Goal: Task Accomplishment & Management: Complete application form

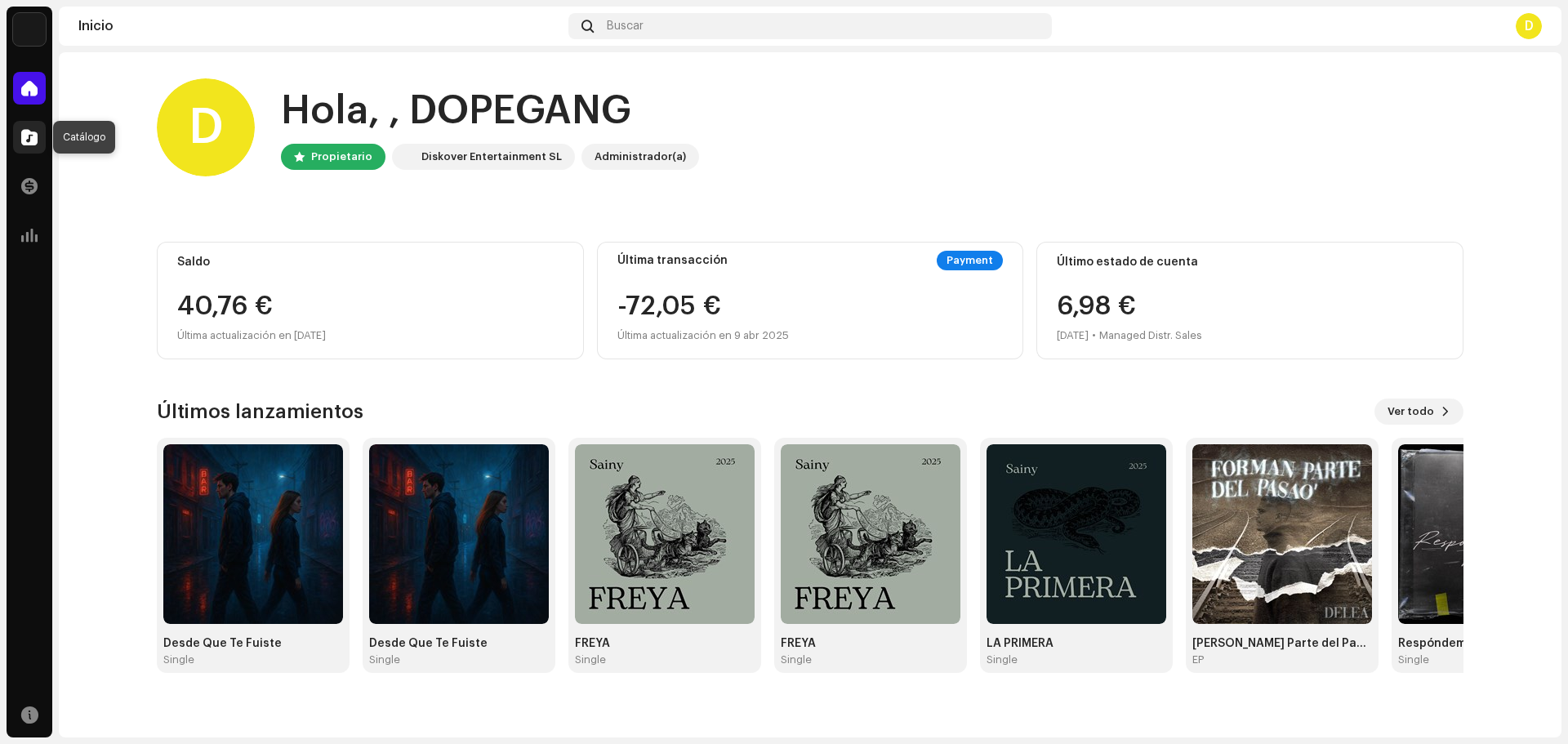
click at [36, 144] on span at bounding box center [30, 137] width 17 height 13
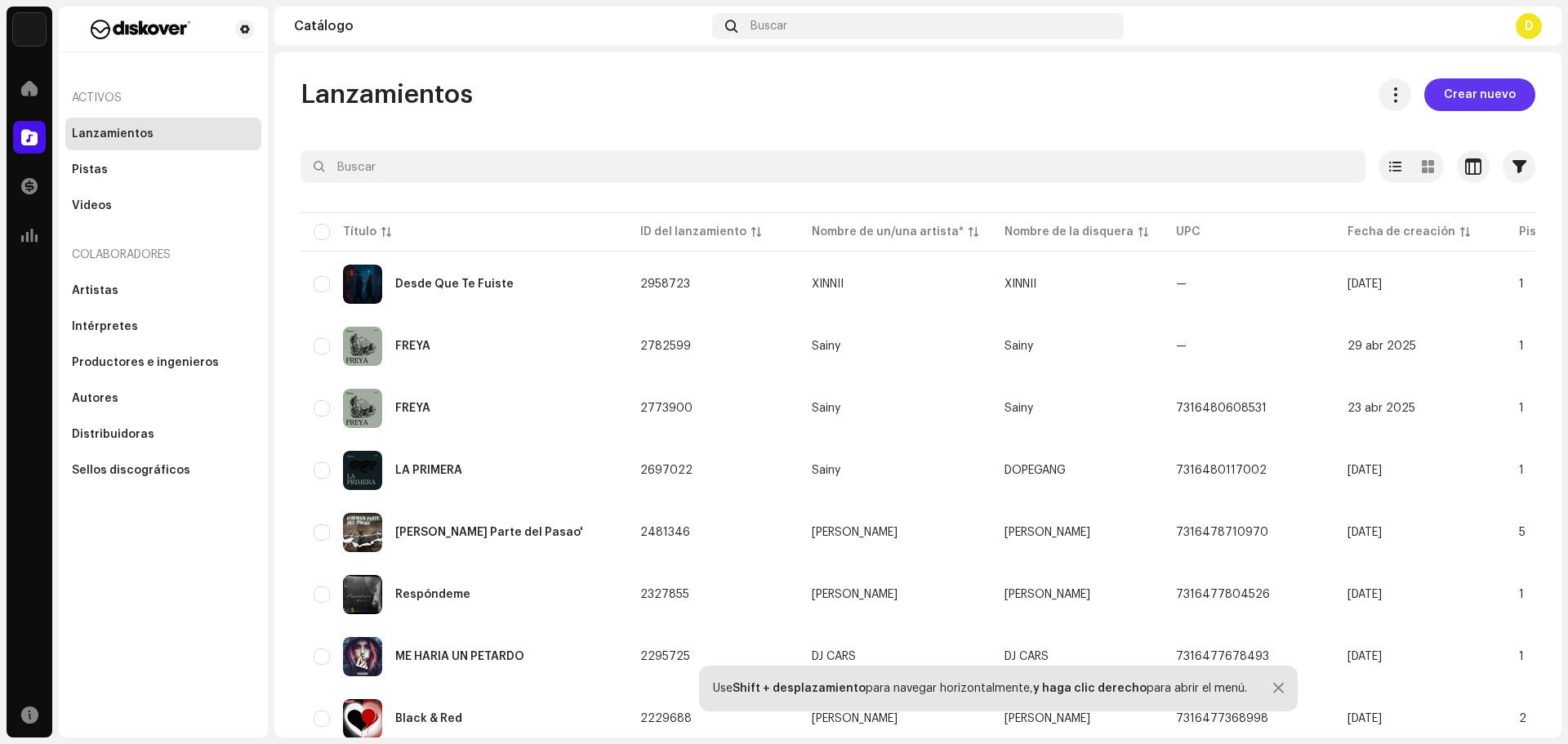
click at [1483, 91] on span "Crear nuevo" at bounding box center [1479, 94] width 72 height 33
click at [1449, 96] on span "Crear nuevo" at bounding box center [1479, 94] width 72 height 33
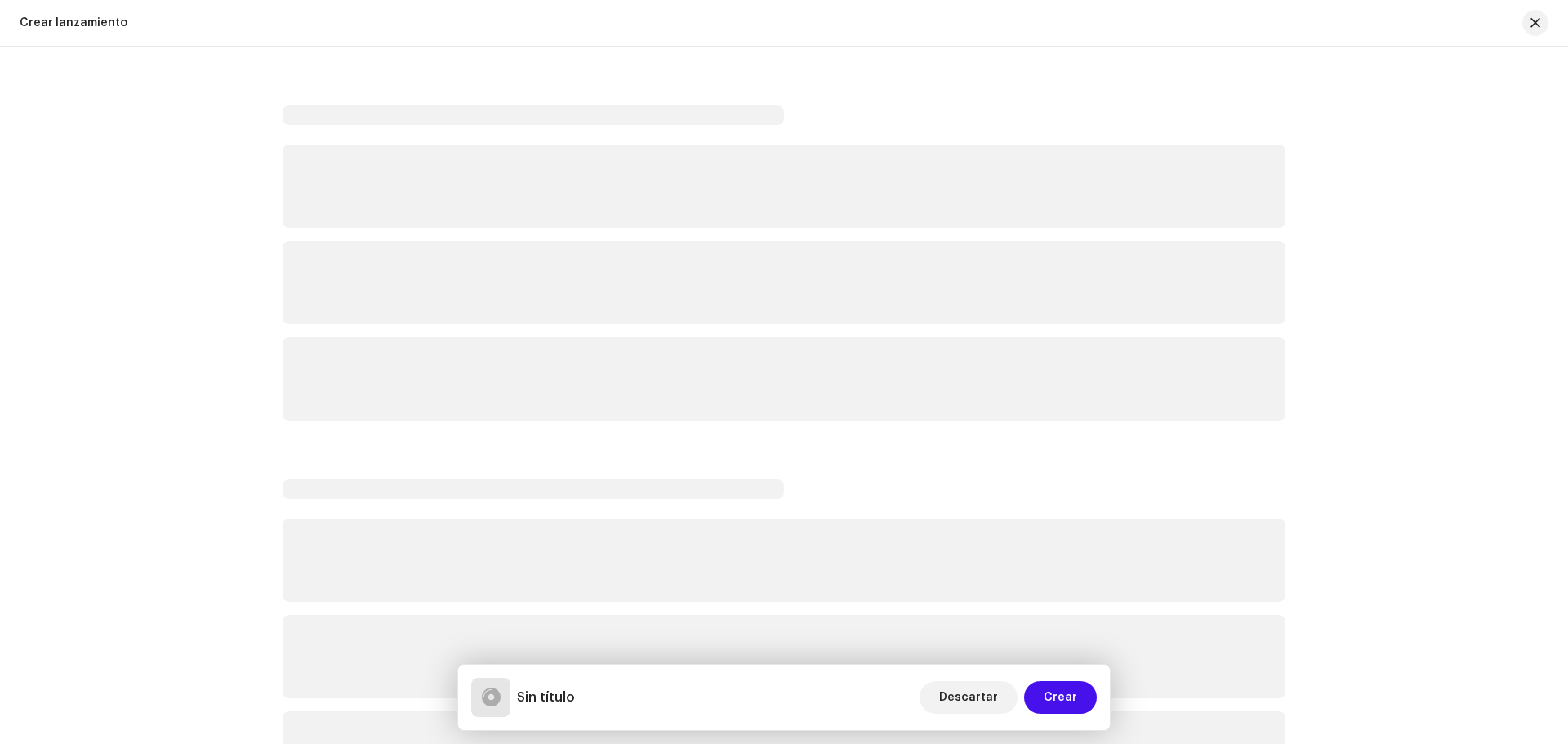
click at [121, 173] on div "DOPEGANG Inicio Catálogo Transacciones Estadísticas Recursos Activos Lanzamient…" at bounding box center [784, 372] width 1568 height 744
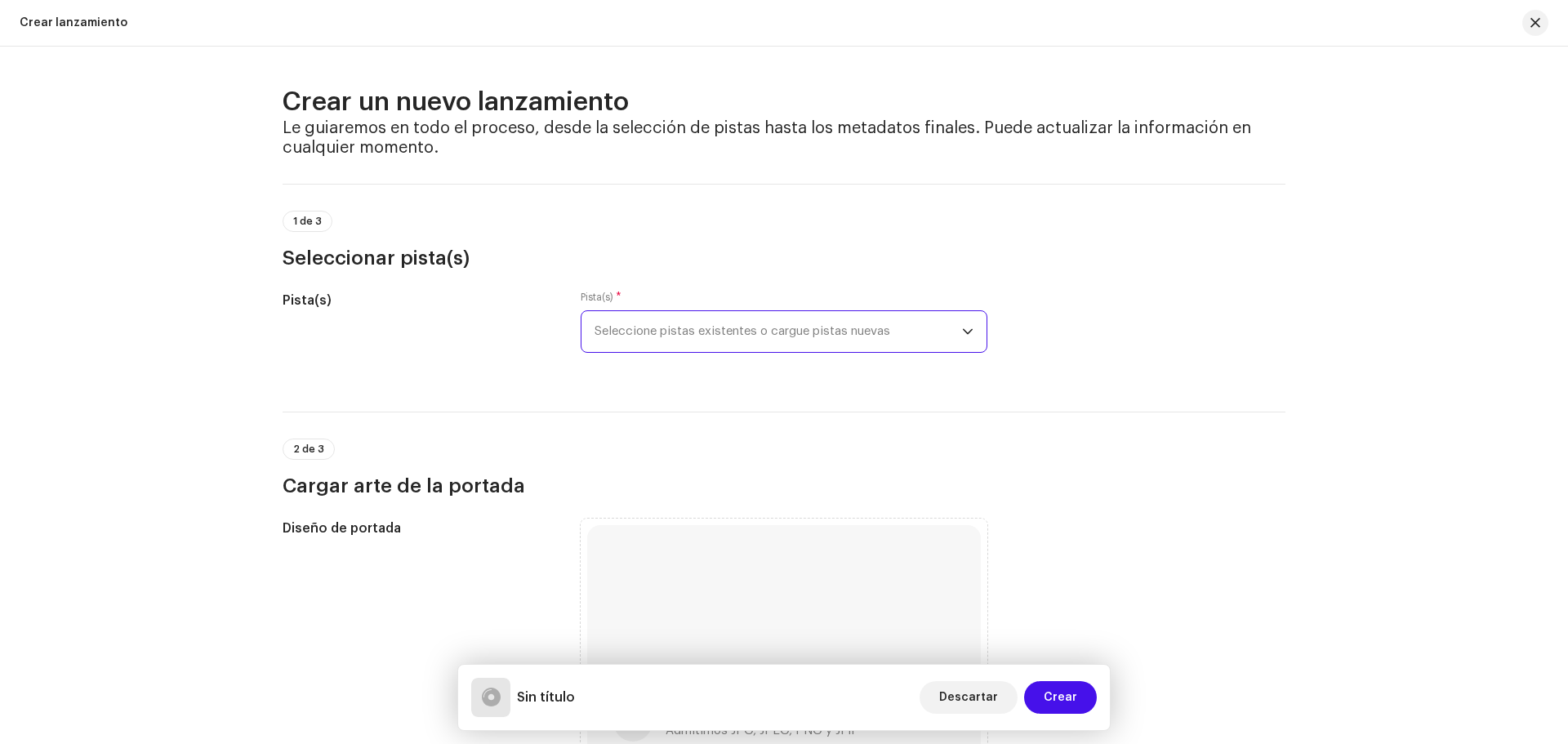
click at [633, 324] on span "Seleccione pistas existentes o cargue pistas nuevas" at bounding box center [778, 332] width 368 height 41
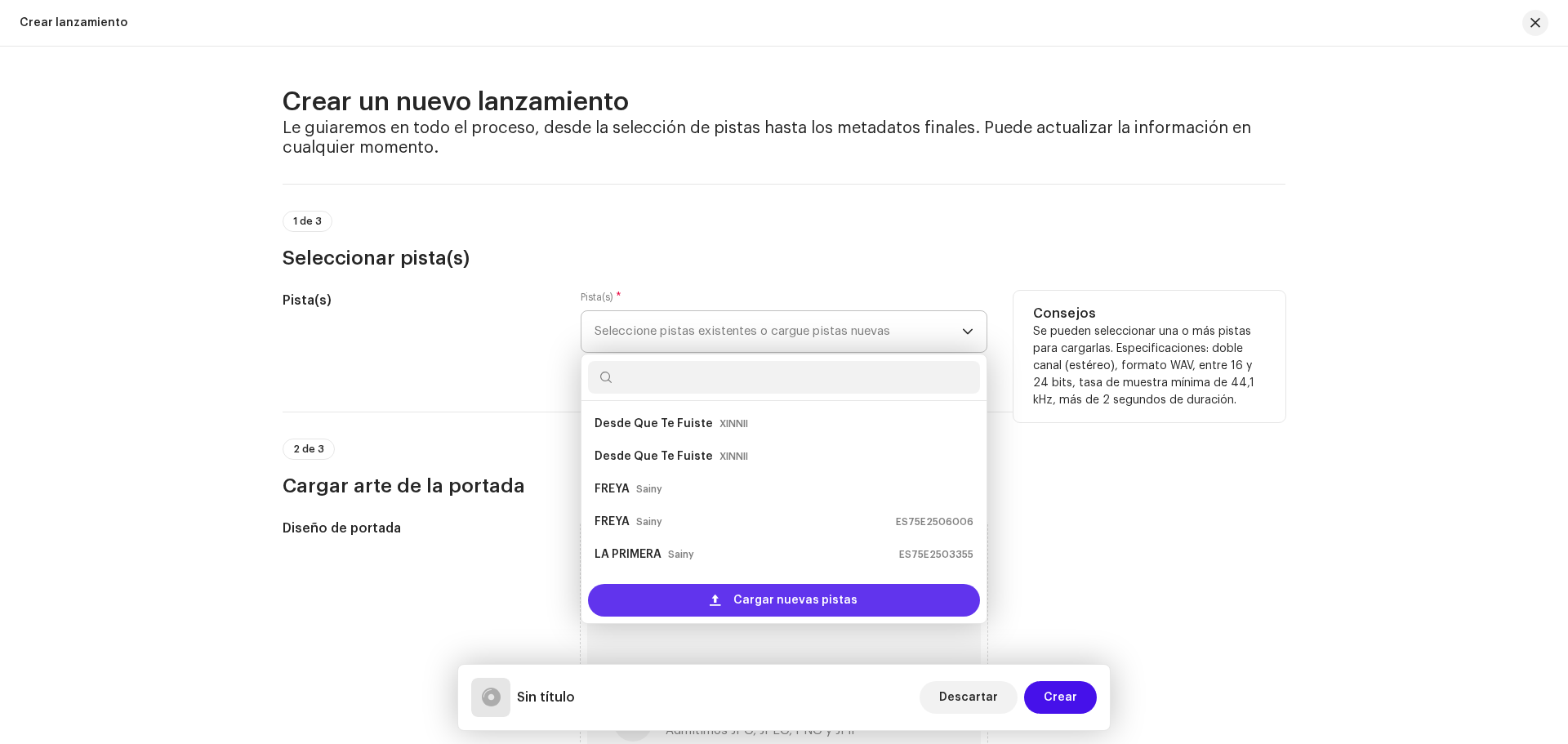
scroll to position [26, 0]
click at [752, 594] on span "Cargar nuevas pistas" at bounding box center [795, 599] width 124 height 33
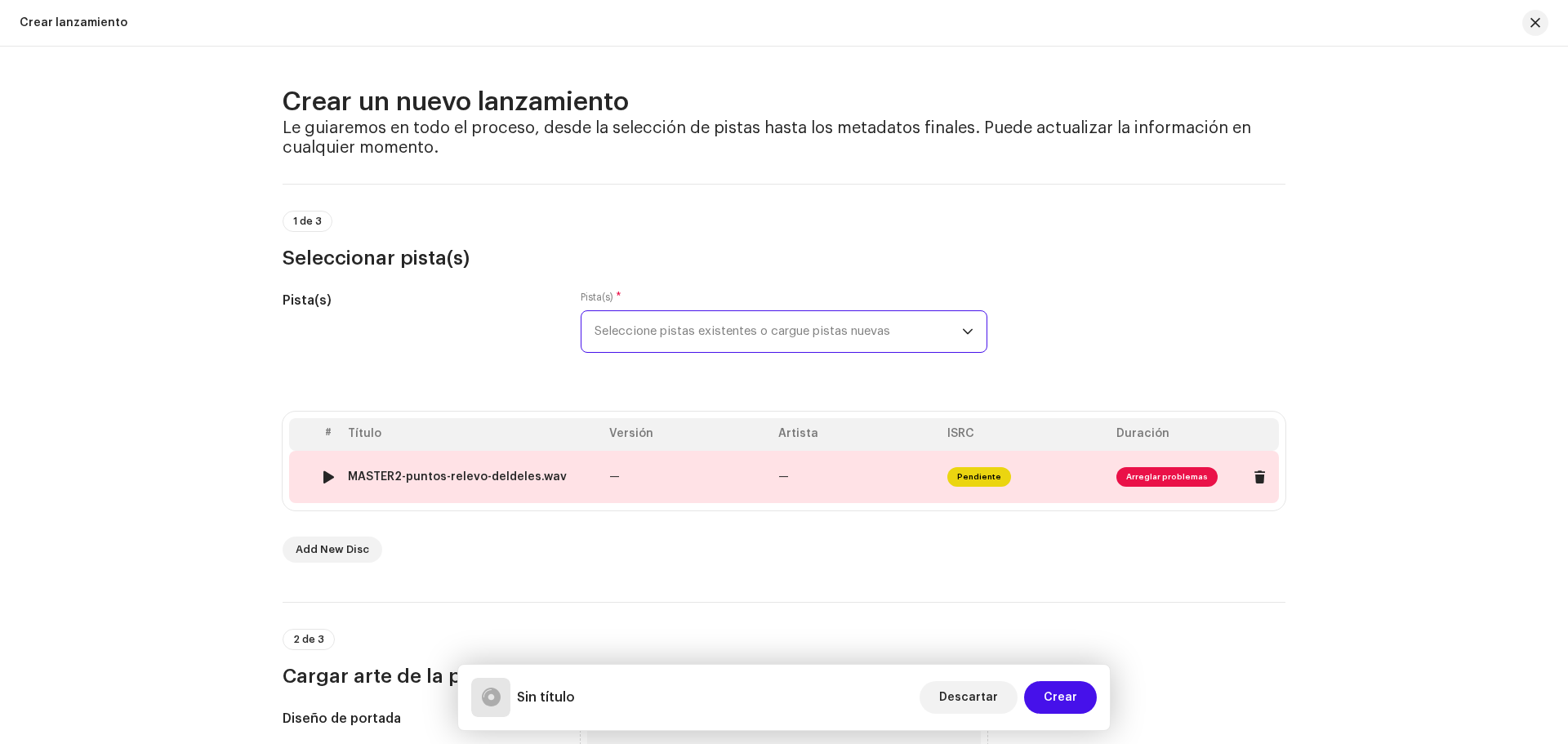
click at [1148, 471] on span "Arreglar problemas" at bounding box center [1167, 476] width 102 height 20
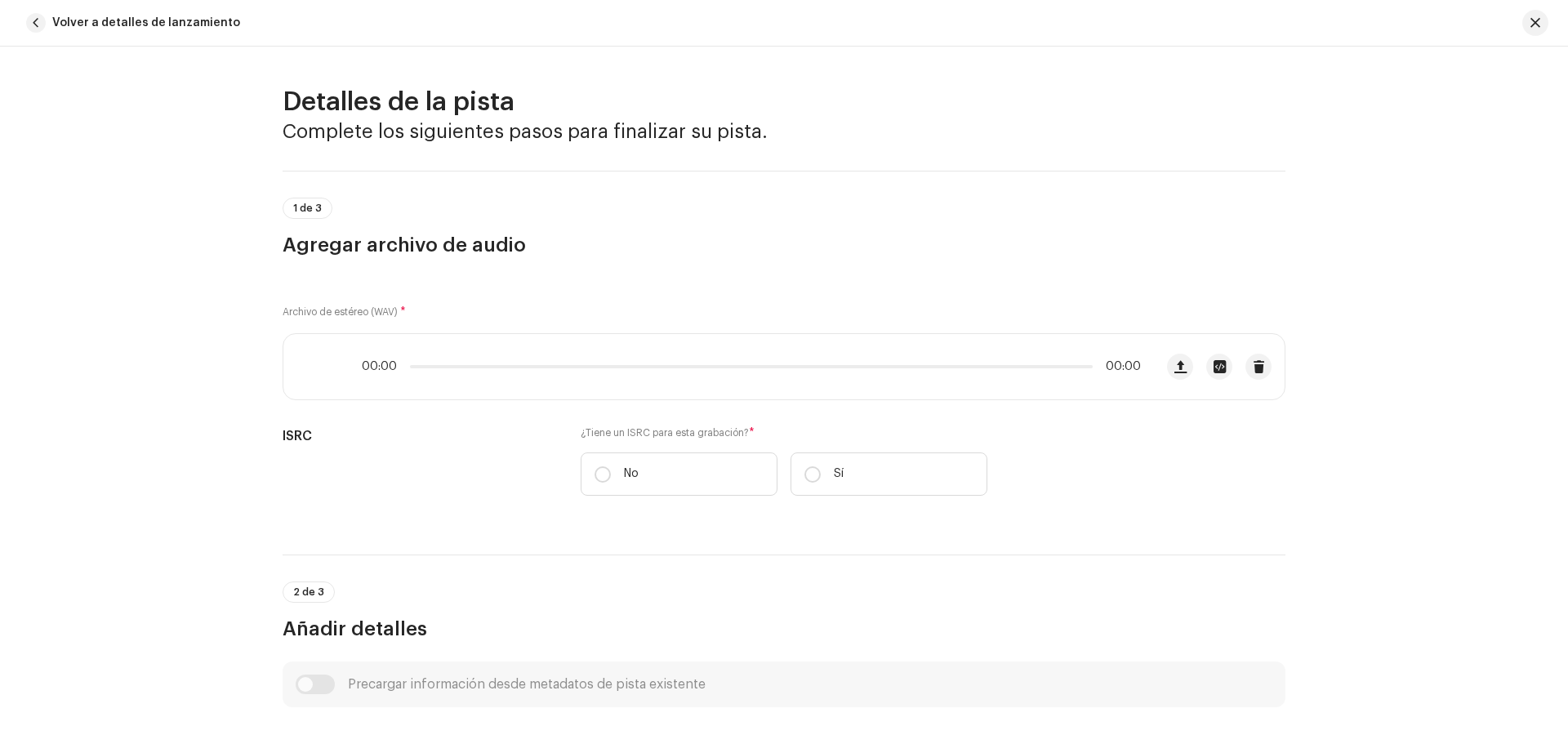
scroll to position [609, 0]
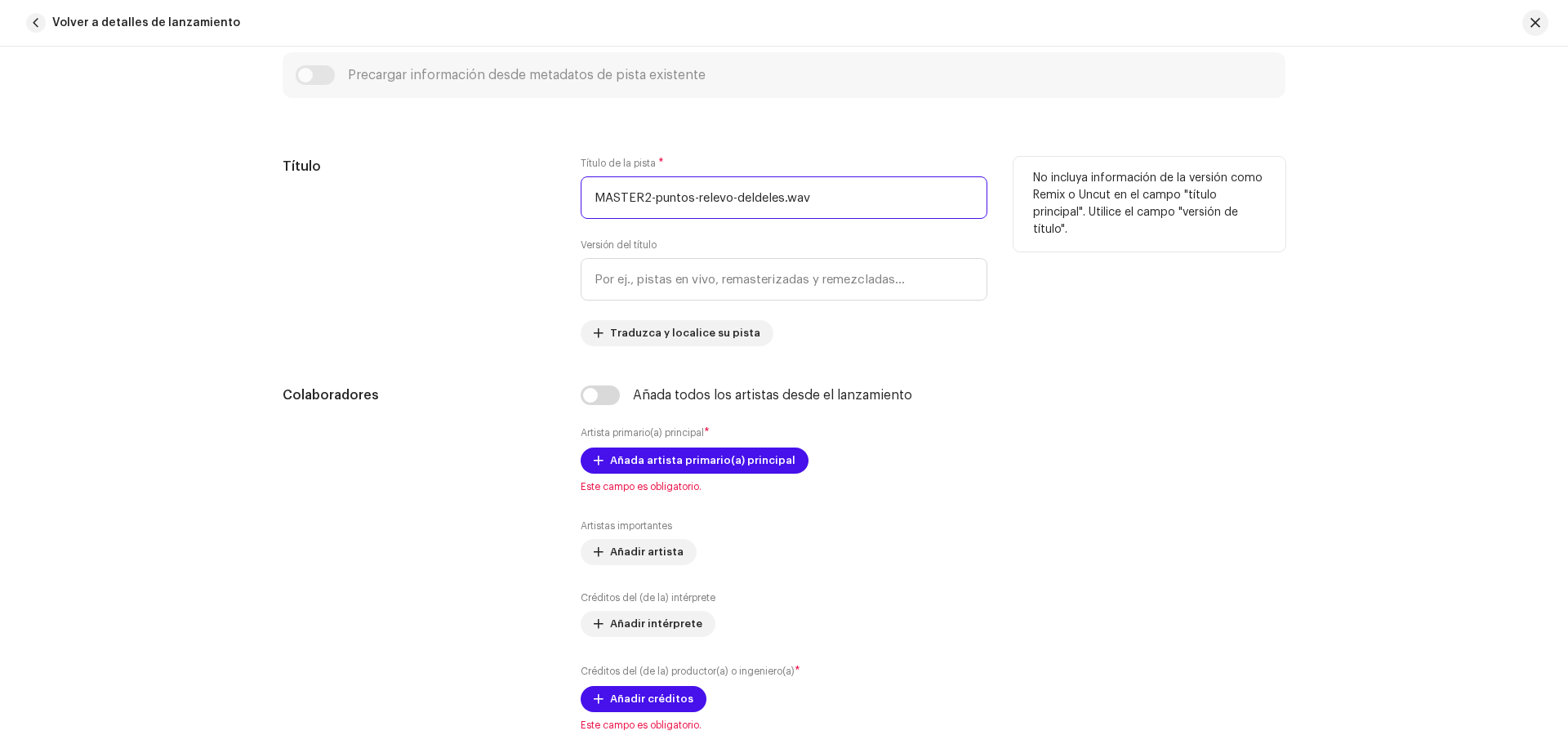
drag, startPoint x: 827, startPoint y: 199, endPoint x: 477, endPoint y: 199, distance: 350.0
click at [477, 199] on div "Título Título de la pista * MASTER2-puntos-relevo-deldeles.wav Versión del títu…" at bounding box center [784, 251] width 1003 height 189
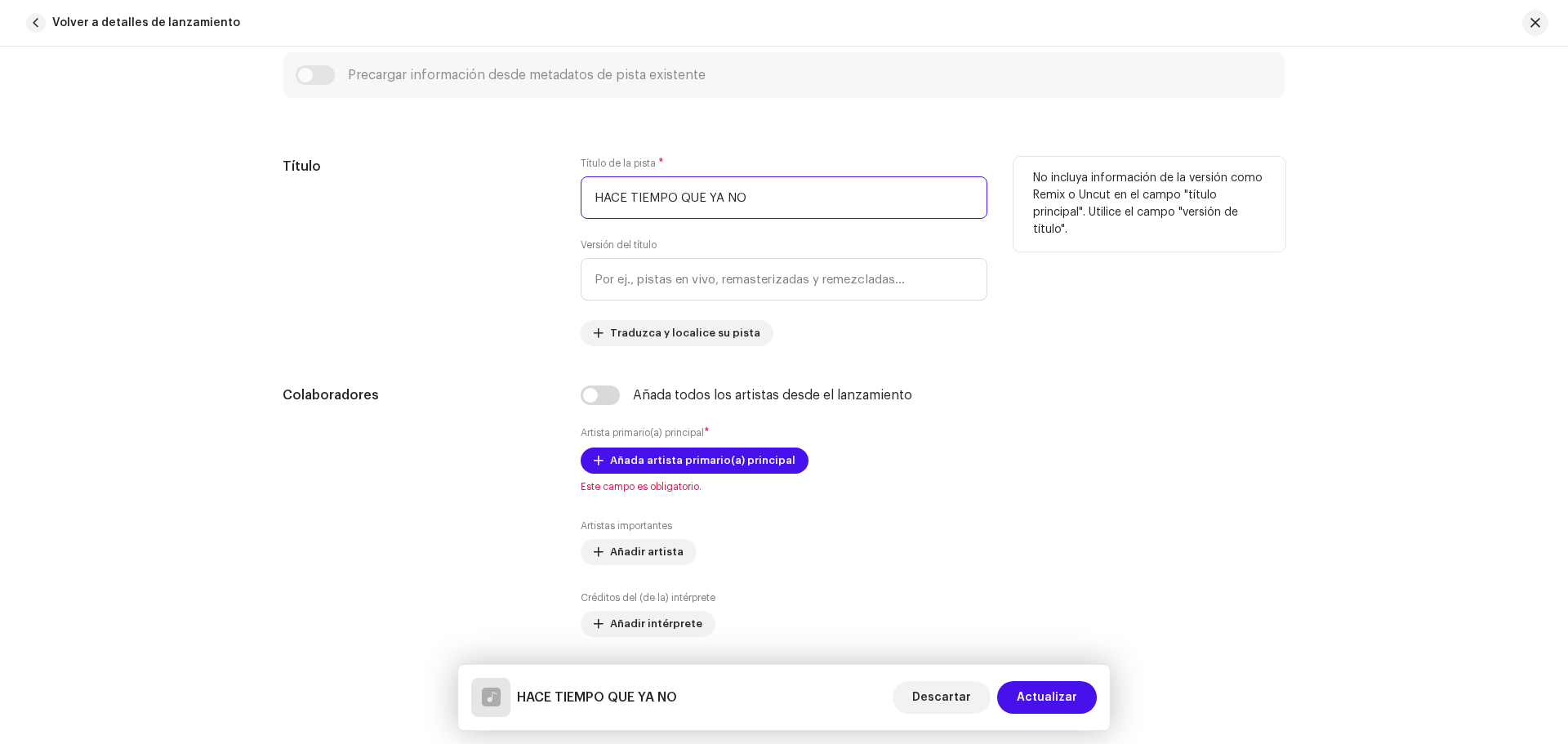
type input "HACE TIEMPO QUE YA NO"
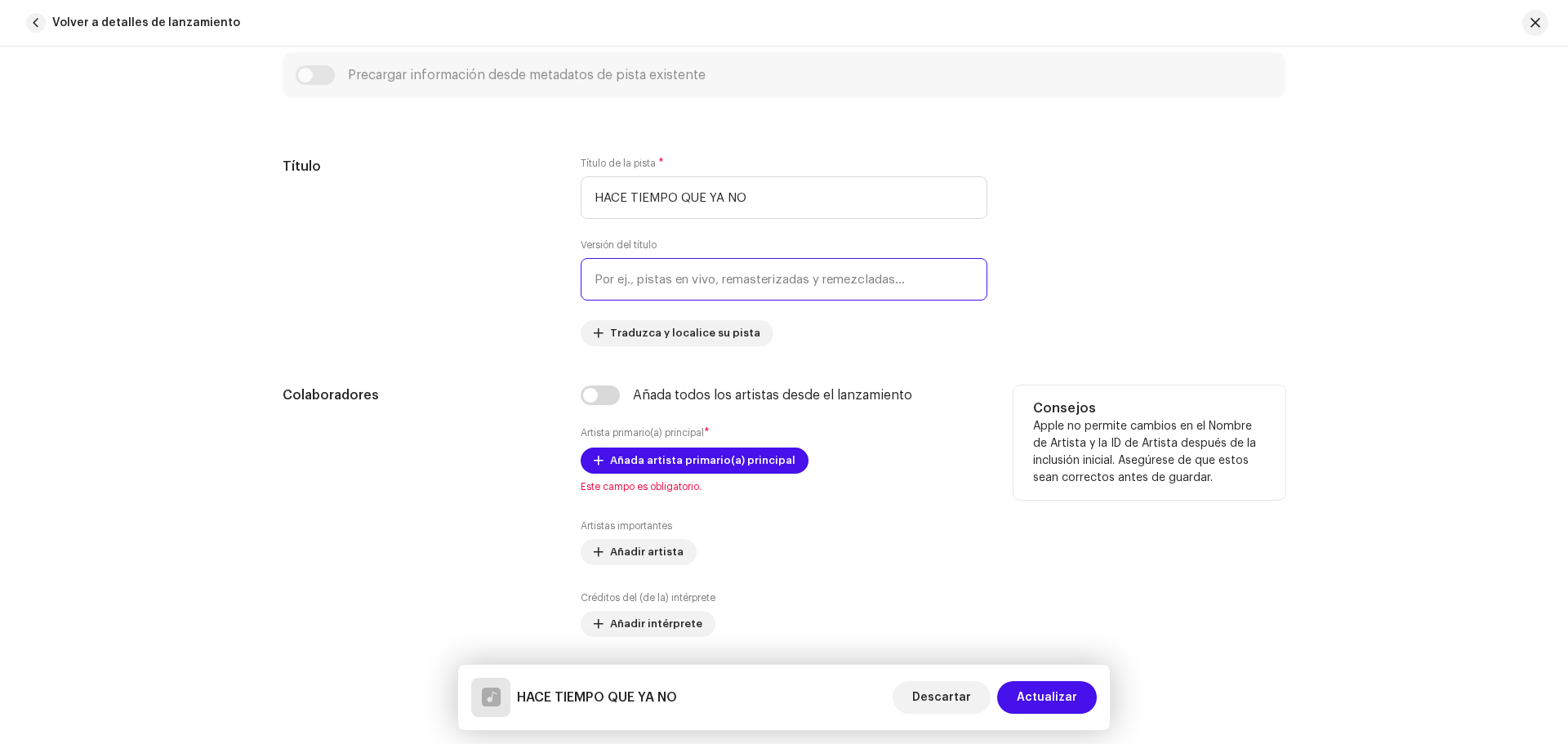
scroll to position [772, 0]
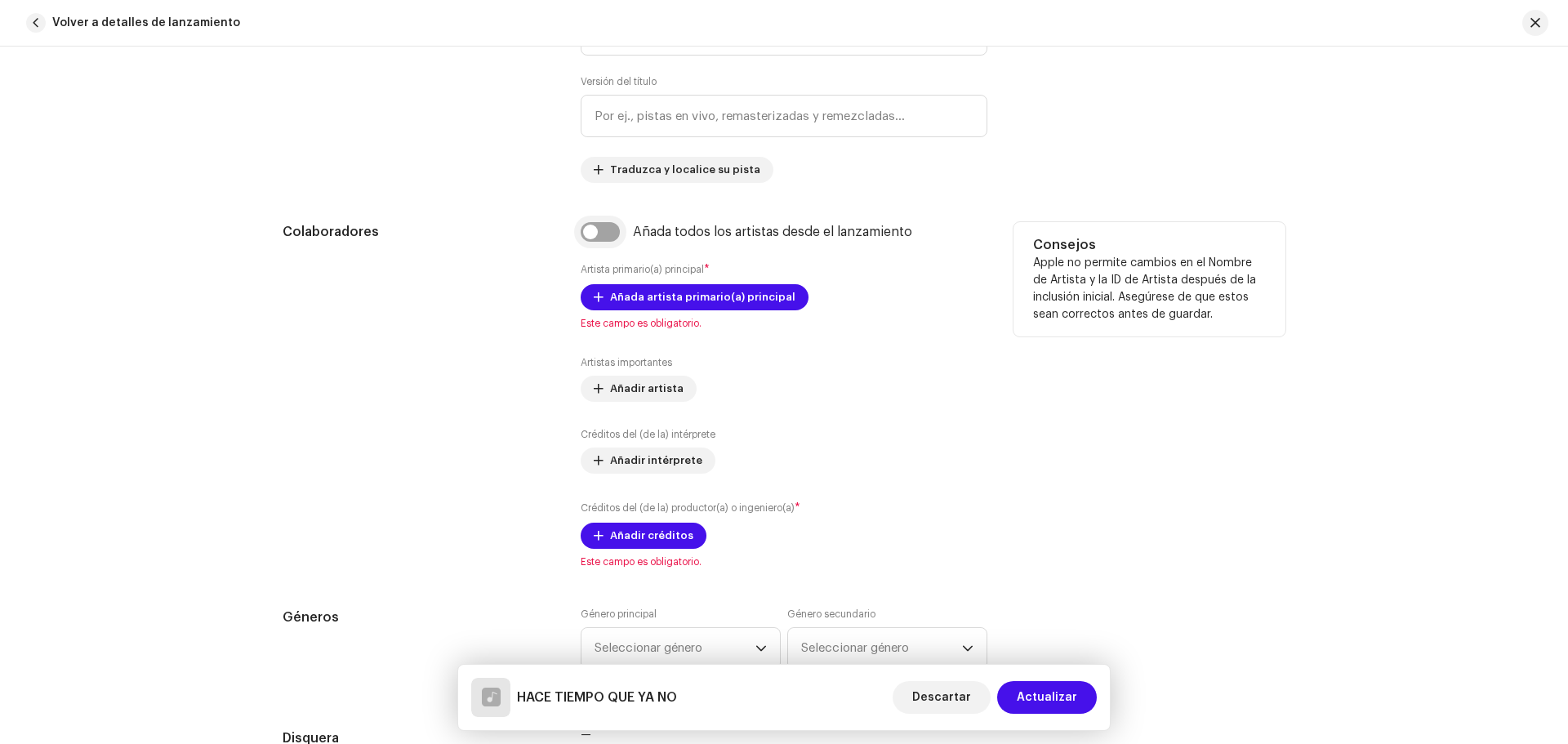
click at [589, 233] on input "checkbox" at bounding box center [600, 231] width 39 height 20
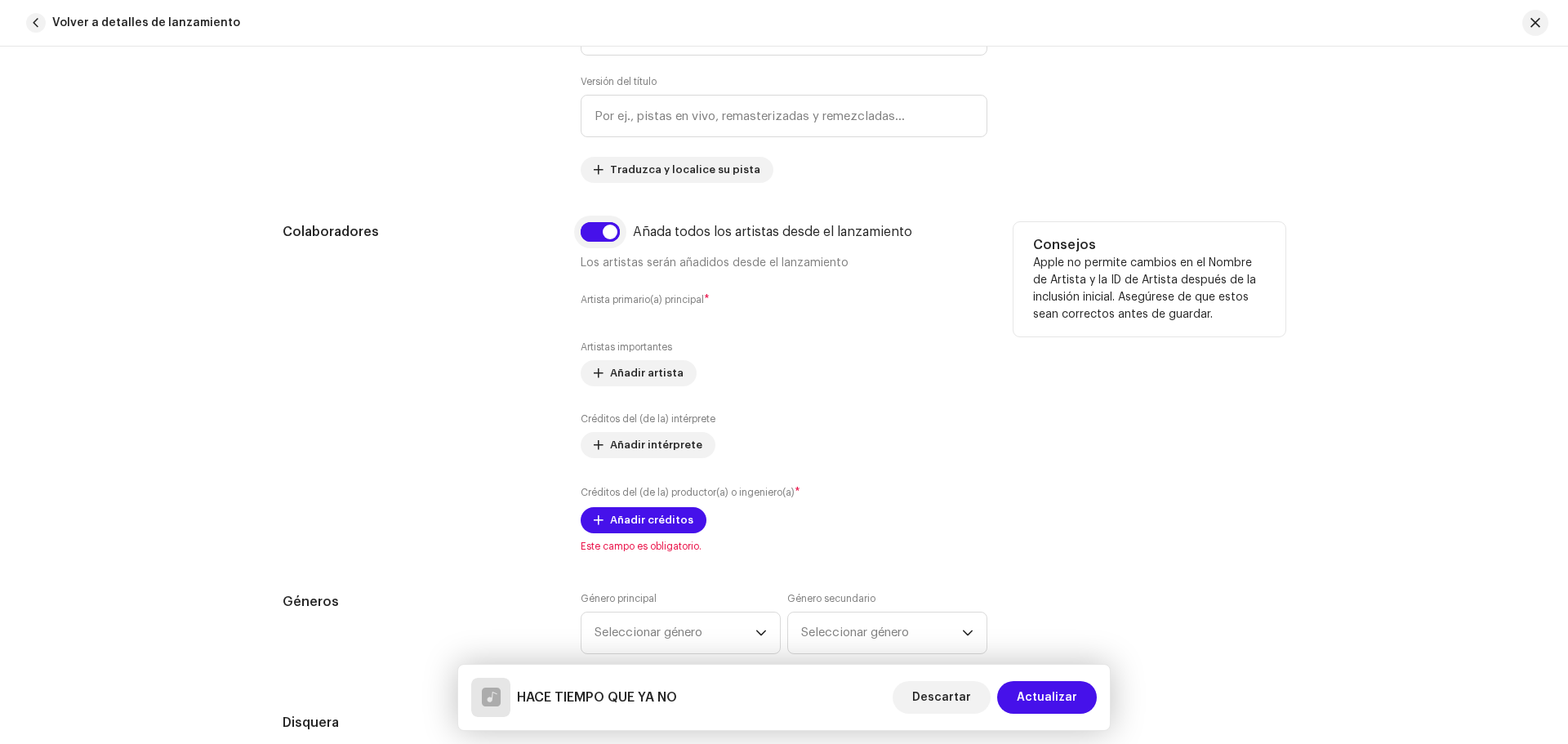
click at [588, 233] on input "checkbox" at bounding box center [600, 231] width 39 height 20
checkbox input "false"
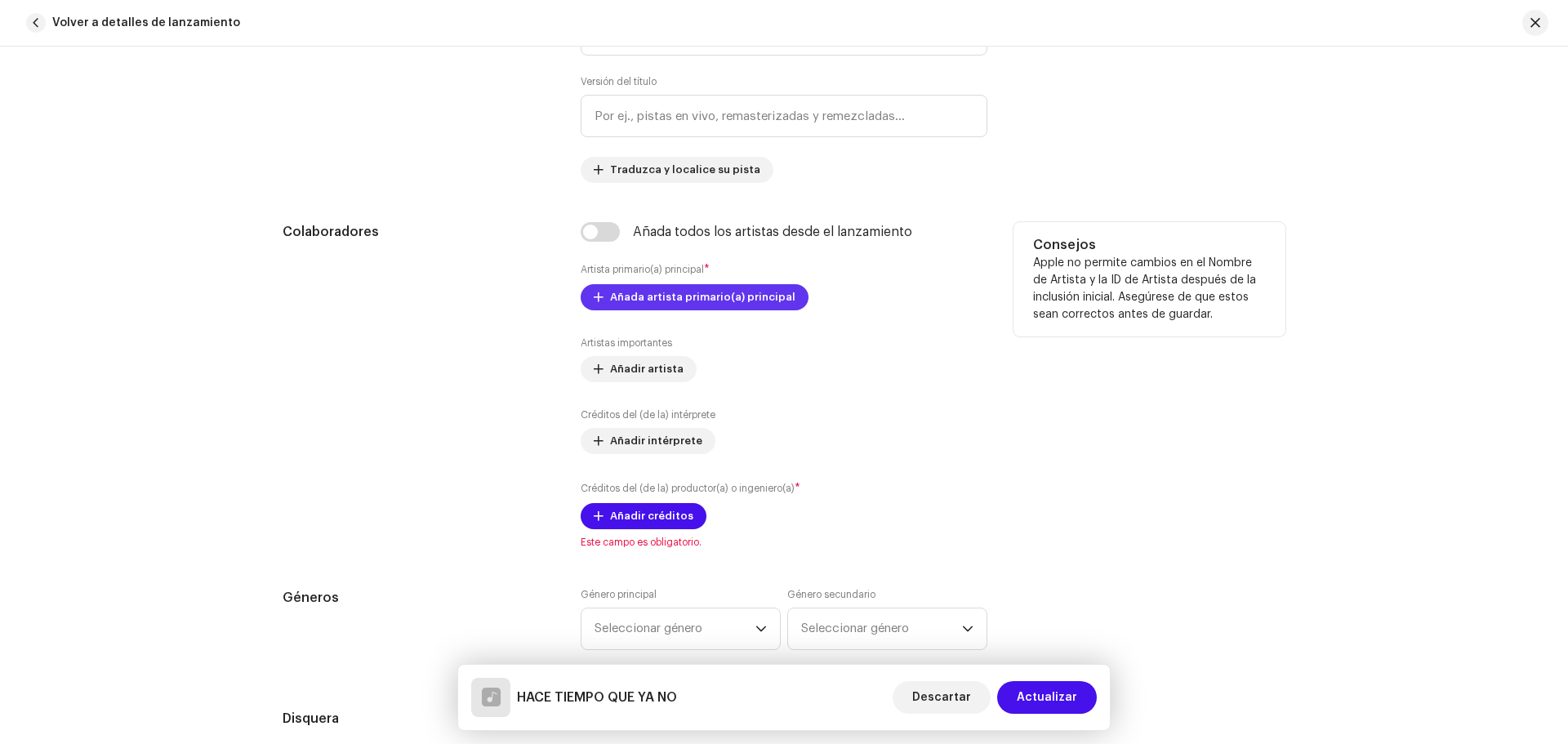
click at [645, 291] on span "Añada artista primario(a) principal" at bounding box center [702, 296] width 186 height 33
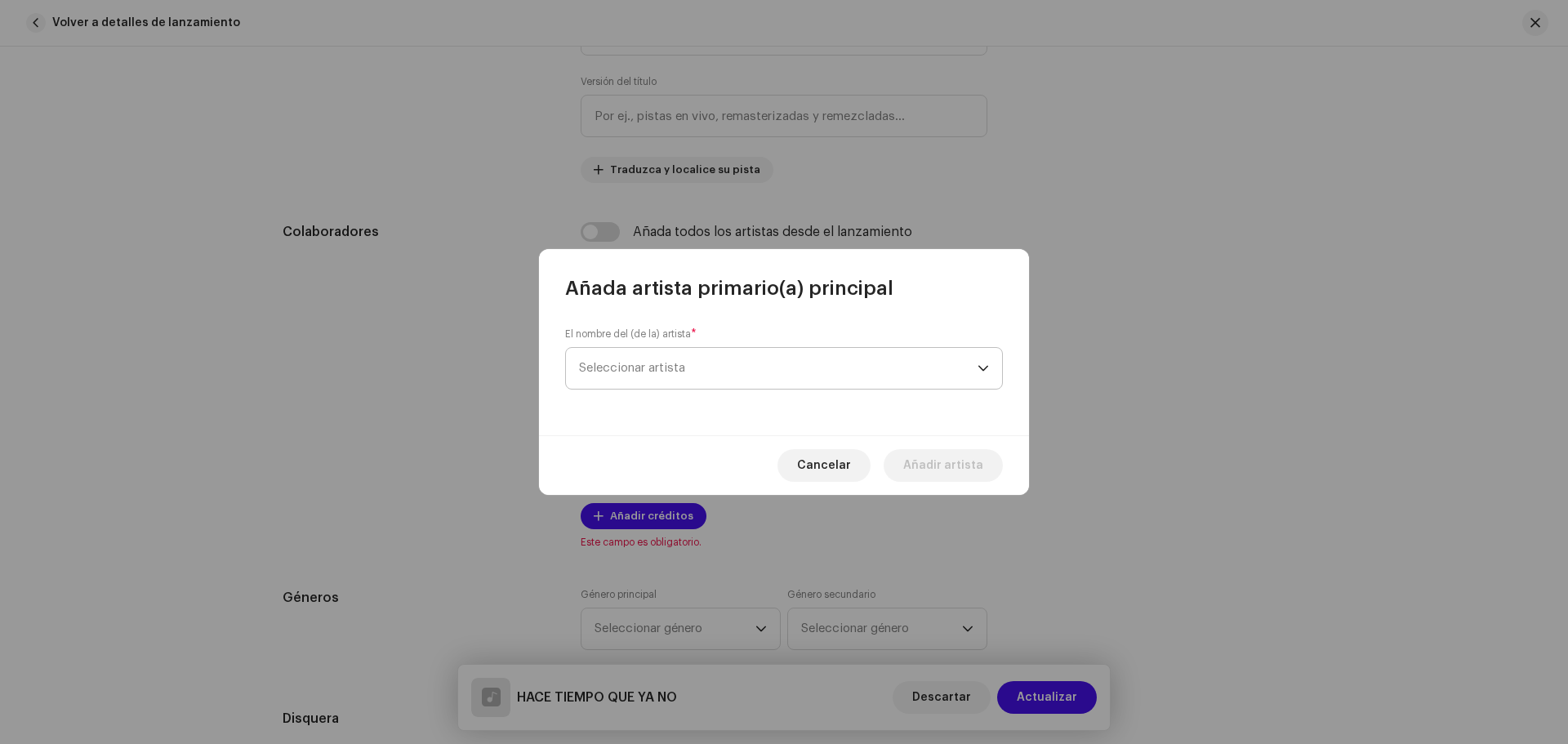
click at [653, 374] on span "Seleccionar artista" at bounding box center [778, 368] width 398 height 41
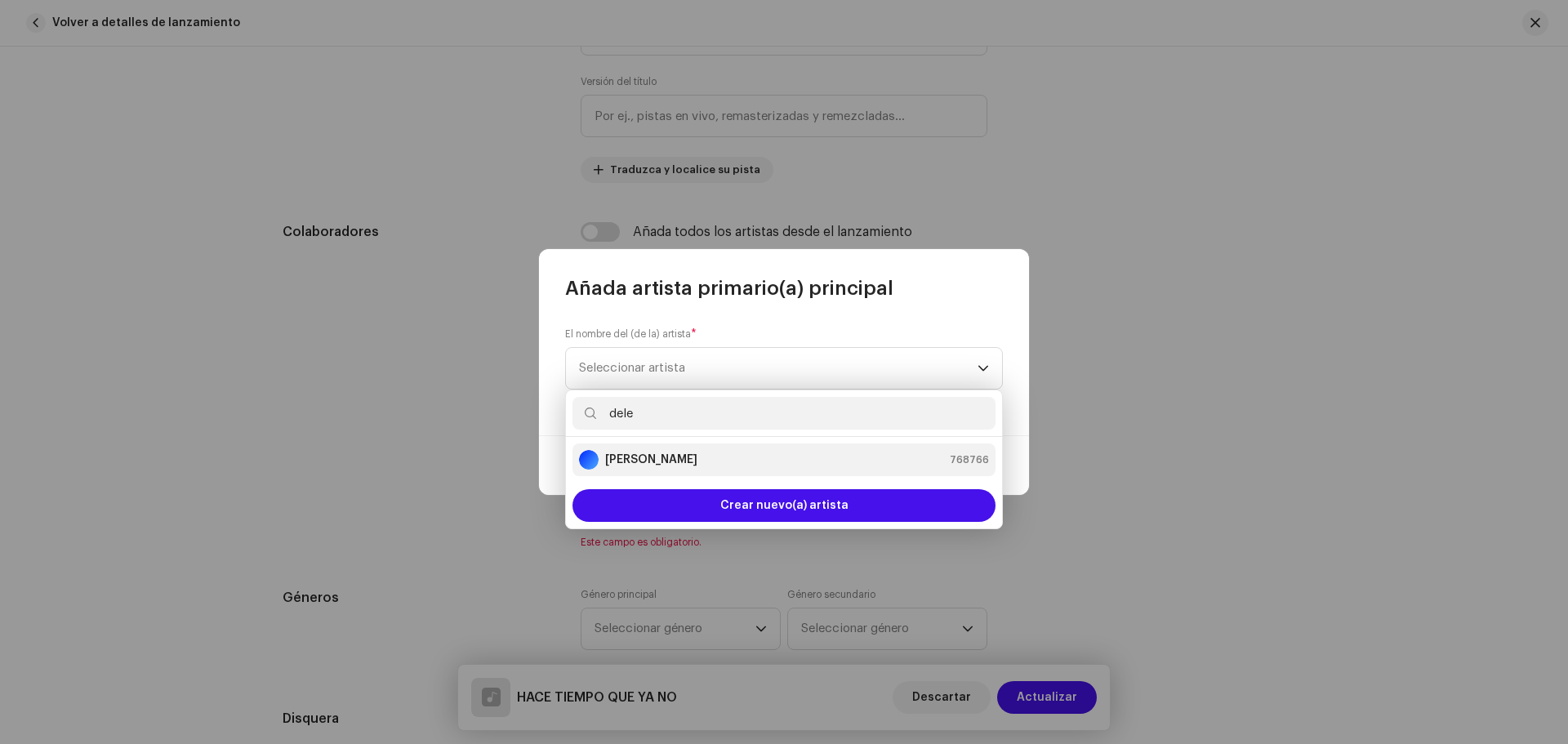
type input "dele"
click at [724, 462] on div "[PERSON_NAME] 768766" at bounding box center [784, 459] width 410 height 20
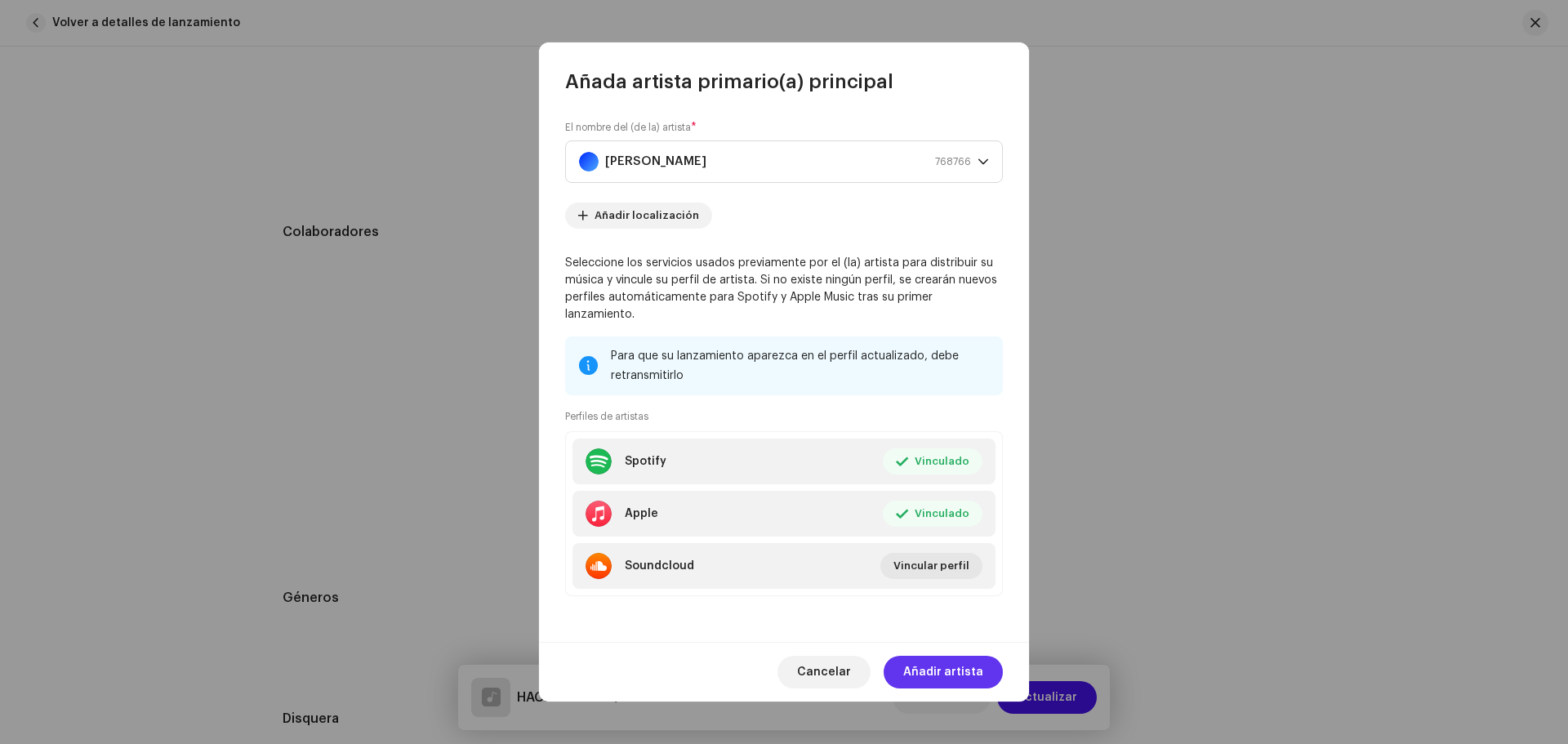
click at [948, 657] on span "Añadir artista" at bounding box center [943, 671] width 80 height 33
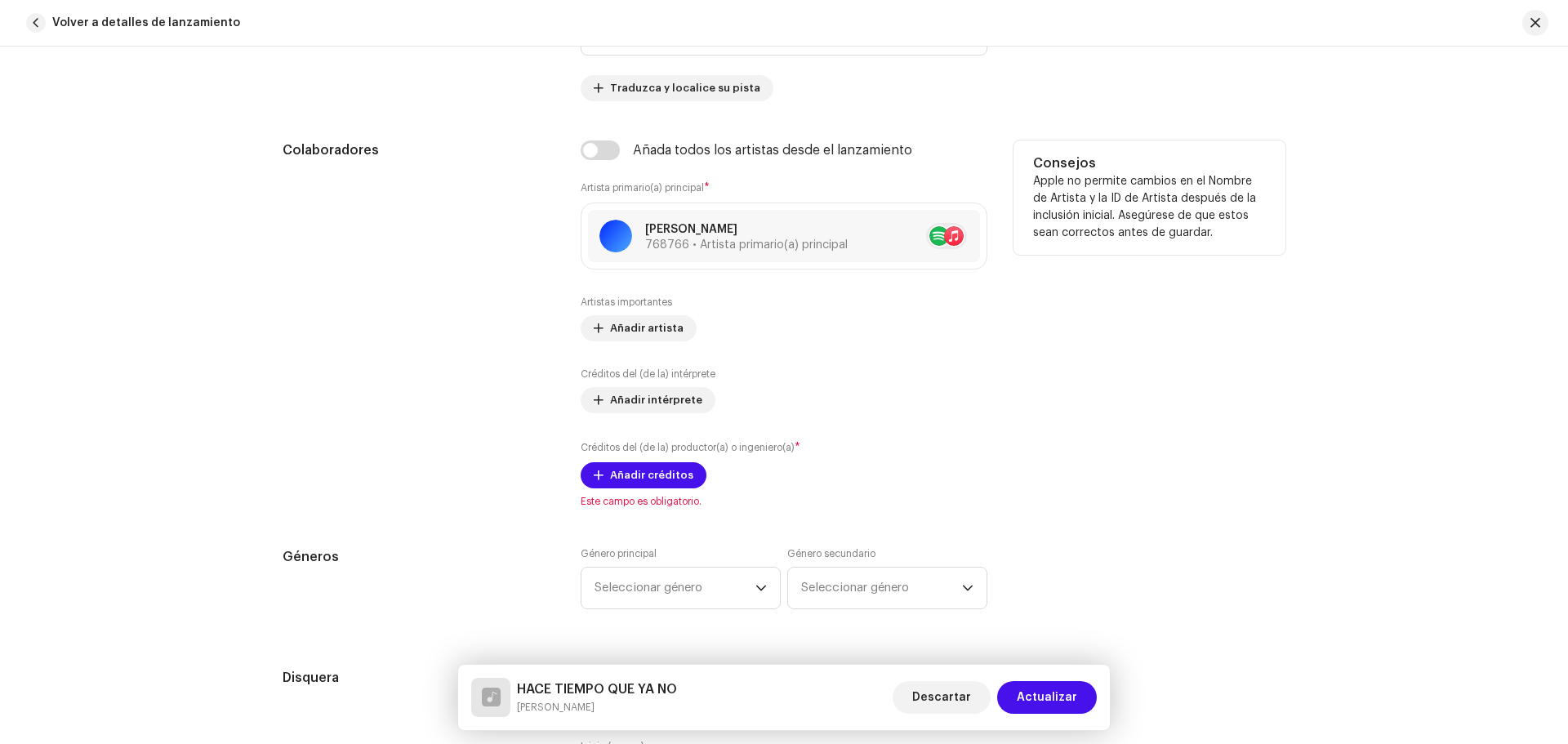
scroll to position [935, 0]
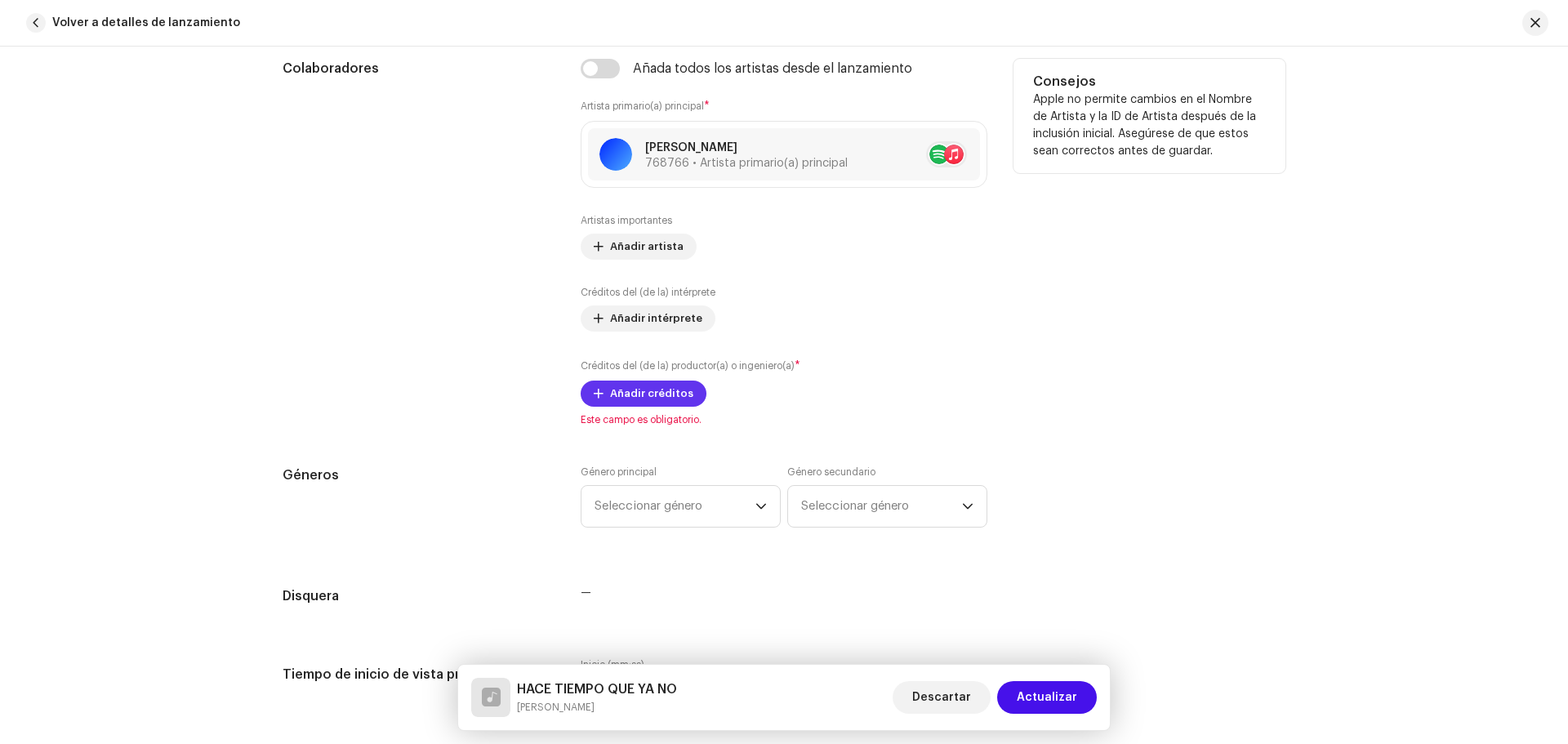
click at [632, 397] on span "Añadir créditos" at bounding box center [651, 393] width 83 height 33
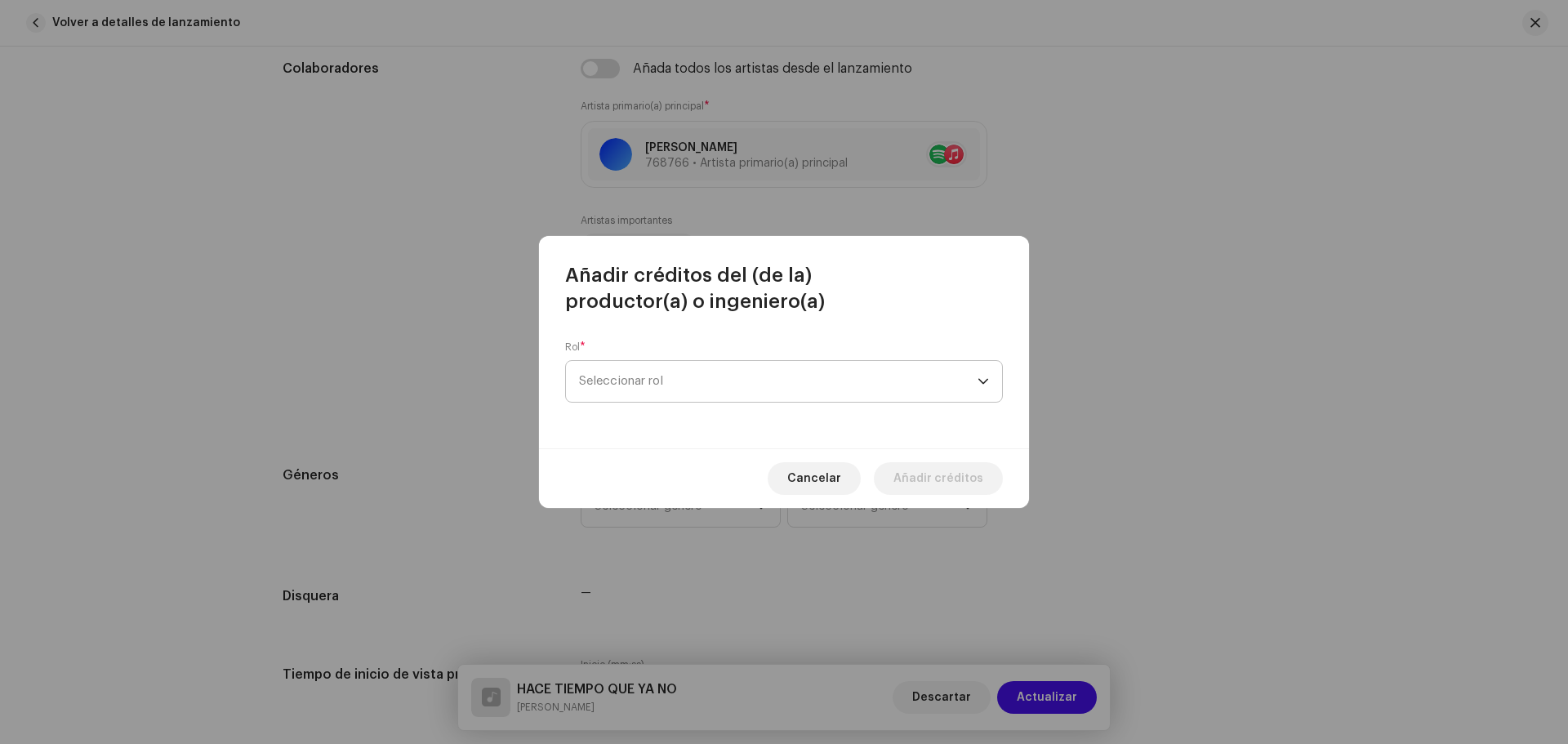
click at [657, 375] on span "Seleccionar rol" at bounding box center [778, 381] width 398 height 41
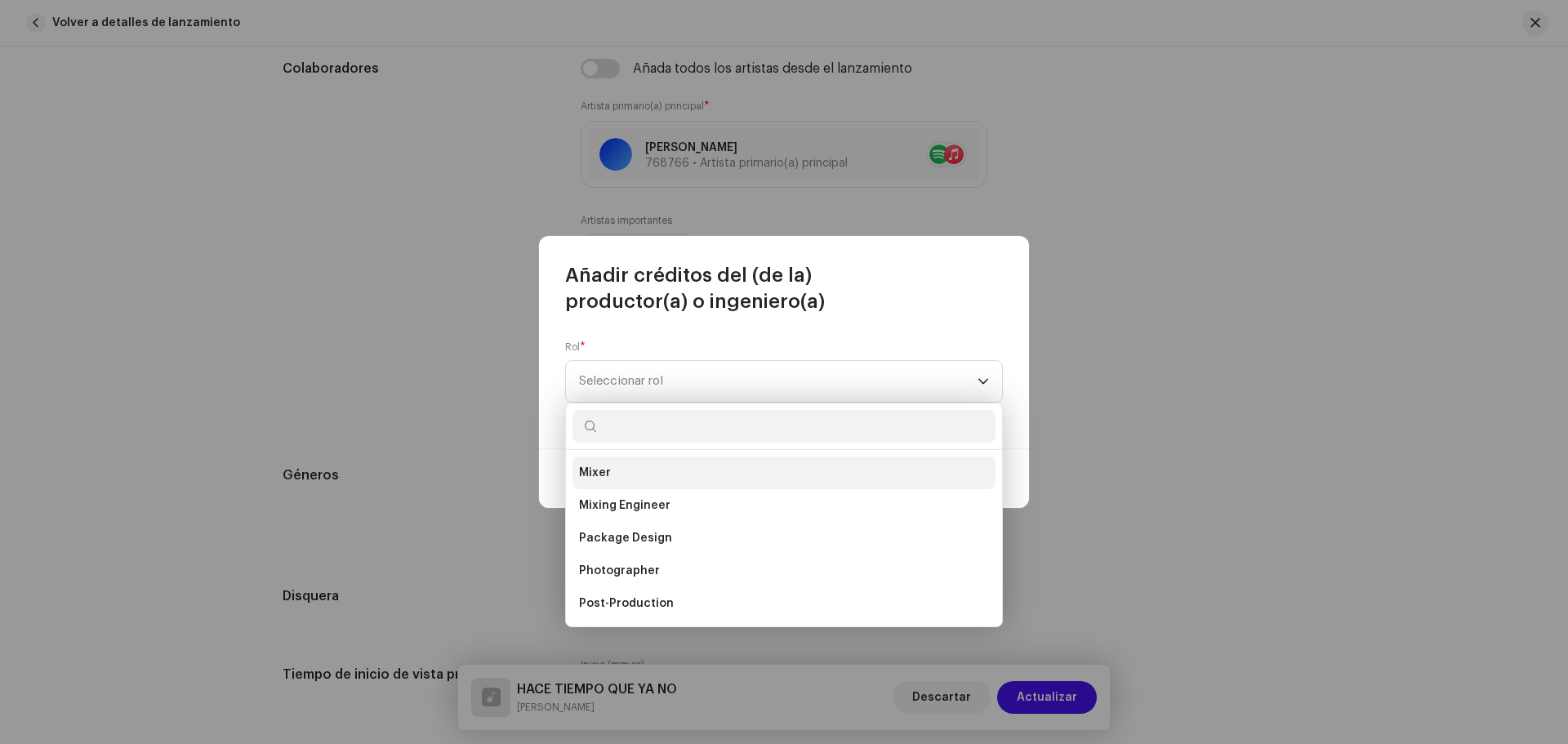
scroll to position [572, 0]
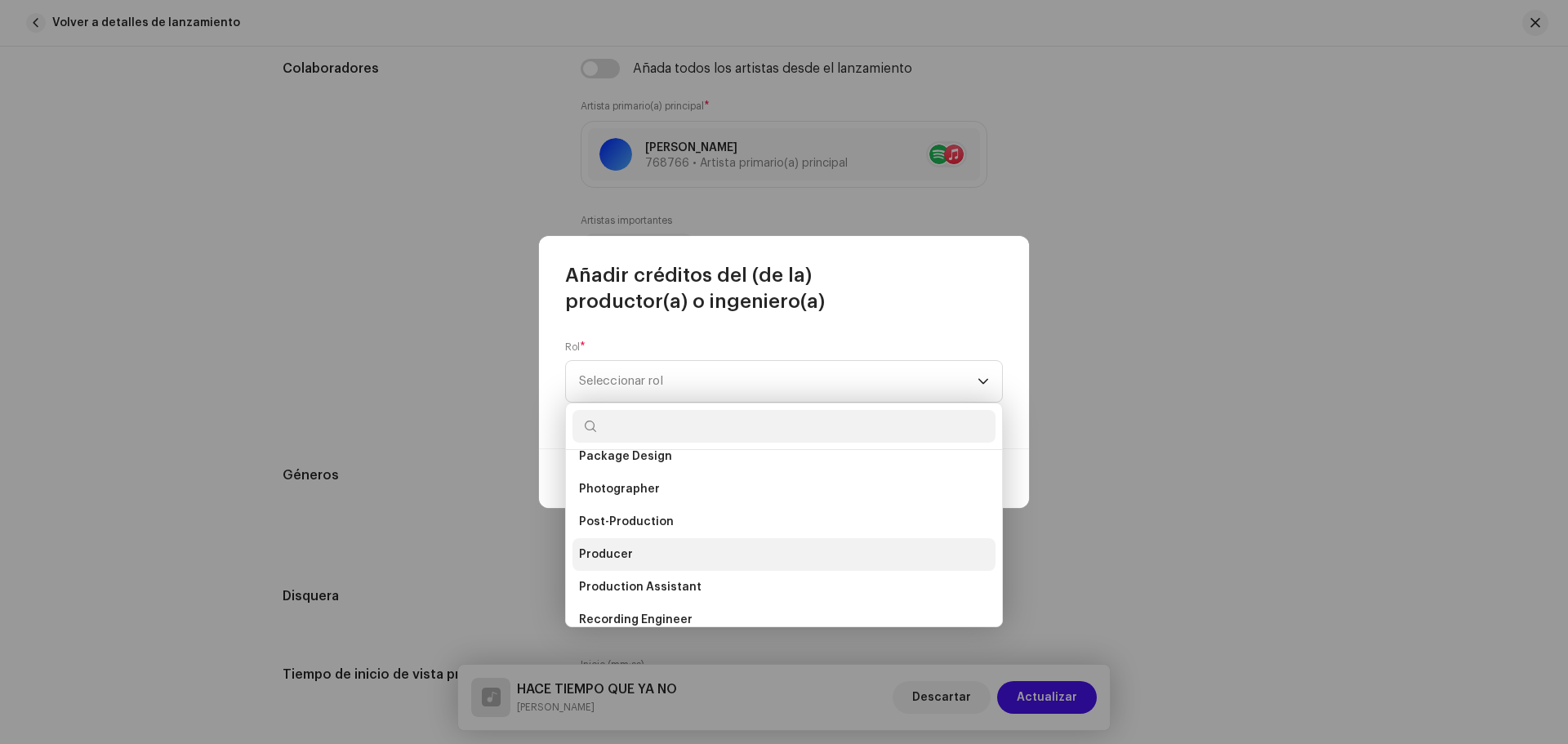
click at [715, 553] on li "Producer" at bounding box center [784, 554] width 423 height 33
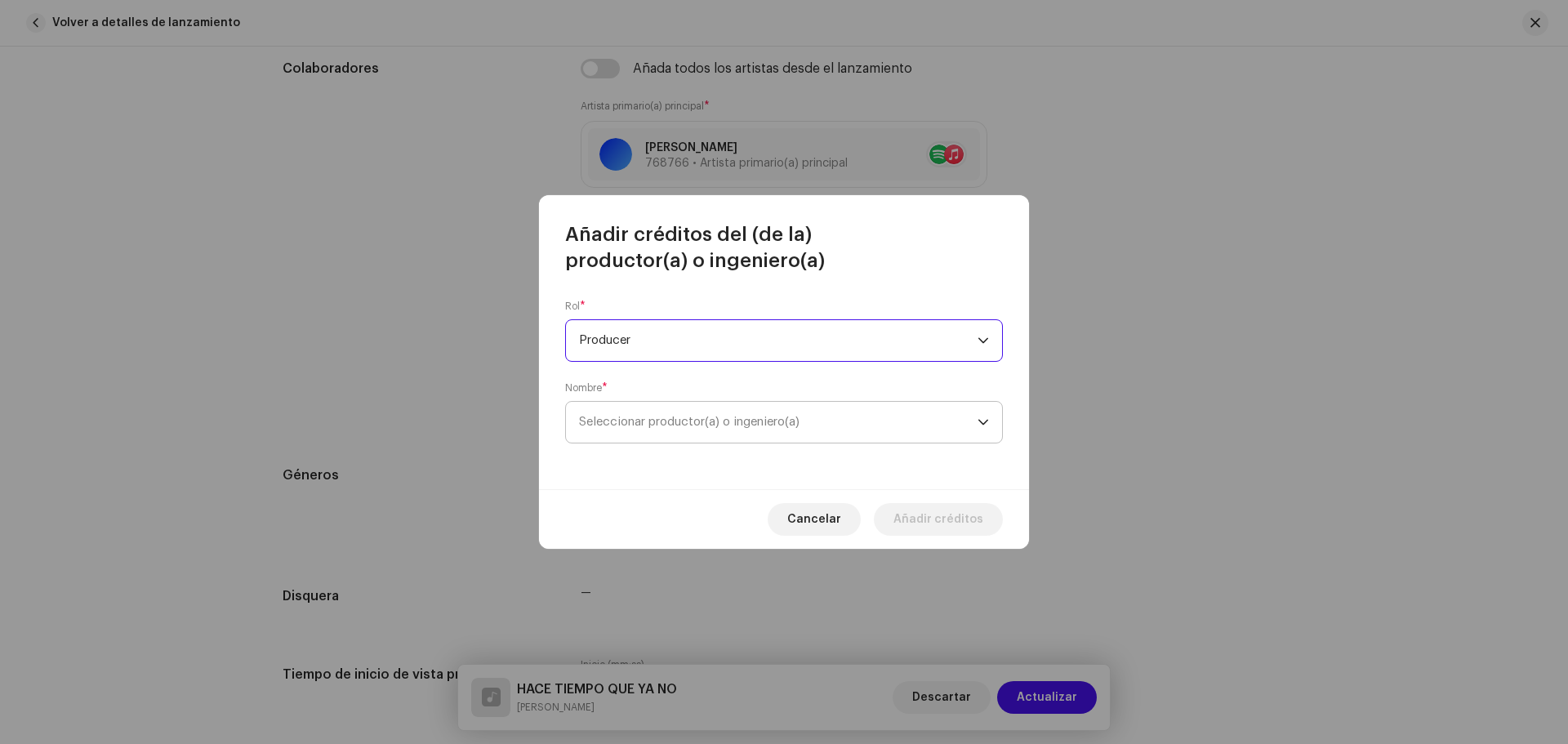
click at [735, 425] on span "Seleccionar productor(a) o ingeniero(a)" at bounding box center [689, 421] width 220 height 12
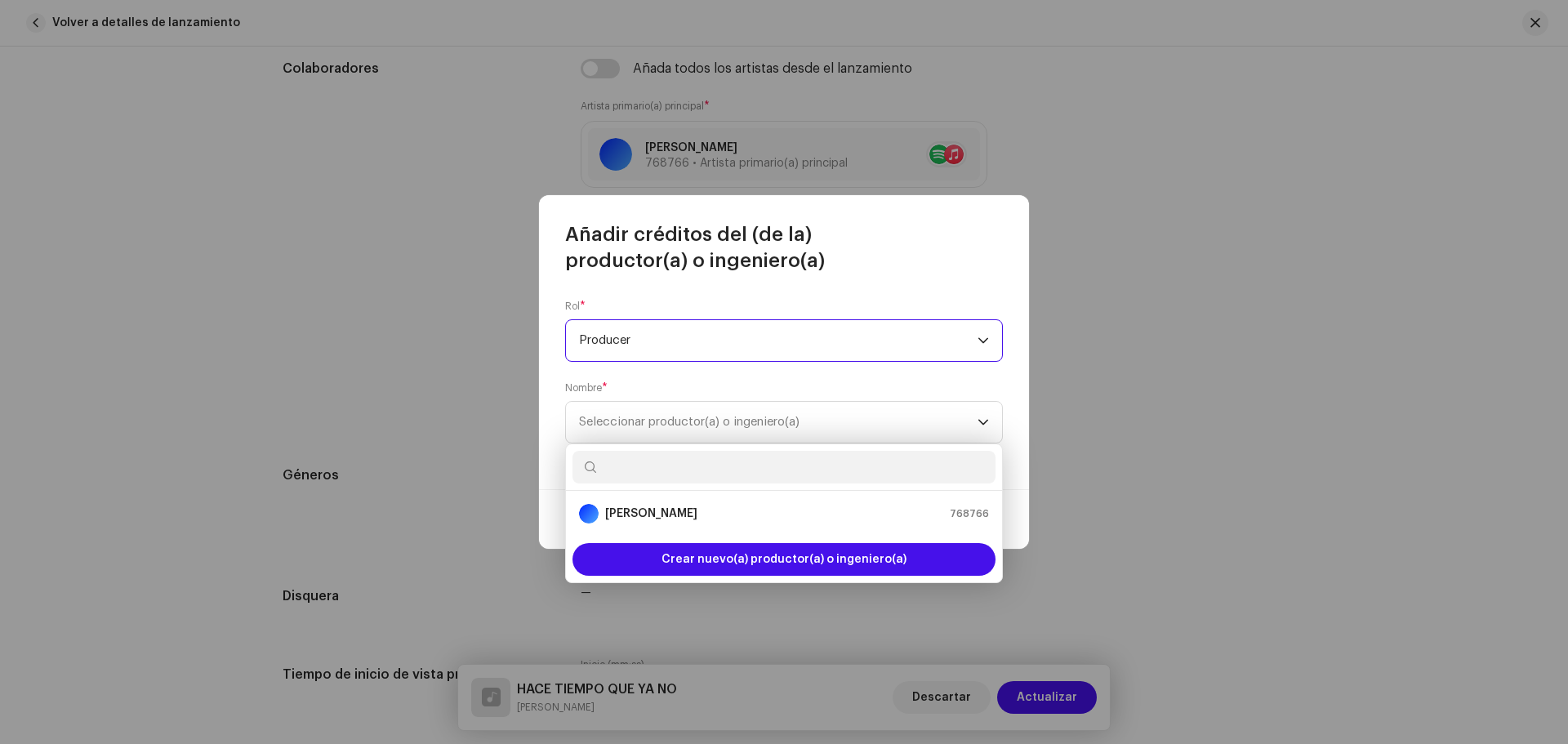
click at [686, 338] on span "Producer" at bounding box center [778, 340] width 398 height 41
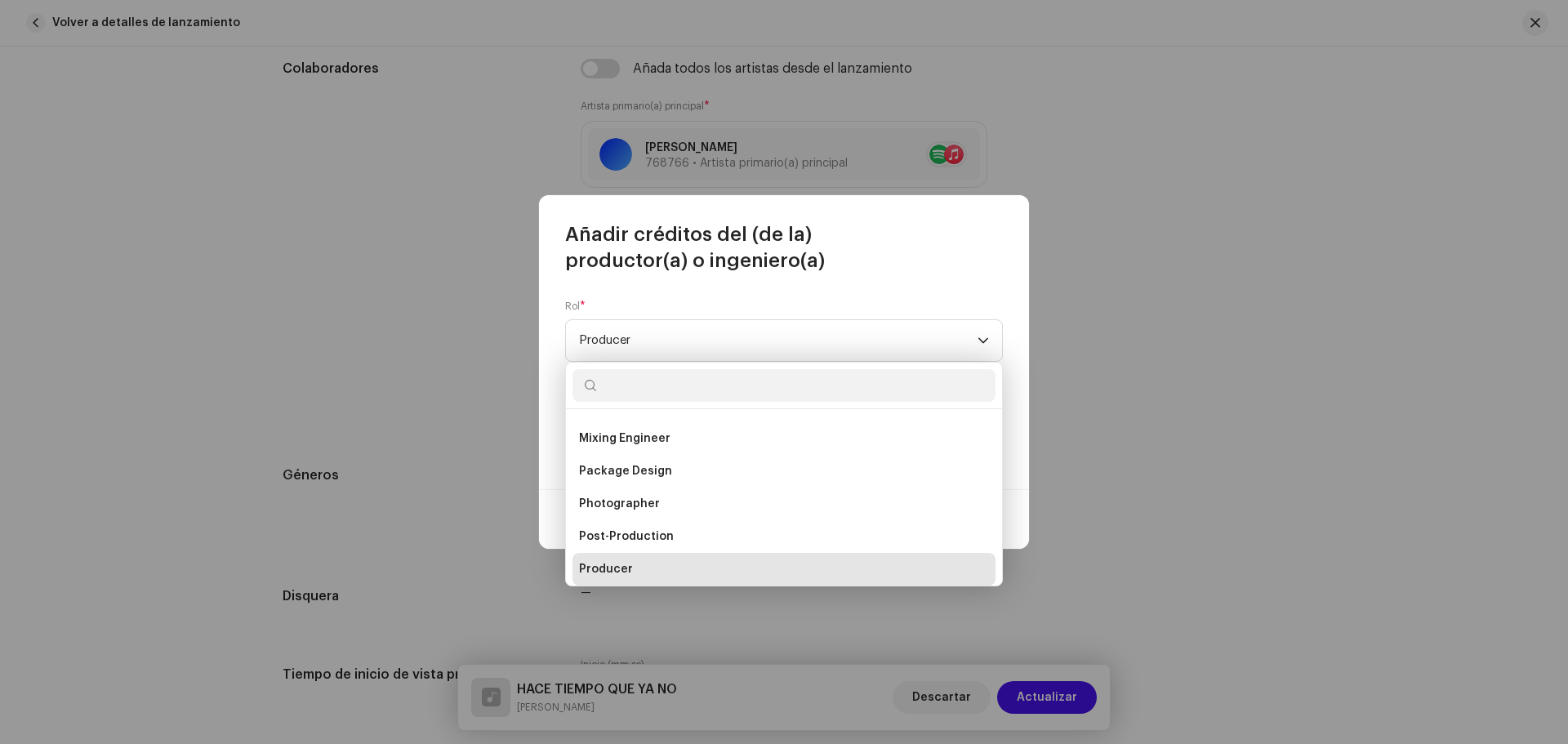
scroll to position [718, 0]
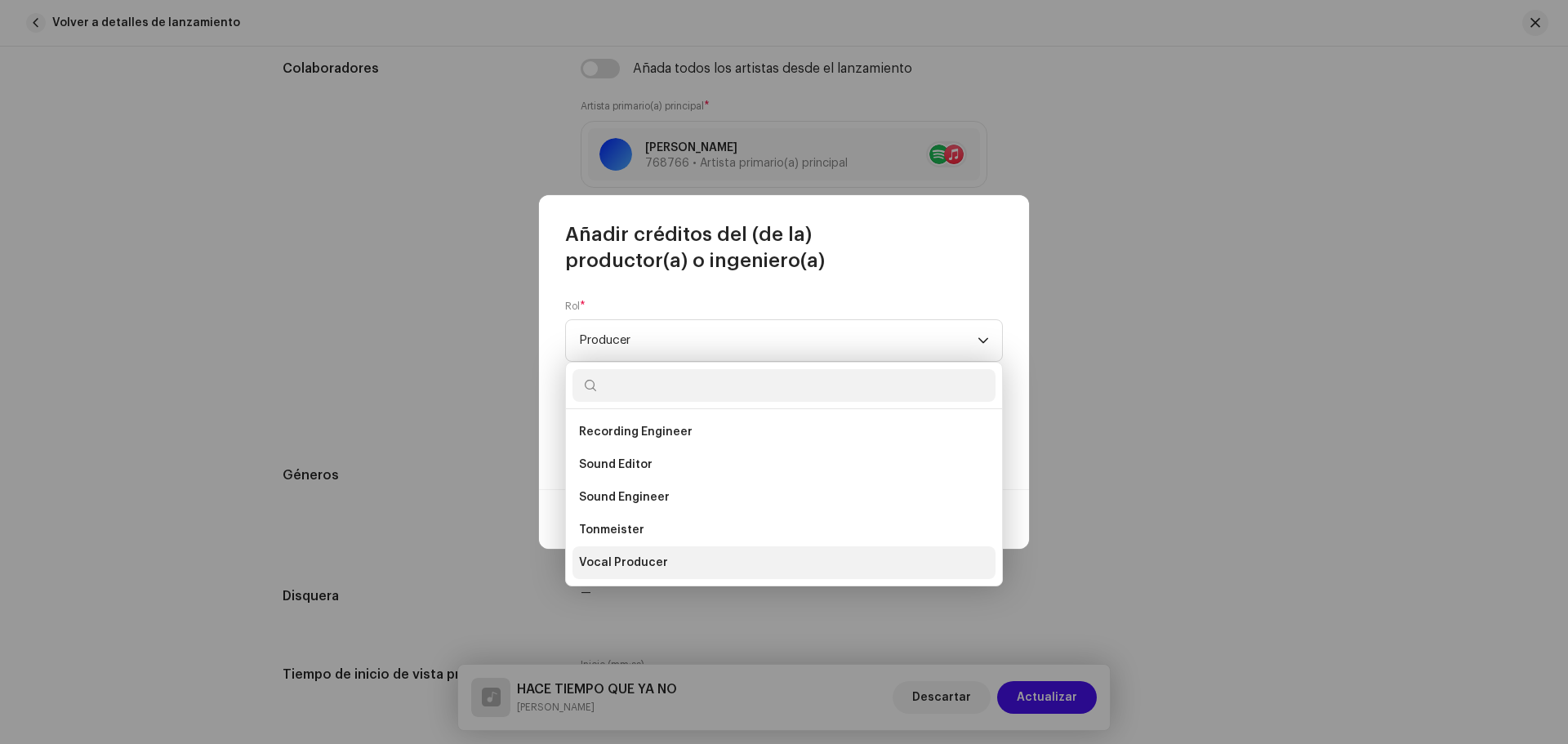
click at [662, 554] on li "Vocal Producer" at bounding box center [784, 562] width 423 height 33
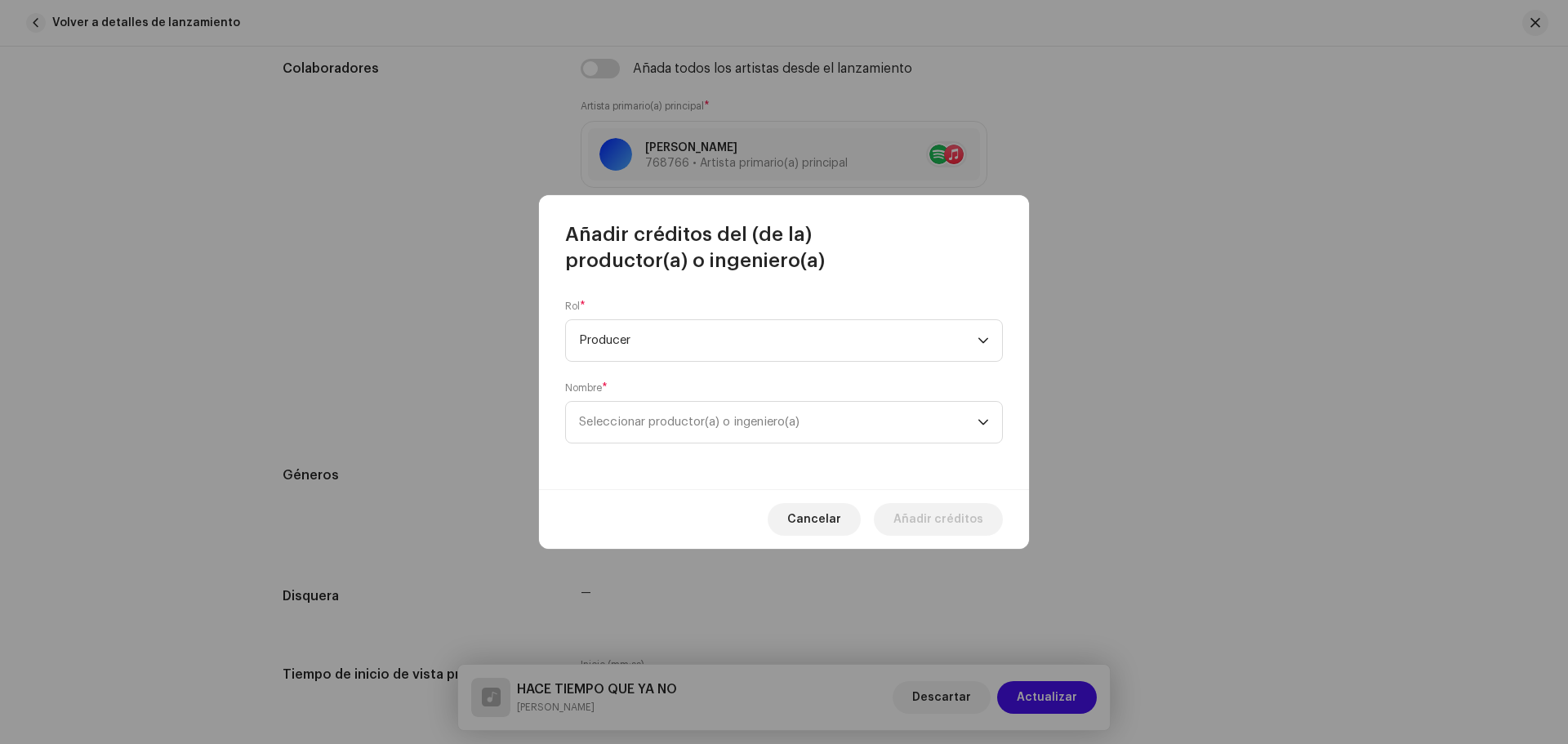
scroll to position [659, 0]
click at [660, 427] on span "Seleccionar productor(a) o ingeniero(a)" at bounding box center [689, 421] width 220 height 12
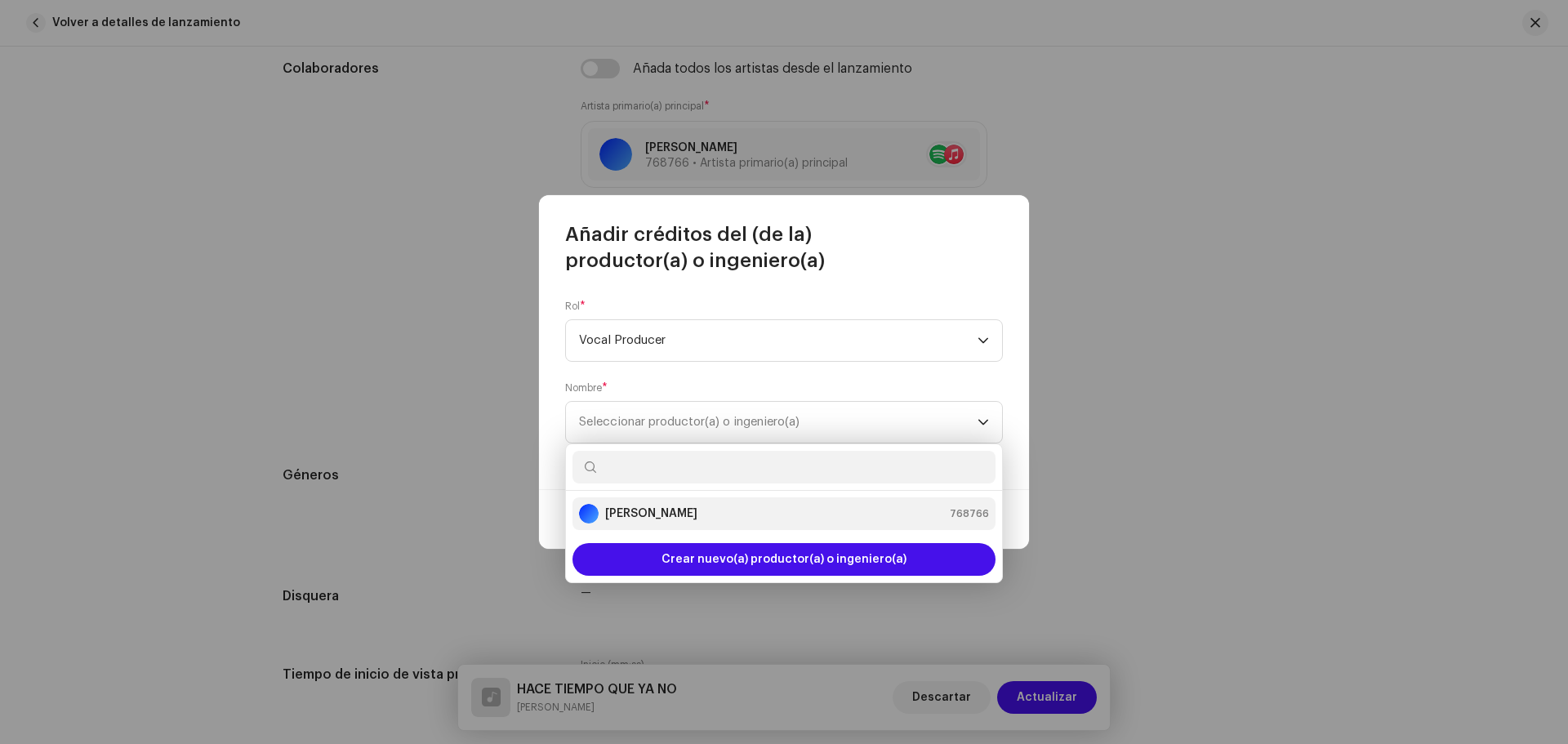
click at [647, 514] on div "[PERSON_NAME] 768766" at bounding box center [784, 513] width 410 height 20
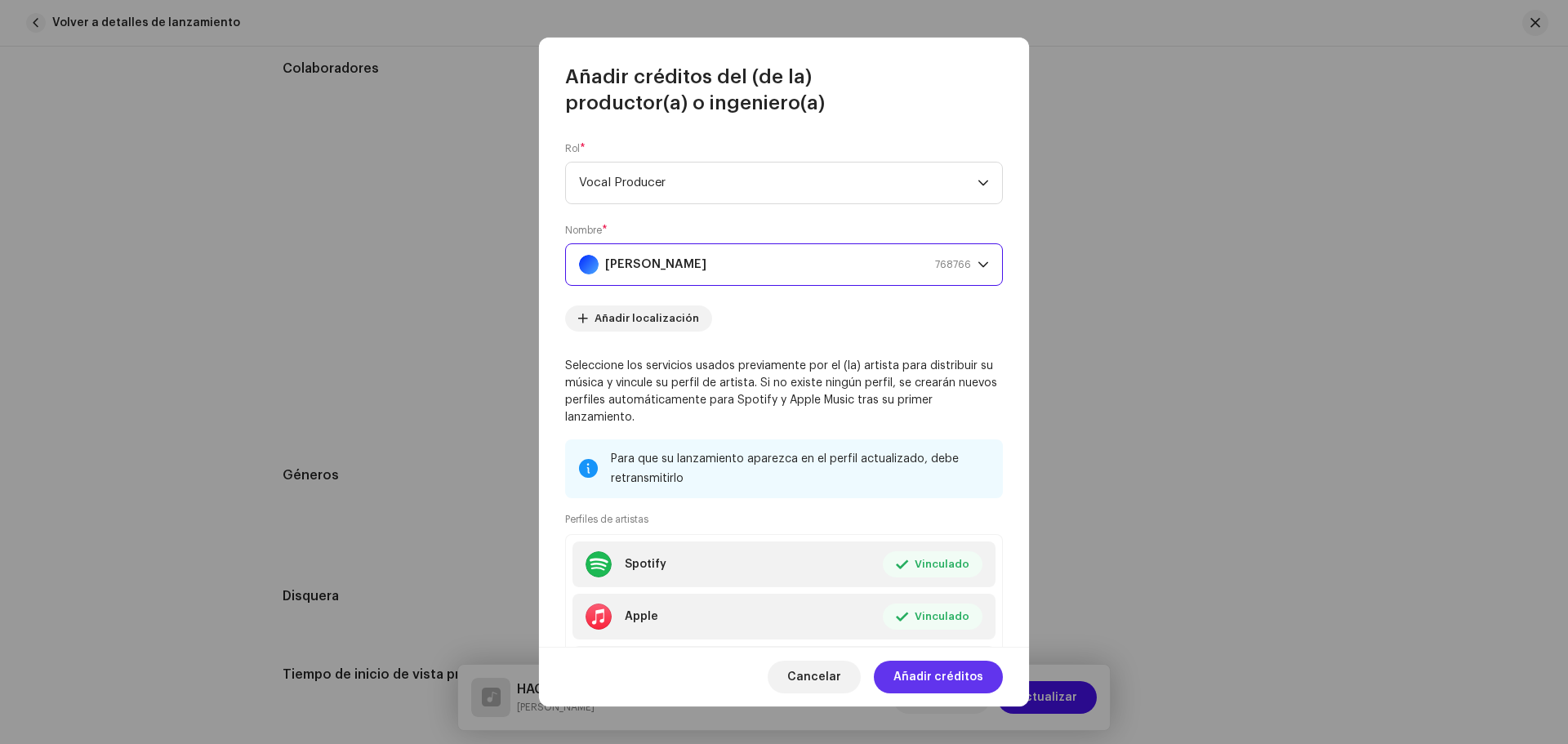
click at [941, 673] on span "Añadir créditos" at bounding box center [938, 676] width 90 height 33
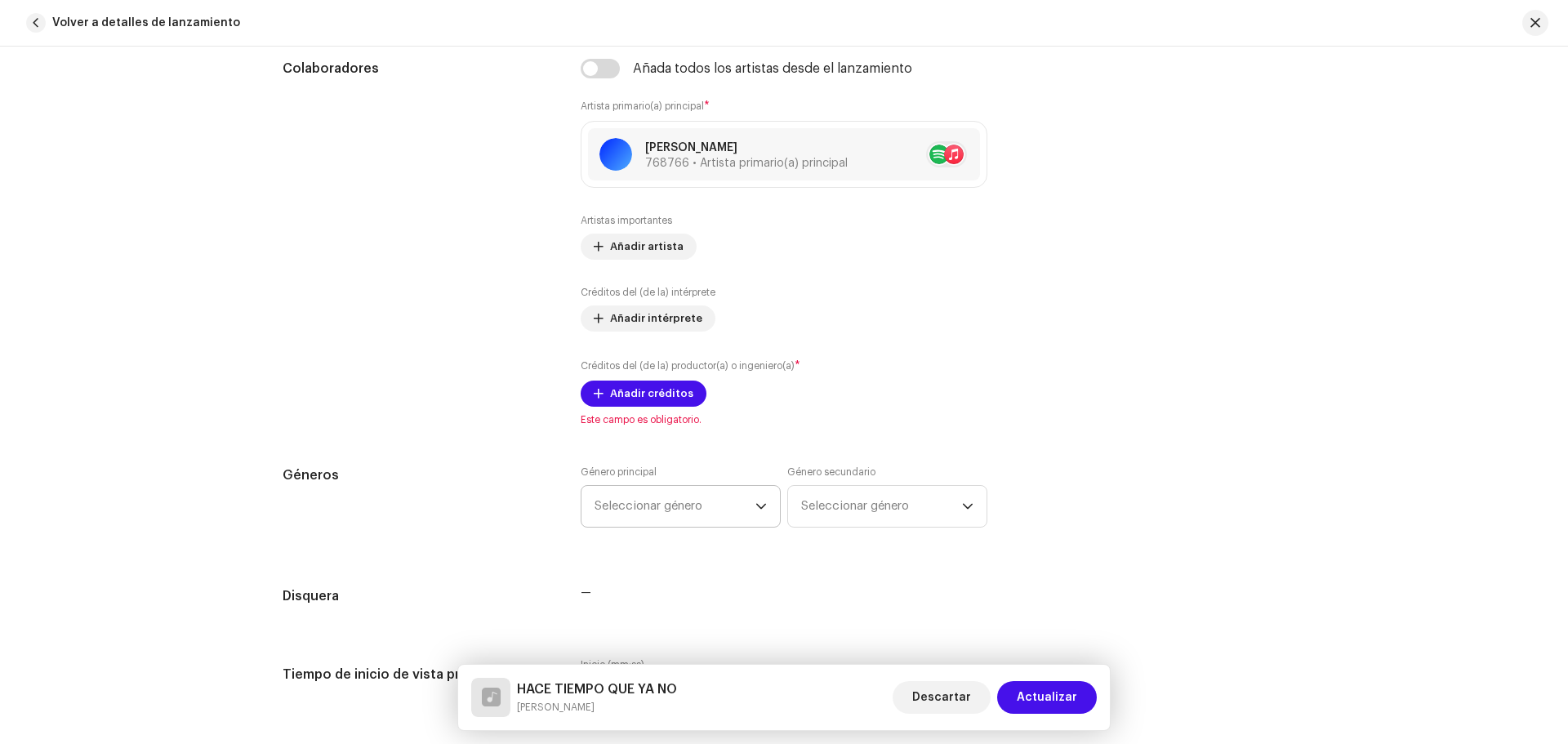
scroll to position [1017, 0]
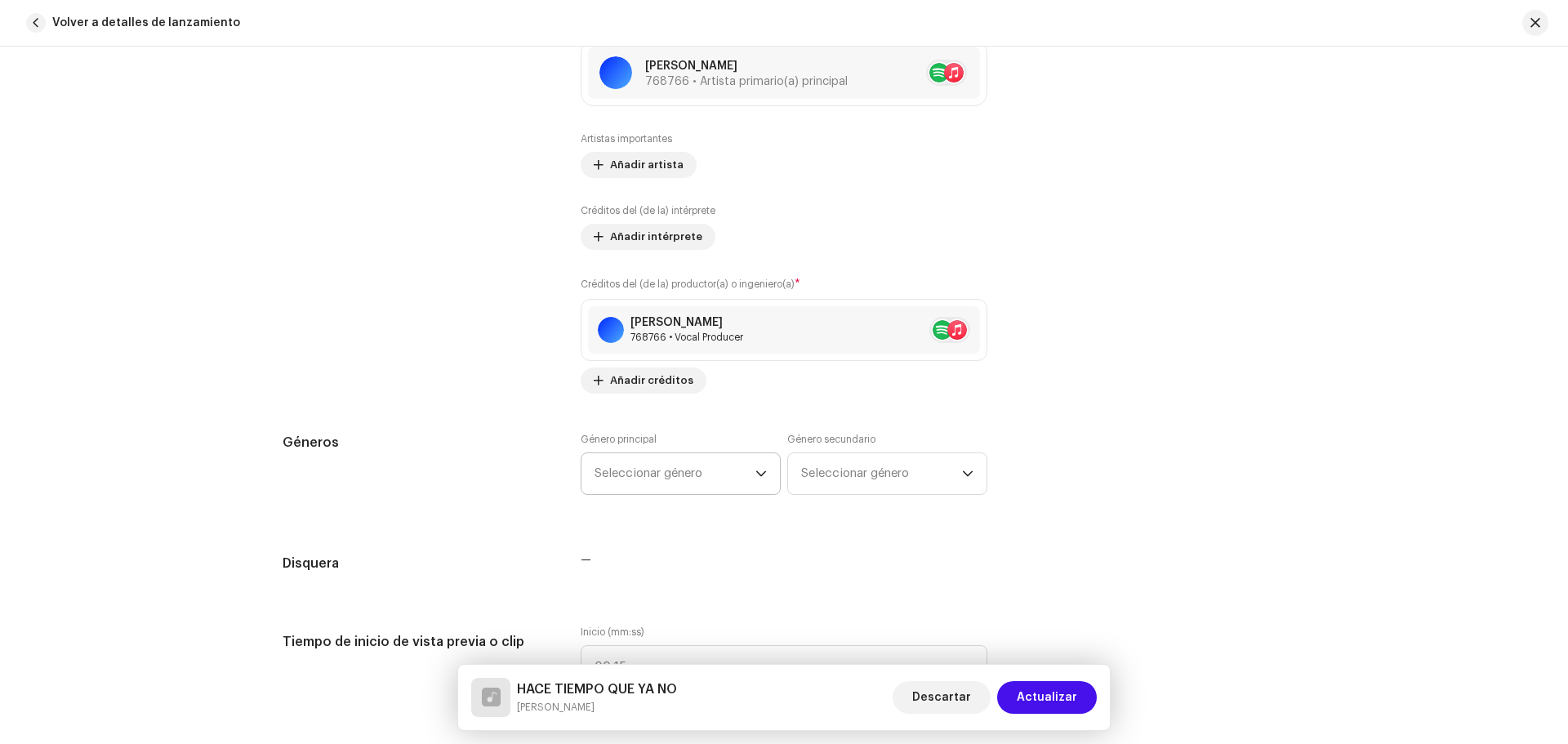
click at [681, 478] on span "Seleccionar género" at bounding box center [674, 474] width 160 height 41
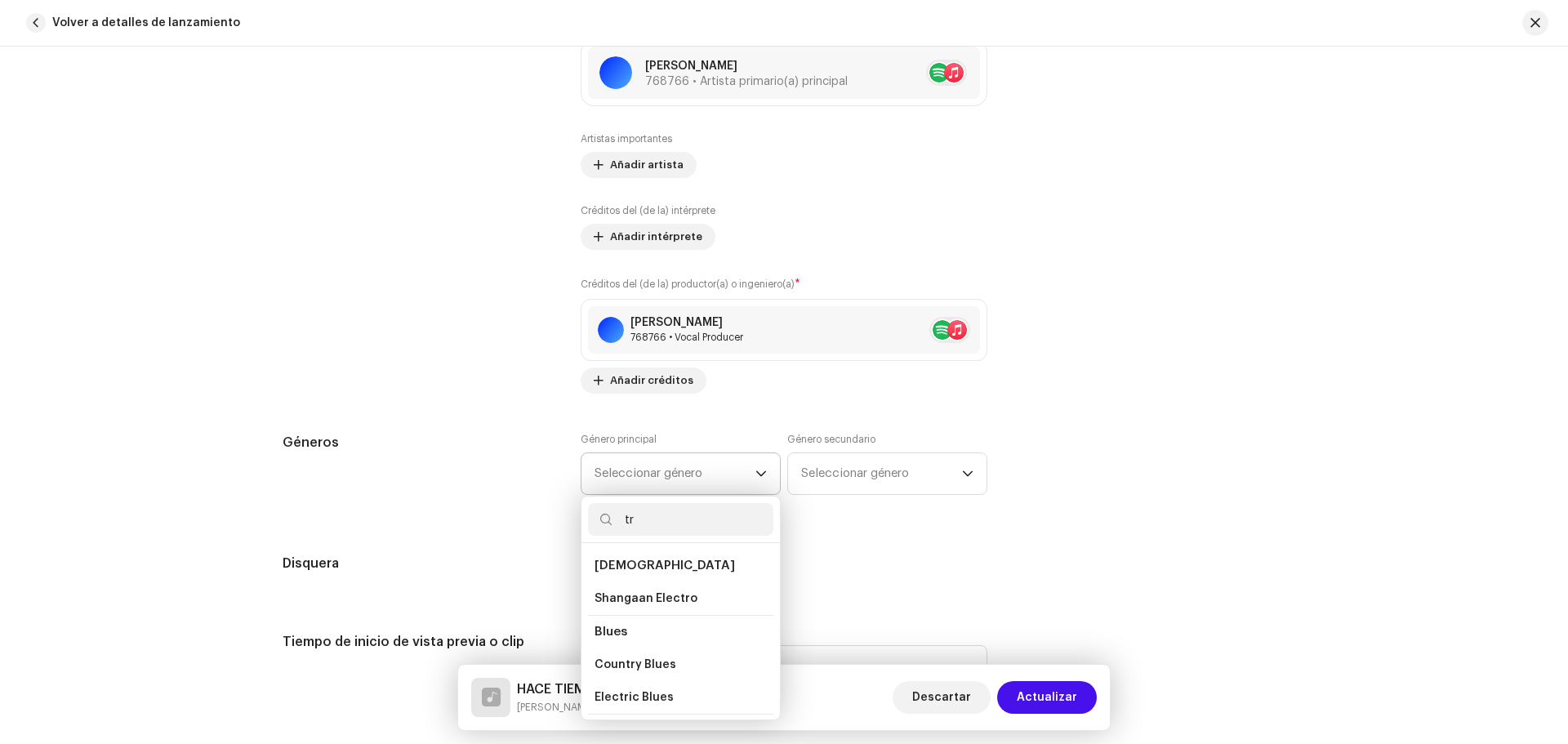
type input "t"
type input "hip"
click at [652, 623] on span "Hip Hop/Rap" at bounding box center [631, 628] width 76 height 12
click at [618, 654] on span "Hip Hop/Rap" at bounding box center [630, 662] width 71 height 17
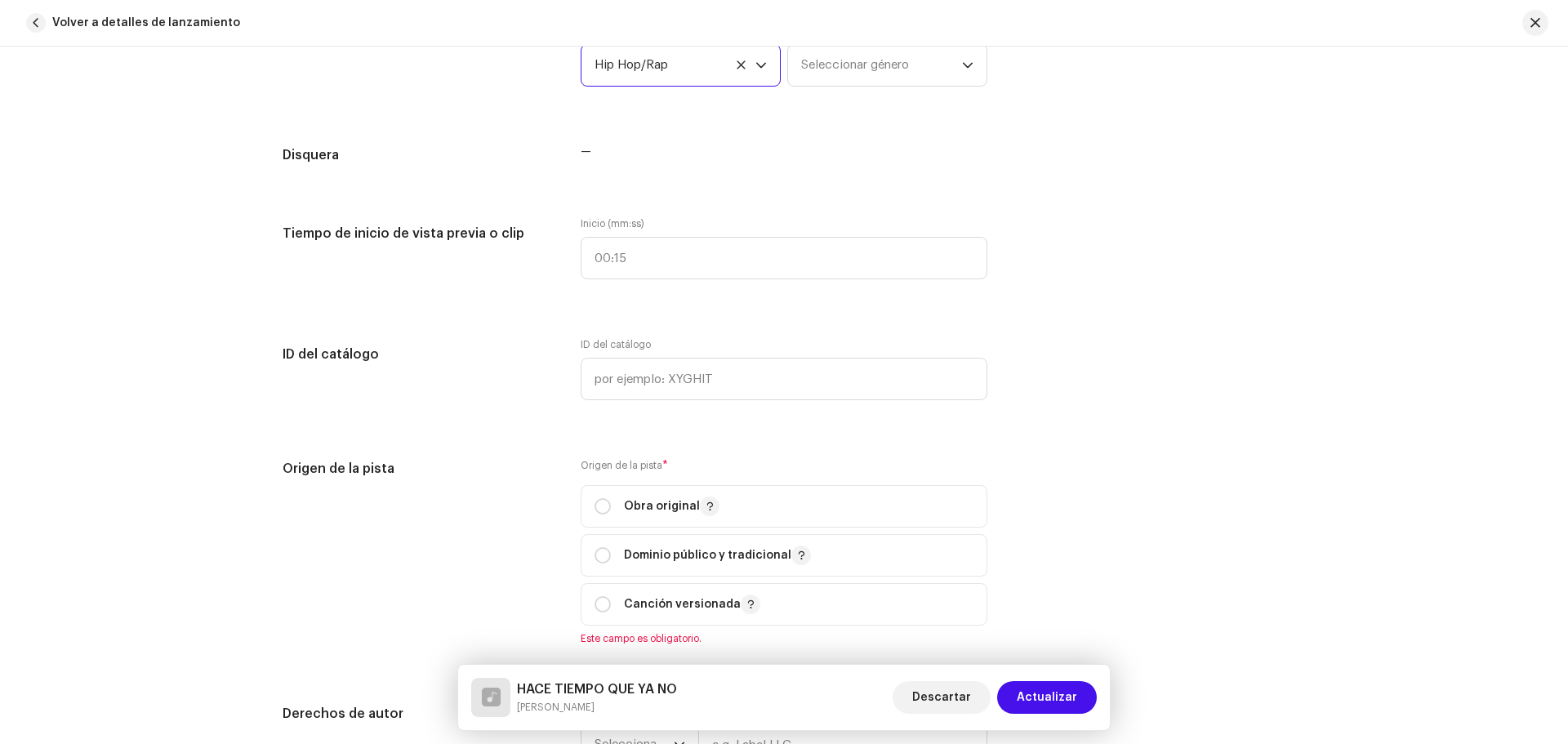
scroll to position [1589, 0]
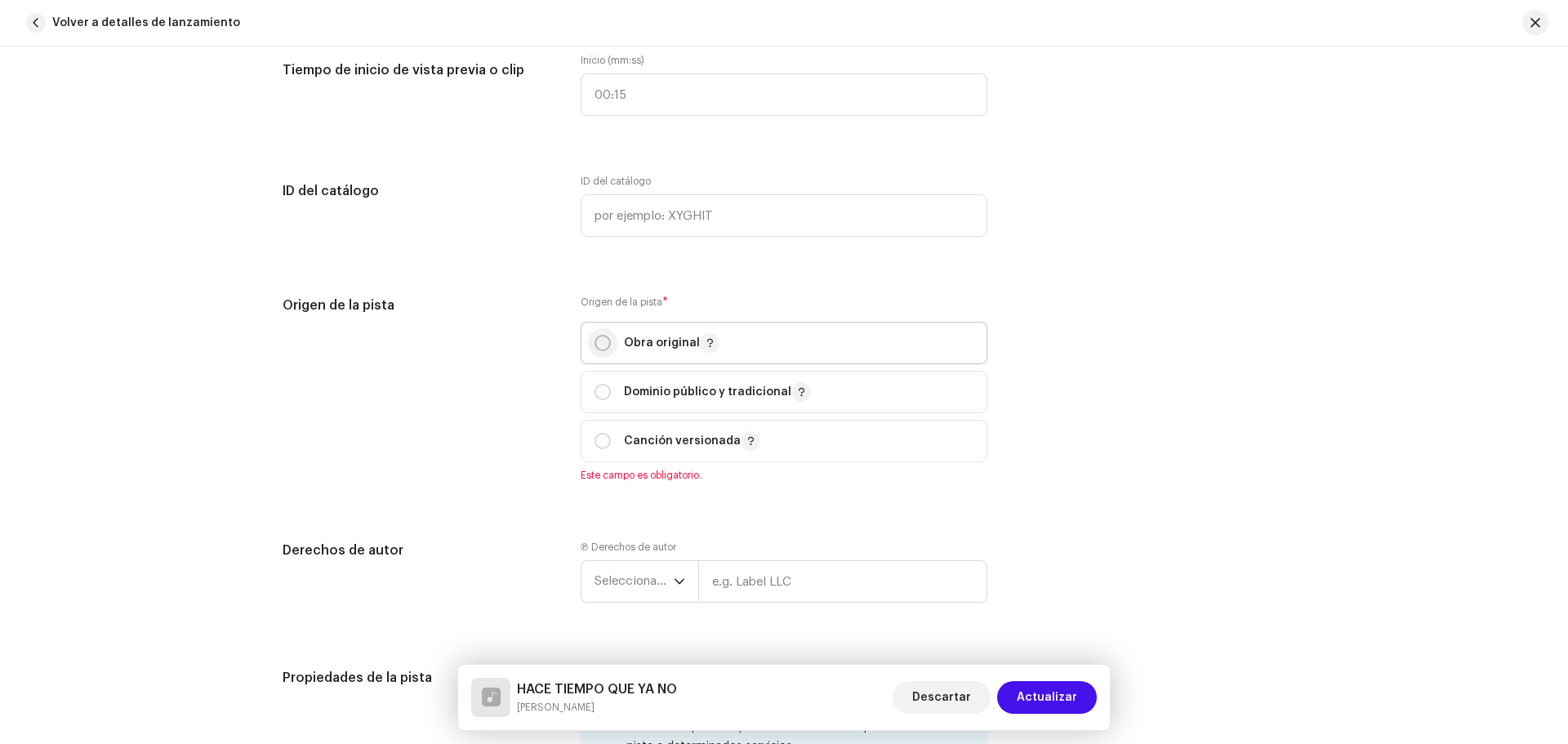
click at [594, 341] on input "radio" at bounding box center [603, 343] width 17 height 17
radio input "true"
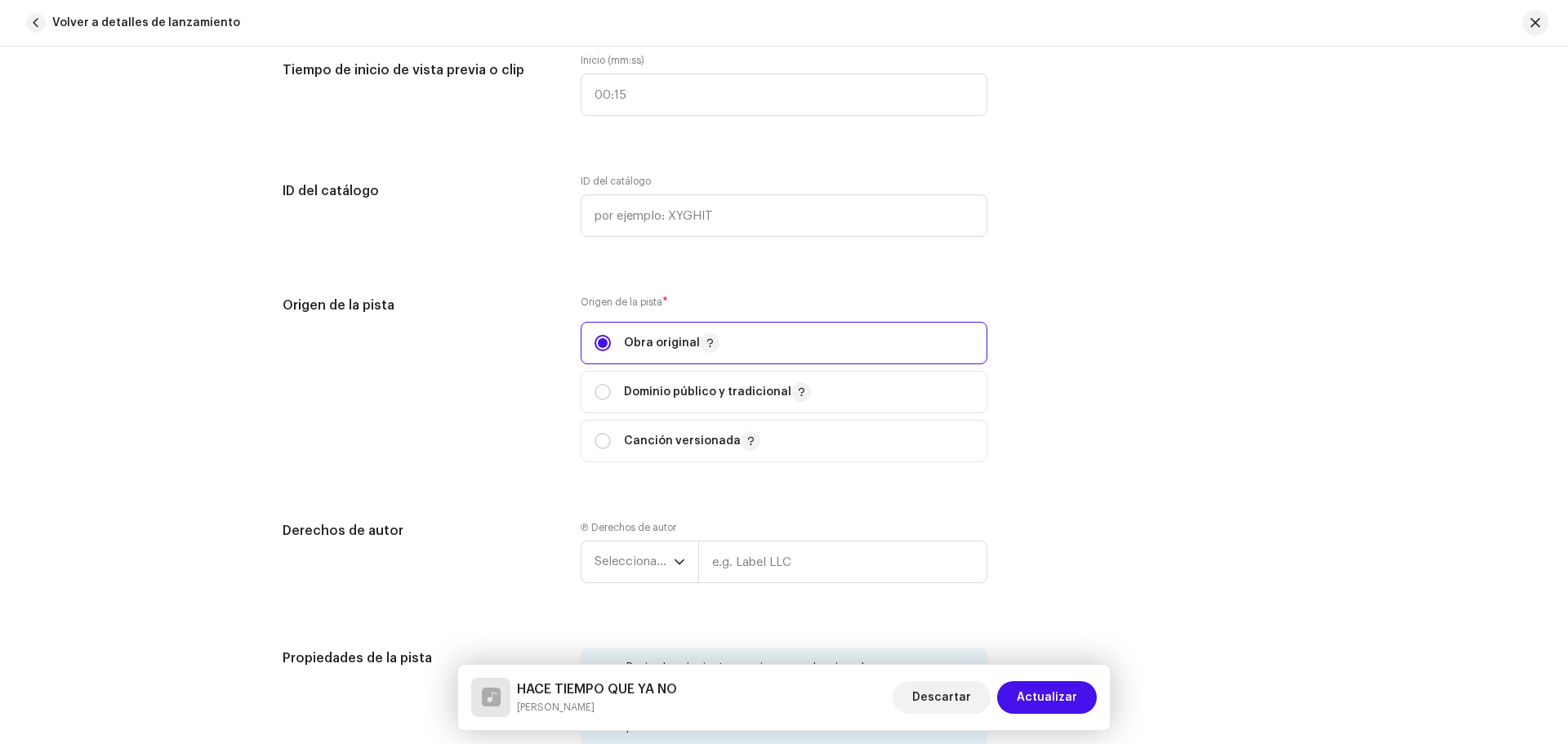
scroll to position [1752, 0]
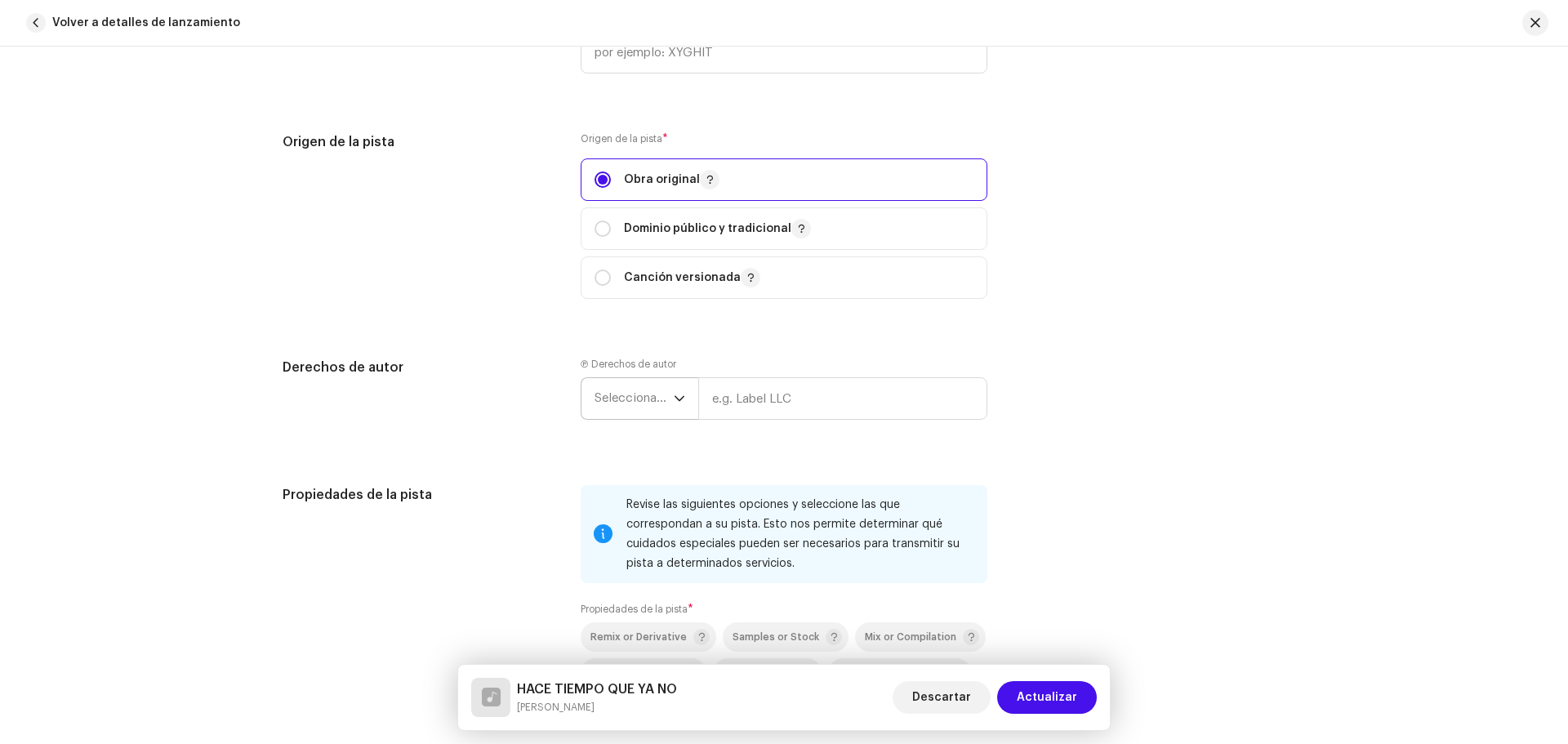
click at [647, 407] on span "Seleccionar año" at bounding box center [633, 398] width 79 height 41
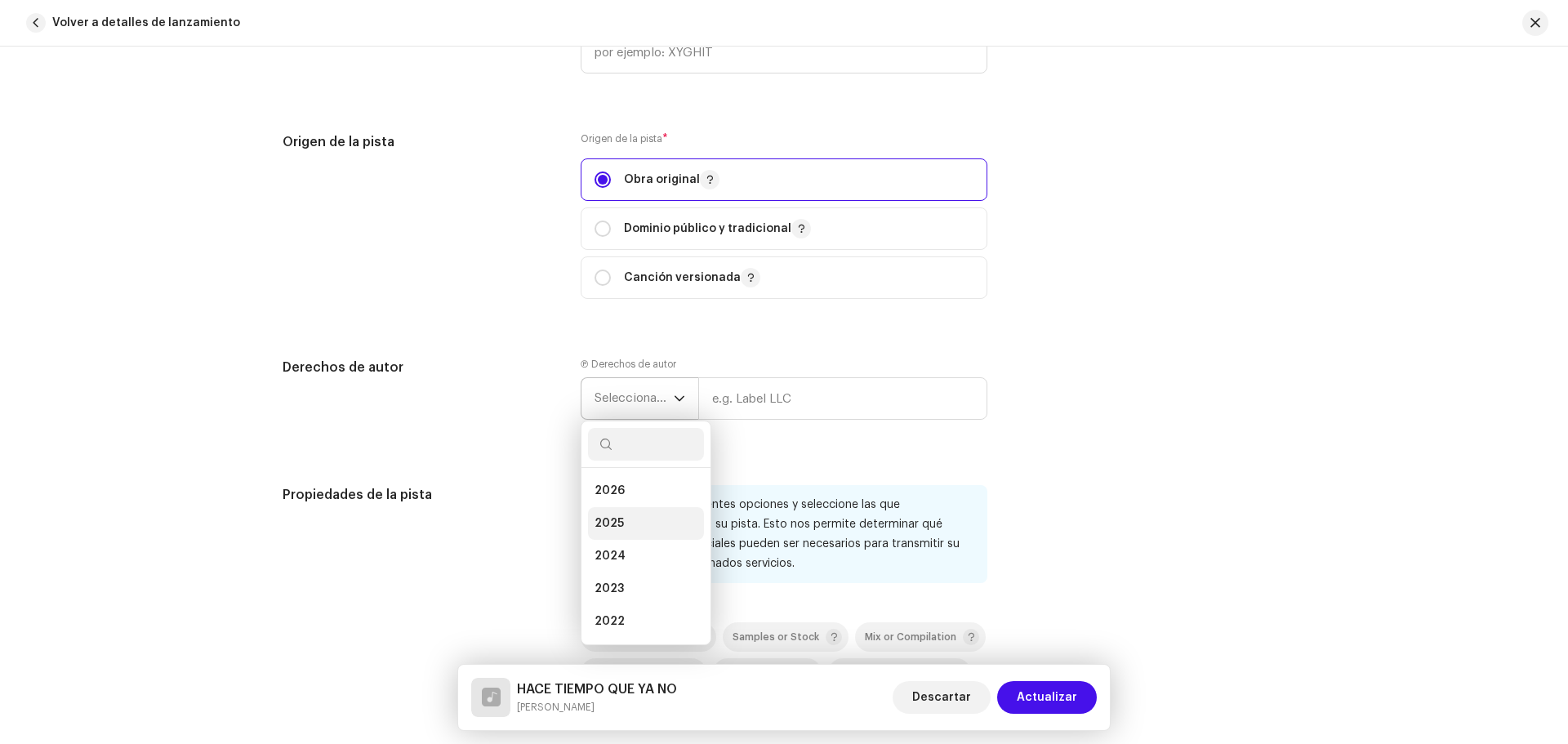
click at [623, 513] on li "2025" at bounding box center [645, 523] width 116 height 33
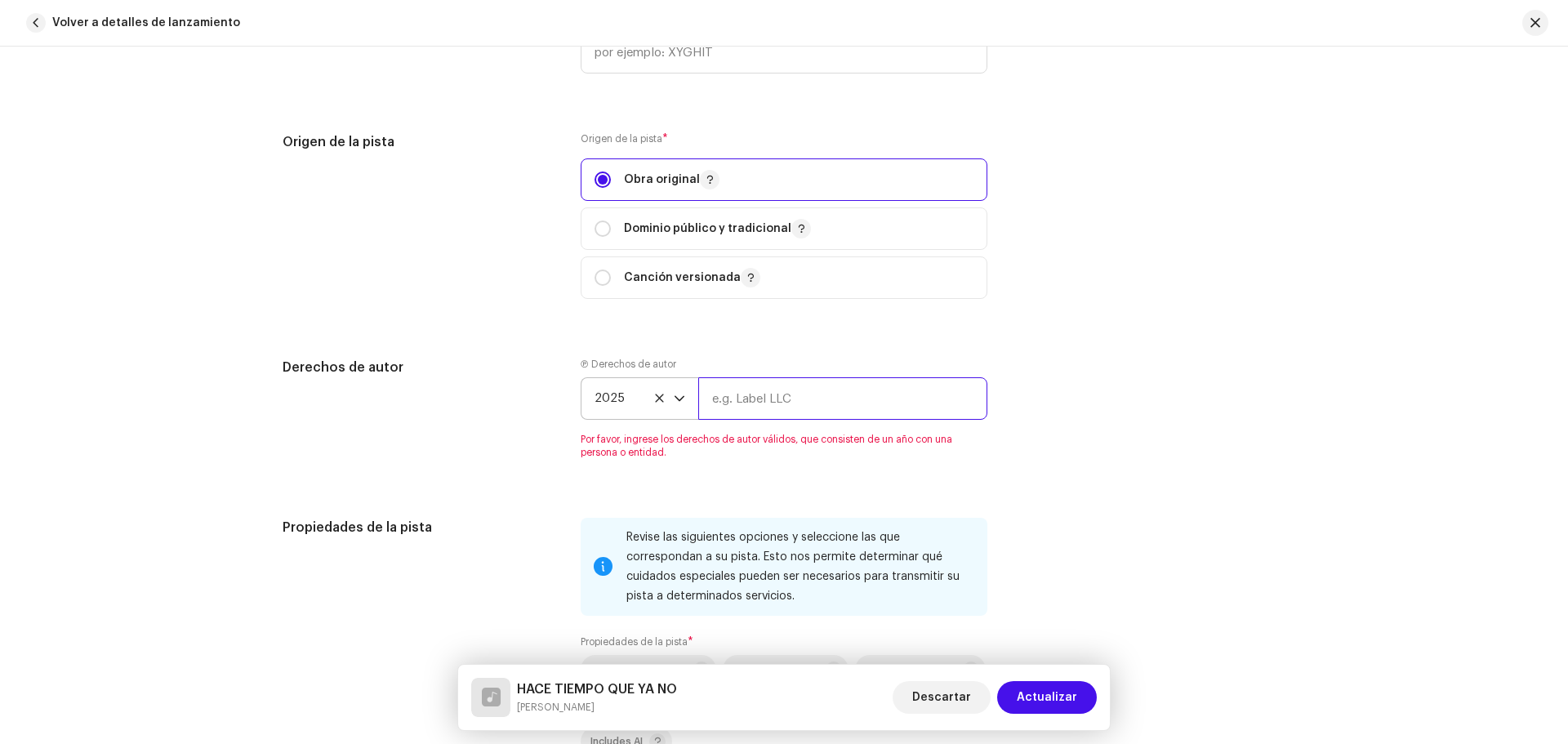
click at [756, 408] on input "text" at bounding box center [843, 398] width 289 height 43
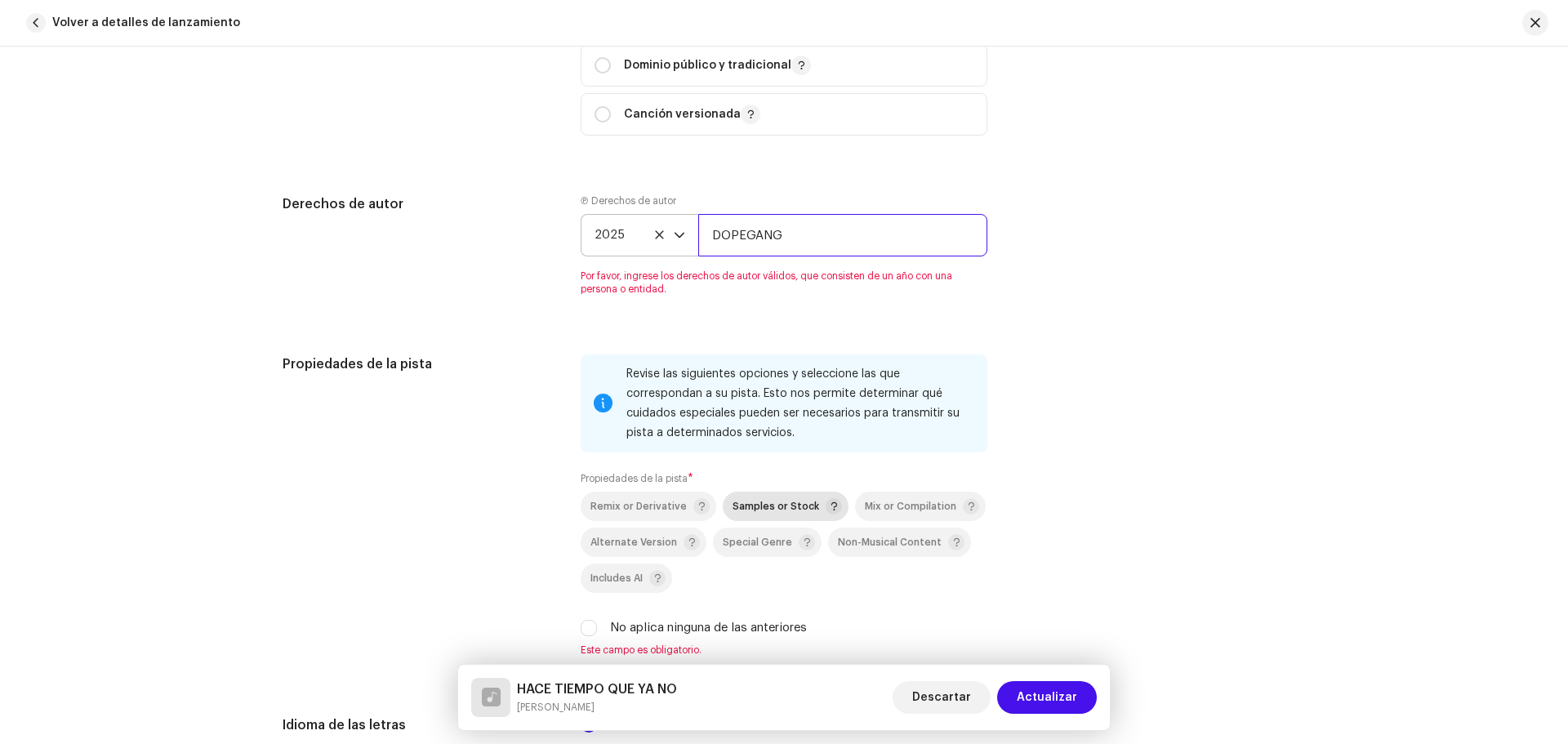
scroll to position [2078, 0]
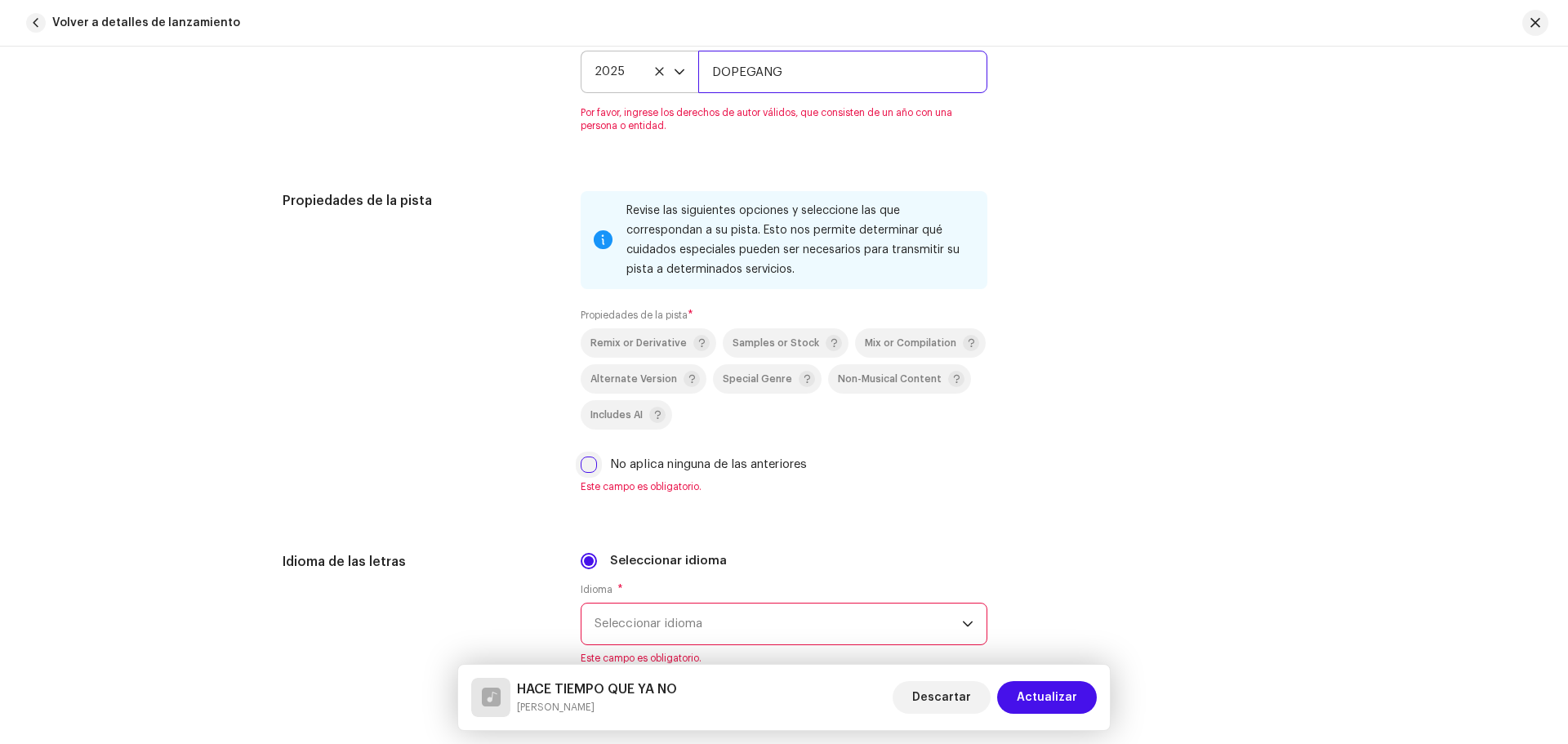
type input "DOPEGANG"
click at [581, 462] on div "Revise las siguientes opciones y seleccione las que correspondan a su pista. Es…" at bounding box center [784, 351] width 407 height 322
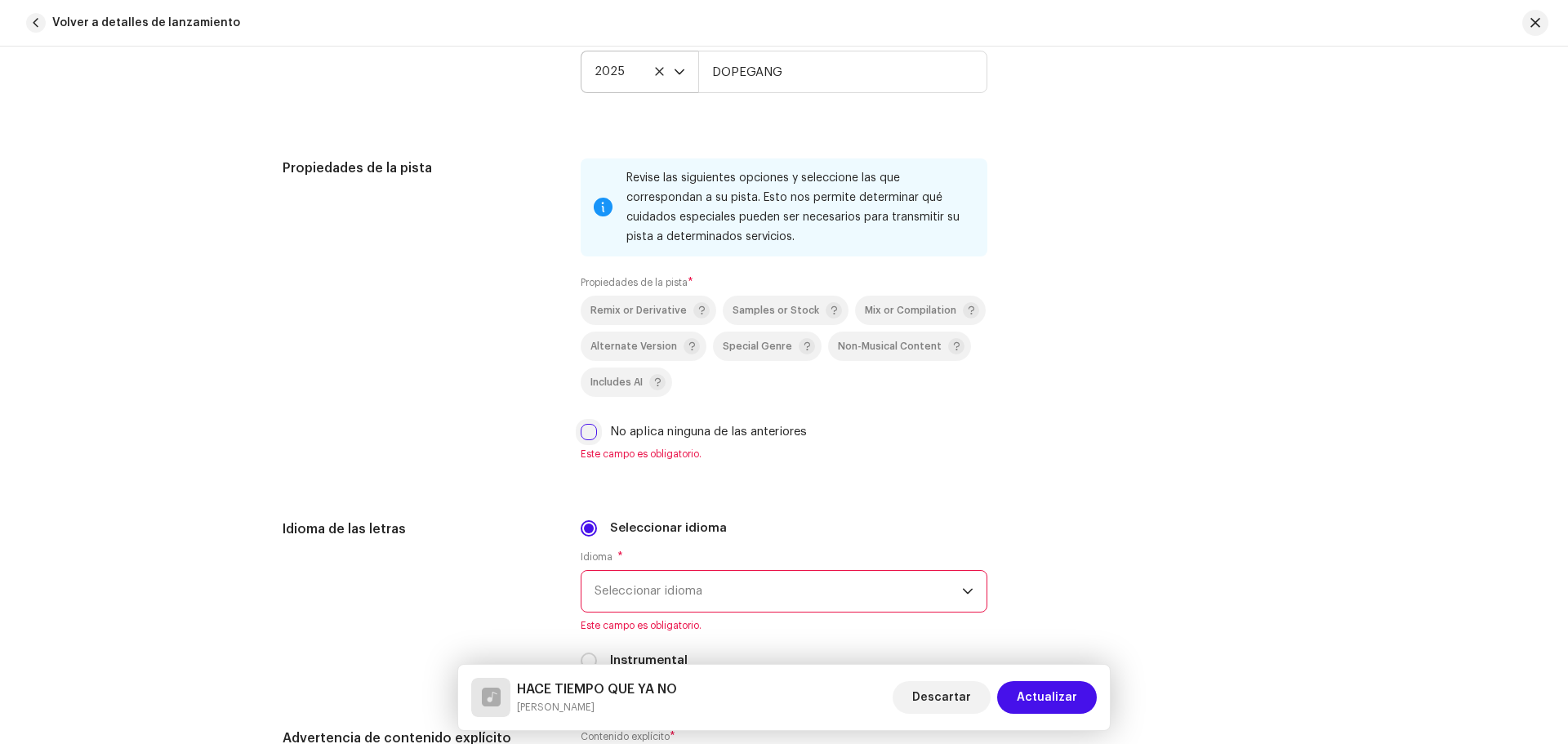
click at [580, 434] on input "No aplica ninguna de las anteriores" at bounding box center [589, 432] width 17 height 17
checkbox input "true"
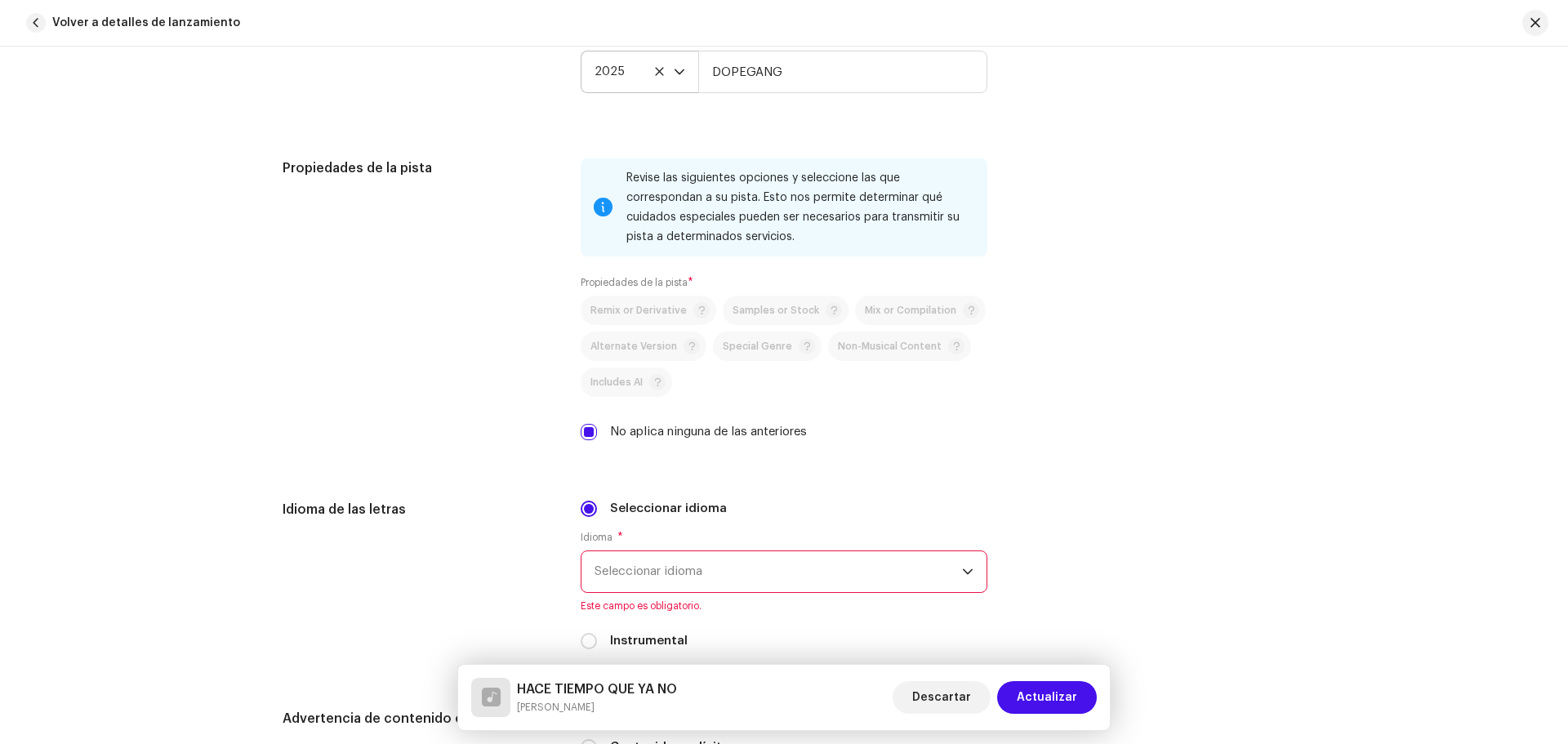
scroll to position [2241, 0]
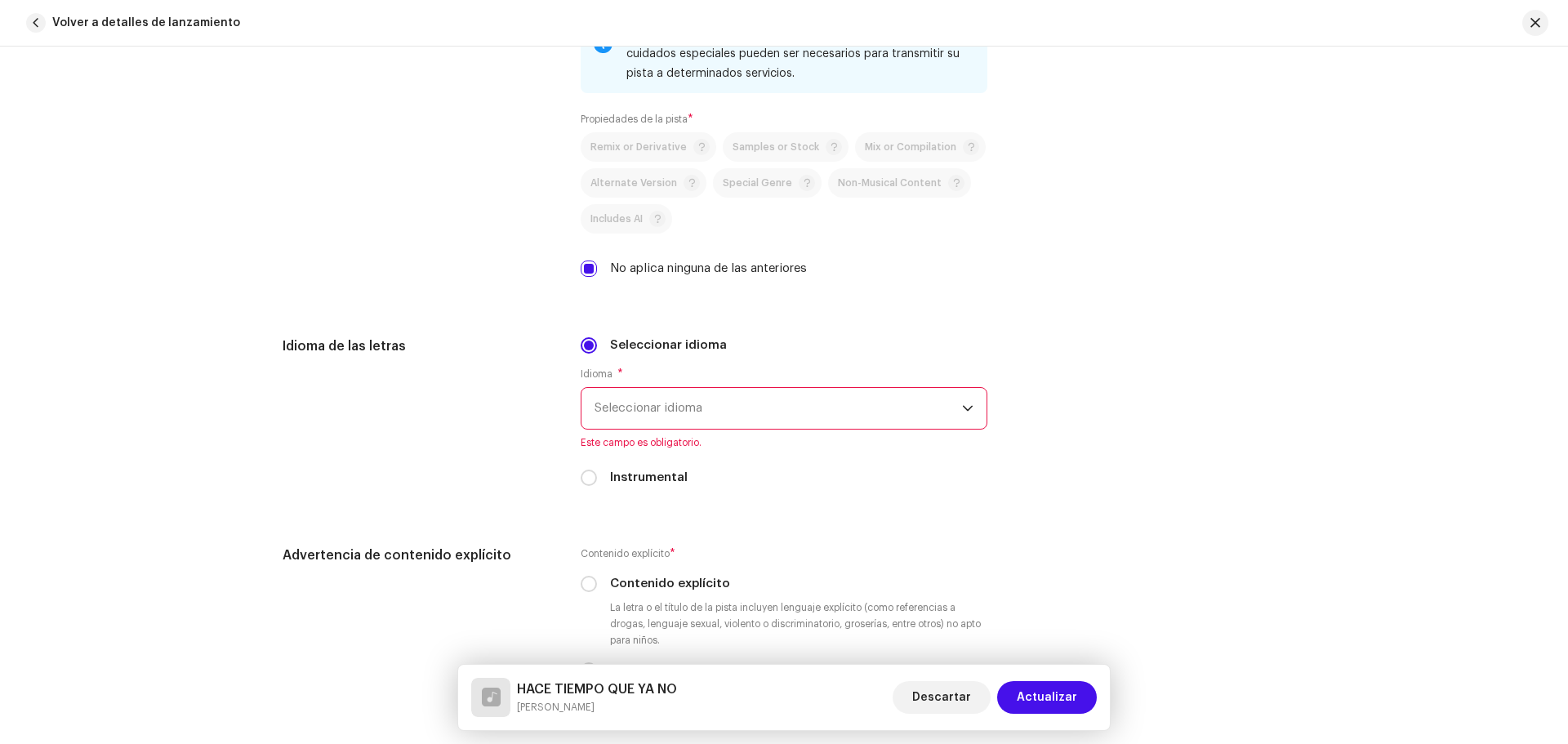
click at [629, 418] on span "Seleccionar idioma" at bounding box center [778, 408] width 368 height 41
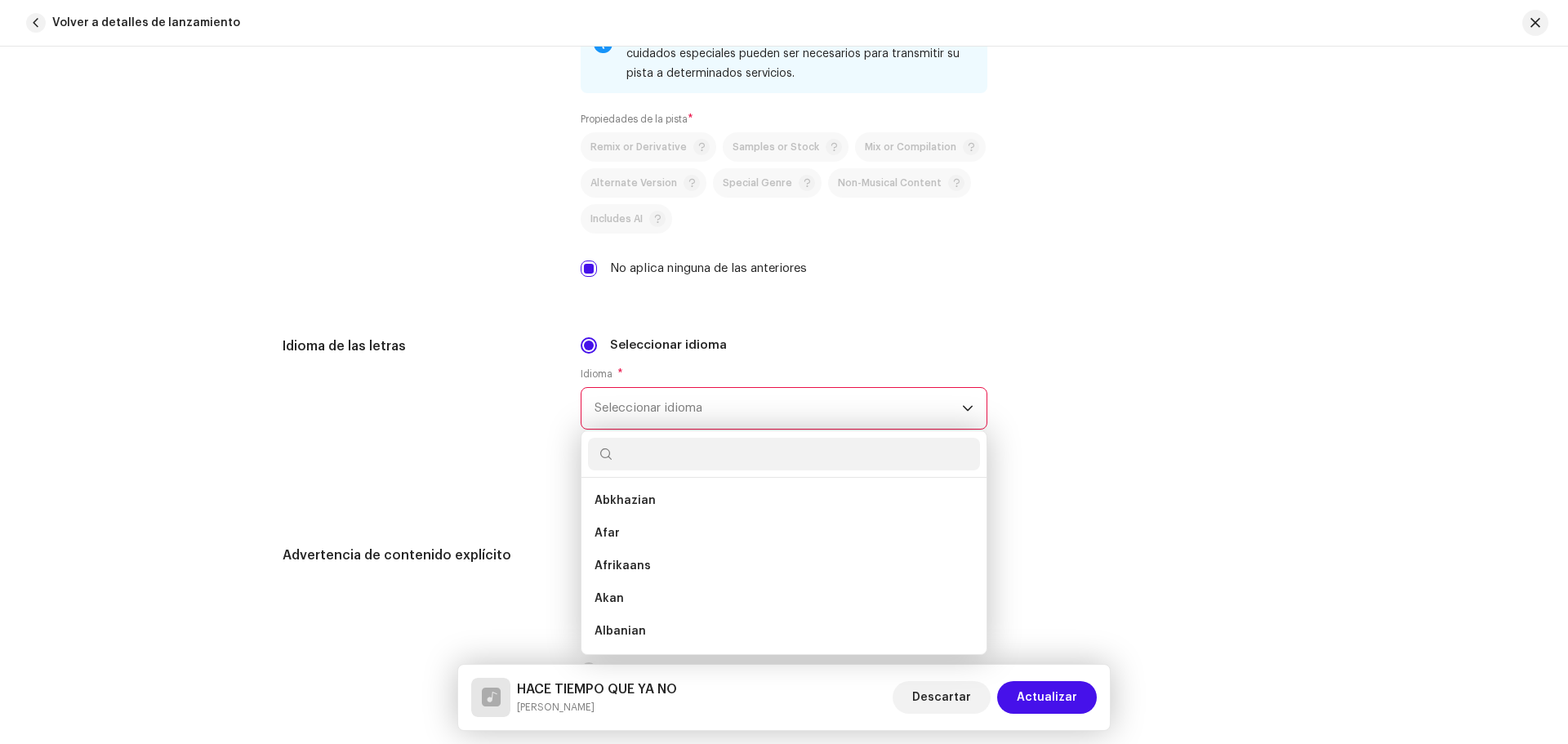
type input "e"
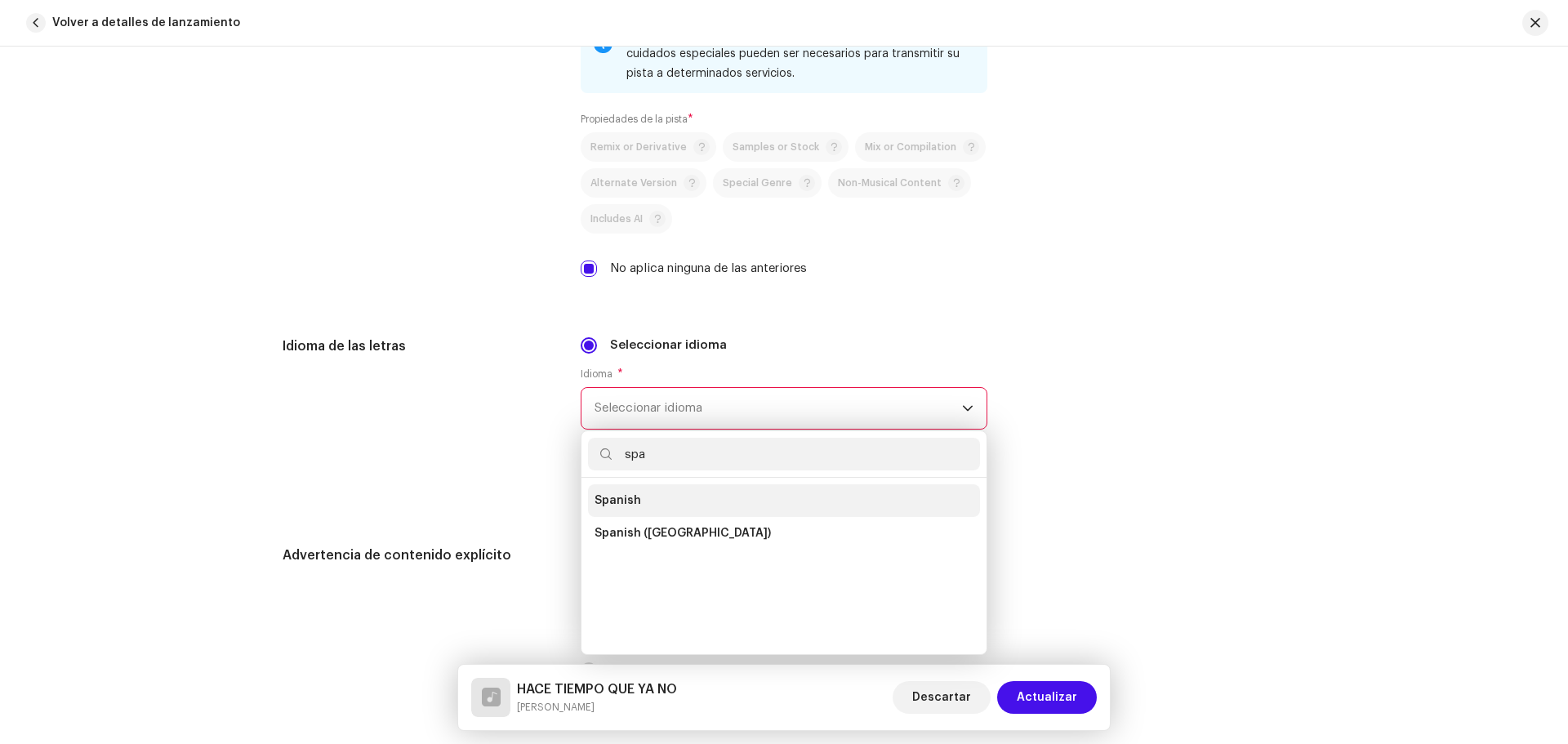
type input "spa"
click at [654, 502] on li "Spanish" at bounding box center [784, 500] width 392 height 33
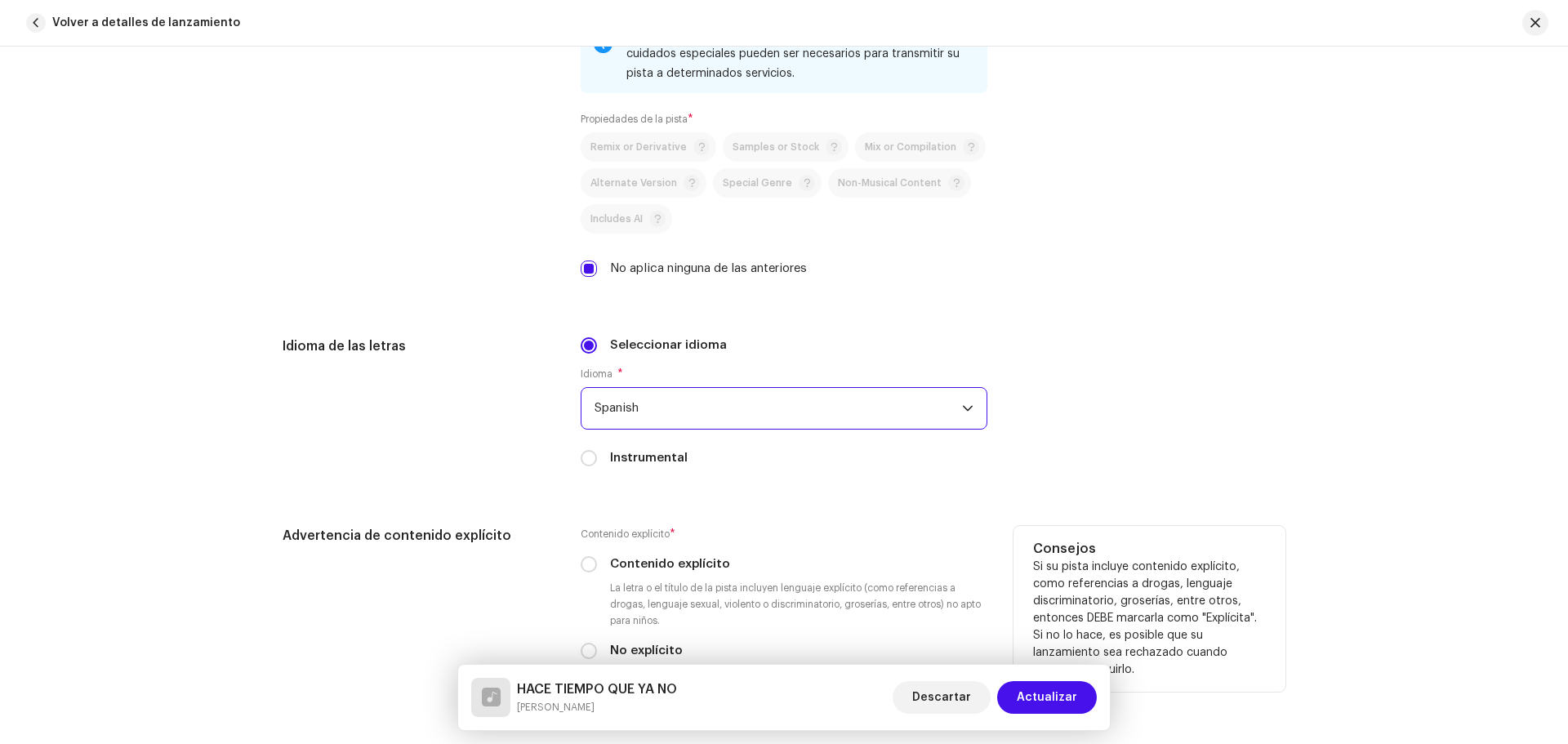
scroll to position [2404, 0]
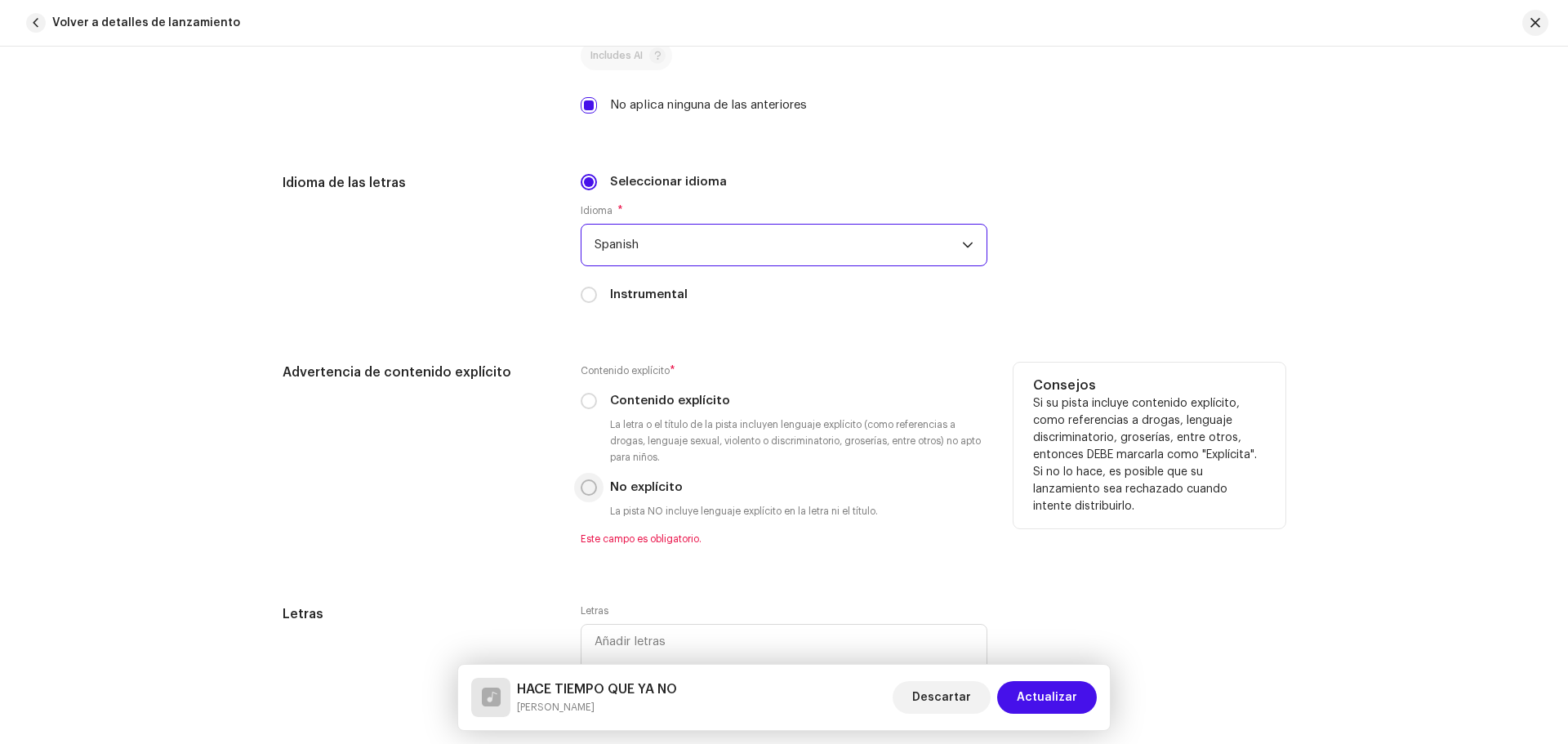
click at [590, 487] on input "No explícito" at bounding box center [589, 488] width 17 height 17
radio input "true"
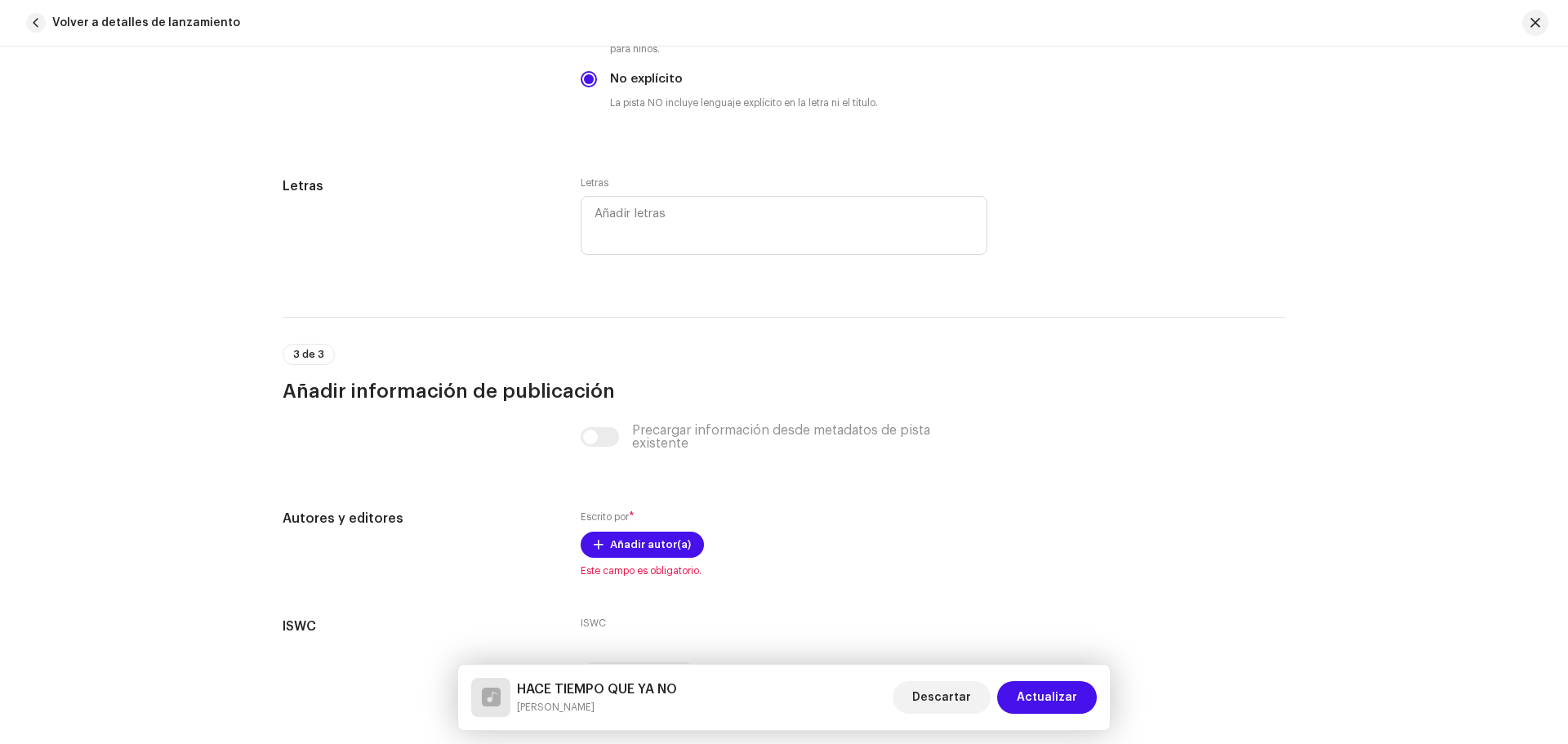
scroll to position [2895, 0]
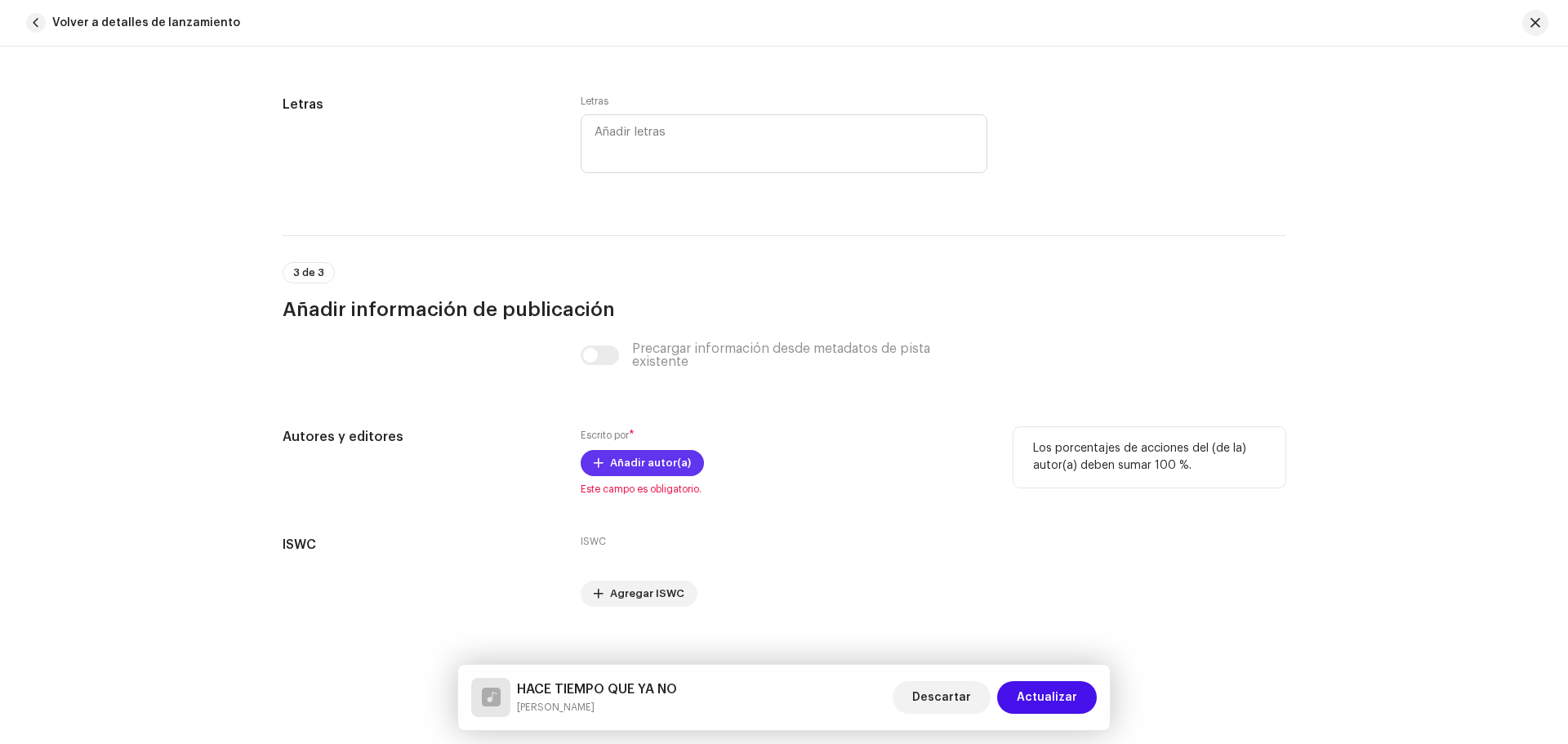
click at [614, 463] on span "Añadir autor(a)" at bounding box center [650, 462] width 81 height 33
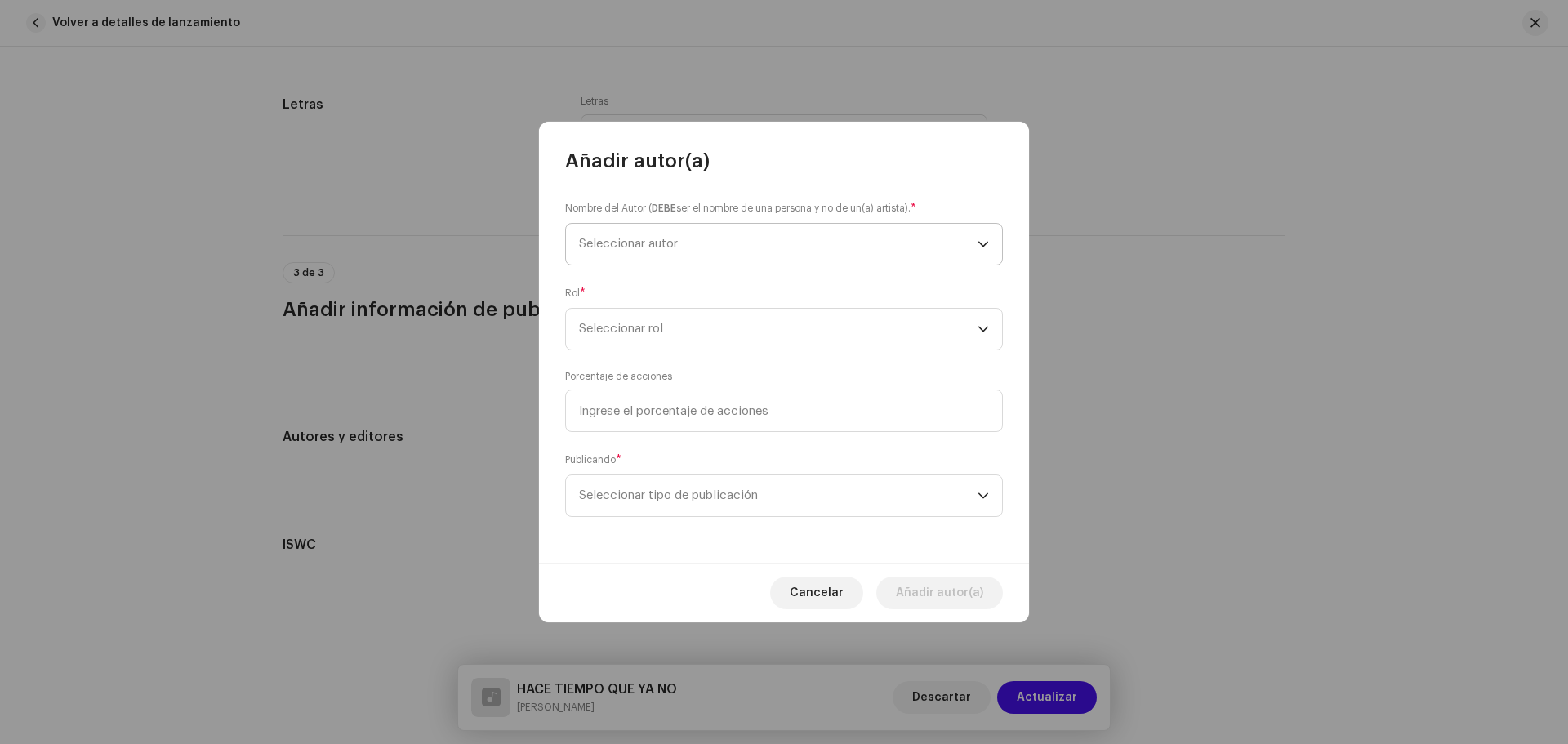
click at [729, 253] on span "Seleccionar autor" at bounding box center [778, 244] width 398 height 41
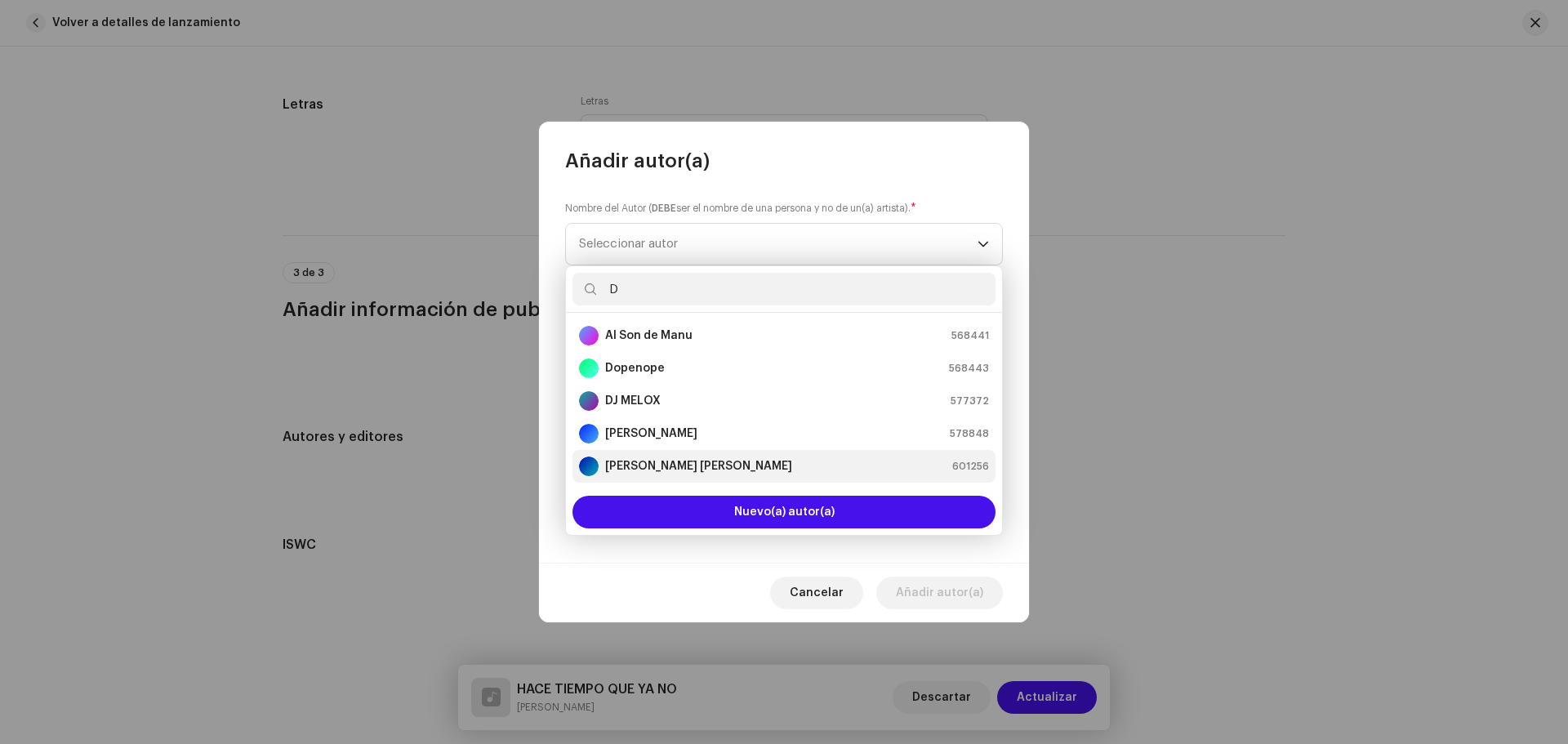
type input "D"
click at [640, 460] on strong "[PERSON_NAME] [PERSON_NAME]" at bounding box center [699, 466] width 187 height 17
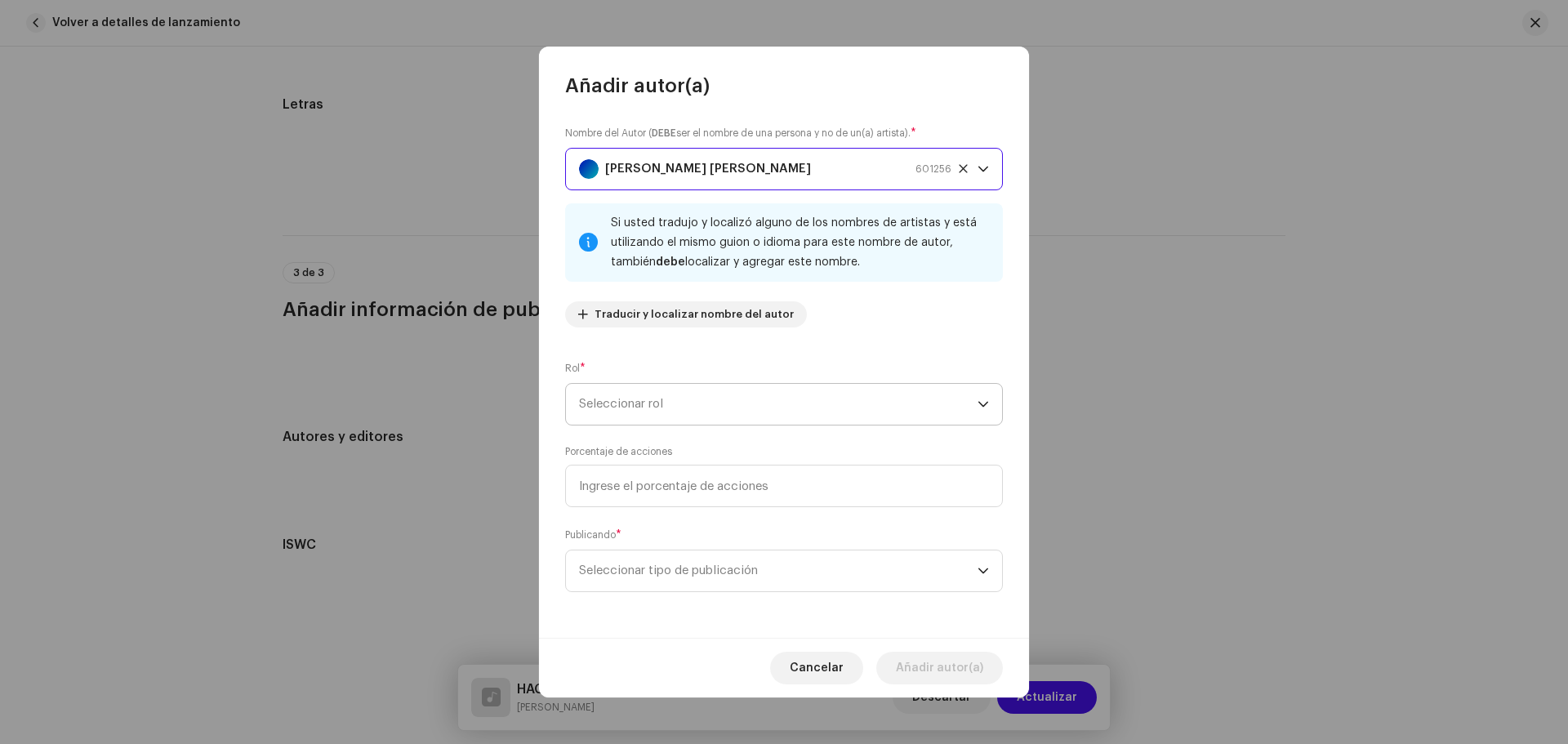
click at [673, 397] on span "Seleccionar rol" at bounding box center [778, 404] width 398 height 41
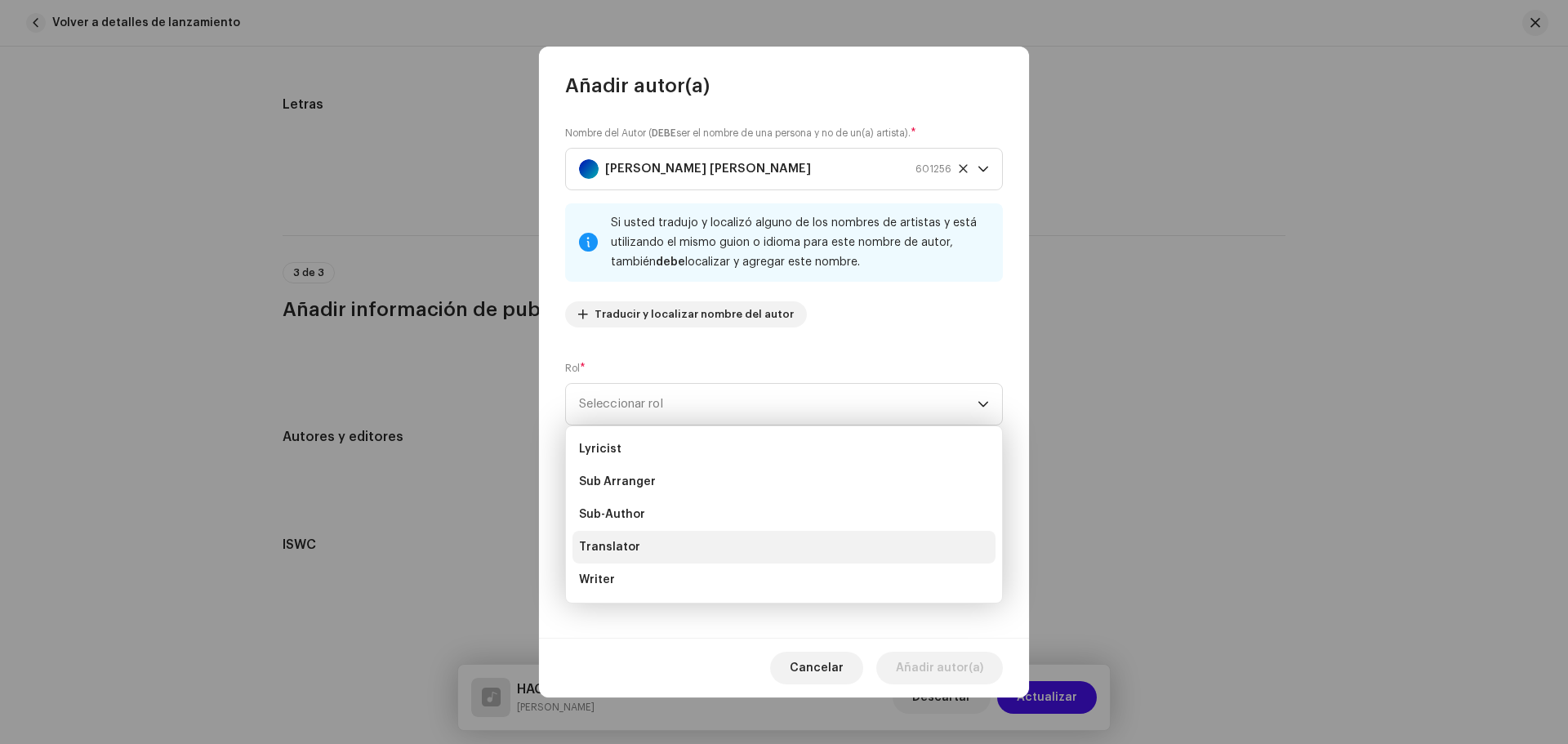
scroll to position [82, 0]
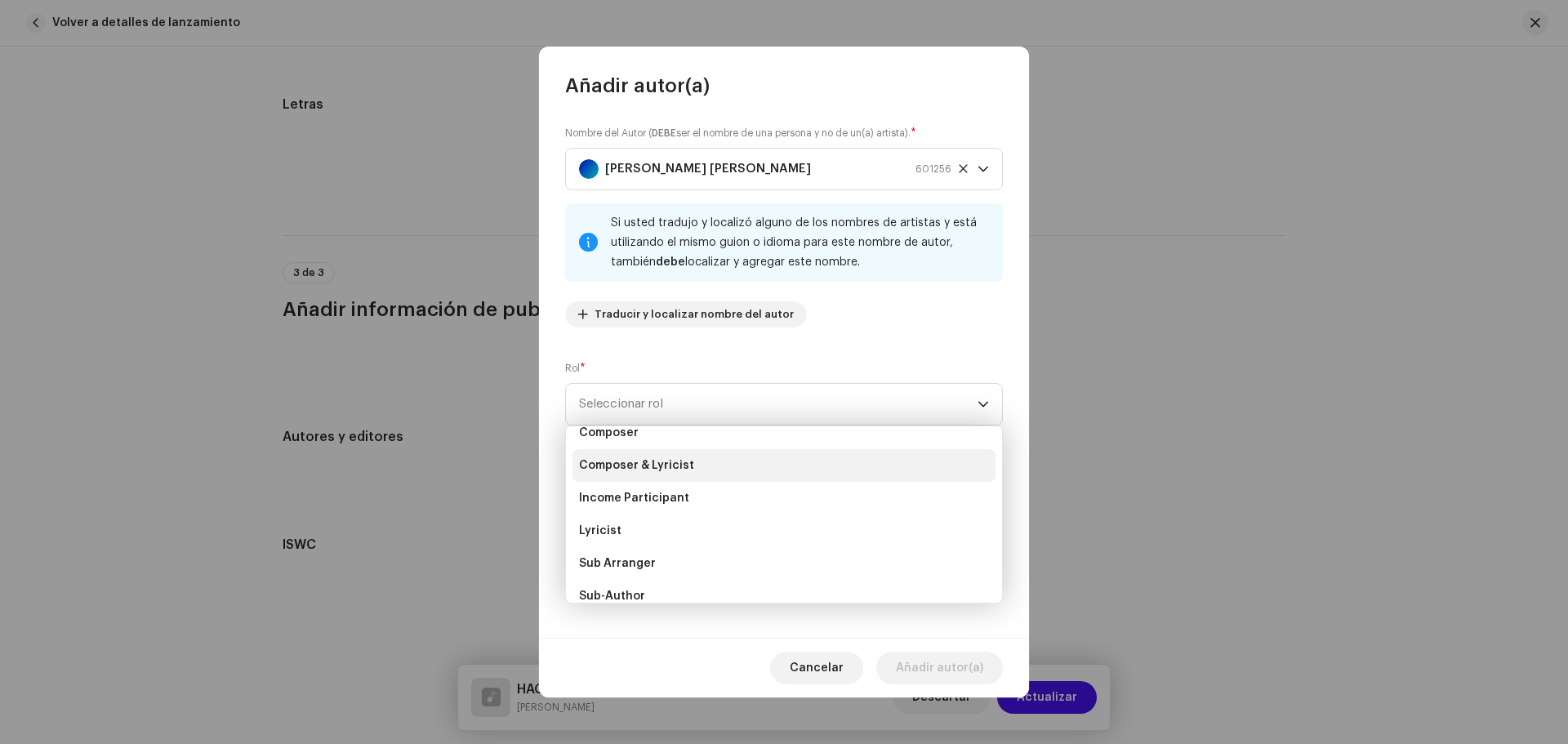
click at [680, 467] on span "Composer & Lyricist" at bounding box center [636, 465] width 115 height 17
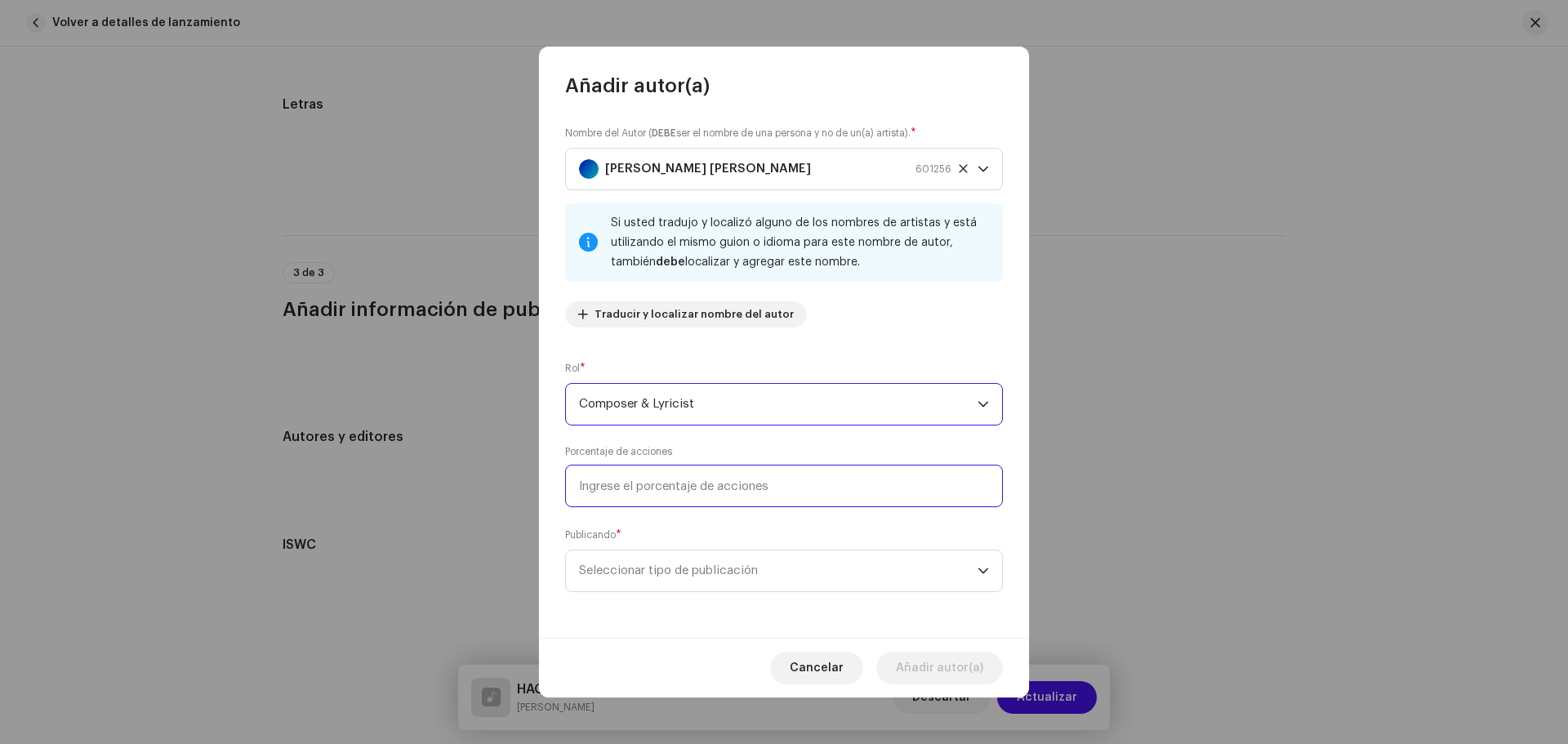
click at [681, 480] on input at bounding box center [784, 486] width 437 height 43
type input "100,00"
click at [669, 558] on span "Seleccionar tipo de publicación" at bounding box center [778, 571] width 398 height 41
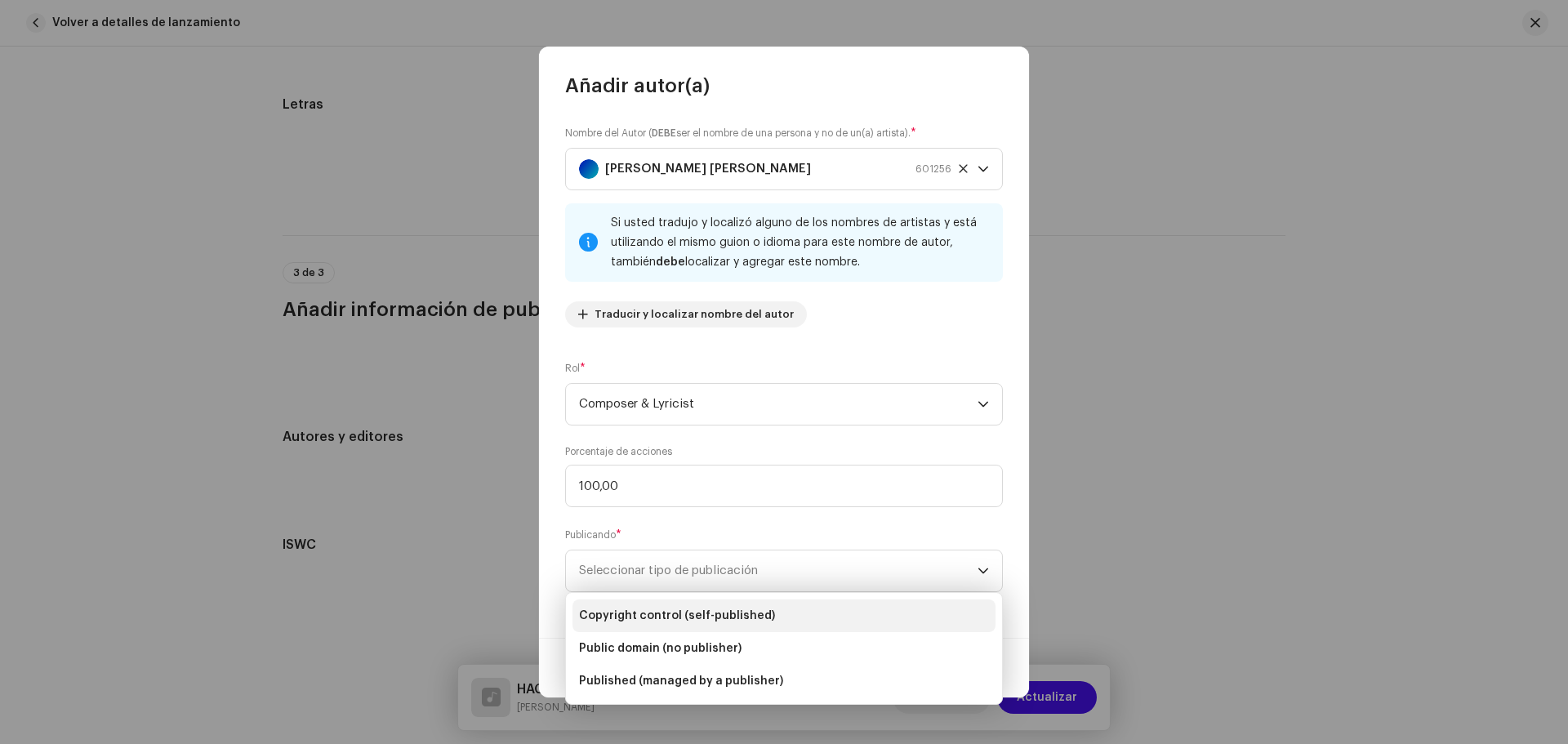
click at [693, 620] on span "Copyright control (self-published)" at bounding box center [677, 615] width 196 height 17
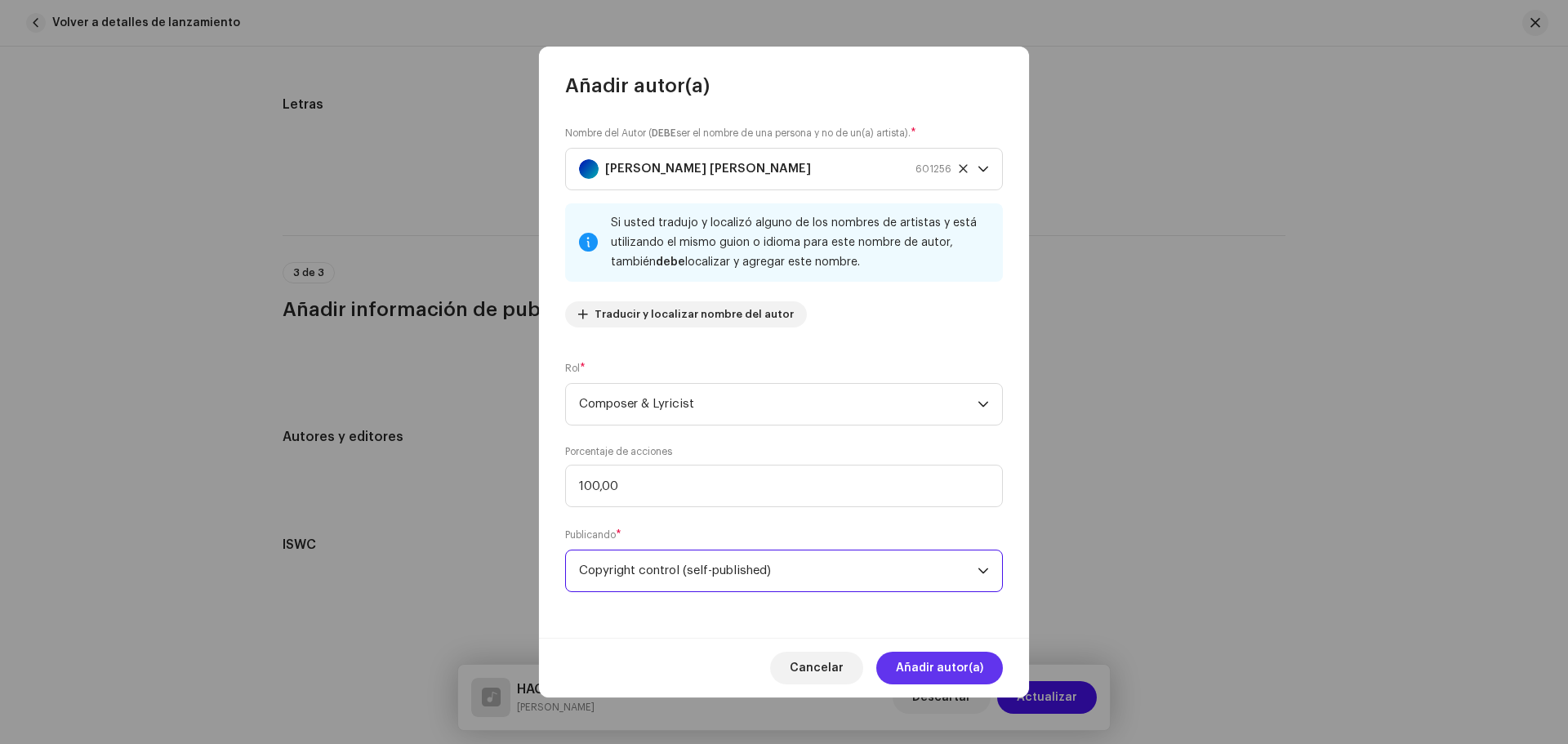
click at [949, 661] on span "Añadir autor(a)" at bounding box center [939, 668] width 88 height 33
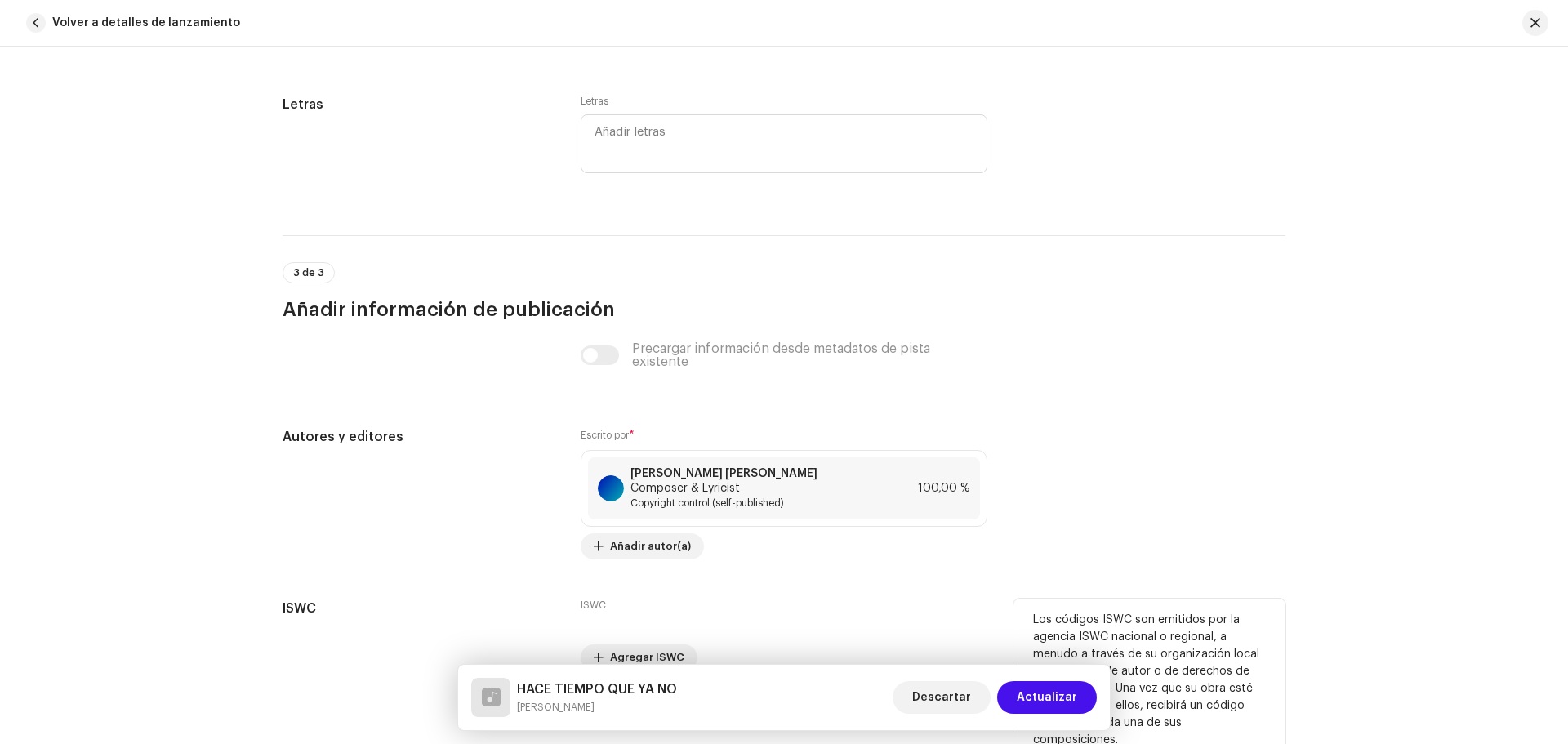
scroll to position [2978, 0]
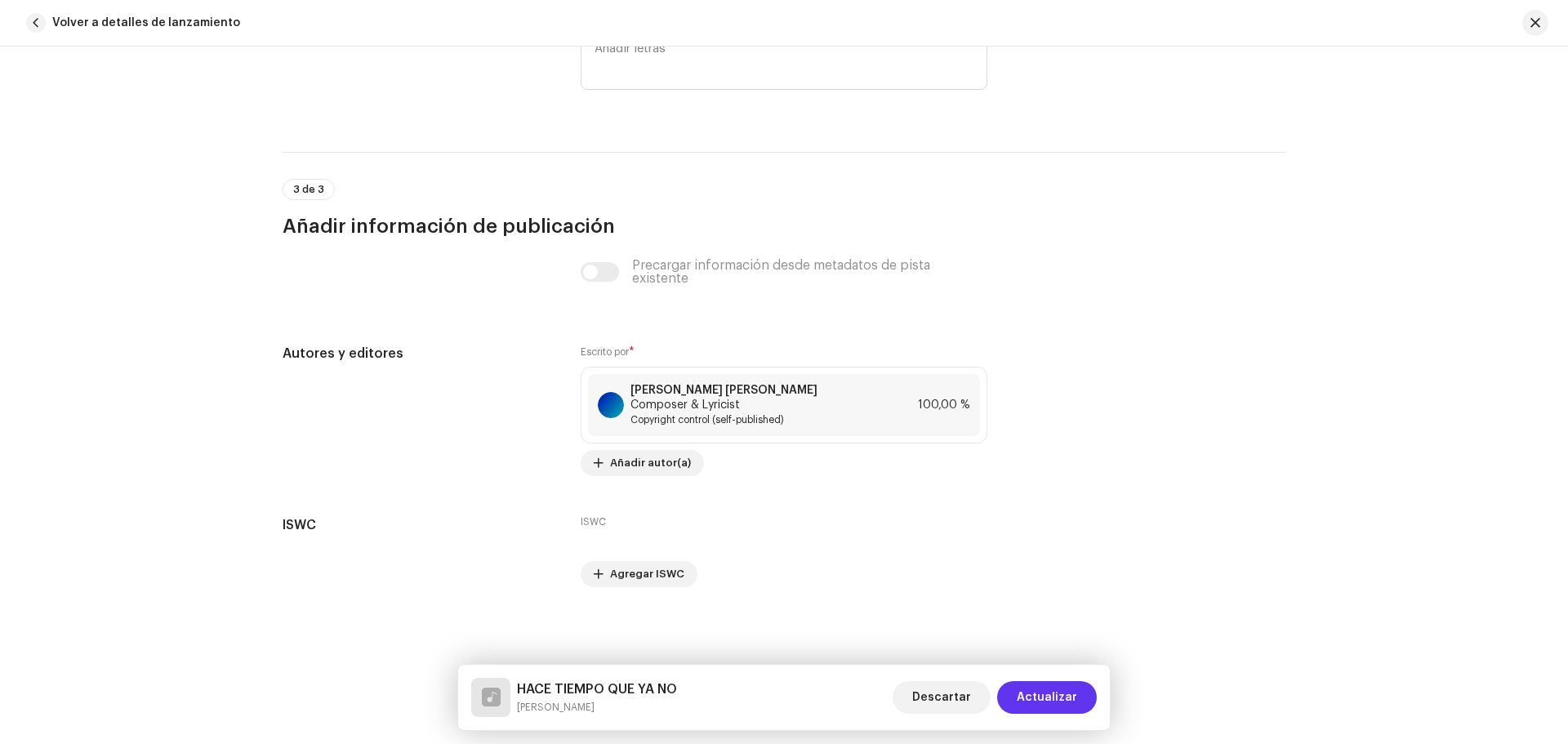
click at [1058, 696] on span "Actualizar" at bounding box center [1047, 696] width 61 height 33
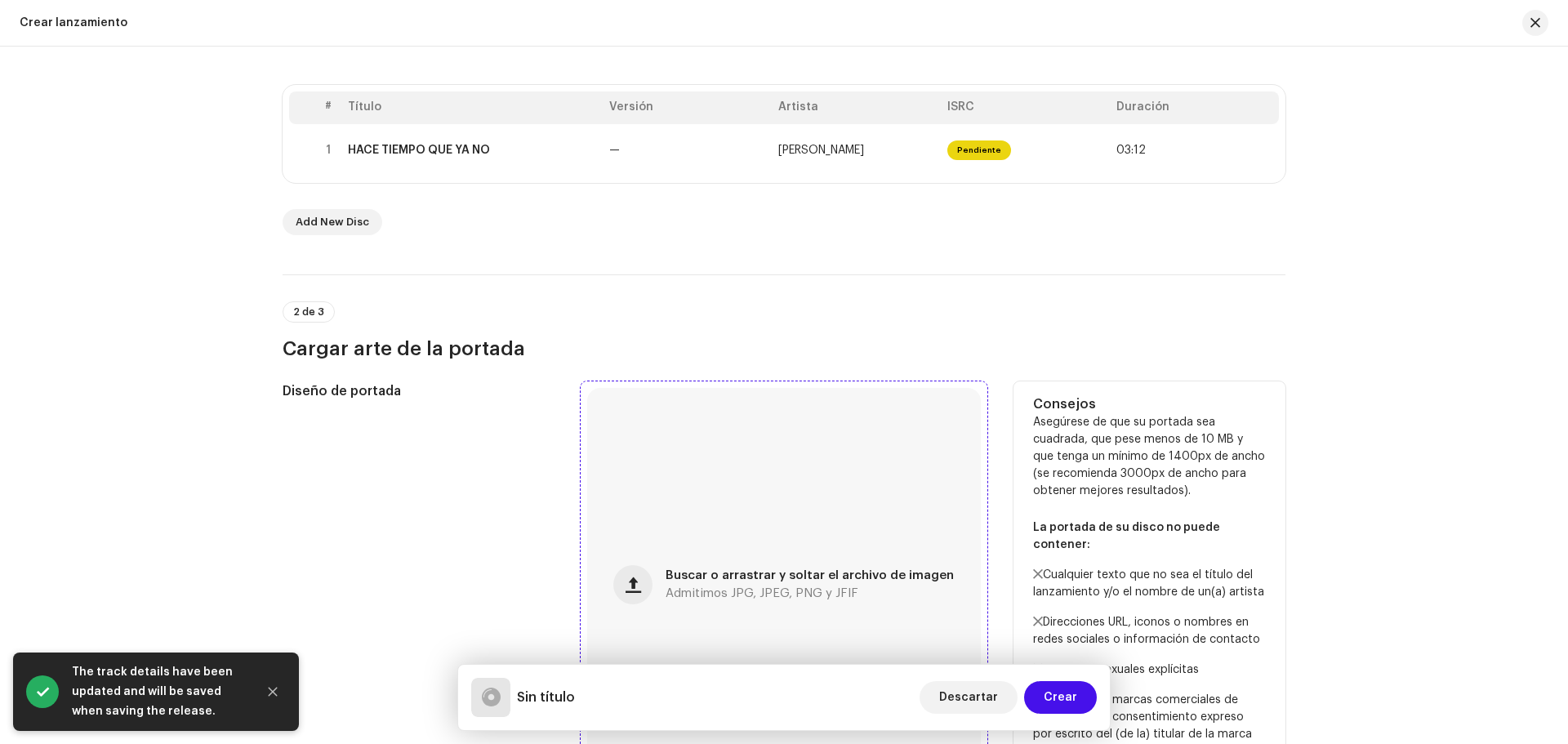
scroll to position [572, 0]
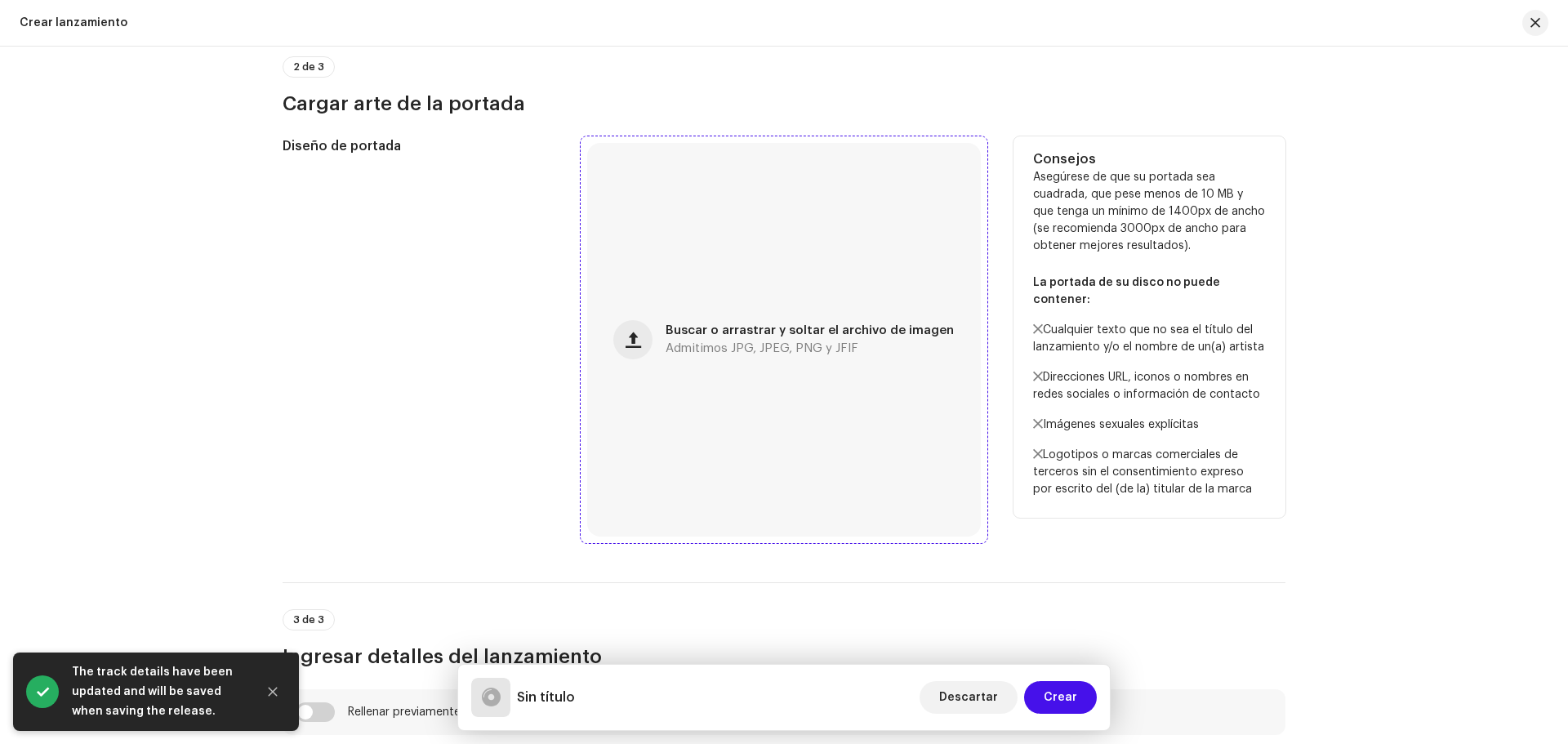
click at [793, 376] on div "Buscar o arrastrar y soltar el archivo de imagen Admitimos JPG, JPEG, PNG y JFIF" at bounding box center [784, 339] width 394 height 393
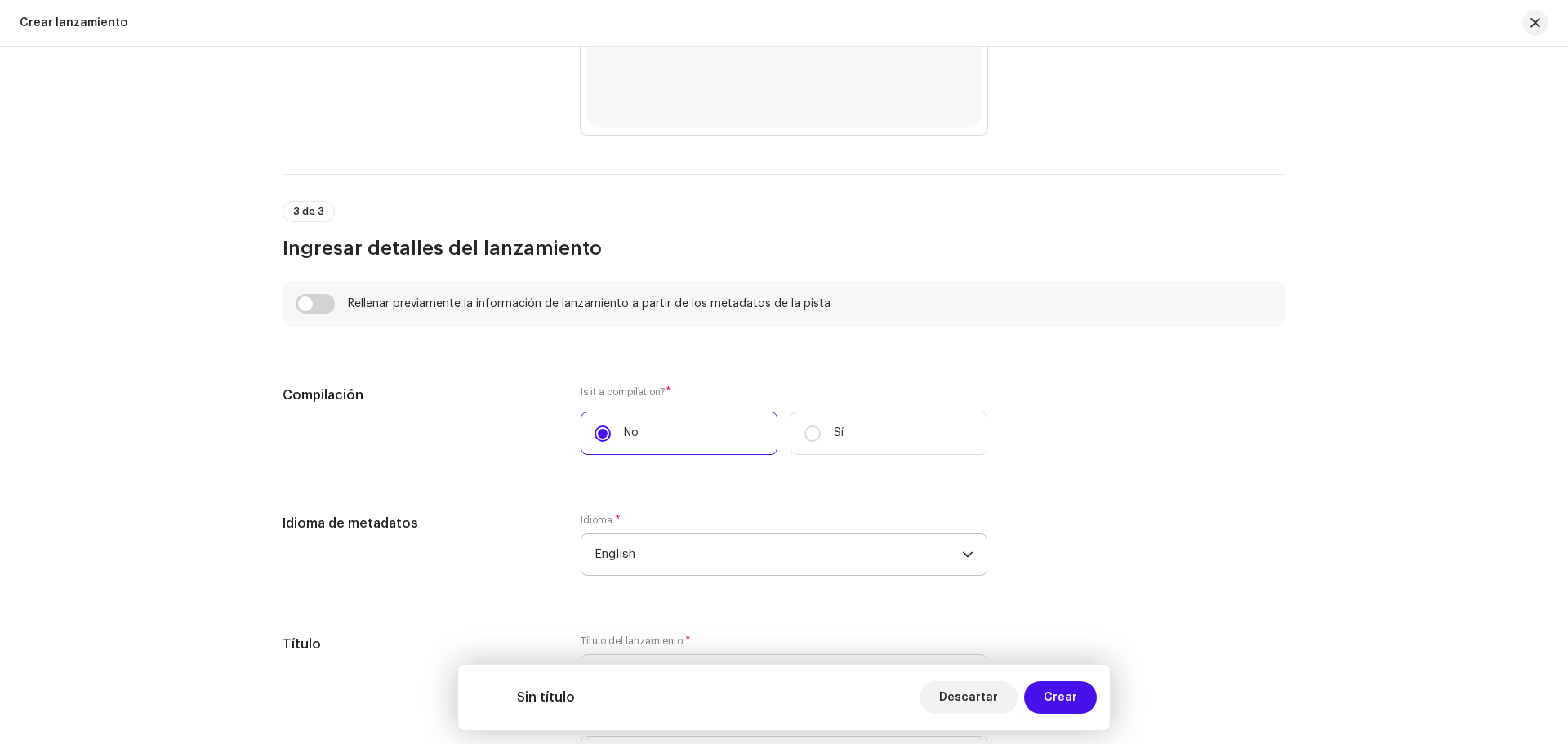
scroll to position [1061, 0]
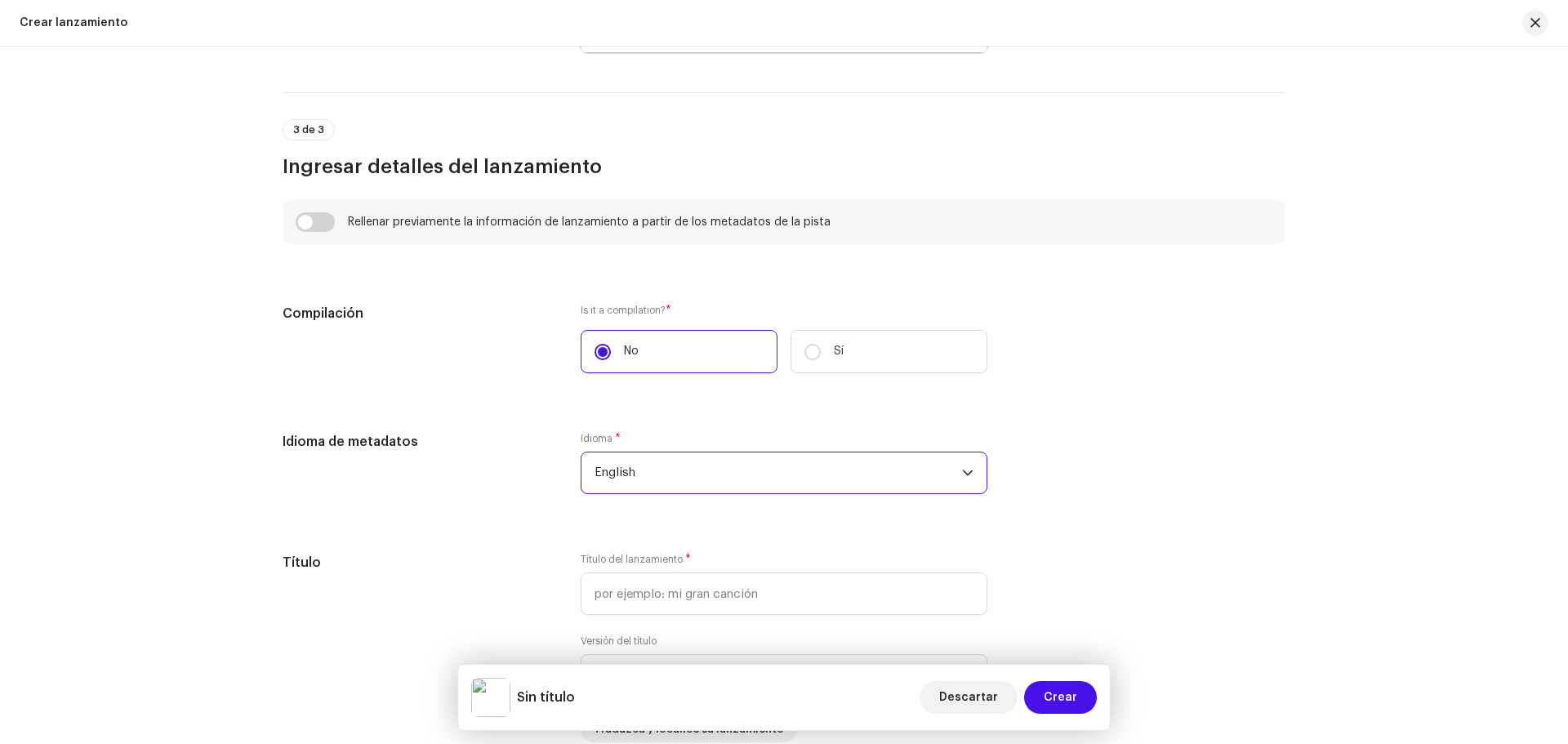
click at [692, 478] on span "English" at bounding box center [778, 473] width 368 height 41
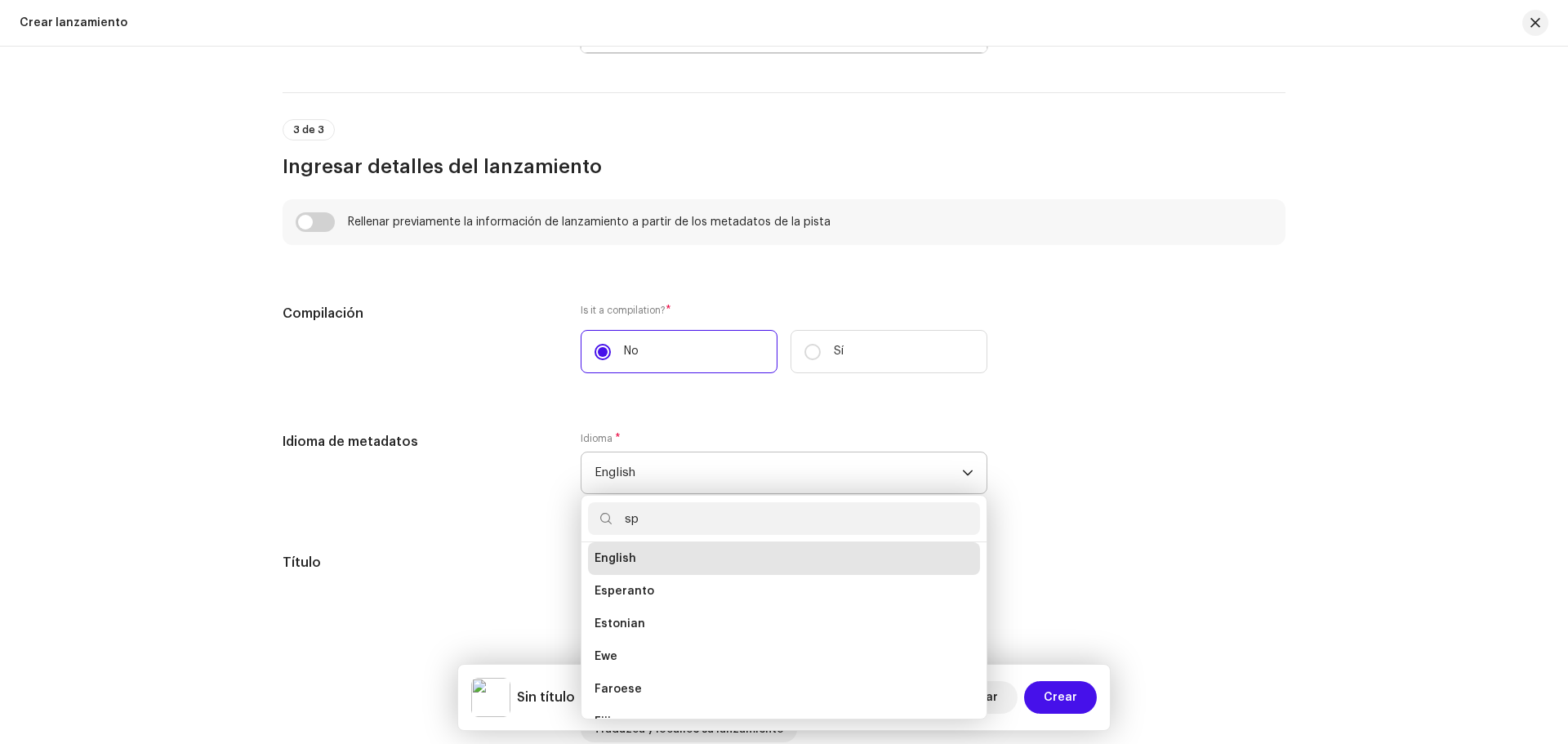
scroll to position [0, 0]
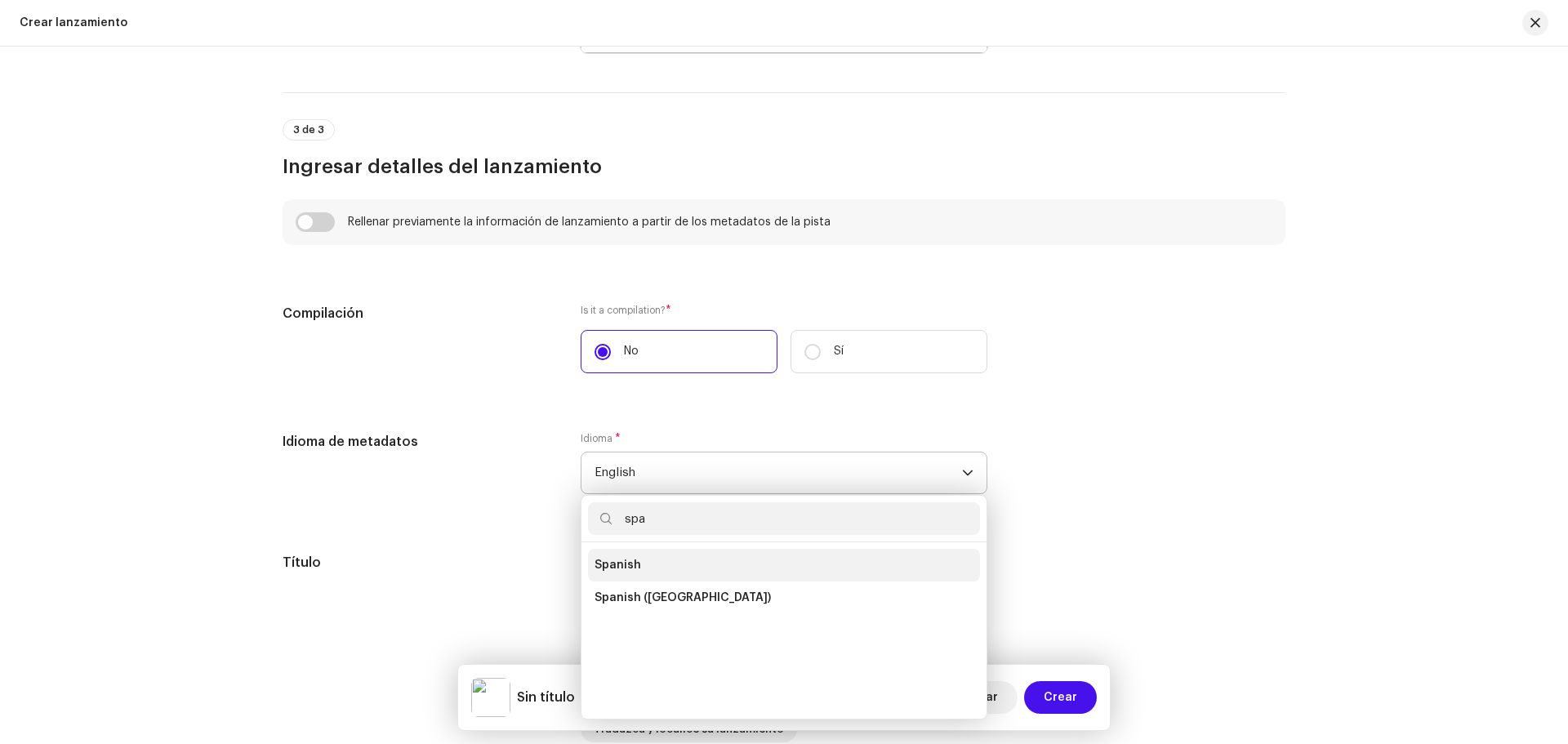
type input "spa"
click at [630, 559] on span "Spanish" at bounding box center [617, 565] width 47 height 17
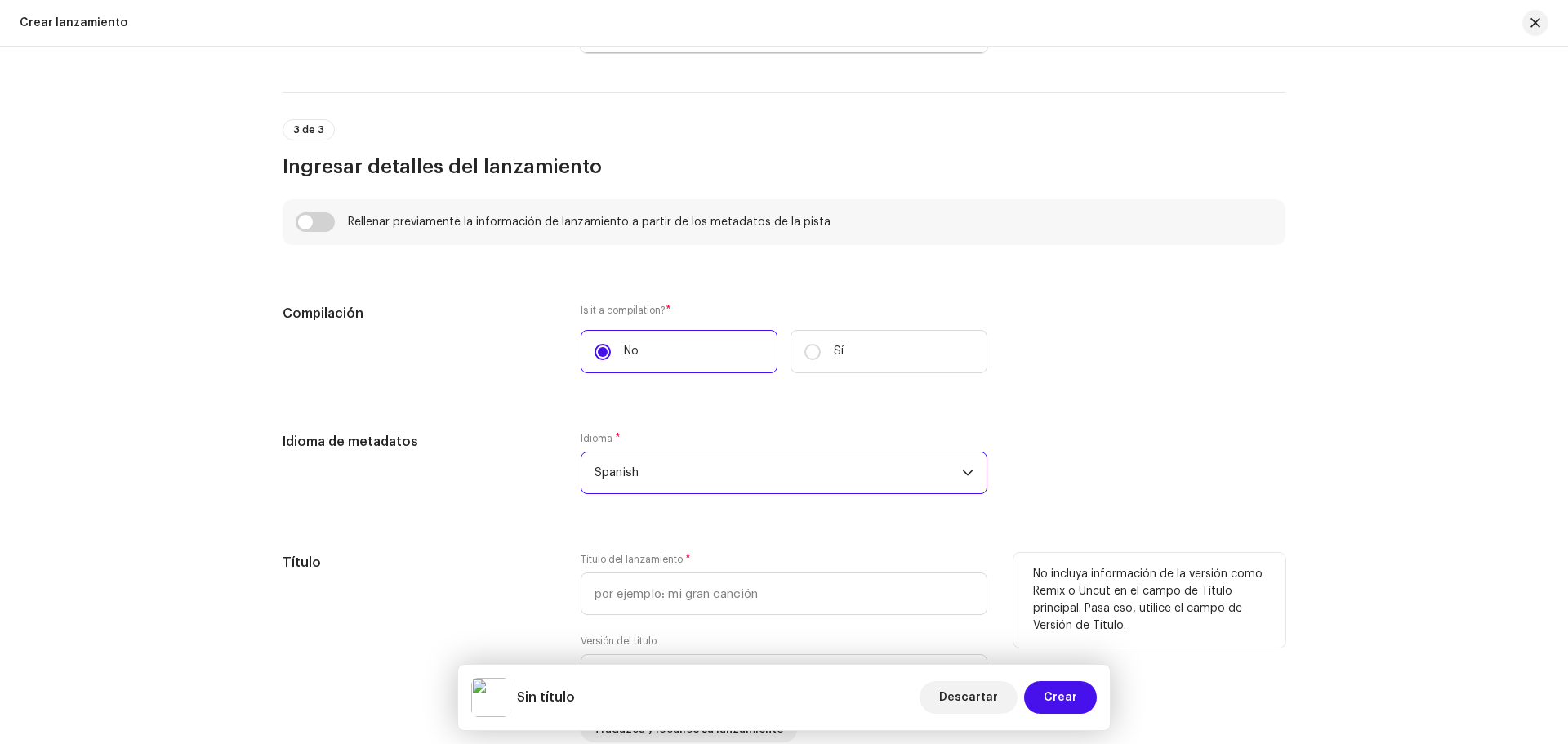
scroll to position [1224, 0]
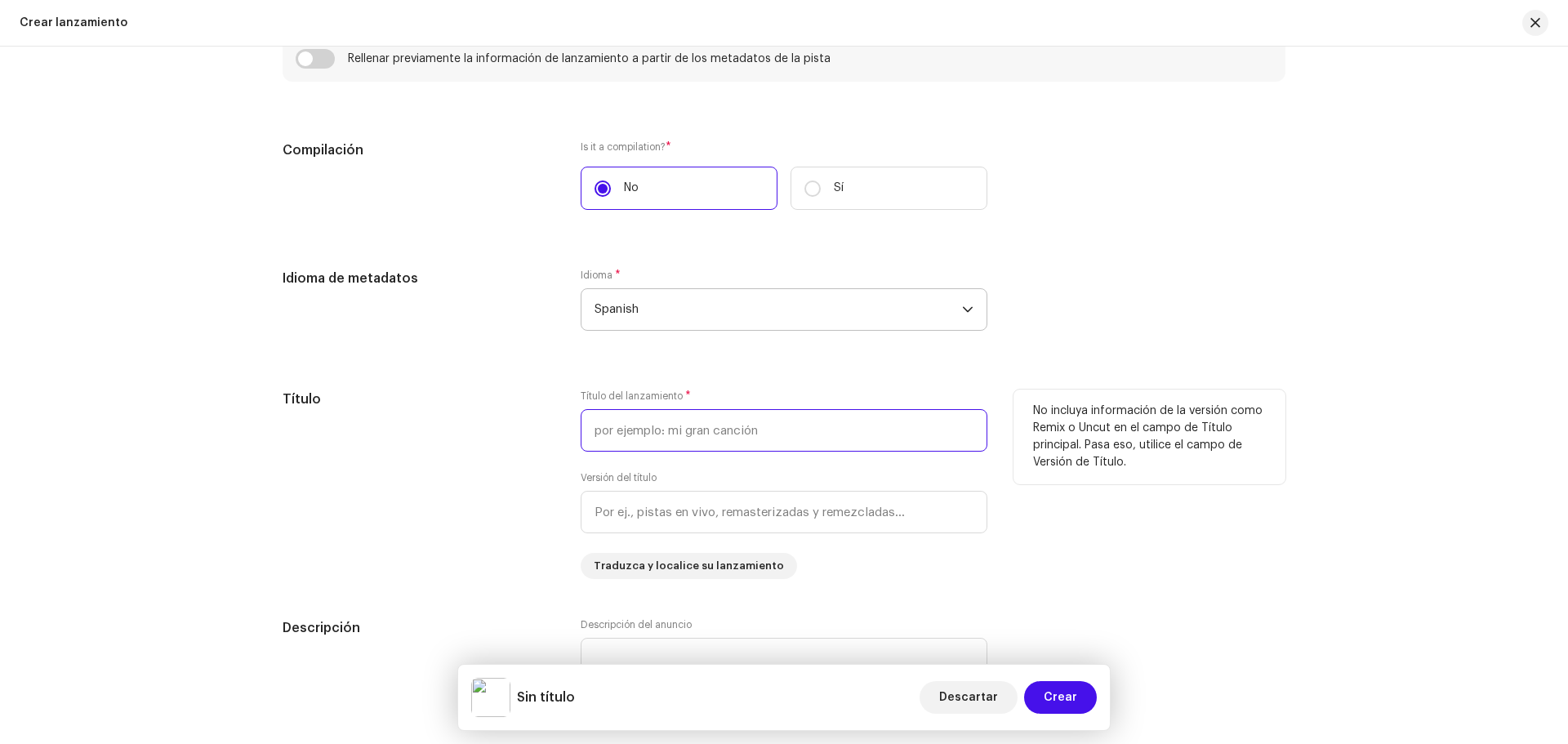
click at [622, 436] on input "text" at bounding box center [784, 431] width 407 height 43
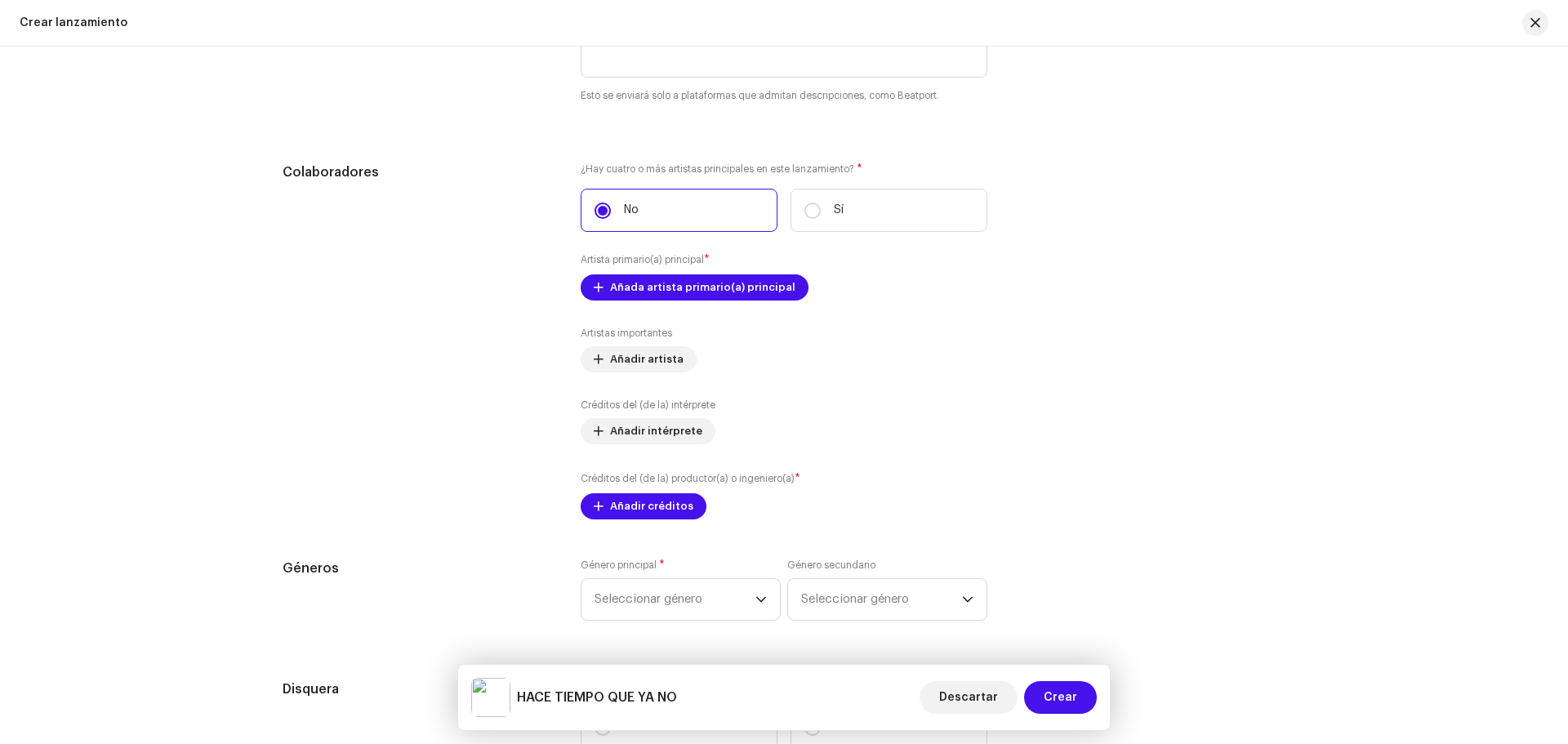
scroll to position [2041, 0]
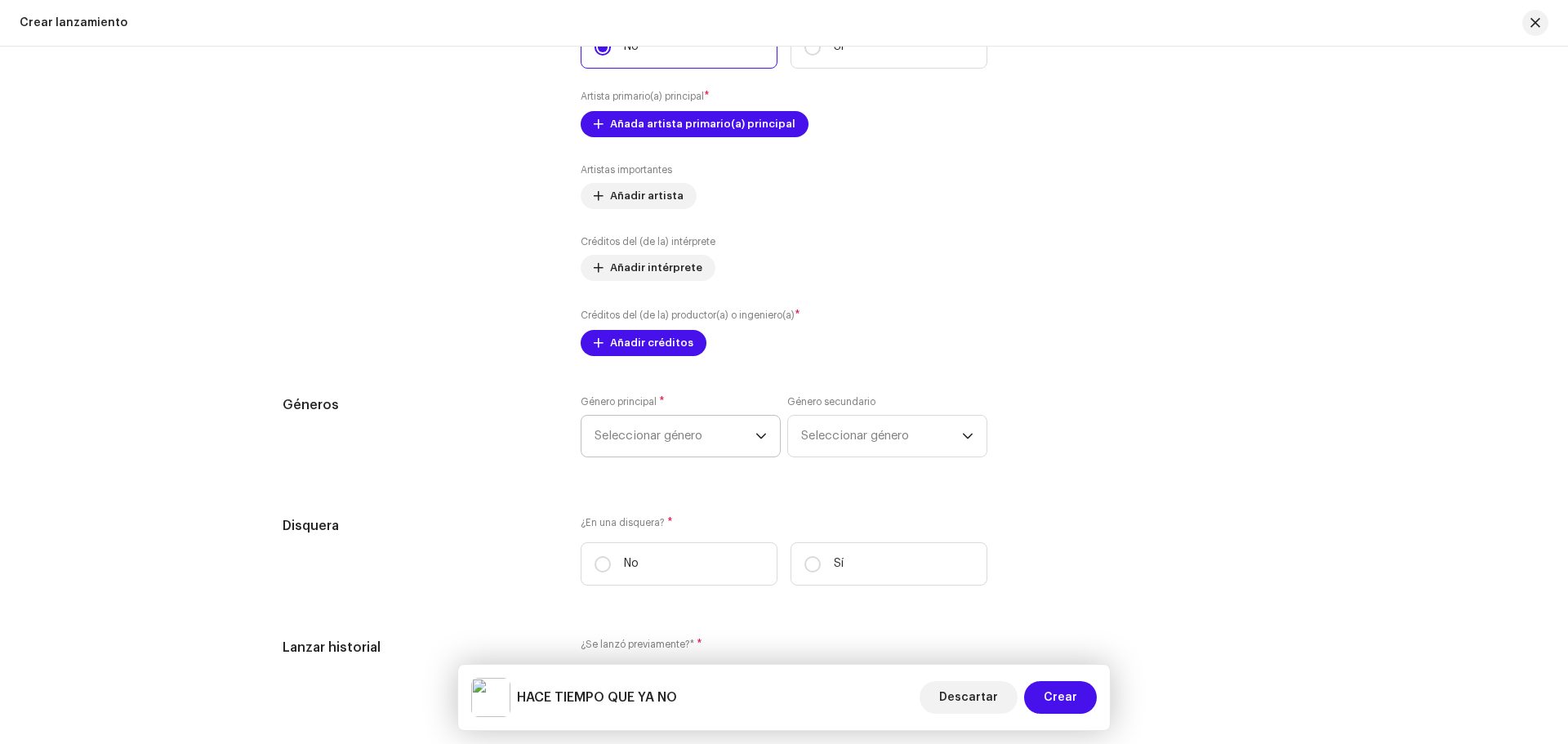
type input "HACE TIEMPO QUE YA NO"
click at [700, 437] on span "Seleccionar género" at bounding box center [674, 436] width 160 height 41
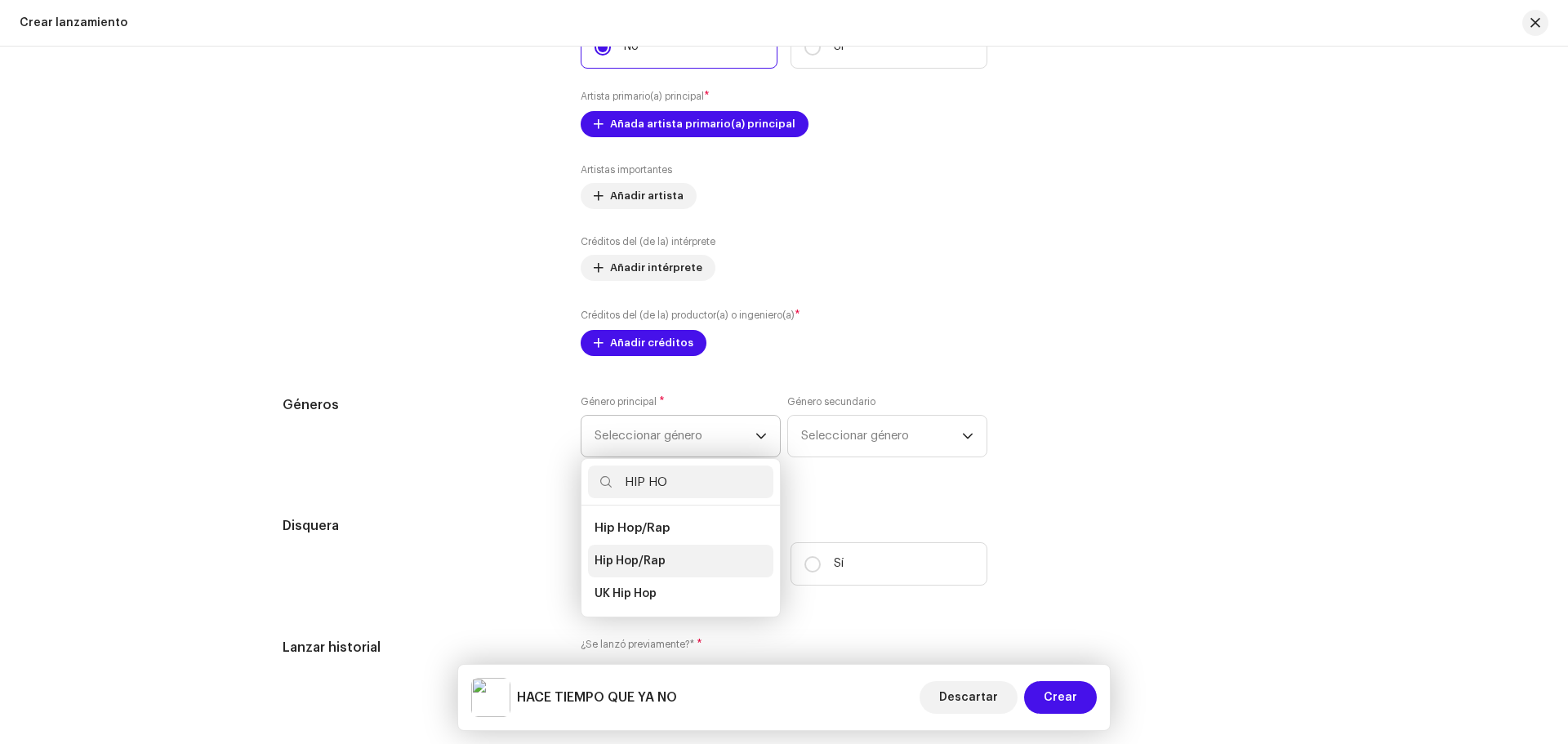
type input "HIP HO"
click at [619, 557] on span "Hip Hop/Rap" at bounding box center [630, 561] width 71 height 17
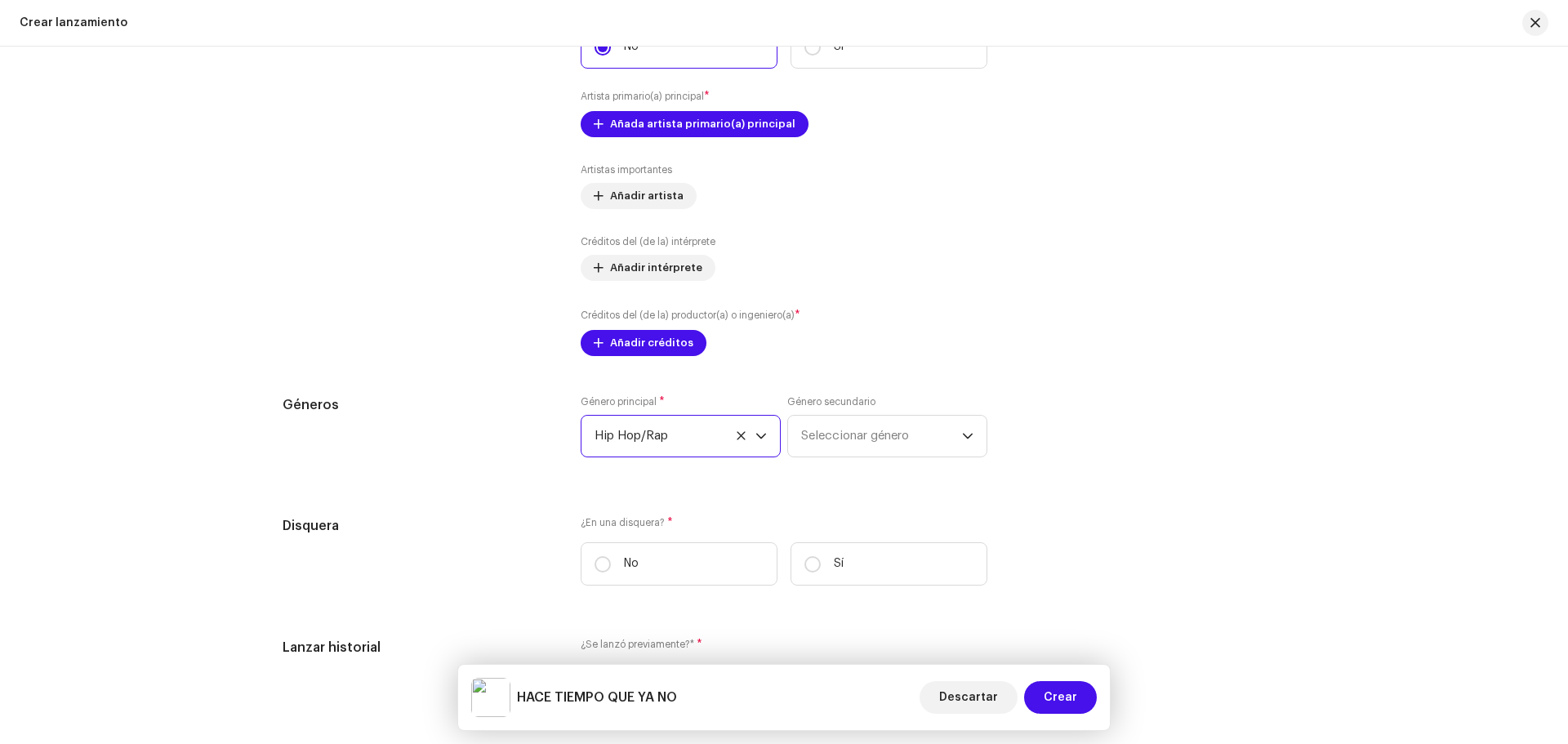
scroll to position [2204, 0]
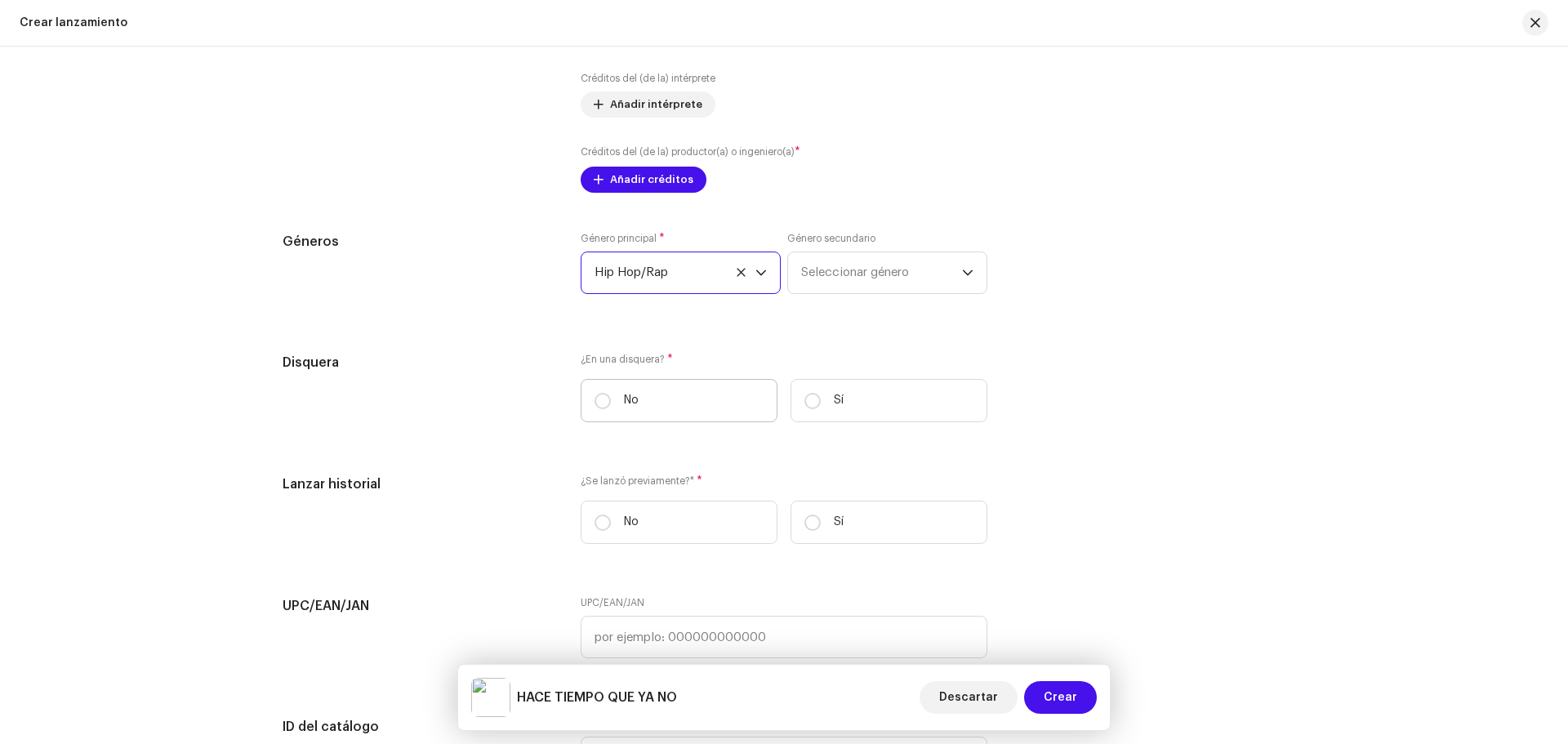
click at [645, 406] on label "No" at bounding box center [678, 400] width 197 height 43
click at [611, 406] on input "No" at bounding box center [603, 401] width 17 height 17
radio input "true"
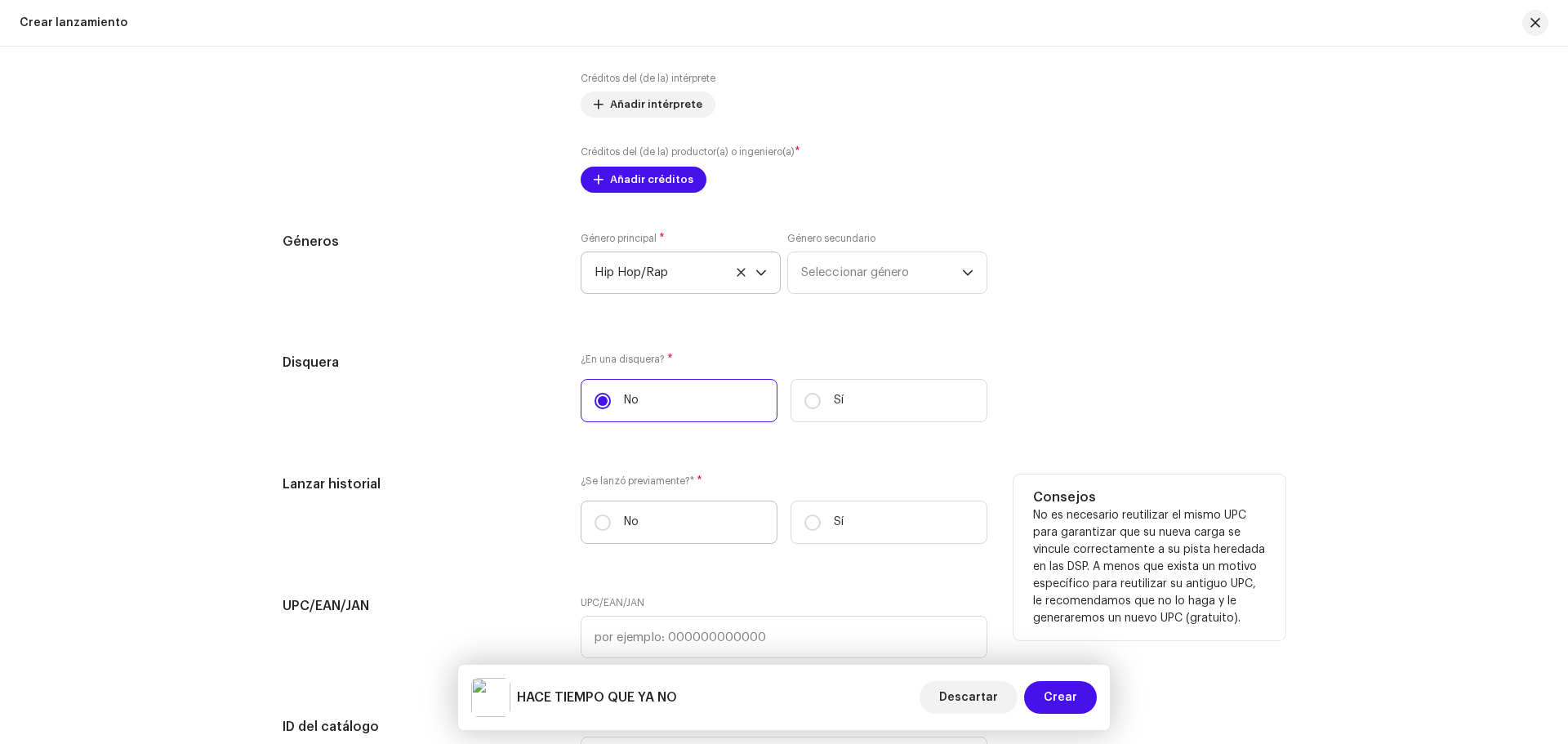
click at [625, 529] on p "No" at bounding box center [631, 522] width 15 height 17
click at [611, 529] on input "No" at bounding box center [603, 523] width 17 height 17
radio input "true"
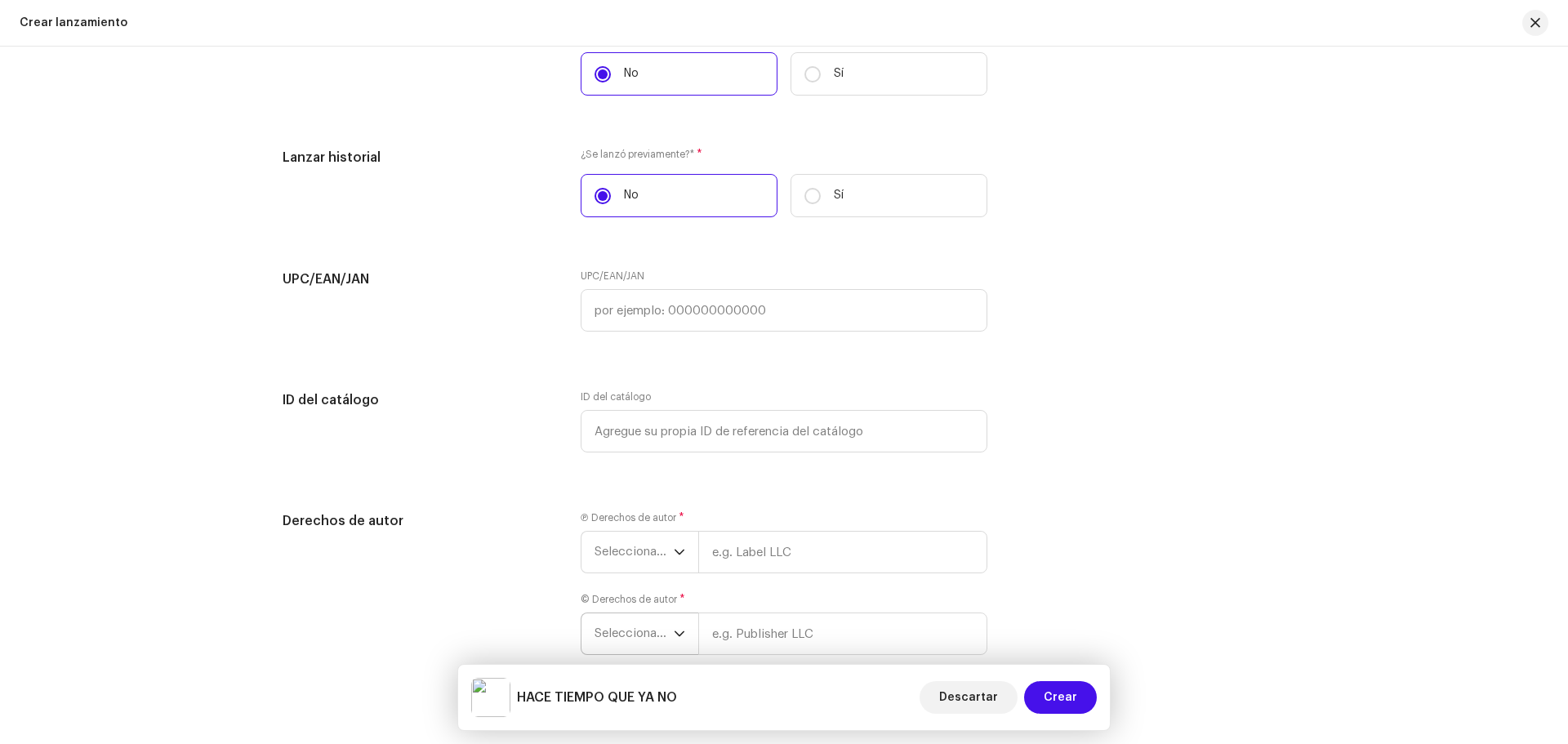
scroll to position [2618, 0]
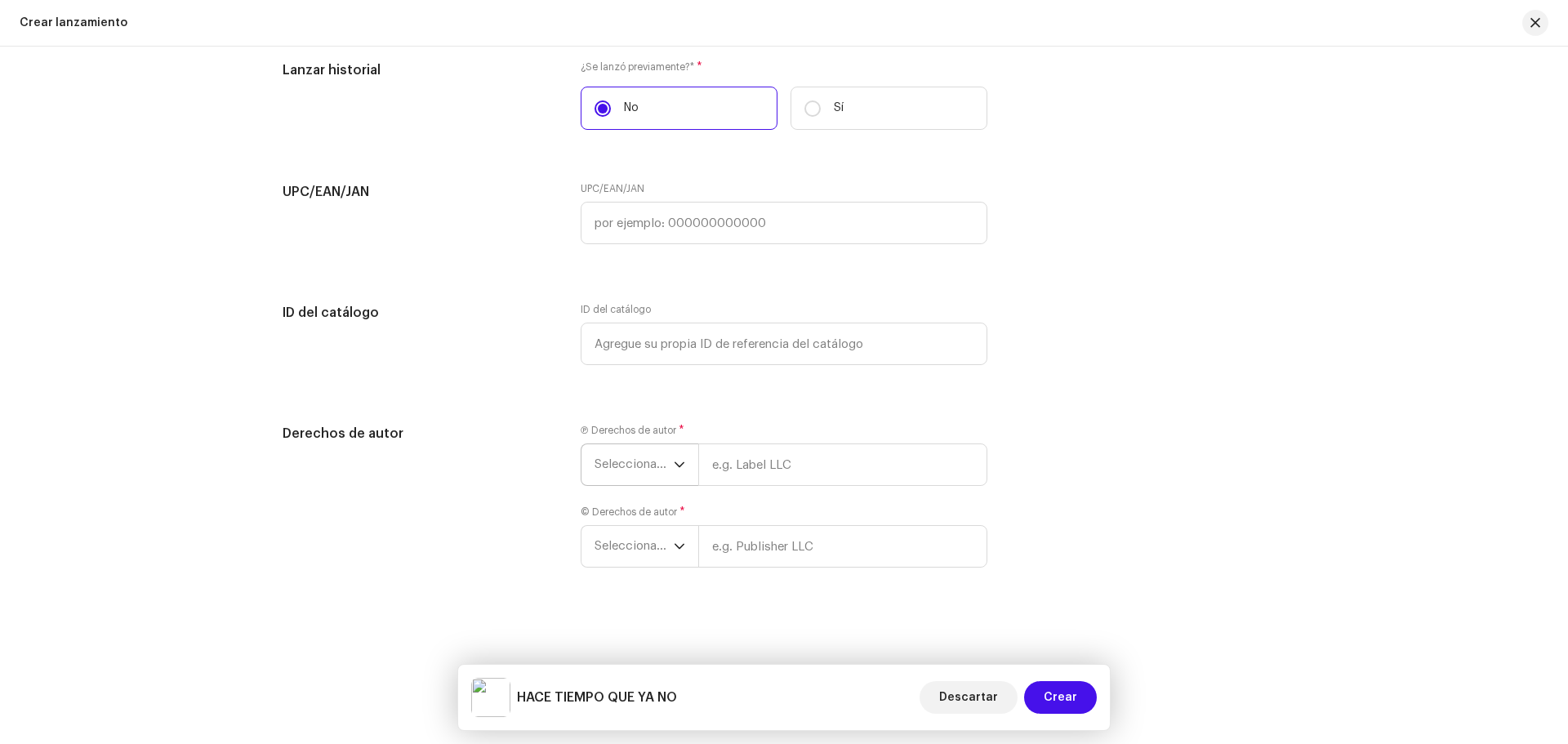
click at [644, 463] on span "Seleccionar año" at bounding box center [633, 464] width 79 height 41
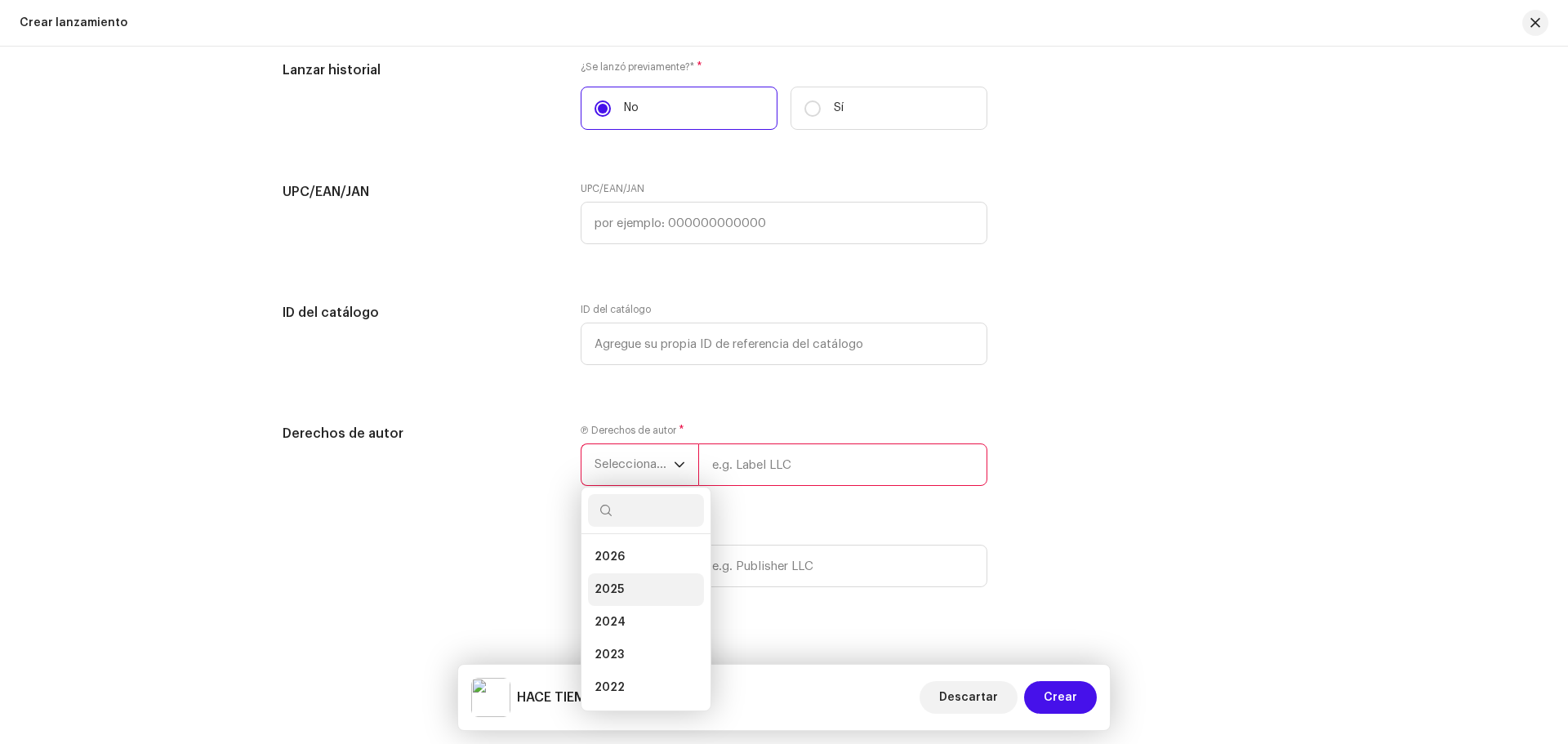
drag, startPoint x: 622, startPoint y: 575, endPoint x: 632, endPoint y: 563, distance: 15.6
click at [621, 575] on li "2025" at bounding box center [645, 589] width 116 height 33
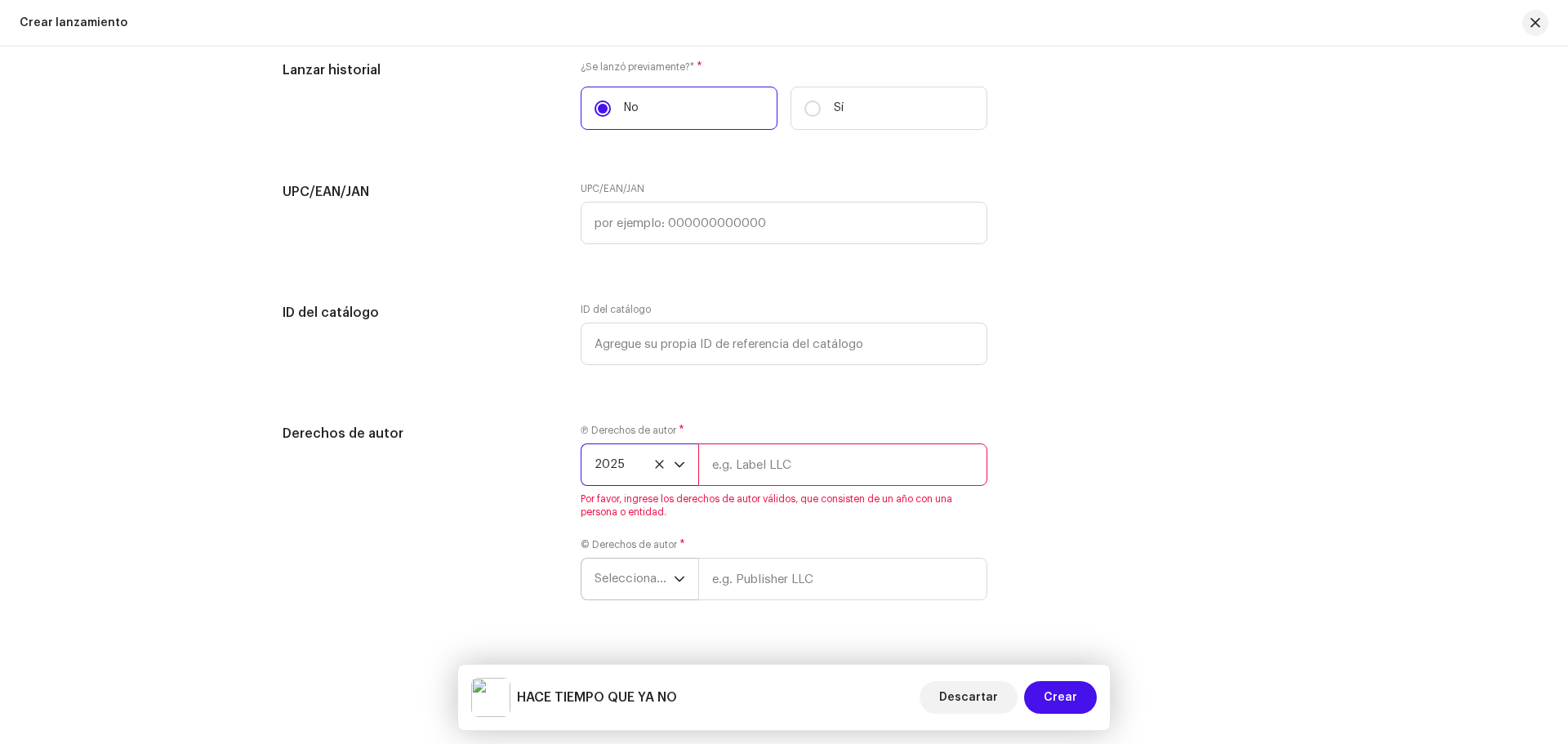
click at [640, 590] on span "Seleccionar año" at bounding box center [633, 579] width 79 height 41
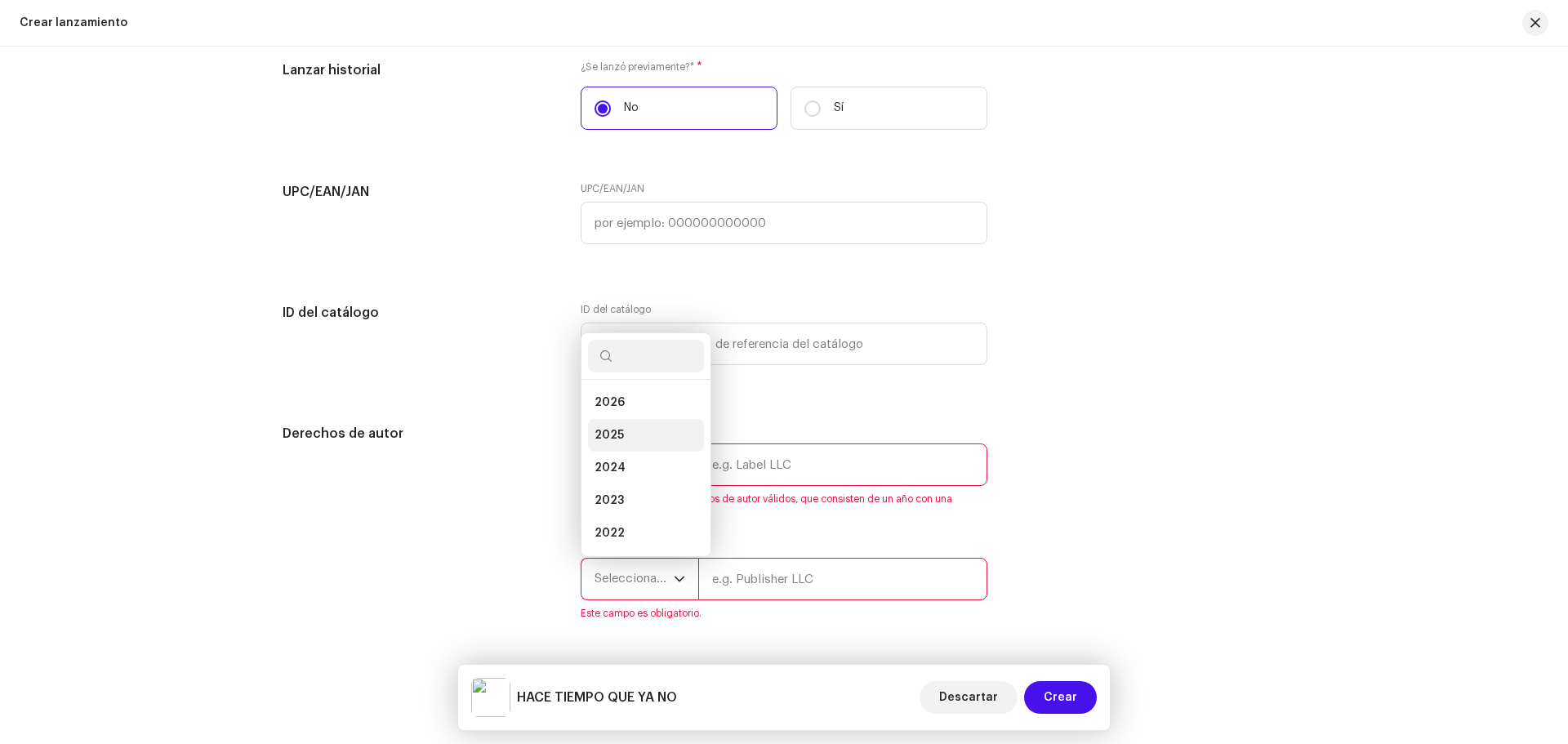
click at [627, 444] on li "2025" at bounding box center [645, 434] width 116 height 33
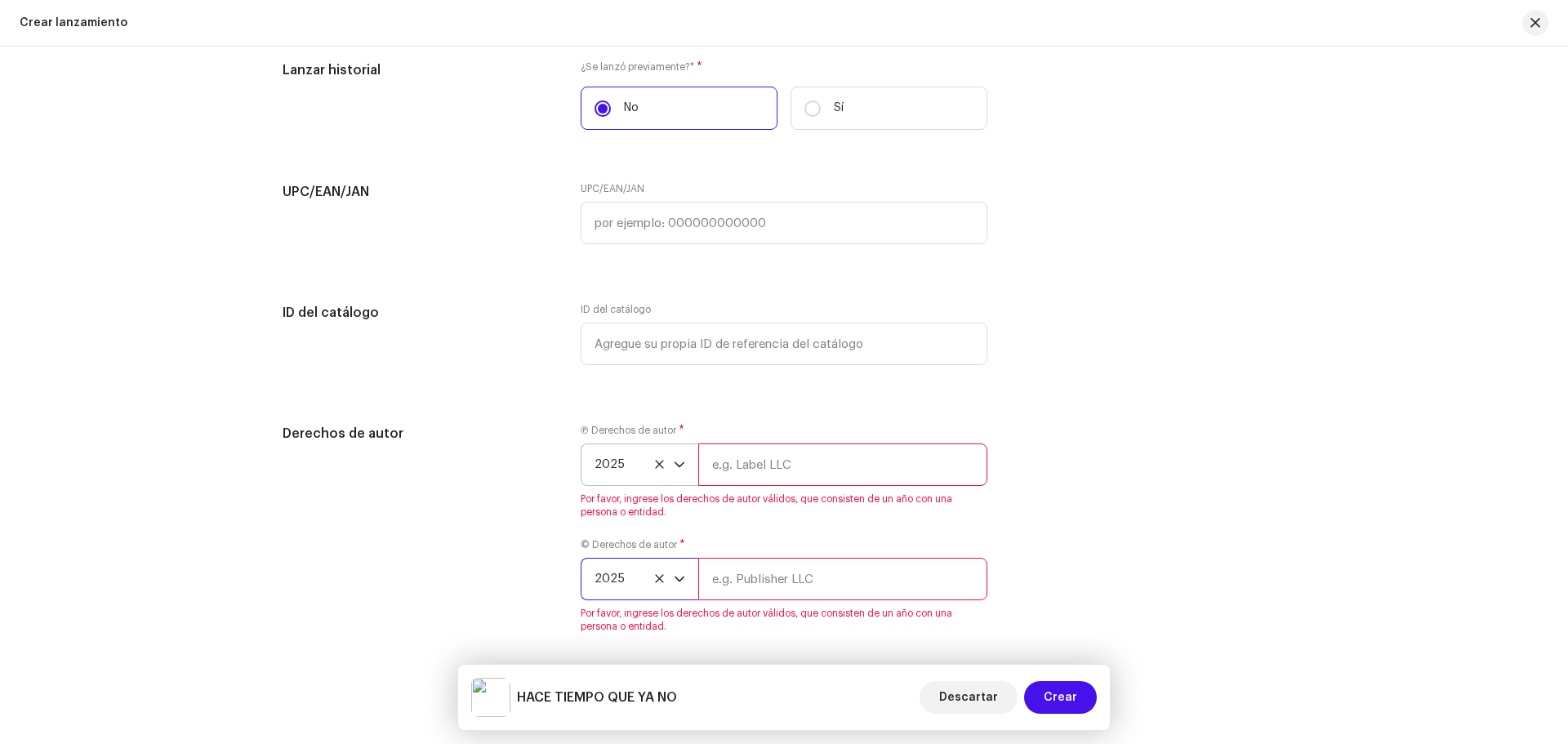
click at [767, 454] on input "text" at bounding box center [843, 464] width 289 height 43
type input "DOPEGANG"
click at [850, 583] on div "© Derechos de autor * 2025 Por favor, ingrese los derechos de autor válidos, qu…" at bounding box center [784, 586] width 407 height 95
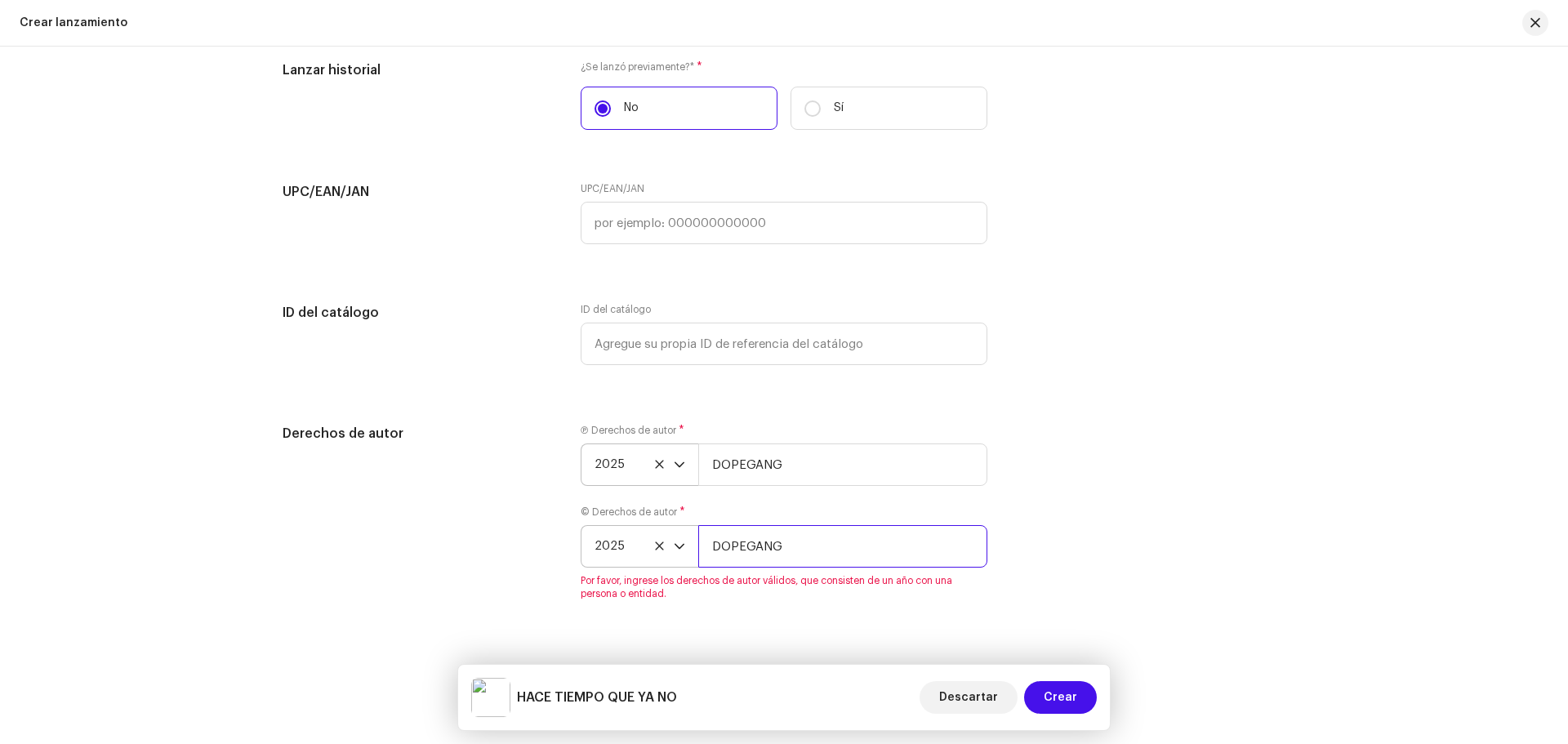
scroll to position [2651, 0]
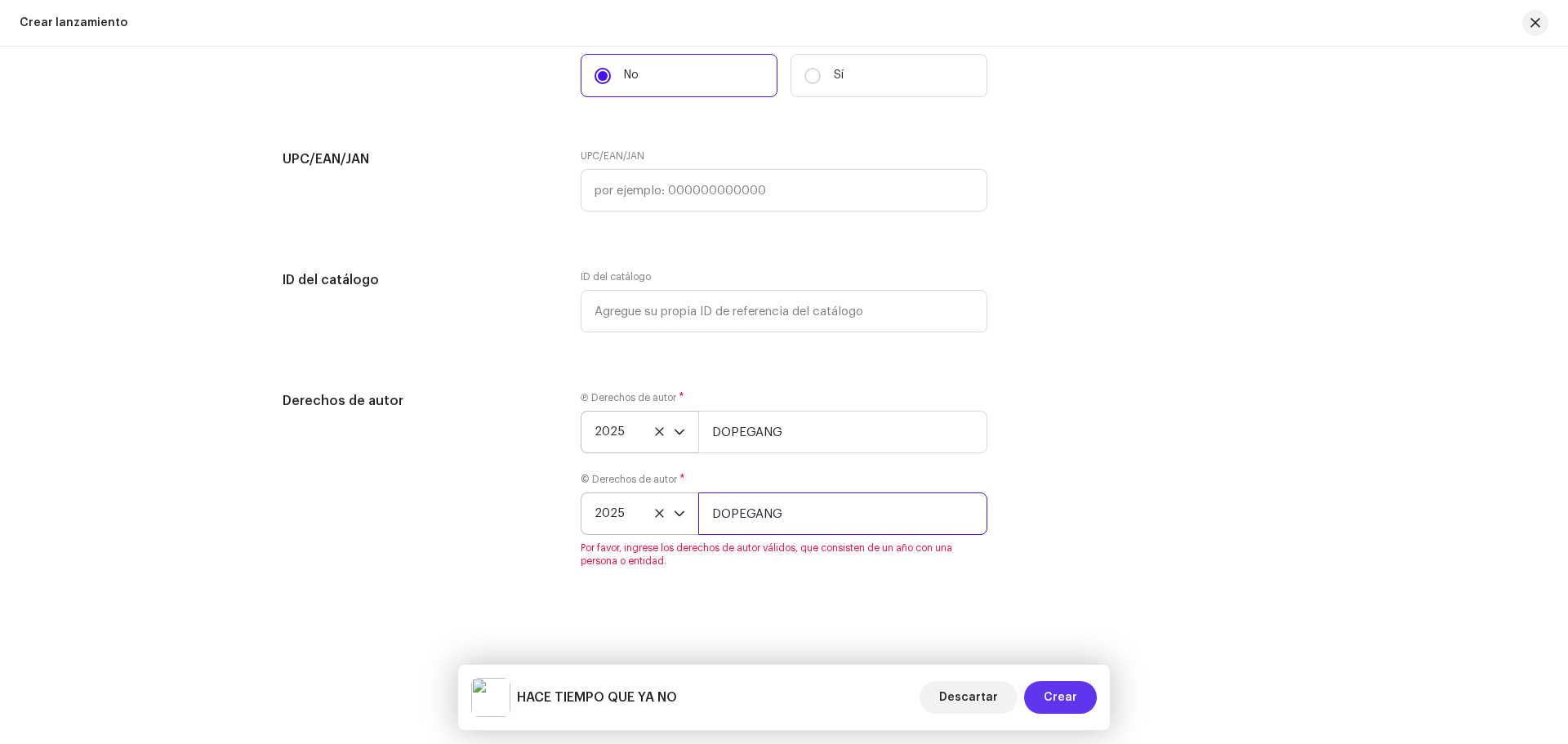
type input "DOPEGANG"
click at [1047, 691] on span "Crear" at bounding box center [1061, 696] width 34 height 33
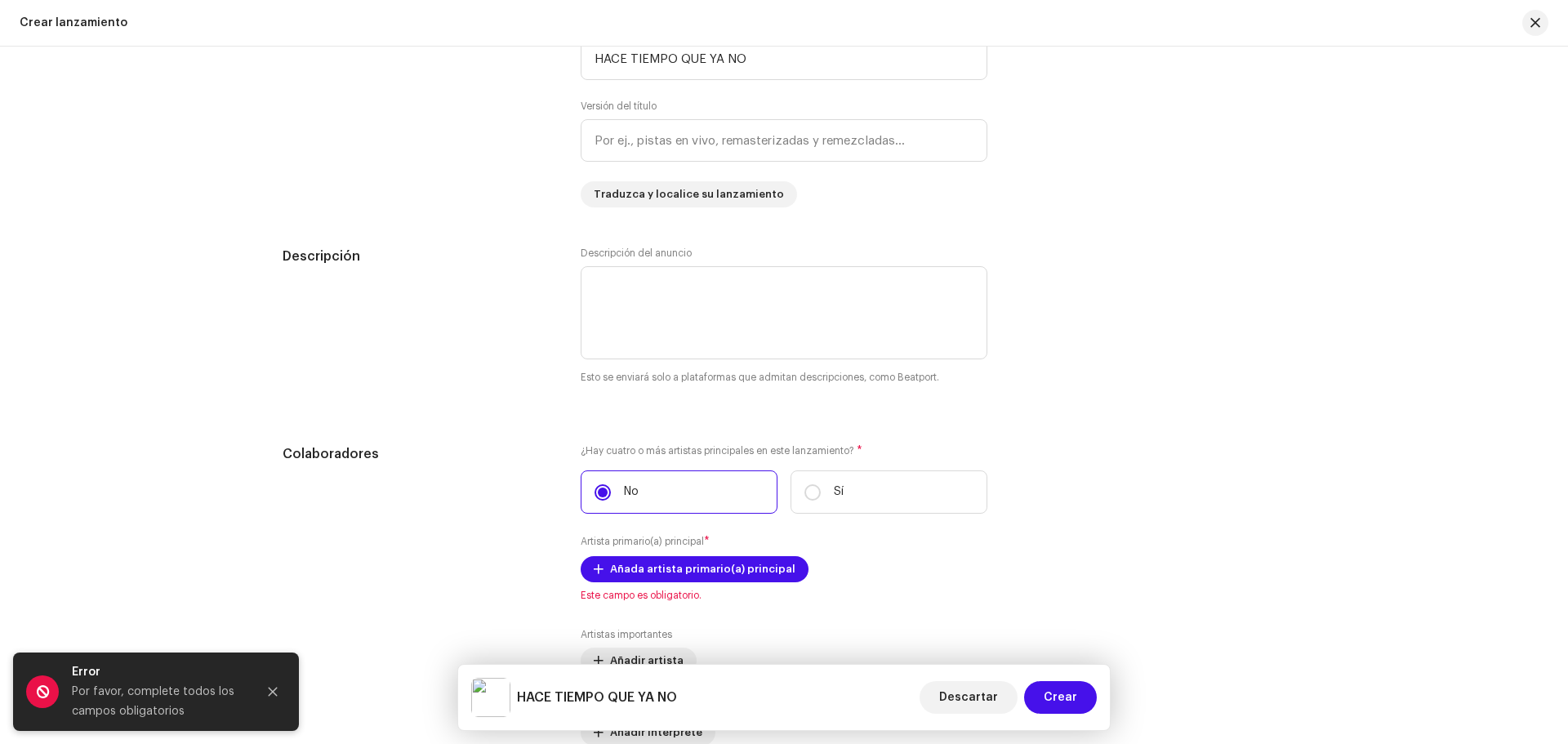
scroll to position [1840, 0]
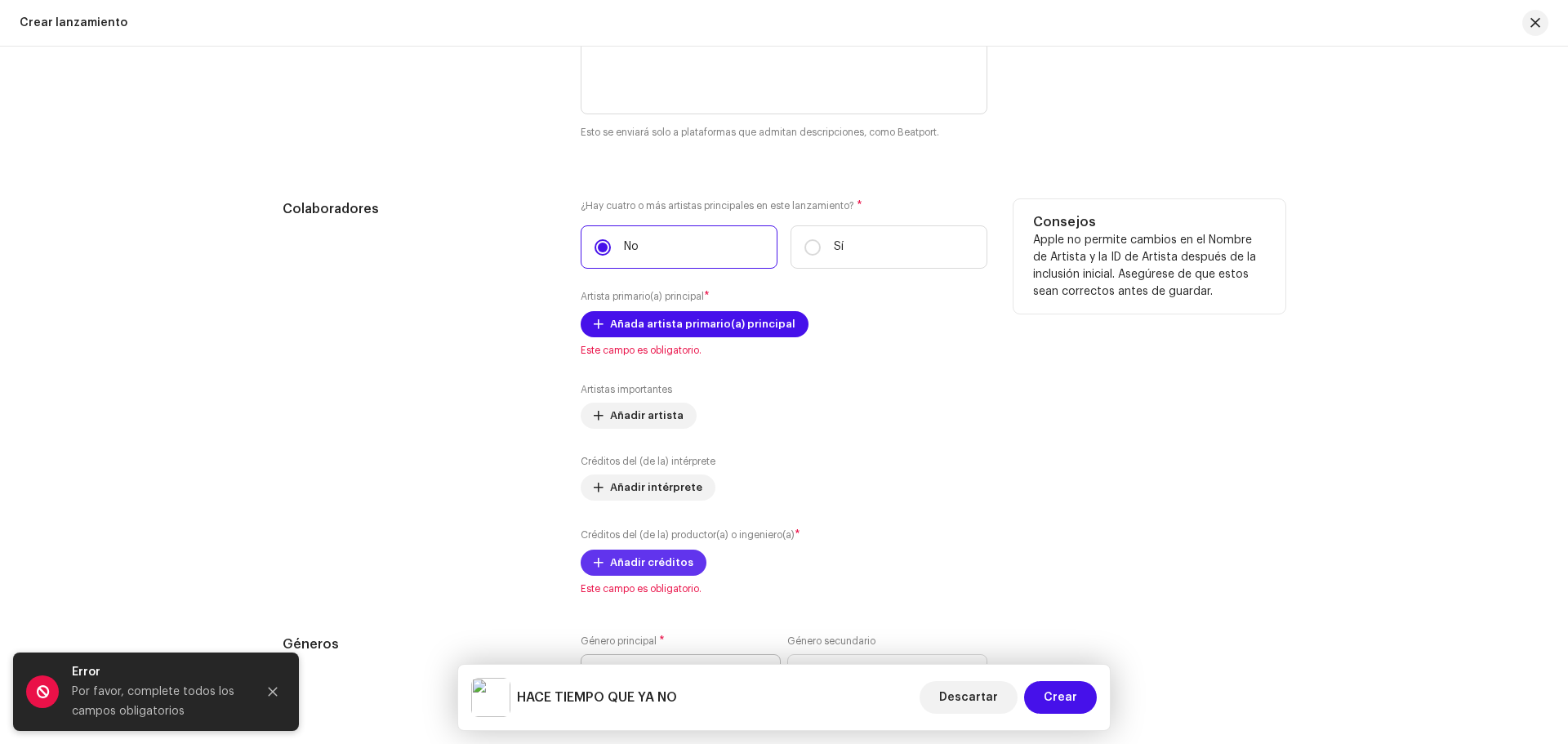
click at [645, 551] on span "Añadir créditos" at bounding box center [651, 562] width 83 height 33
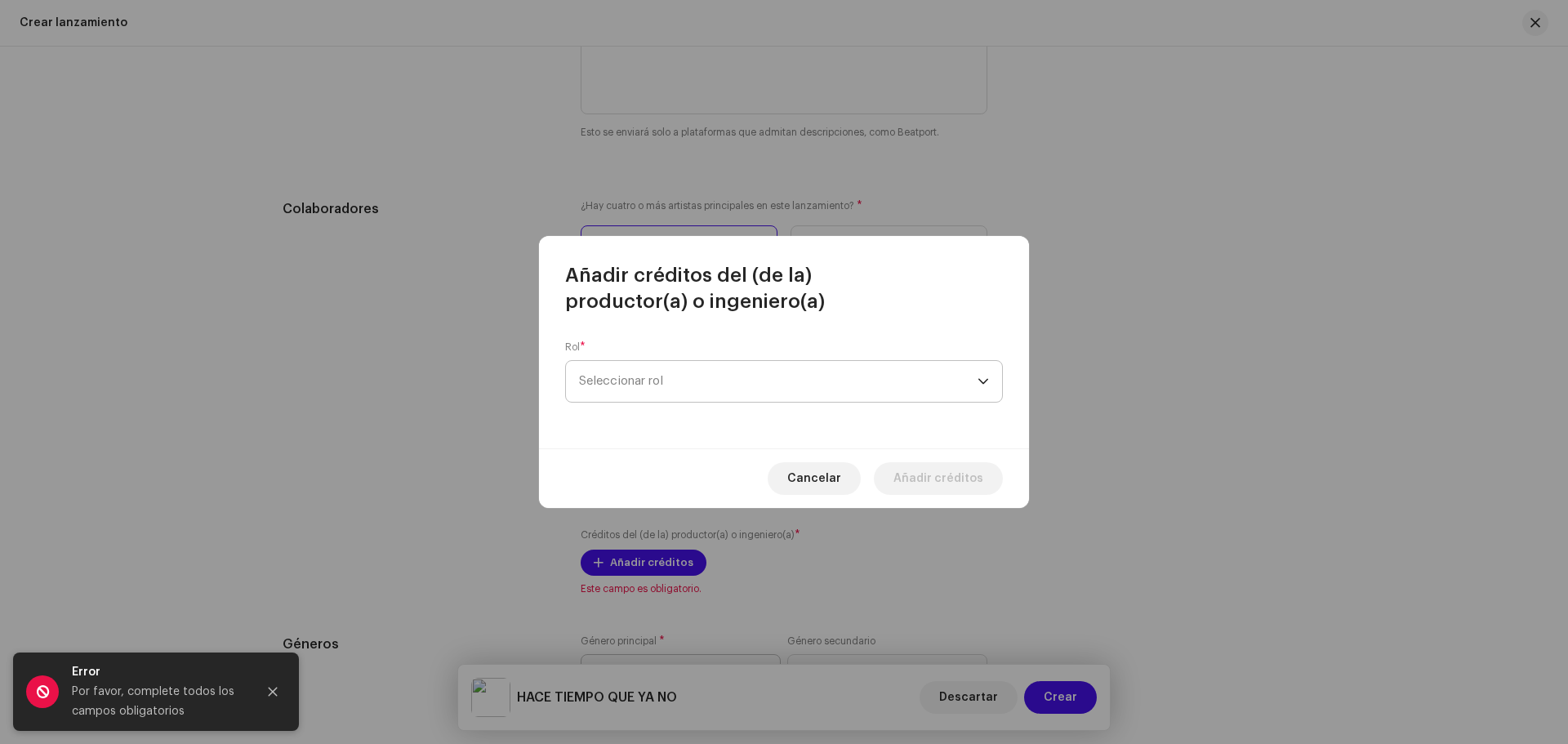
click at [693, 380] on span "Seleccionar rol" at bounding box center [778, 381] width 398 height 41
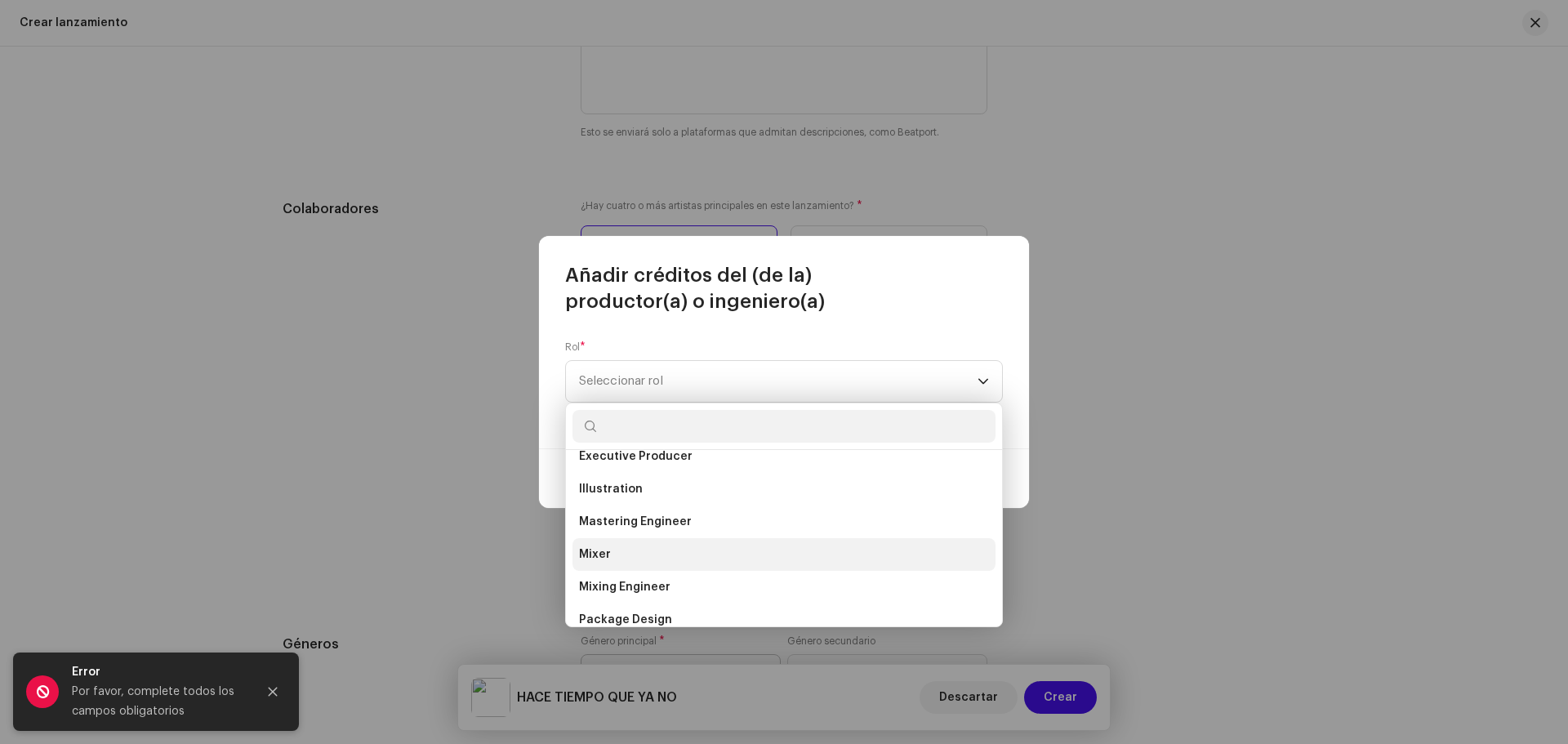
scroll to position [489, 0]
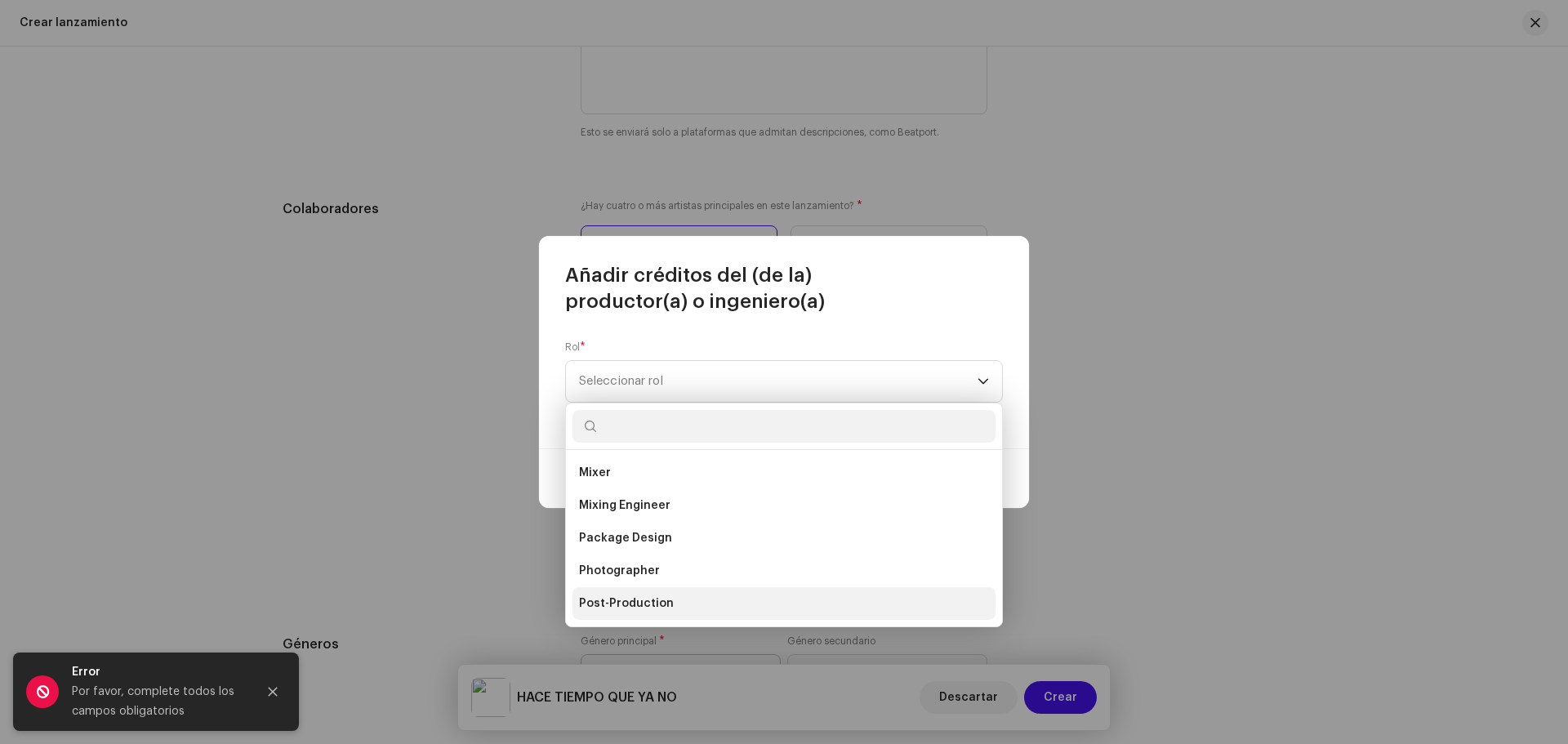
click at [666, 594] on li "Post-Production" at bounding box center [784, 603] width 423 height 33
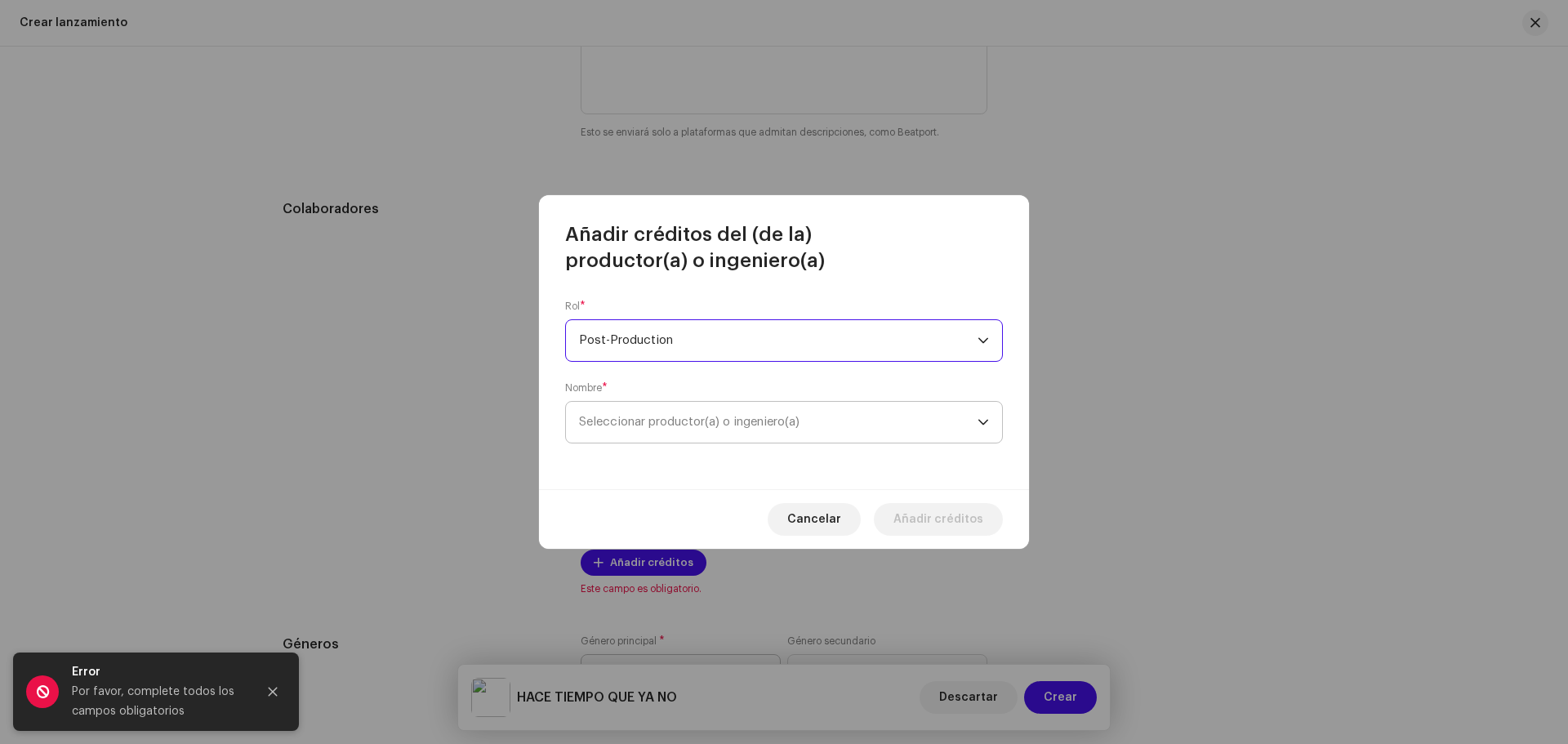
click at [772, 411] on span "Seleccionar productor(a) o ingeniero(a)" at bounding box center [778, 422] width 398 height 41
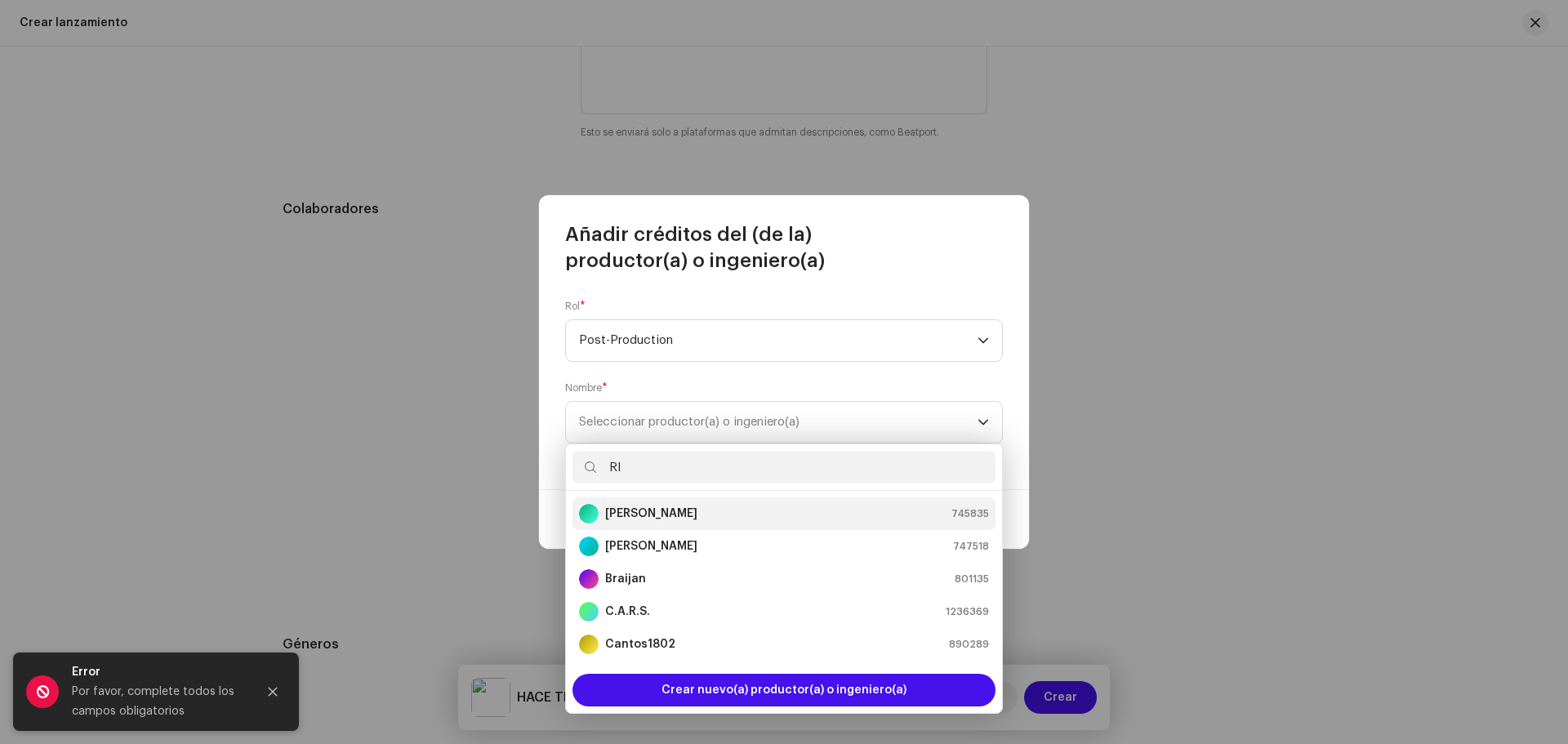
scroll to position [0, 0]
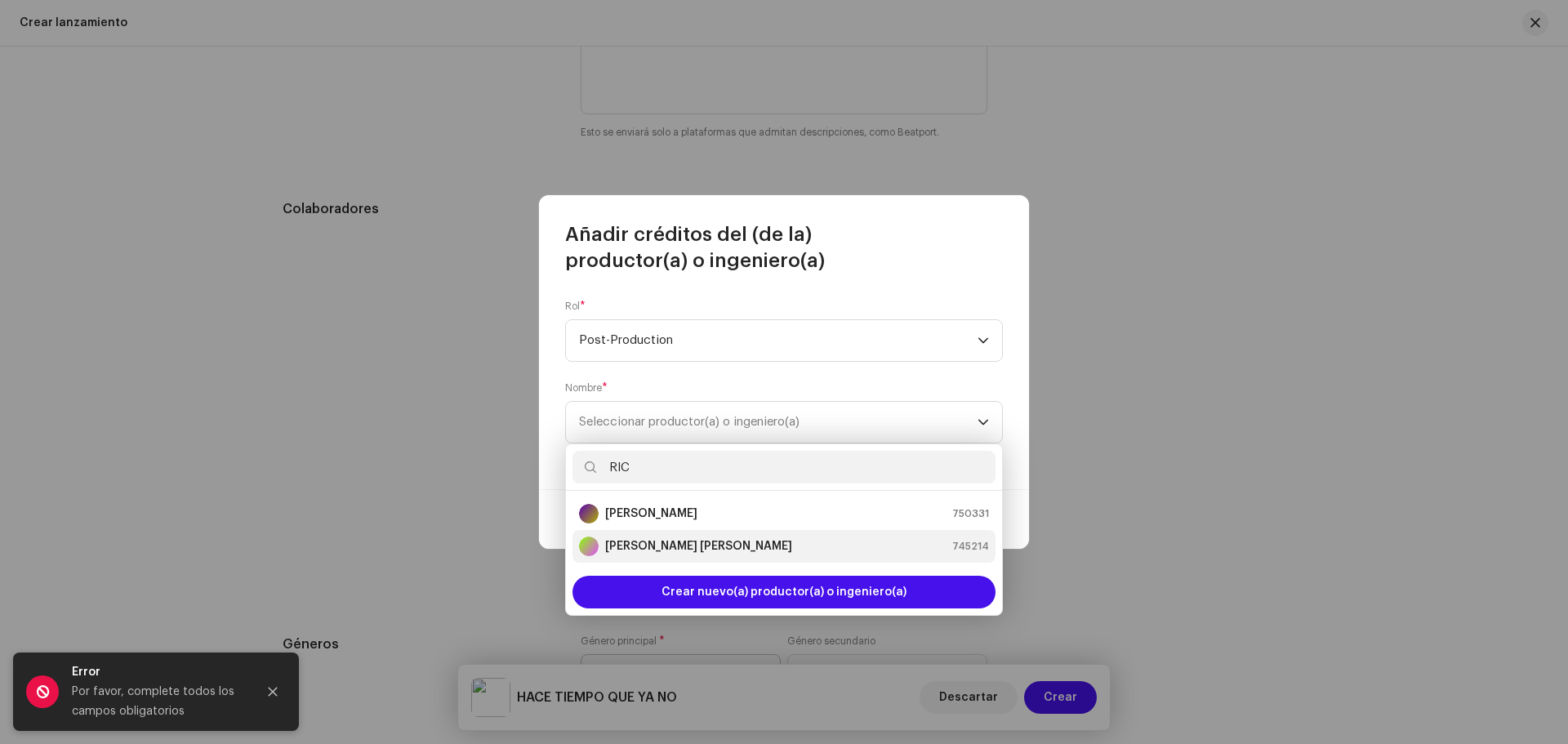
type input "RIC"
click at [715, 546] on strong "[PERSON_NAME] [PERSON_NAME]" at bounding box center [699, 546] width 187 height 17
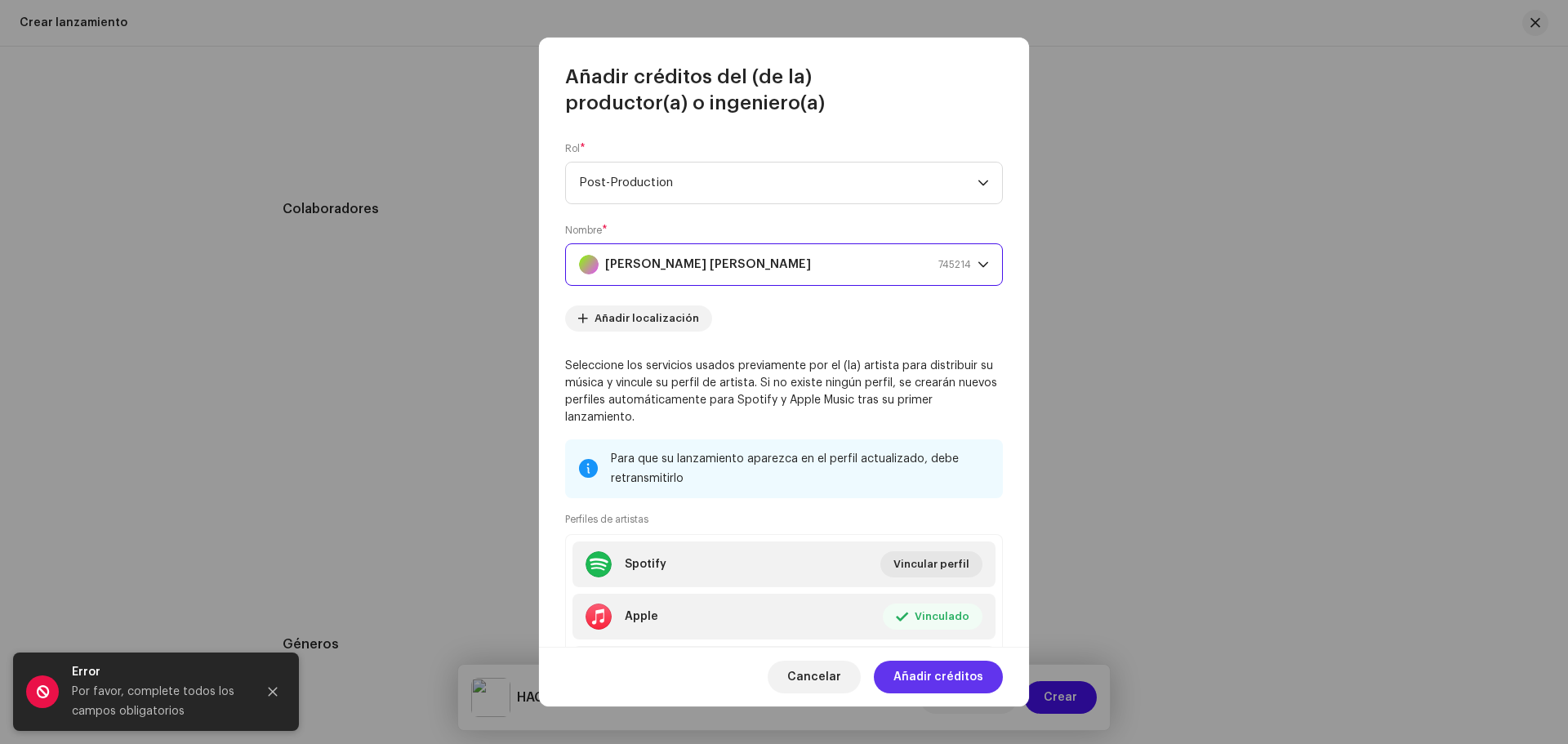
click at [908, 672] on span "Añadir créditos" at bounding box center [938, 676] width 90 height 33
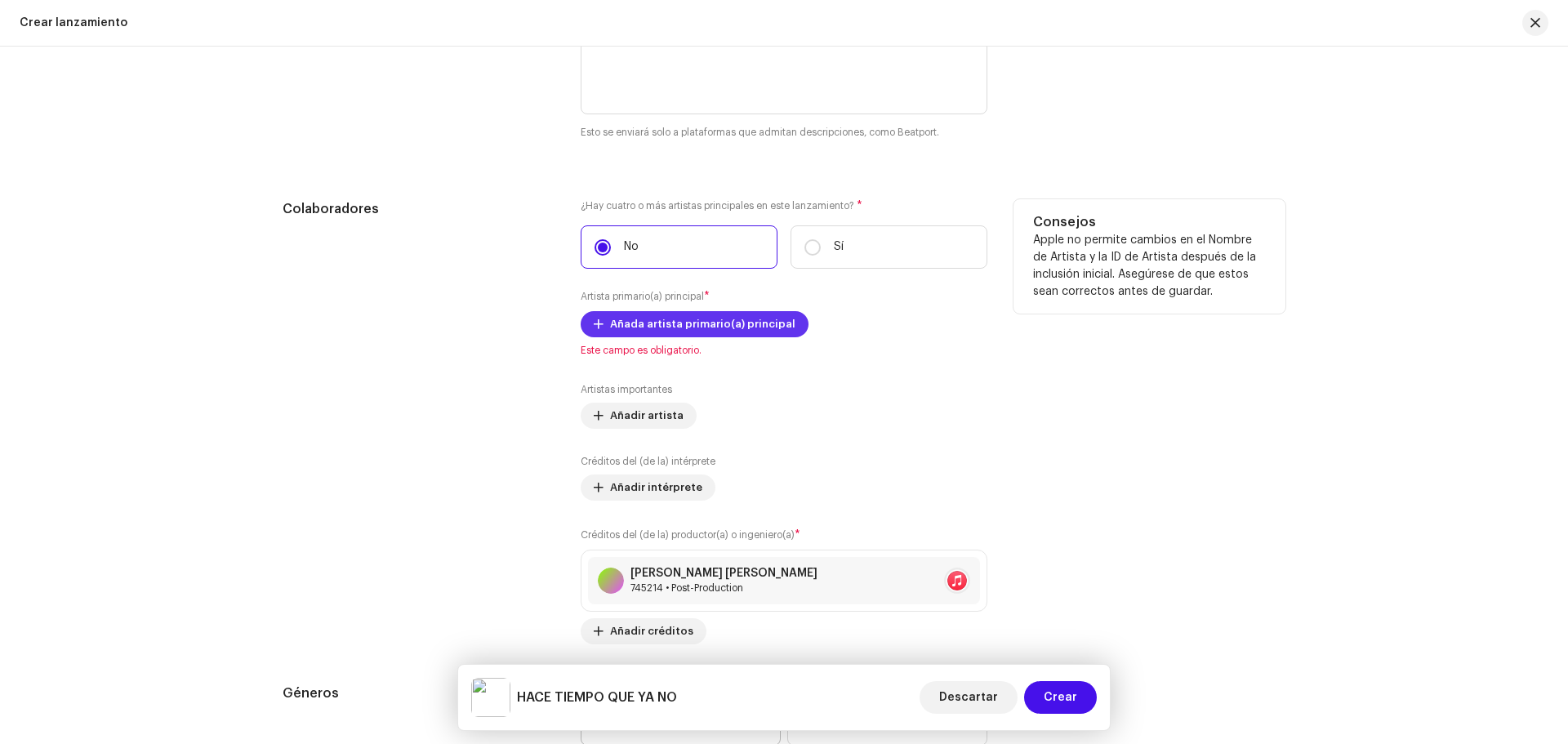
click at [728, 325] on span "Añada artista primario(a) principal" at bounding box center [702, 324] width 186 height 33
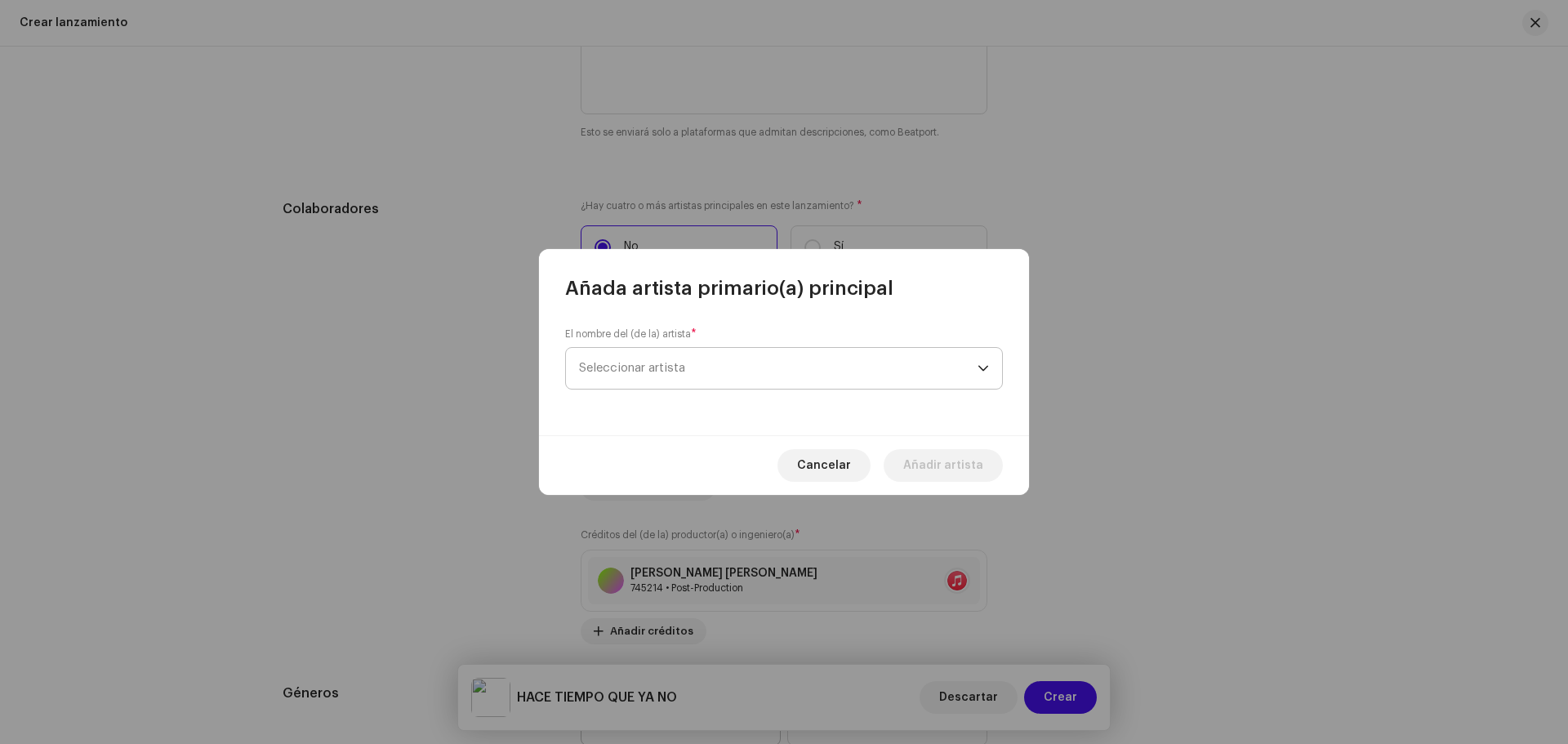
click at [734, 370] on span "Seleccionar artista" at bounding box center [778, 368] width 398 height 41
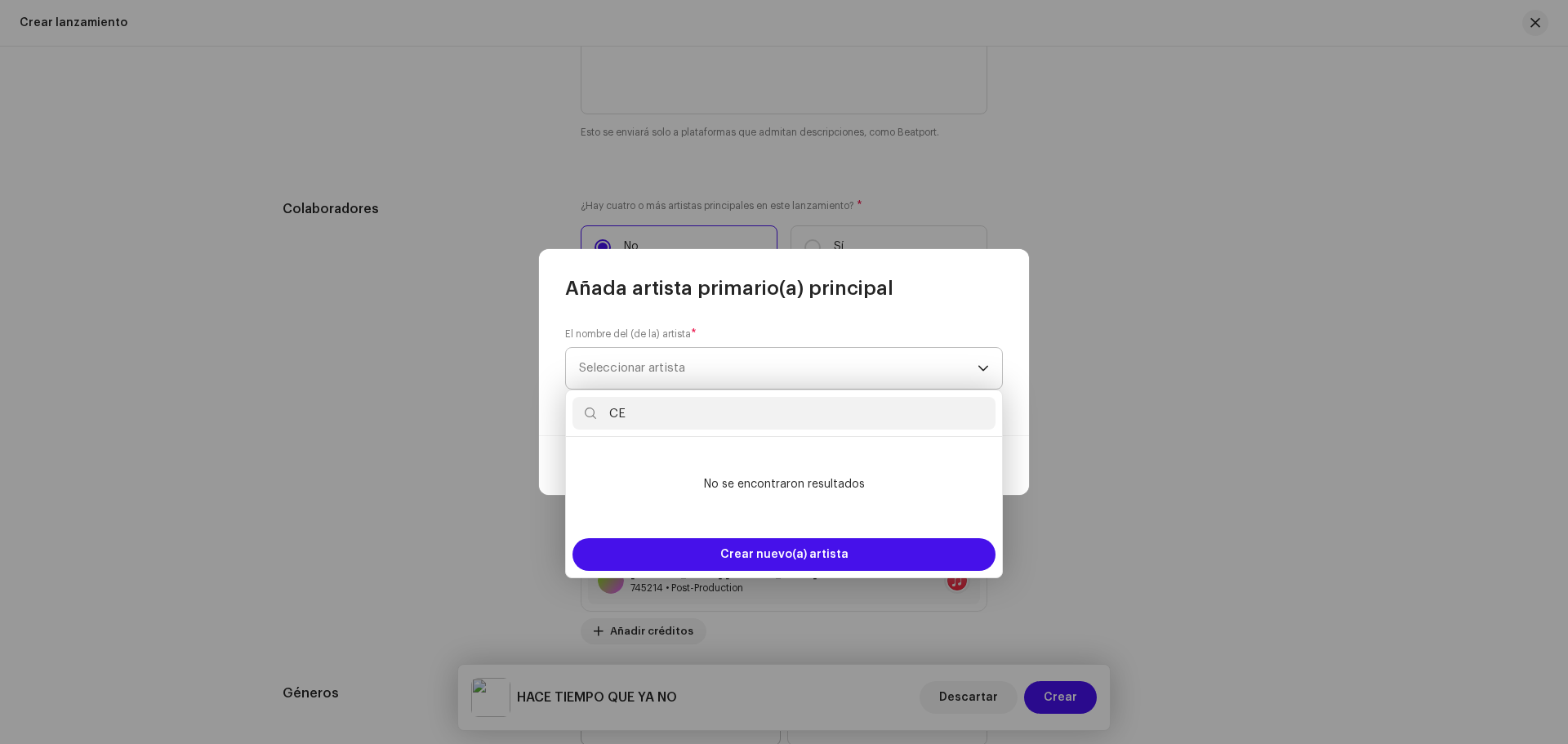
type input "C"
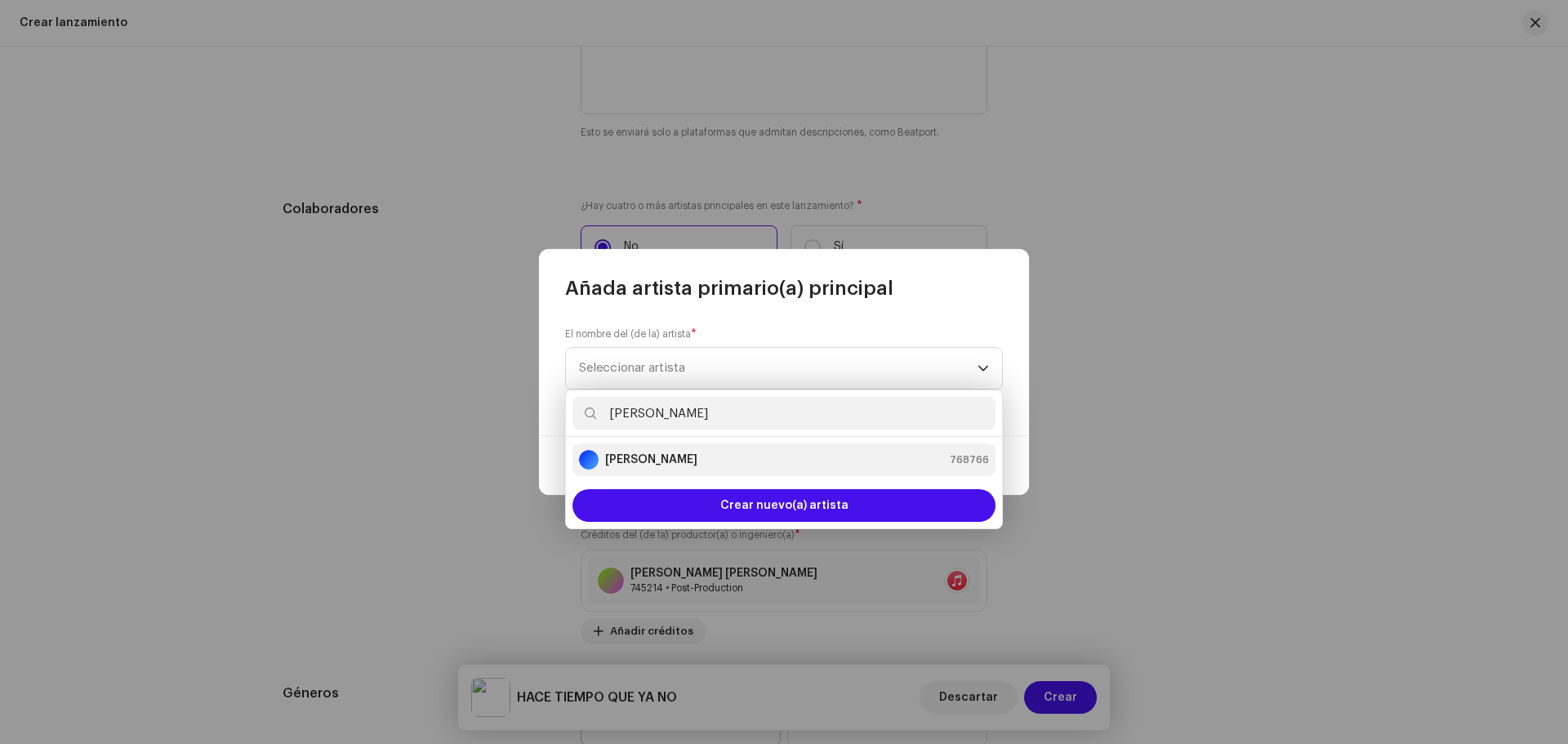
type input "[PERSON_NAME]"
click at [783, 461] on div "[PERSON_NAME] 768766" at bounding box center [784, 459] width 410 height 20
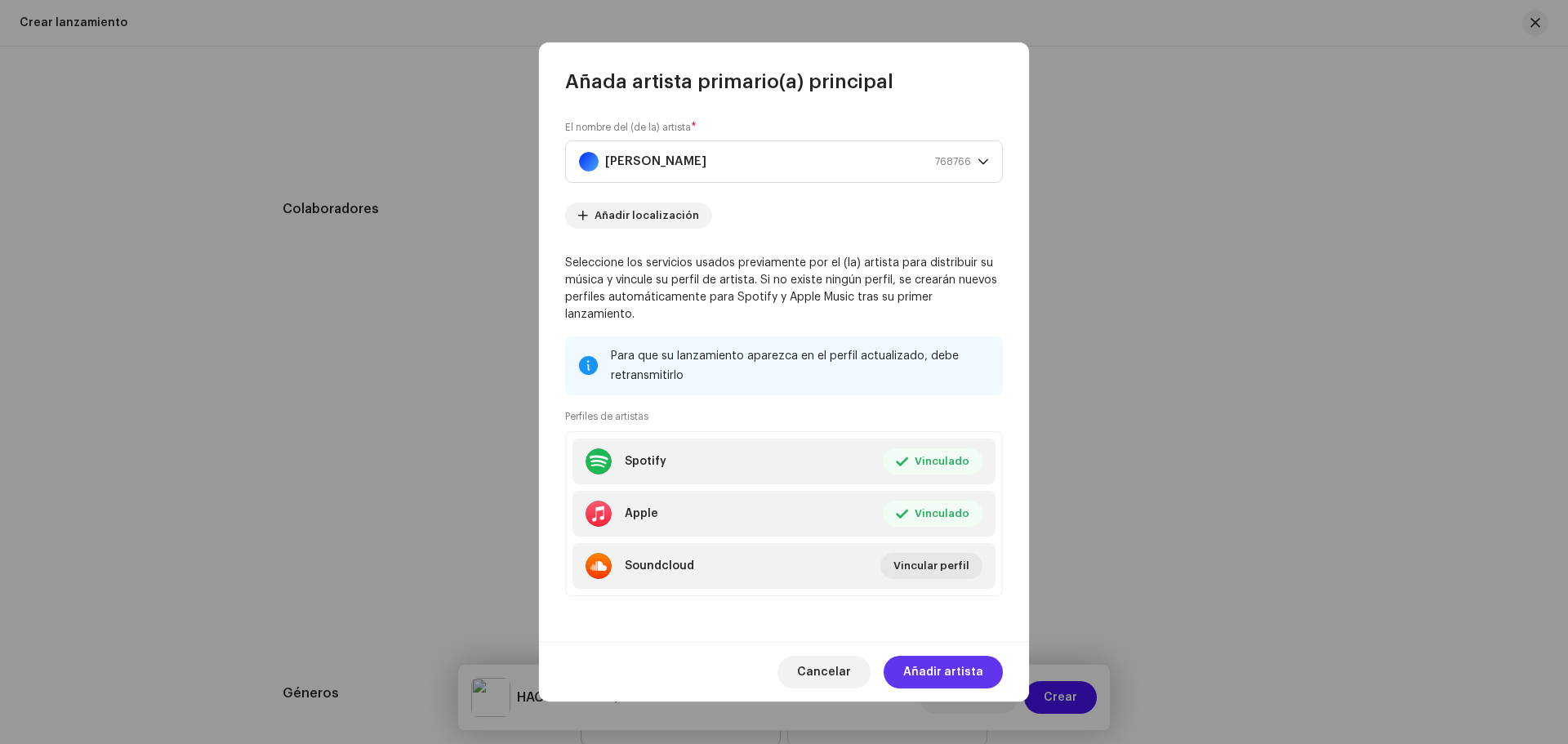
click at [925, 657] on span "Añadir artista" at bounding box center [943, 671] width 80 height 33
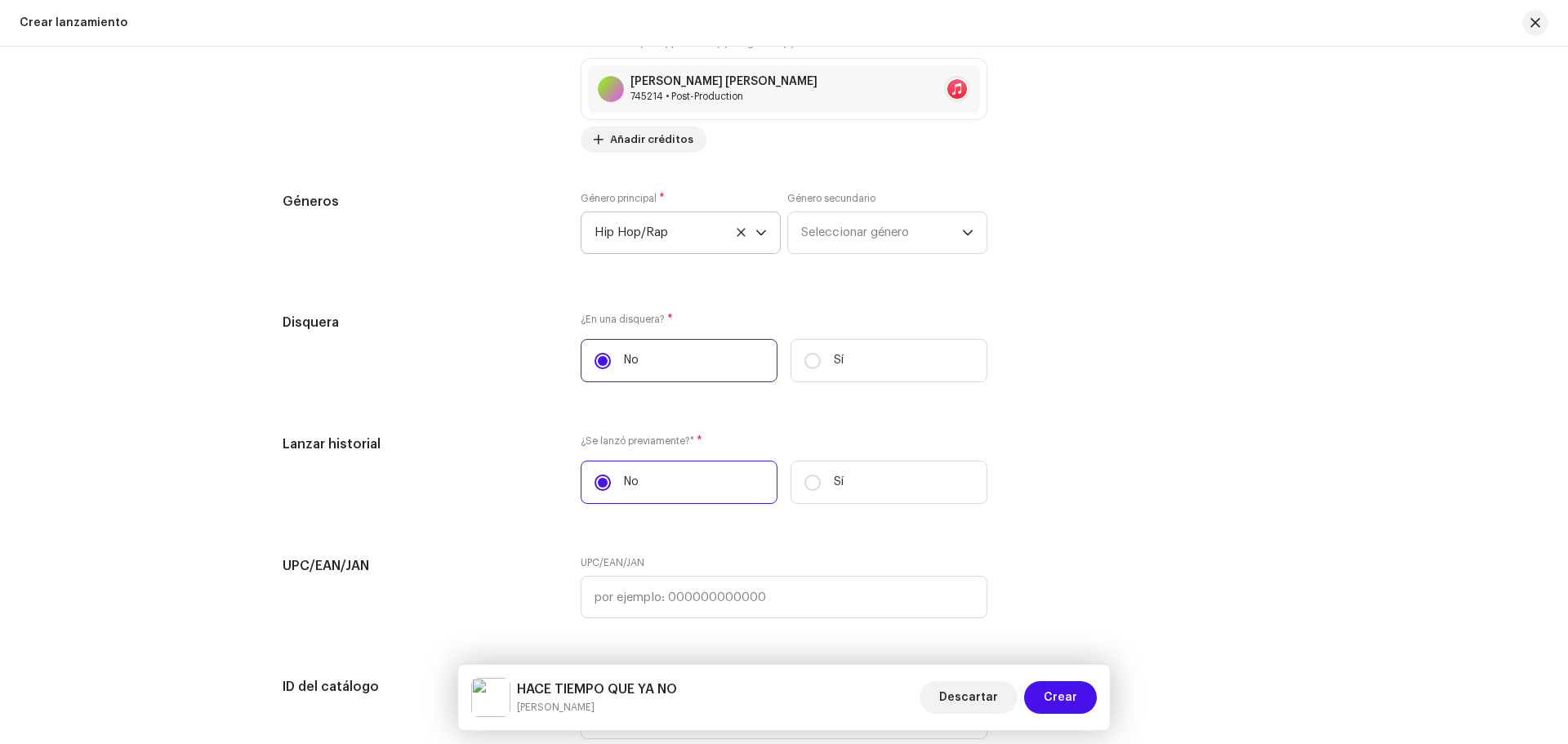
scroll to position [2705, 0]
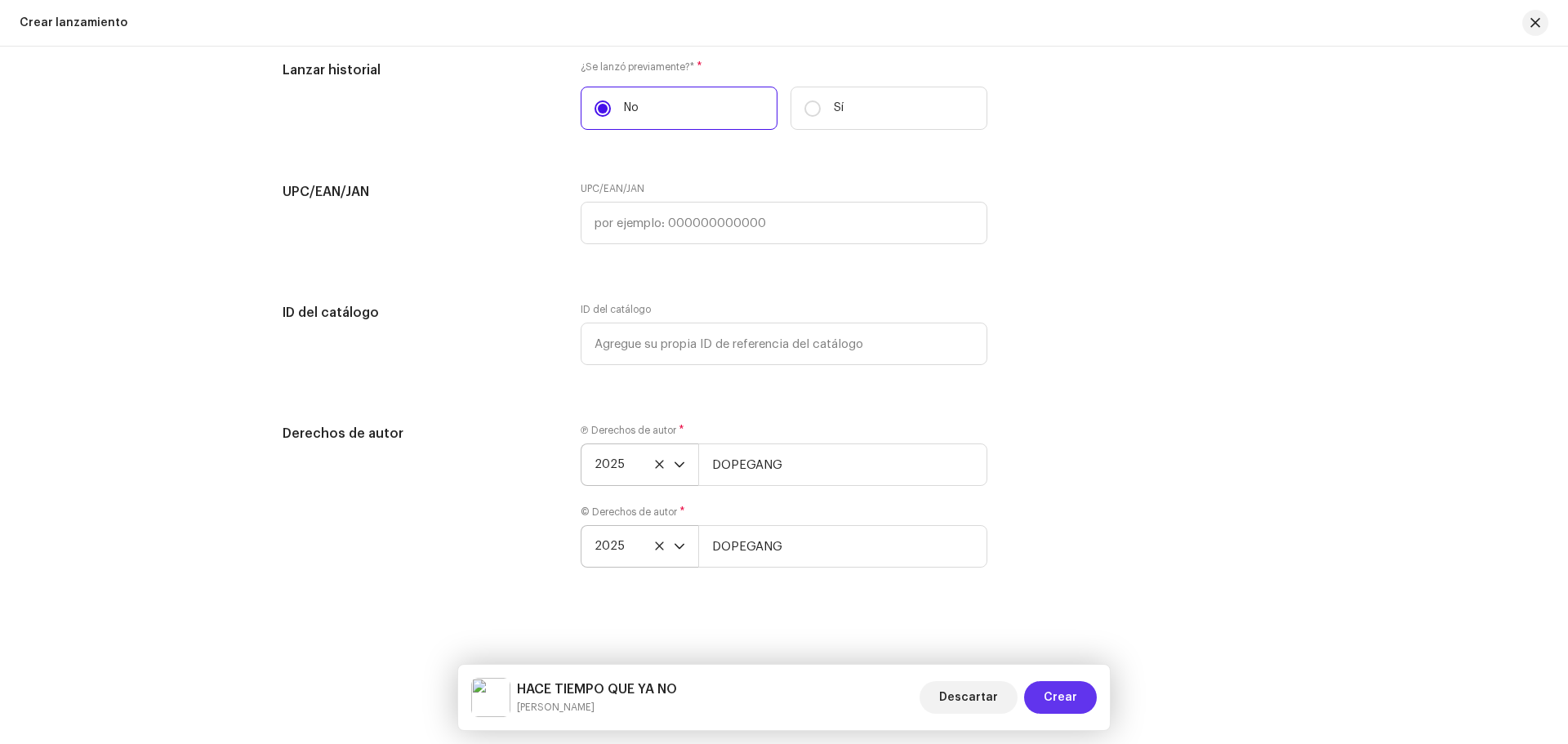
click at [1057, 701] on span "Crear" at bounding box center [1061, 696] width 34 height 33
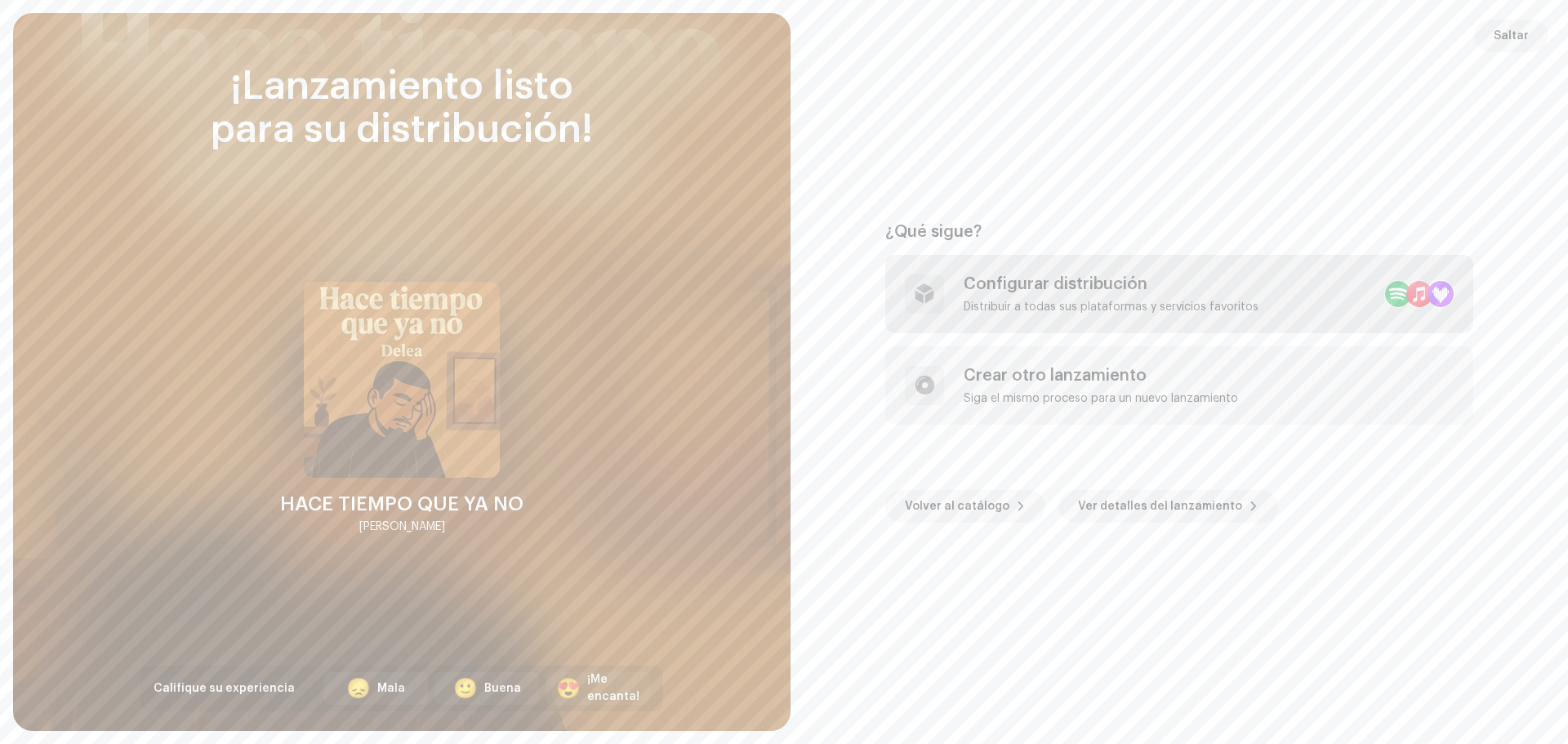
click at [1010, 300] on div "Distribuir a todas sus plataformas y servicios favoritos" at bounding box center [1111, 307] width 295 height 13
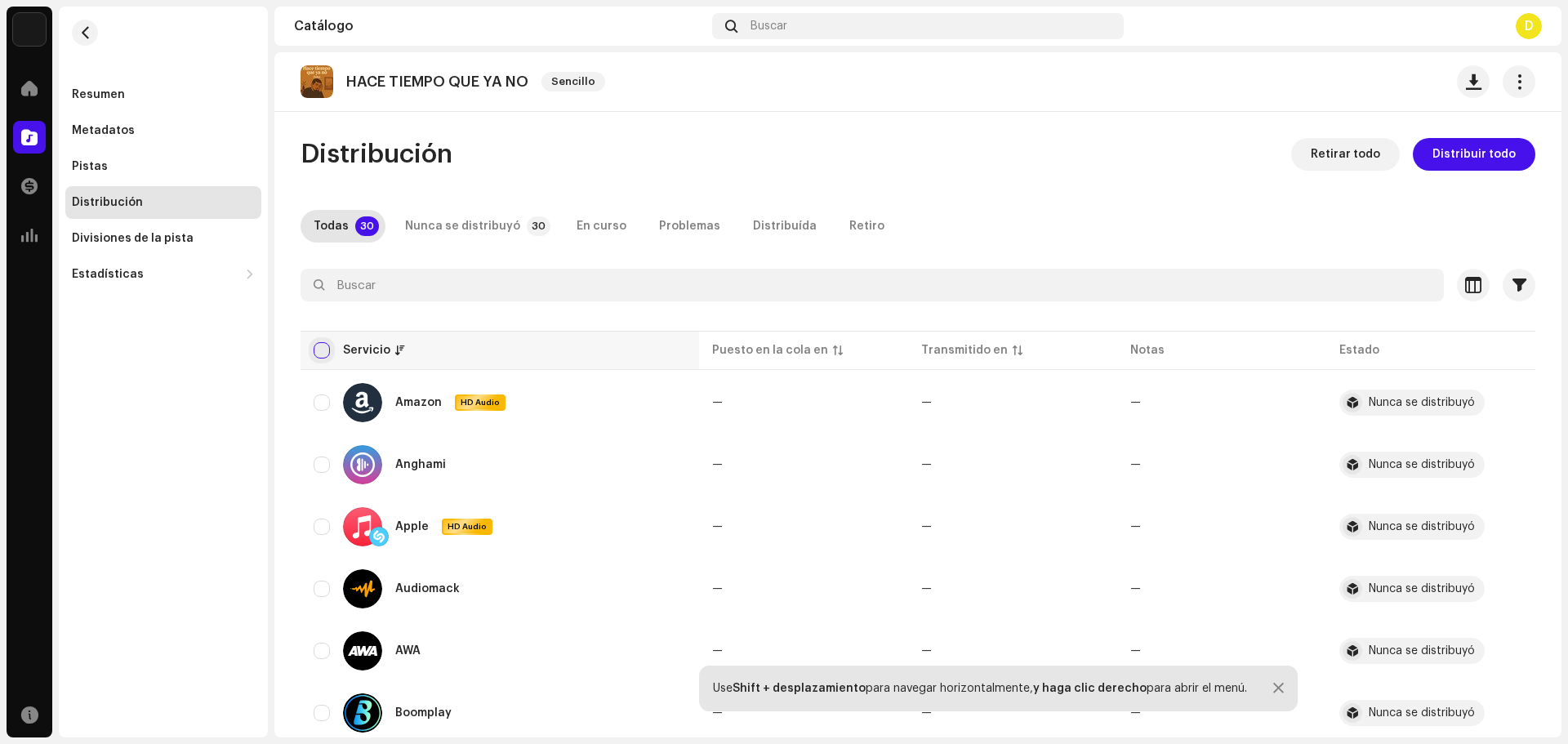
click at [322, 346] on input "checkbox" at bounding box center [322, 351] width 17 height 17
checkbox input "true"
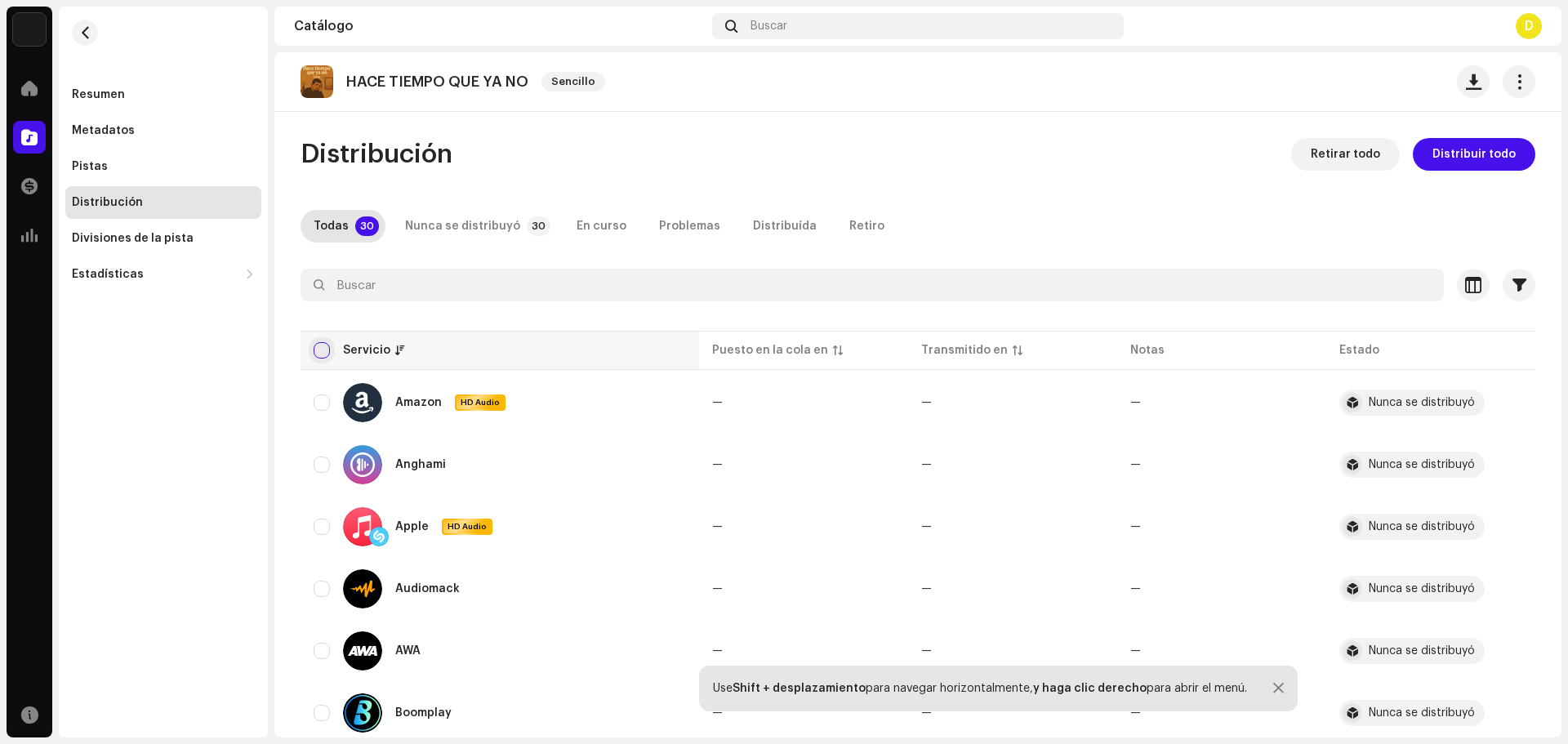
checkbox input "true"
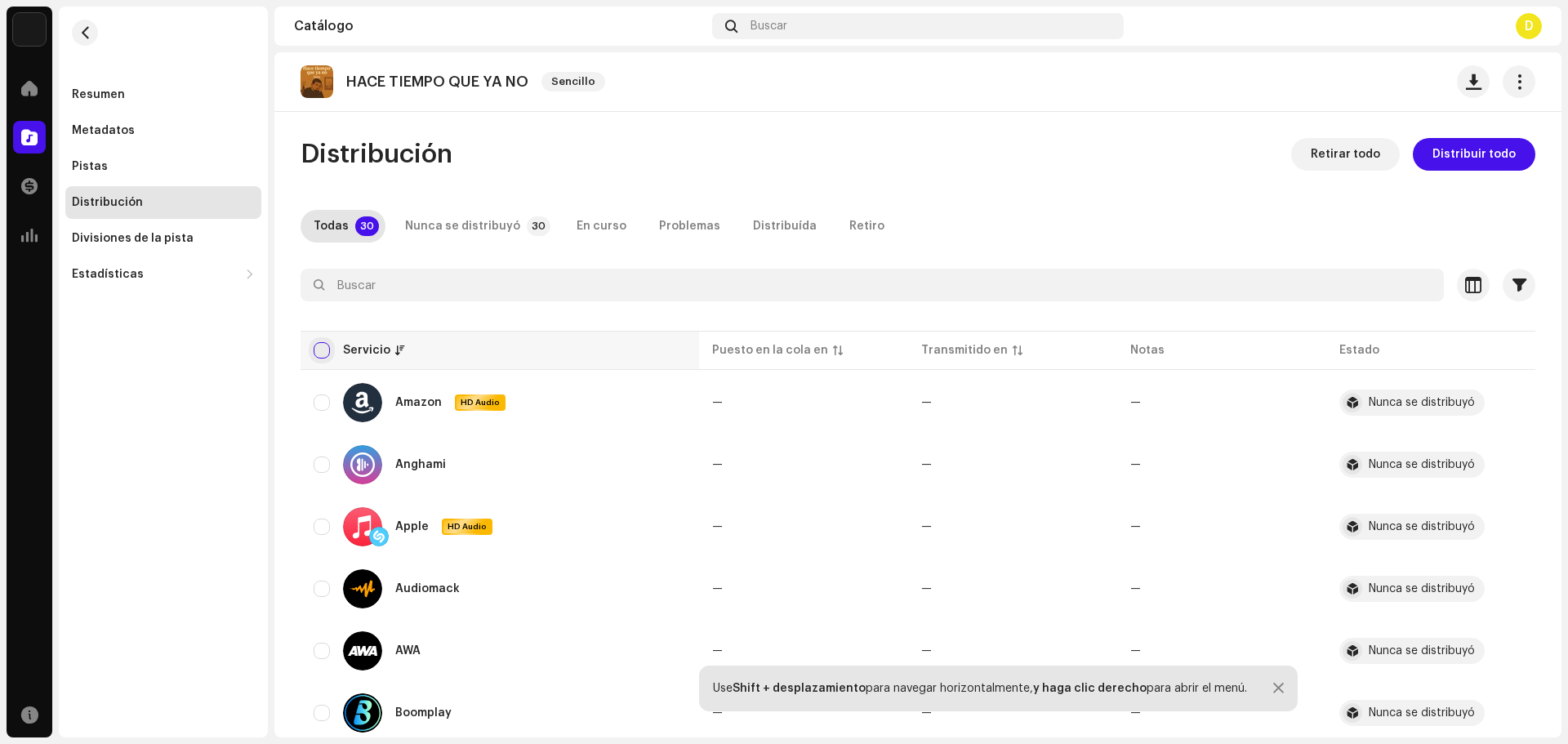
checkbox input "true"
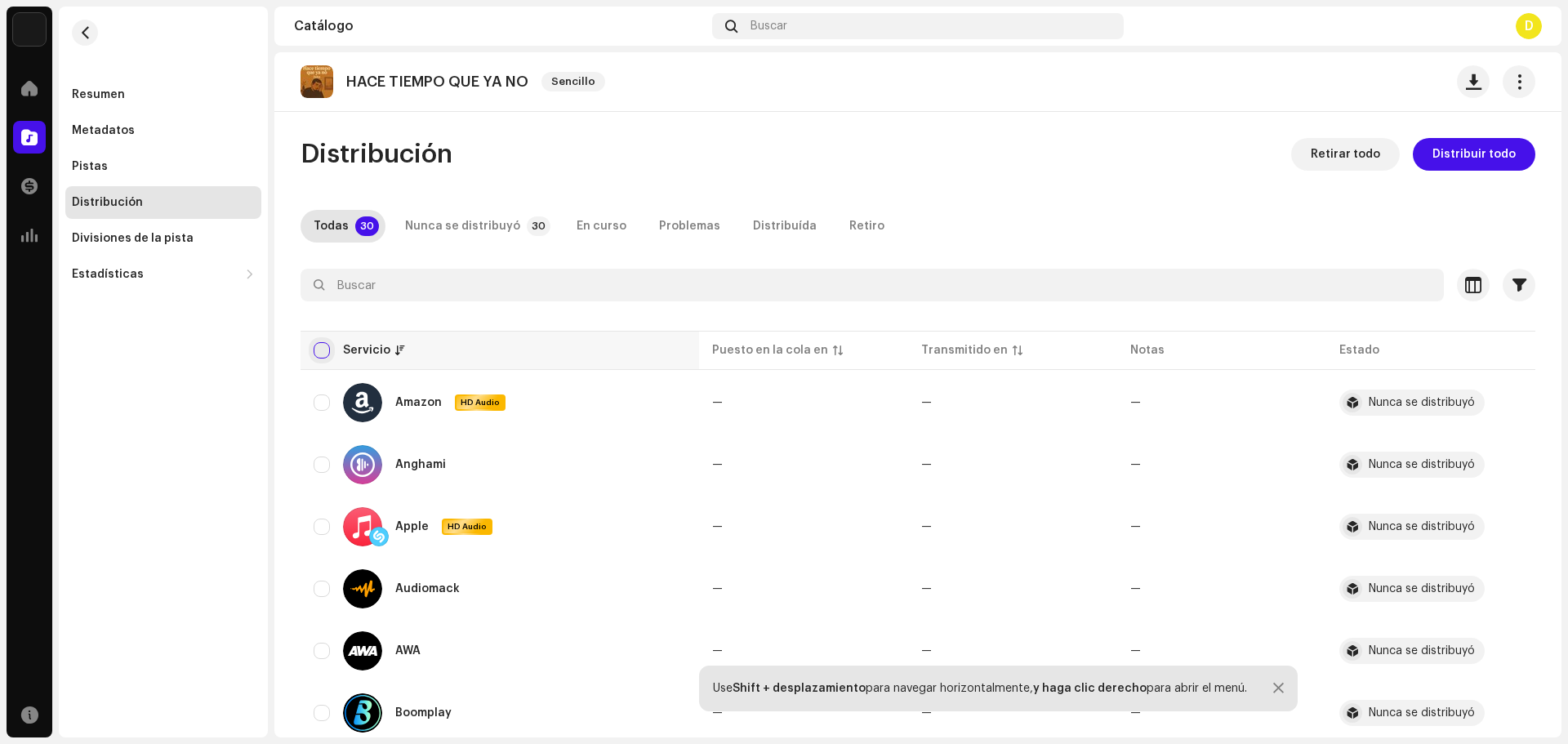
checkbox input "true"
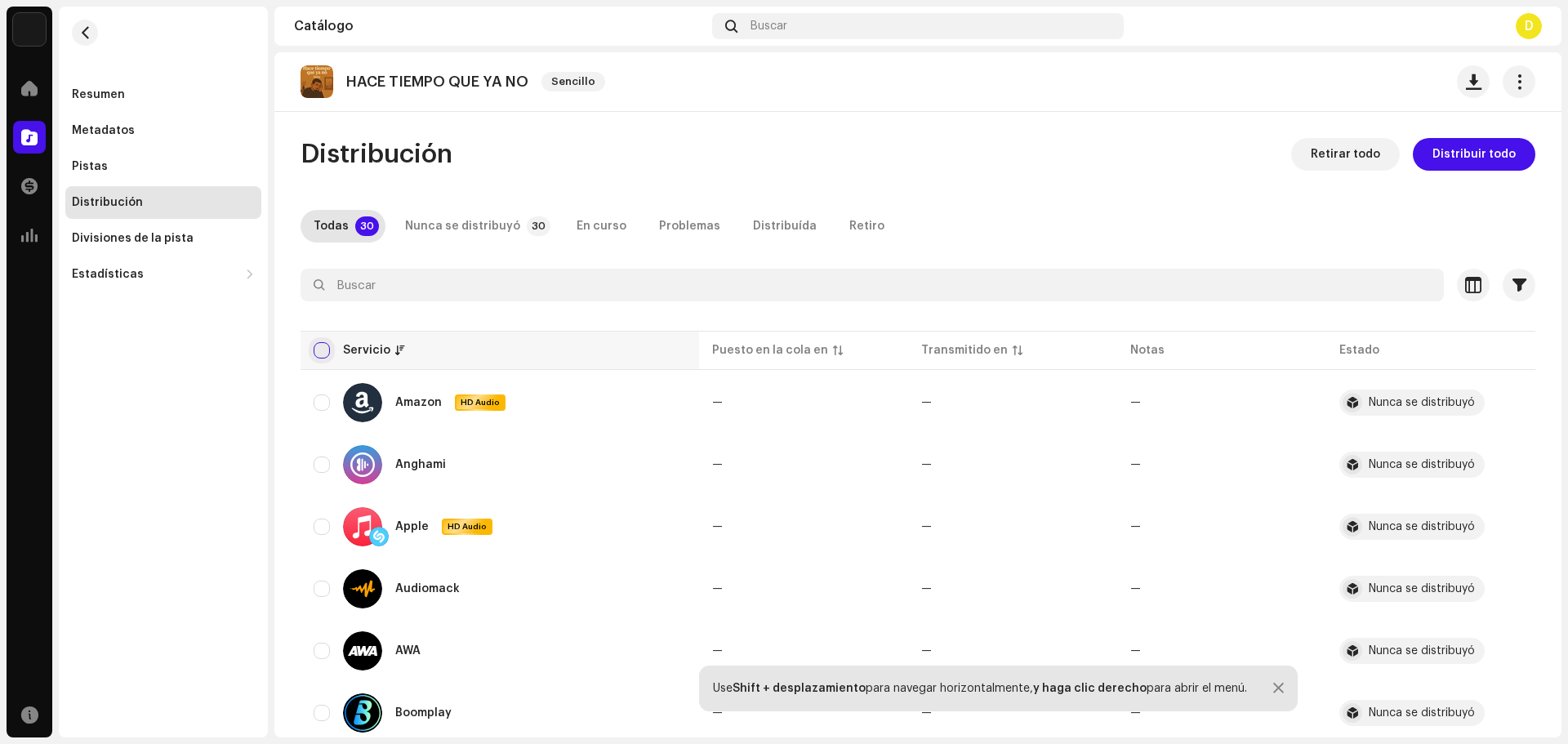
checkbox input "true"
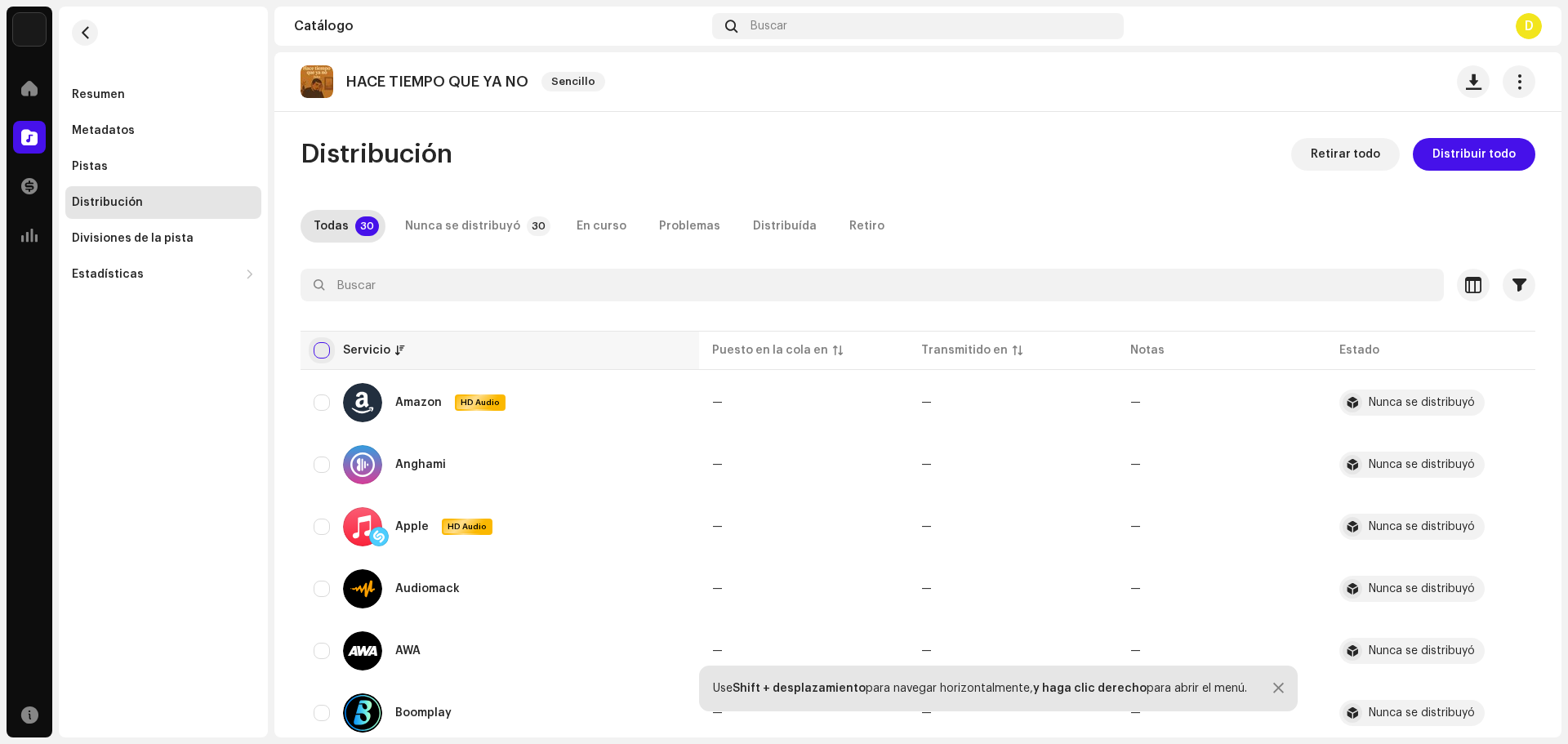
checkbox input "true"
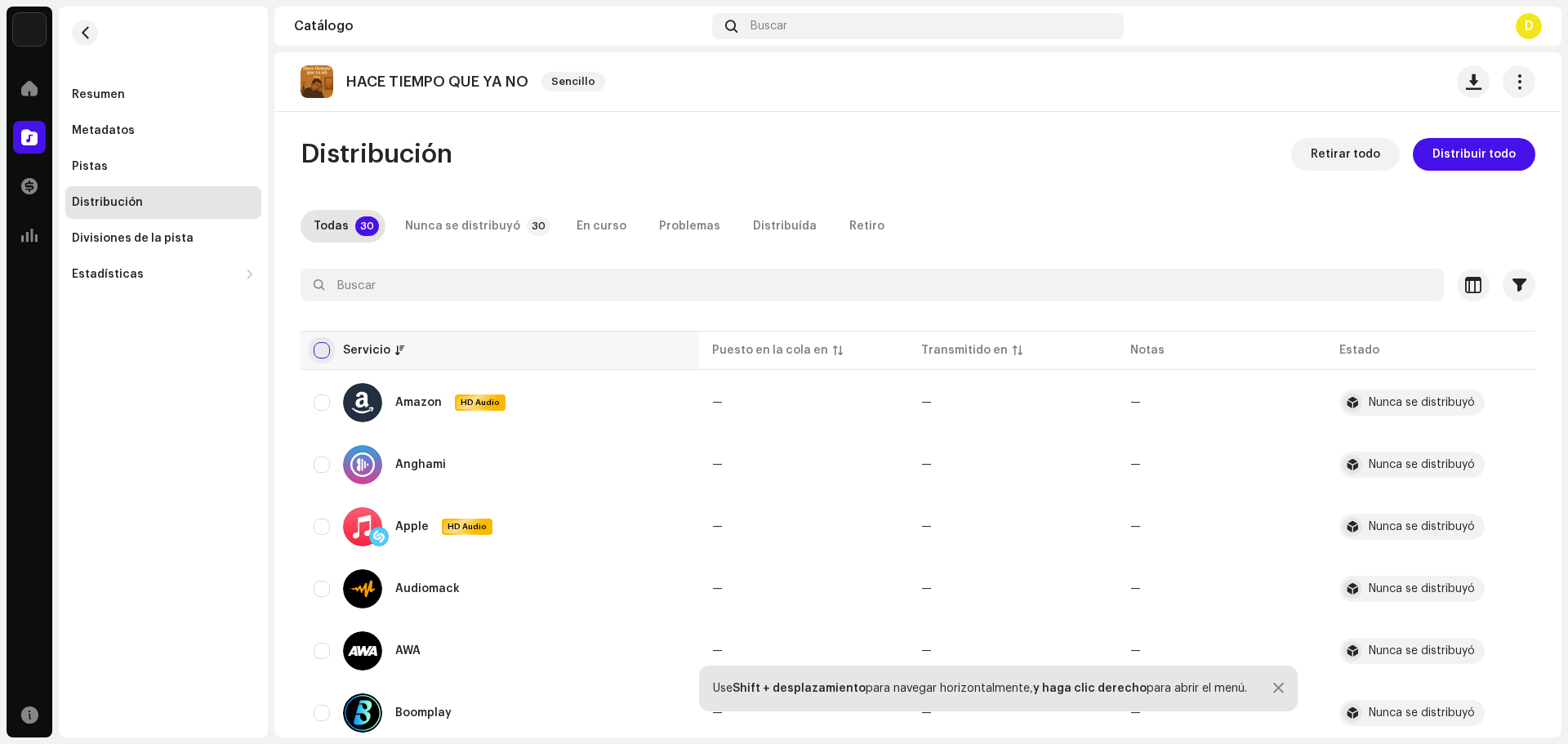
checkbox input "true"
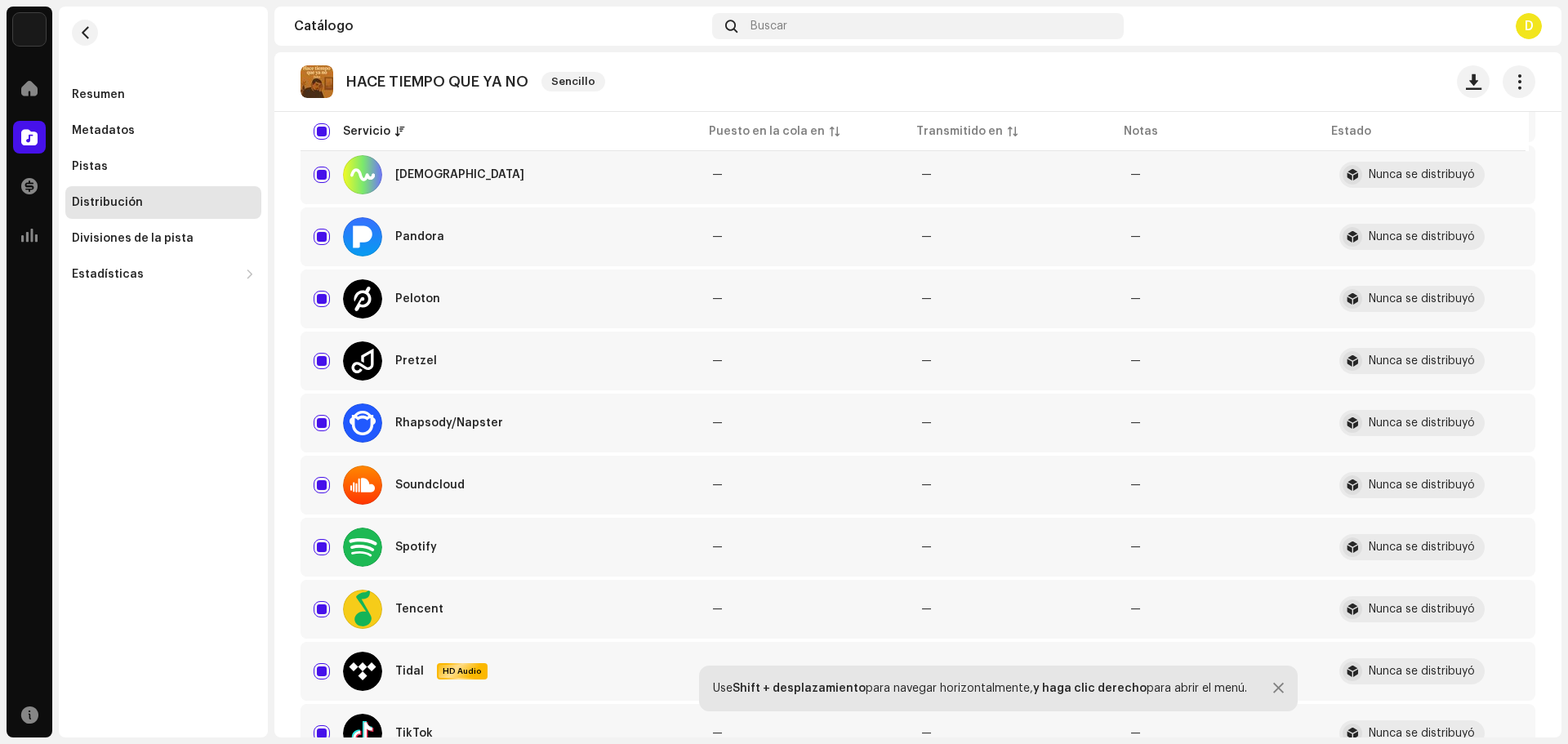
scroll to position [1540, 0]
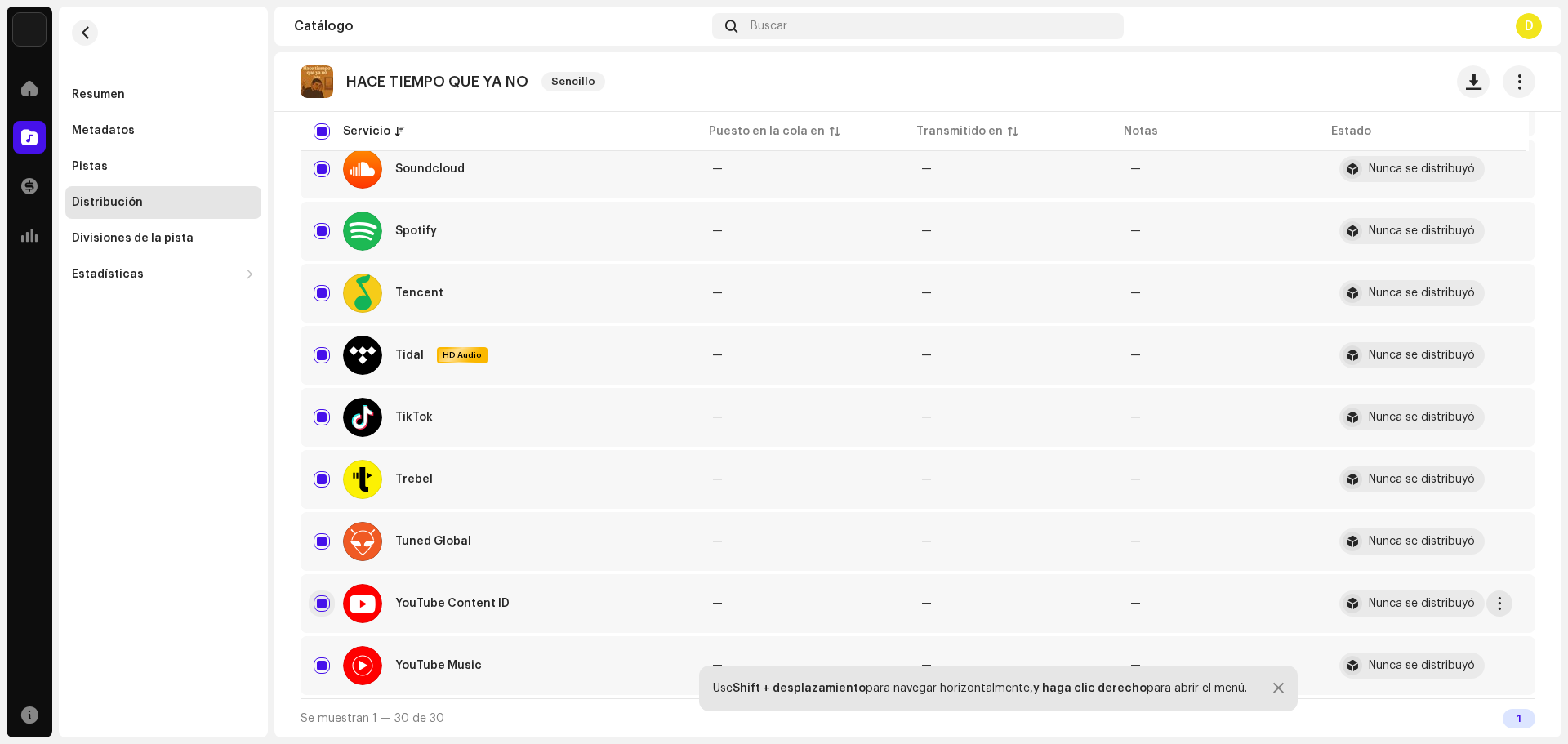
click at [319, 609] on input "Row Selected" at bounding box center [322, 603] width 17 height 17
checkbox input "false"
click at [325, 658] on input "Row Selected" at bounding box center [322, 666] width 17 height 17
checkbox input "false"
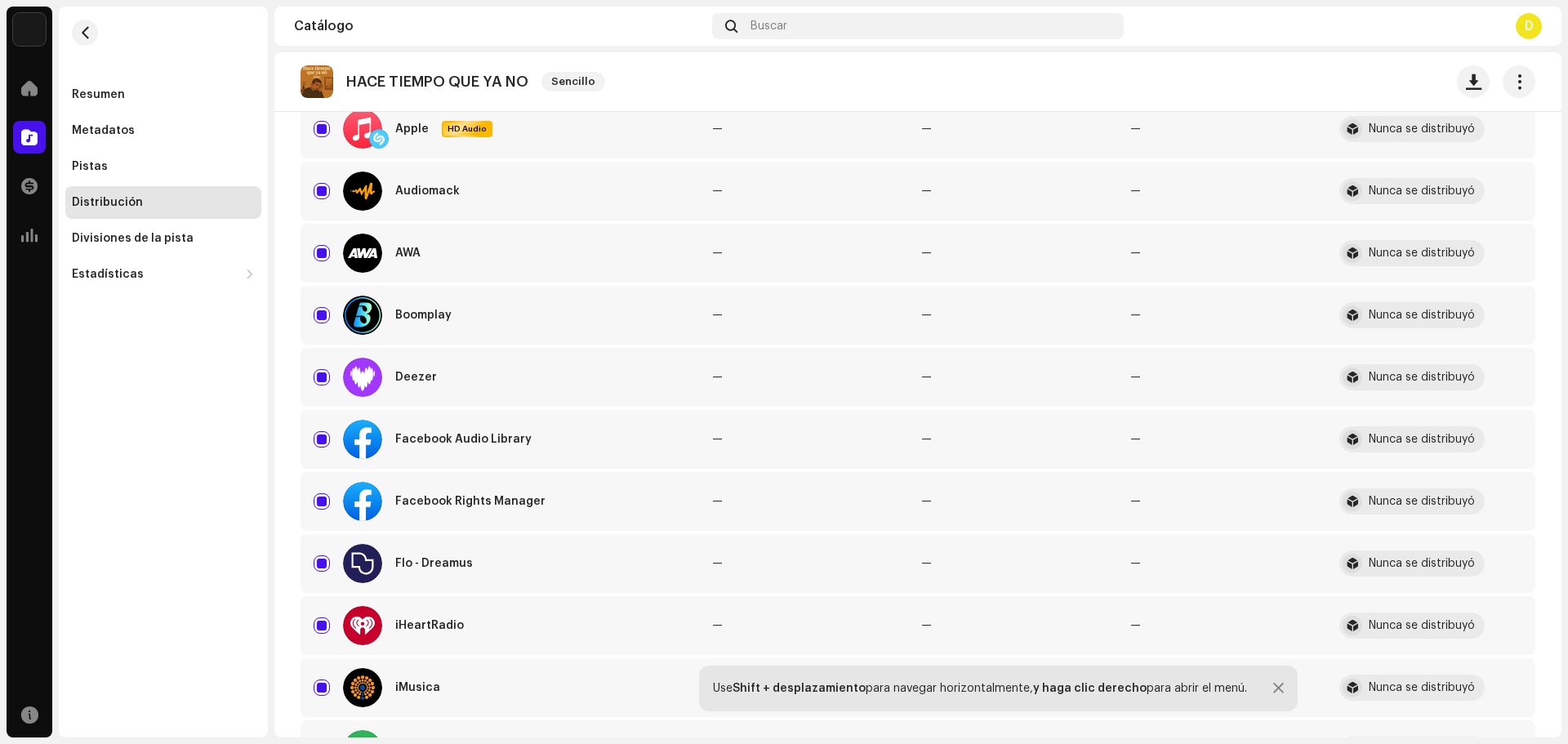
scroll to position [0, 0]
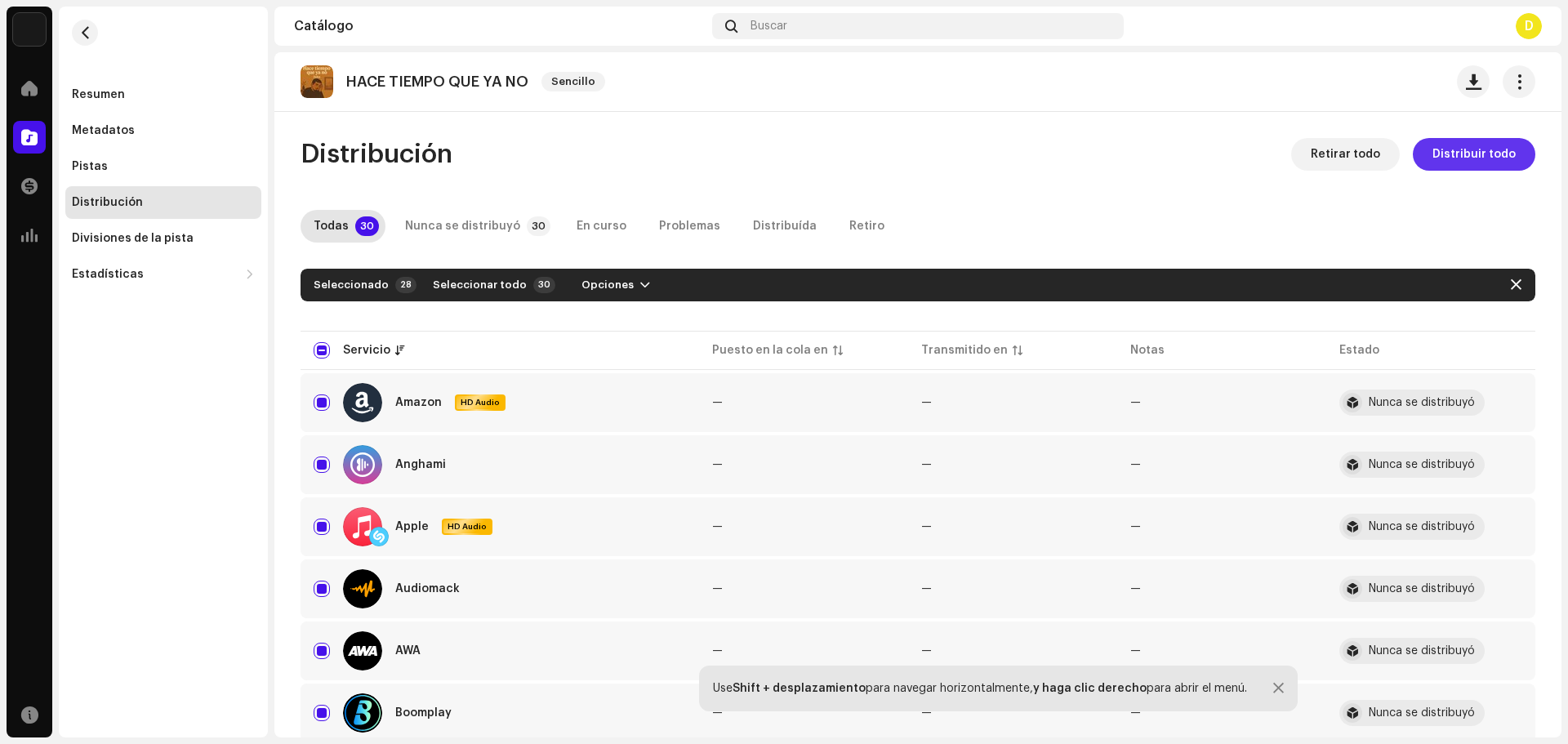
click at [1450, 161] on span "Distribuir todo" at bounding box center [1474, 154] width 83 height 33
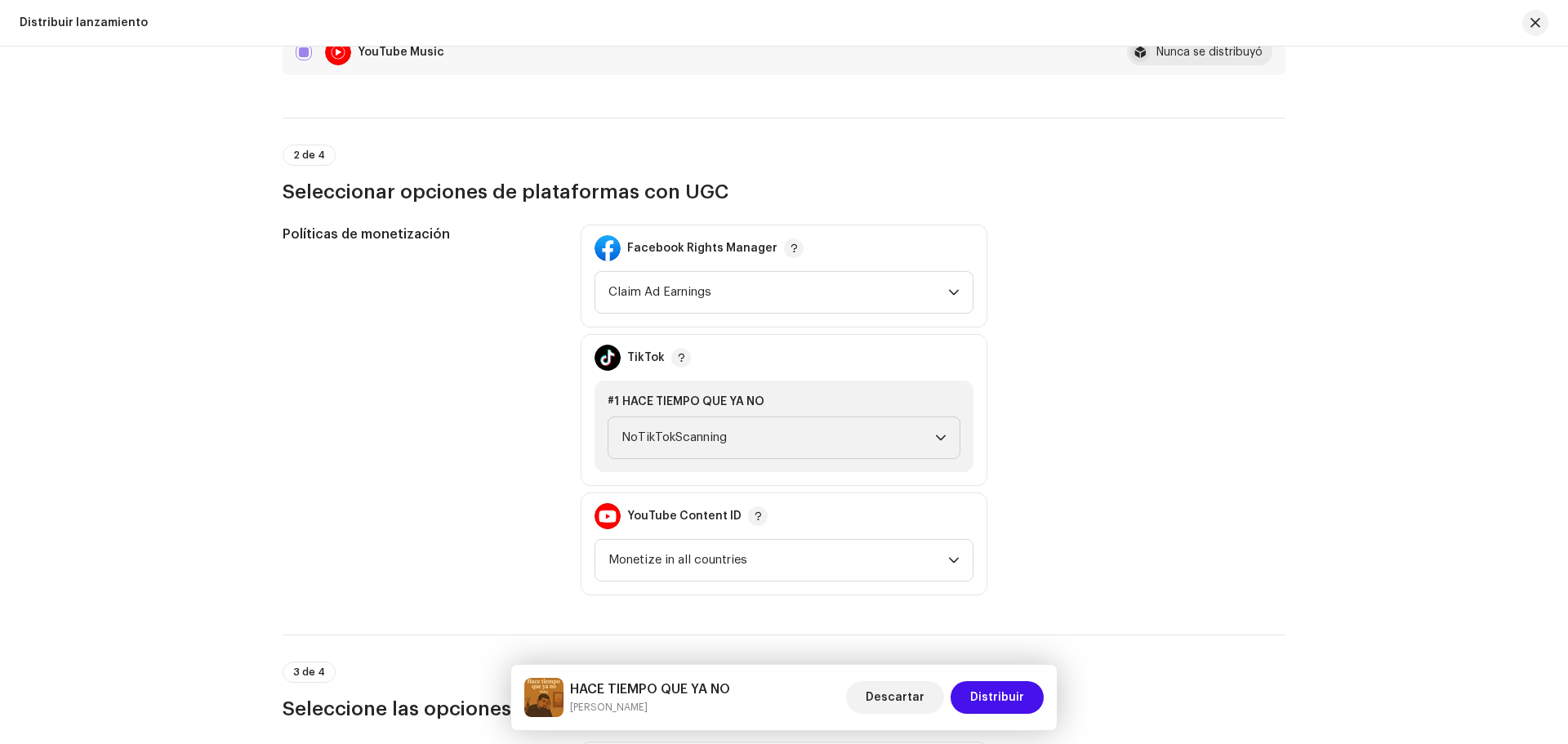
scroll to position [1224, 0]
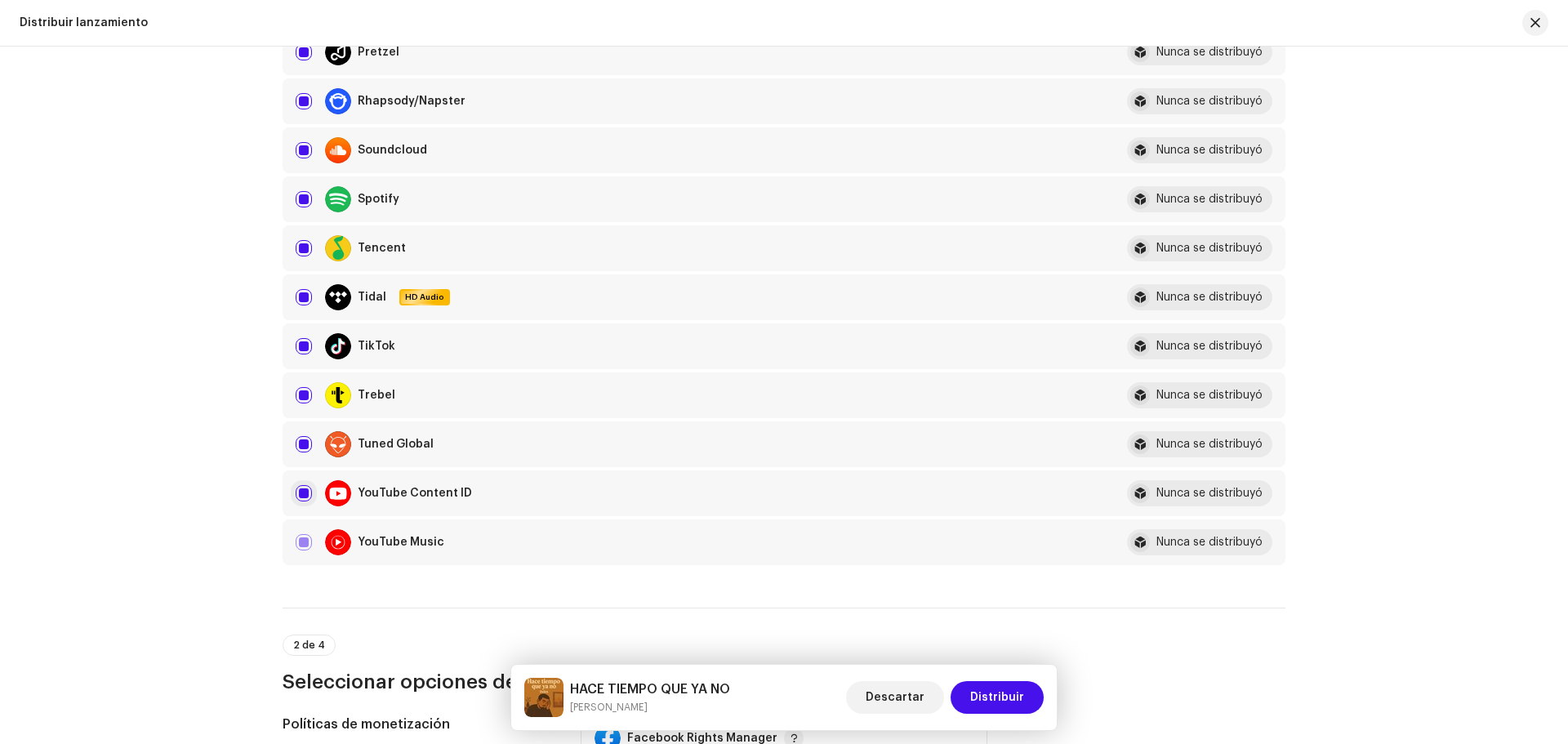
click at [300, 495] on input "checkbox" at bounding box center [304, 493] width 17 height 17
checkbox input "false"
click at [303, 544] on input "Row Selected" at bounding box center [304, 543] width 17 height 17
checkbox input "false"
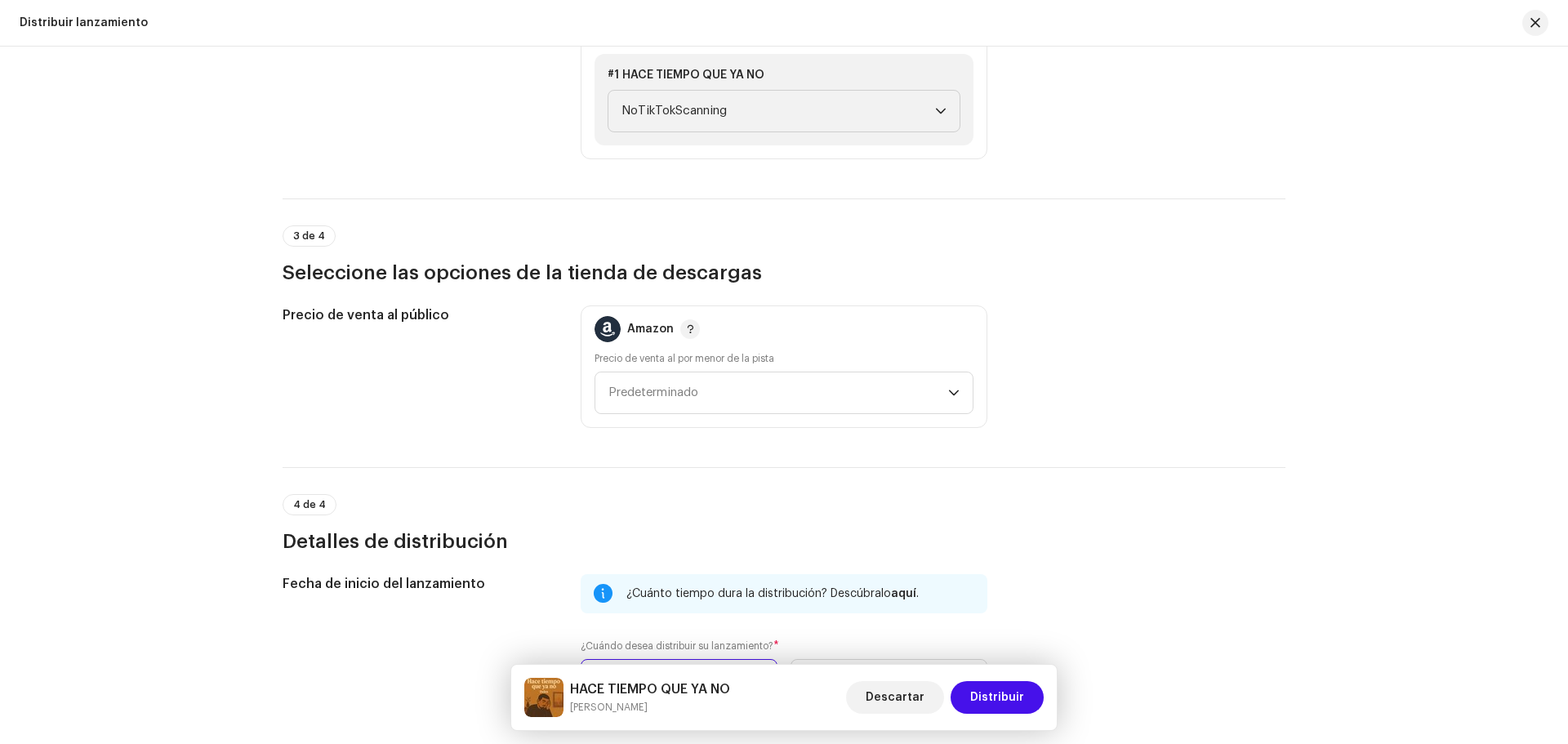
scroll to position [2122, 0]
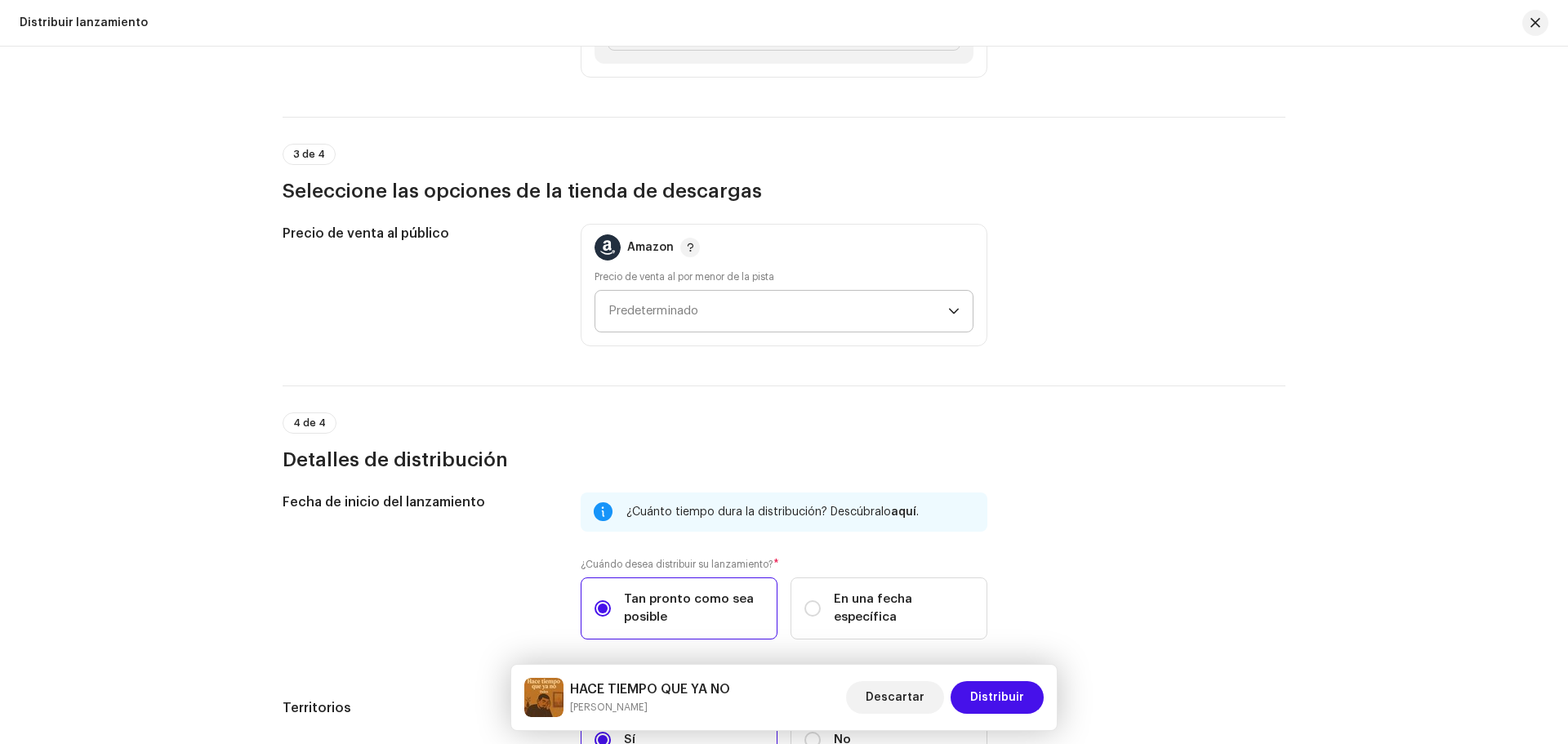
click at [756, 313] on span "Predeterminado" at bounding box center [778, 311] width 340 height 41
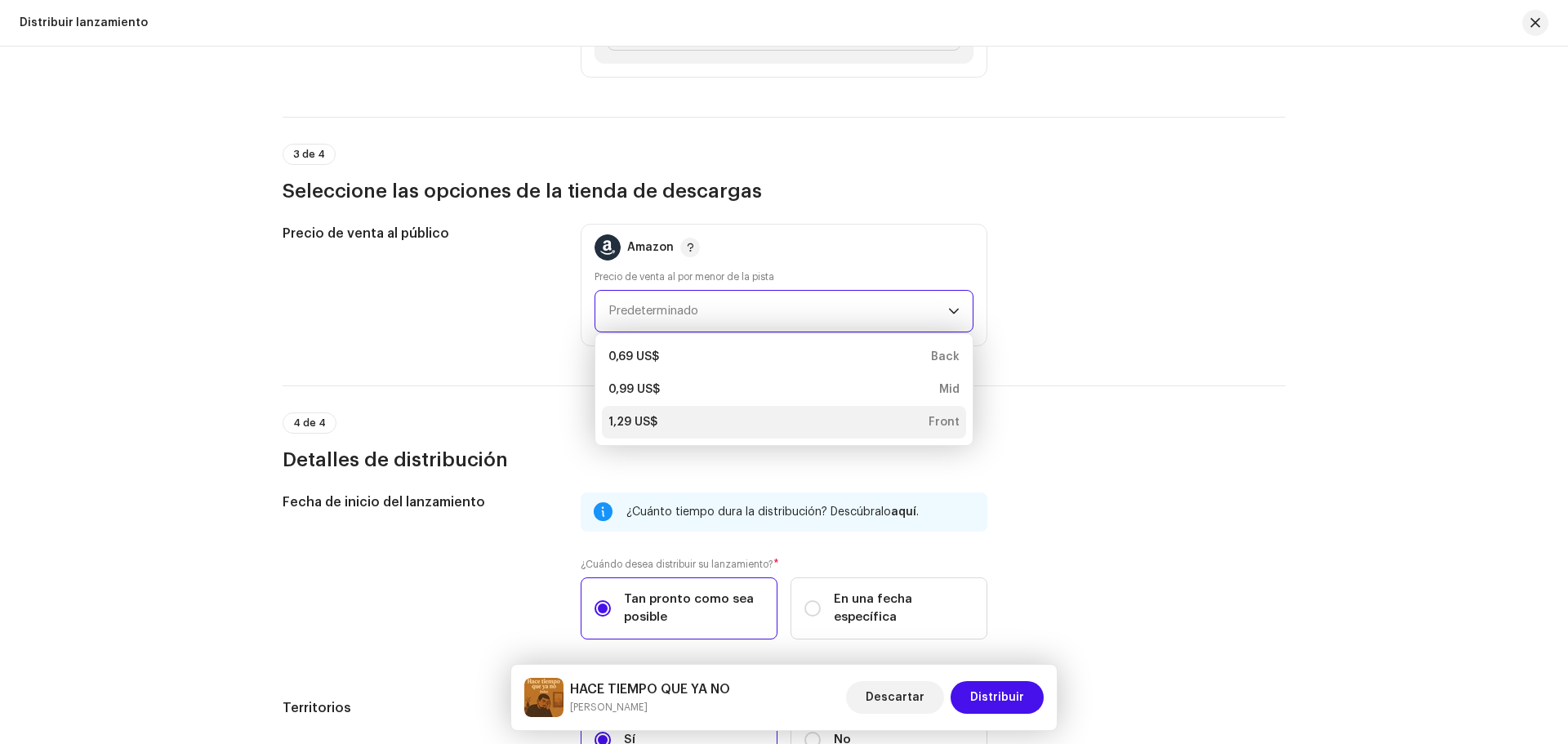
click at [724, 423] on div "1,29 US$ Front" at bounding box center [784, 422] width 351 height 17
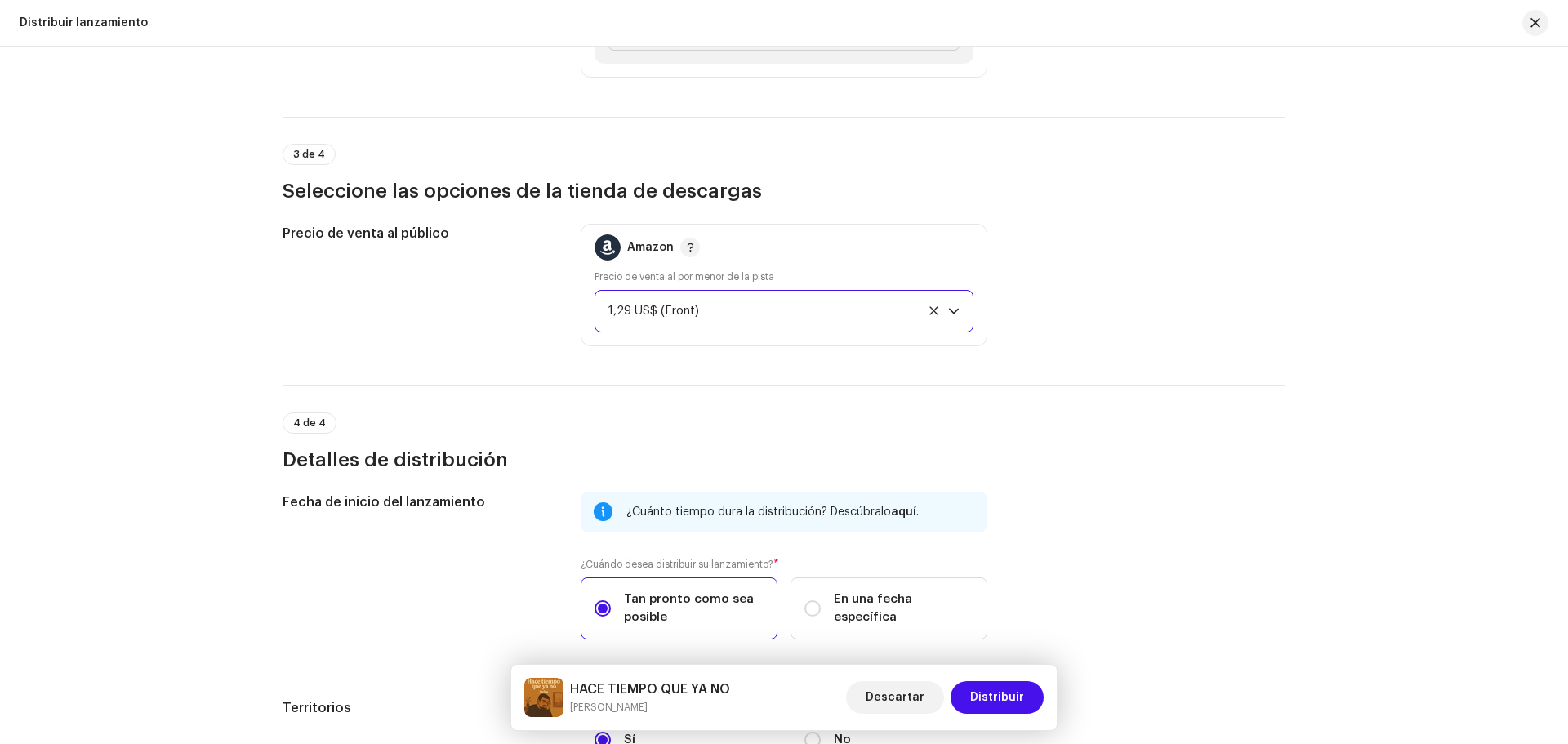
scroll to position [2317, 0]
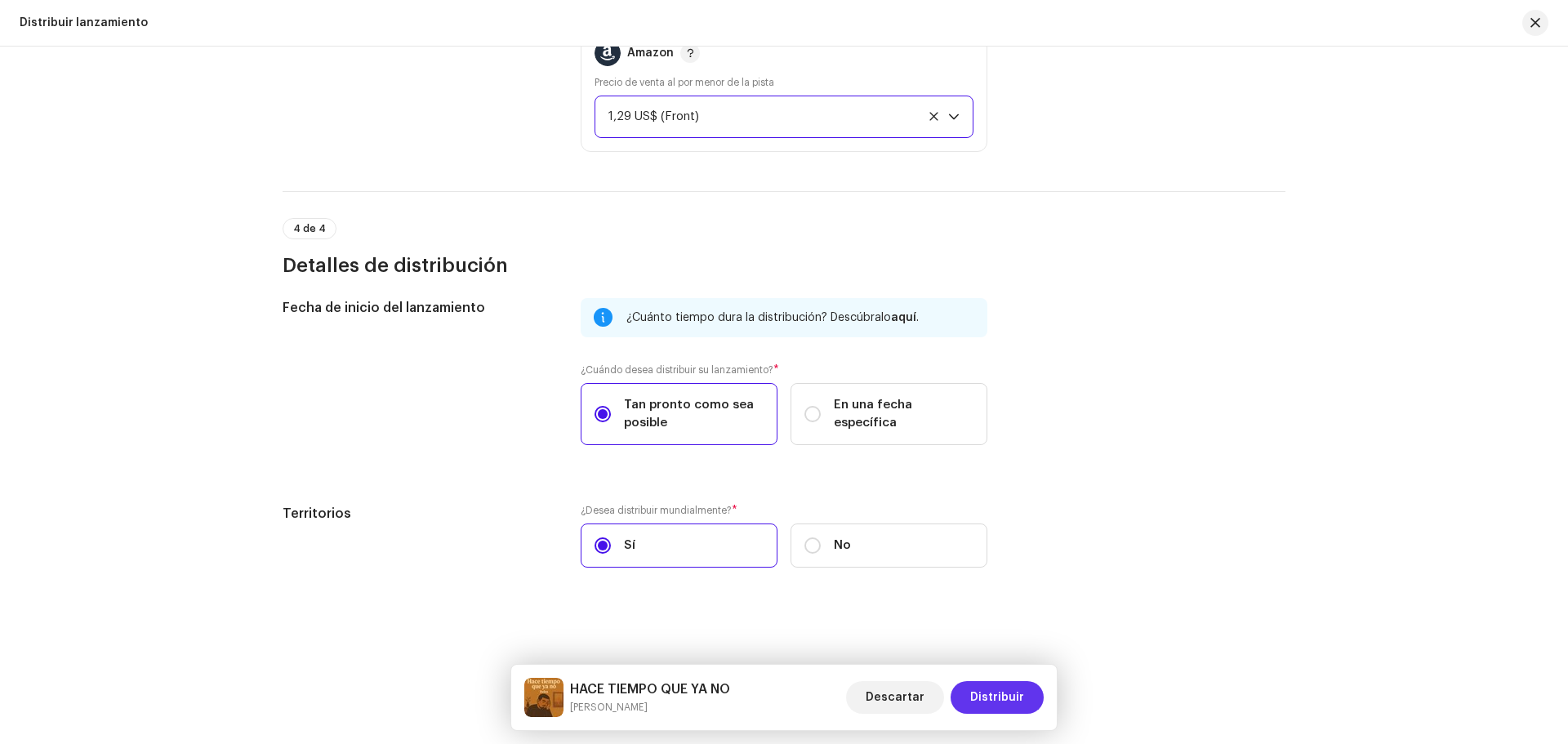
click at [1015, 694] on span "Distribuir" at bounding box center [997, 696] width 54 height 33
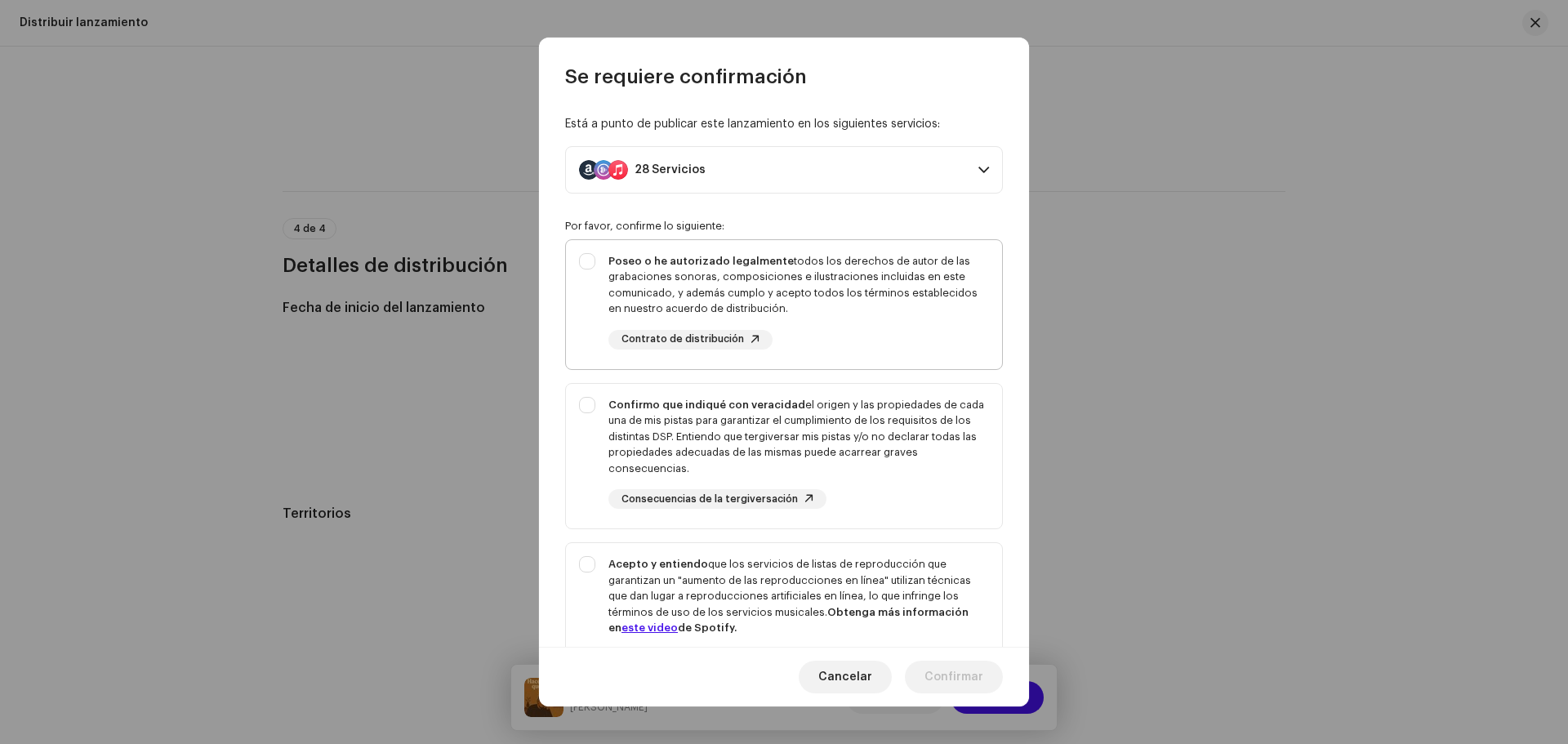
click at [699, 279] on div "Poseo o he autorizado legalmente todos los derechos de autor de las grabaciones…" at bounding box center [798, 284] width 381 height 63
checkbox input "true"
click at [566, 417] on div "Confirmo que indiqué con veracidad el origen y las propiedades de cada una de m…" at bounding box center [784, 452] width 437 height 139
checkbox input "true"
click at [572, 560] on div "Acepto y entiendo que los servicios de listas de reproducción que garantizan un…" at bounding box center [784, 625] width 437 height 165
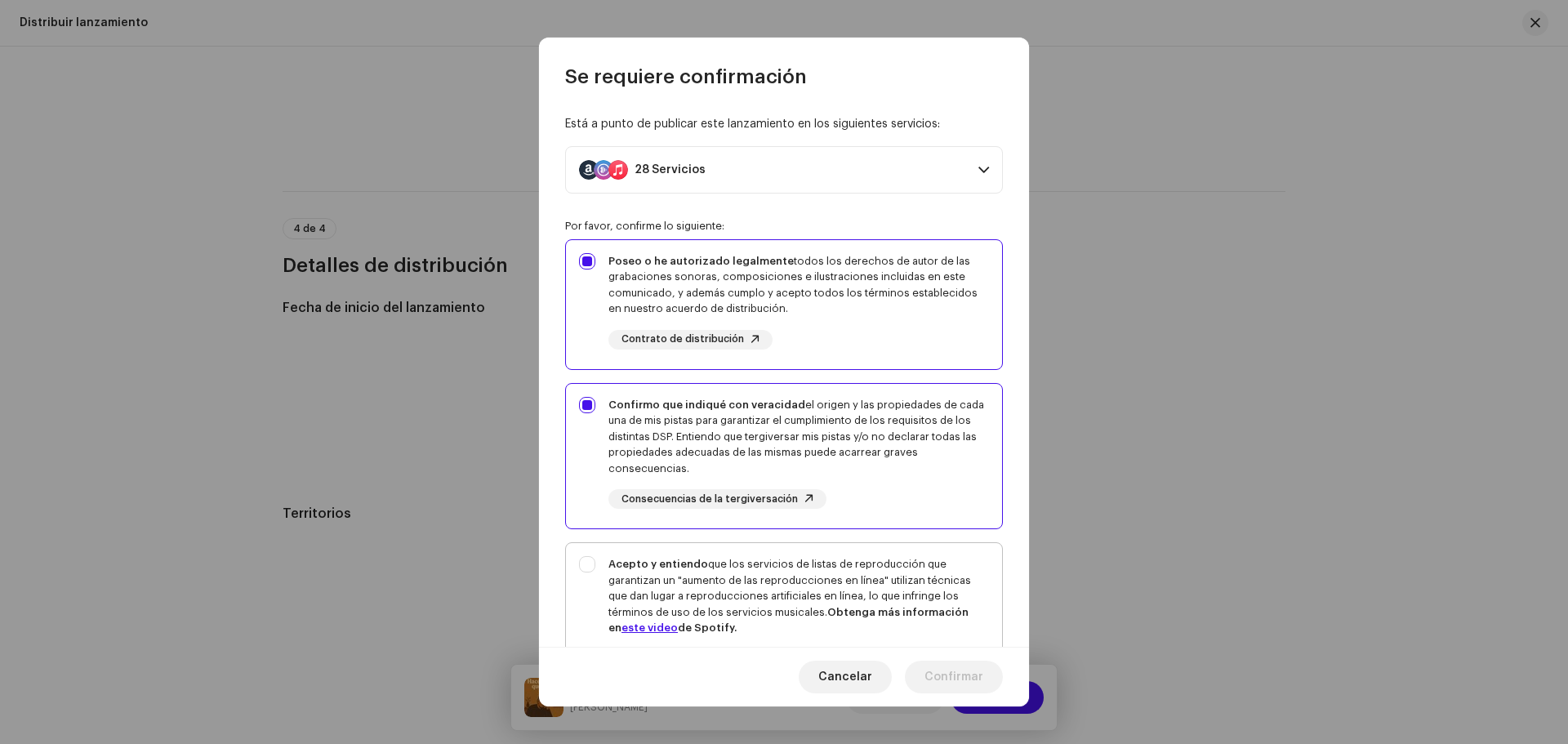
checkbox input "true"
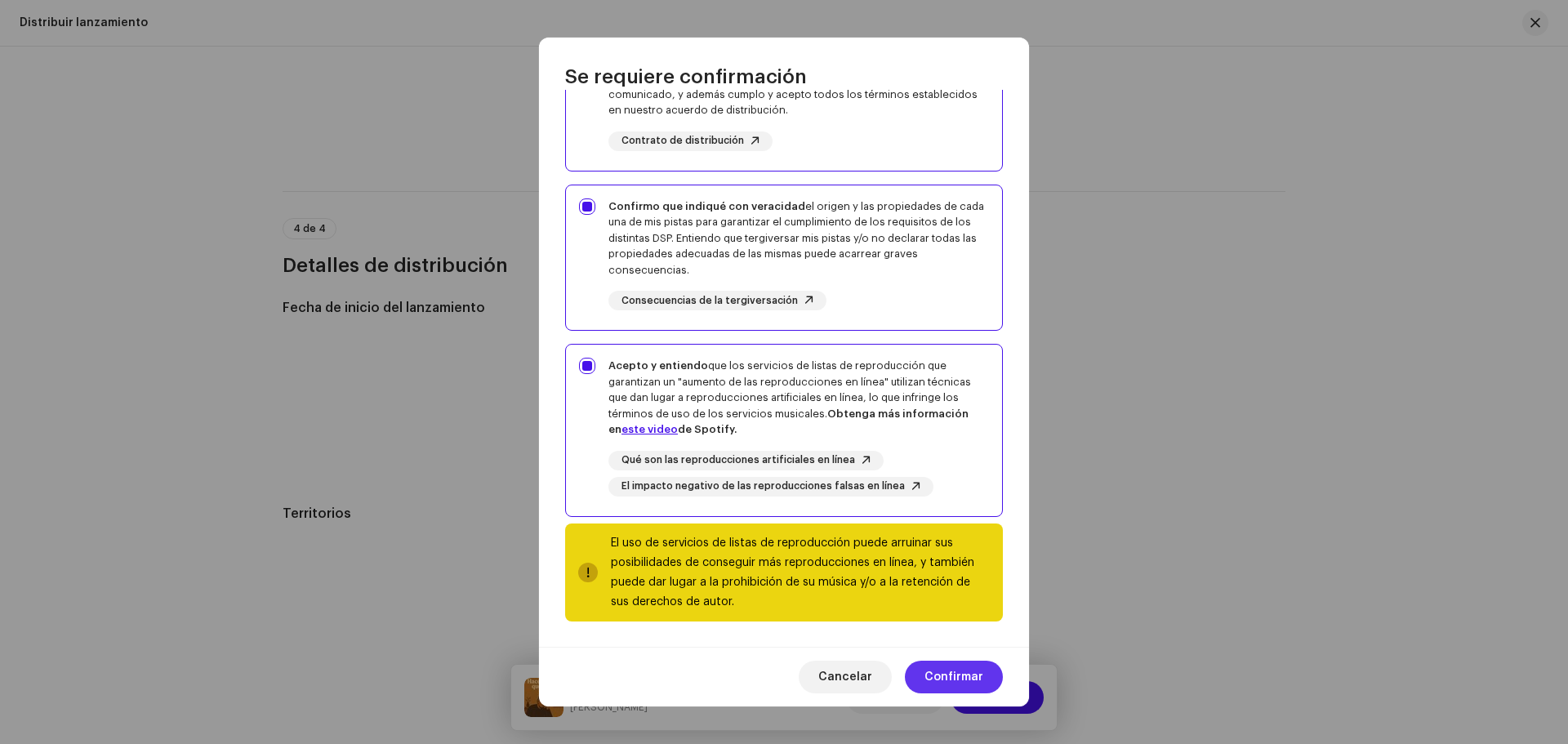
click at [964, 675] on span "Confirmar" at bounding box center [953, 676] width 59 height 33
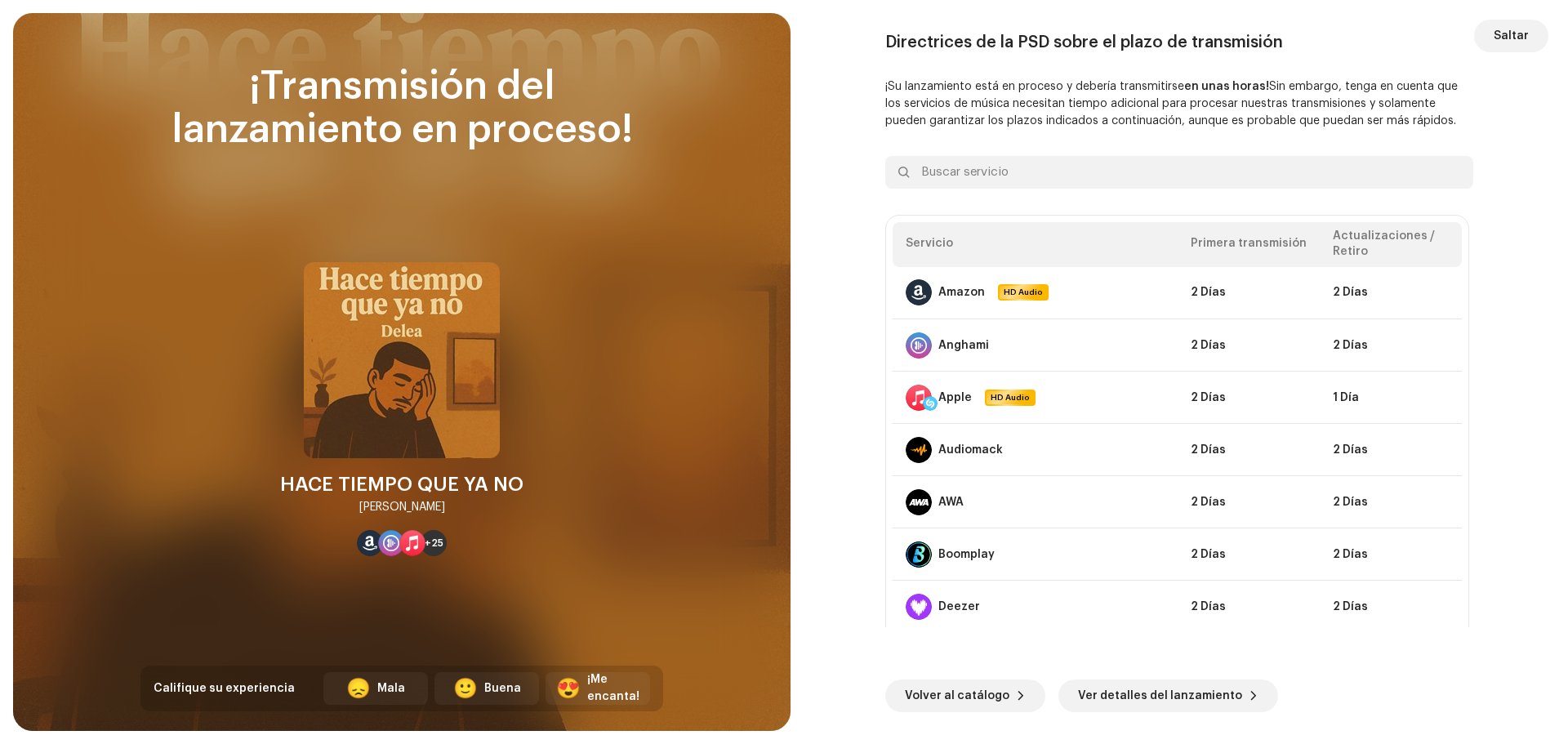
click at [1510, 43] on span "Saltar" at bounding box center [1511, 35] width 35 height 33
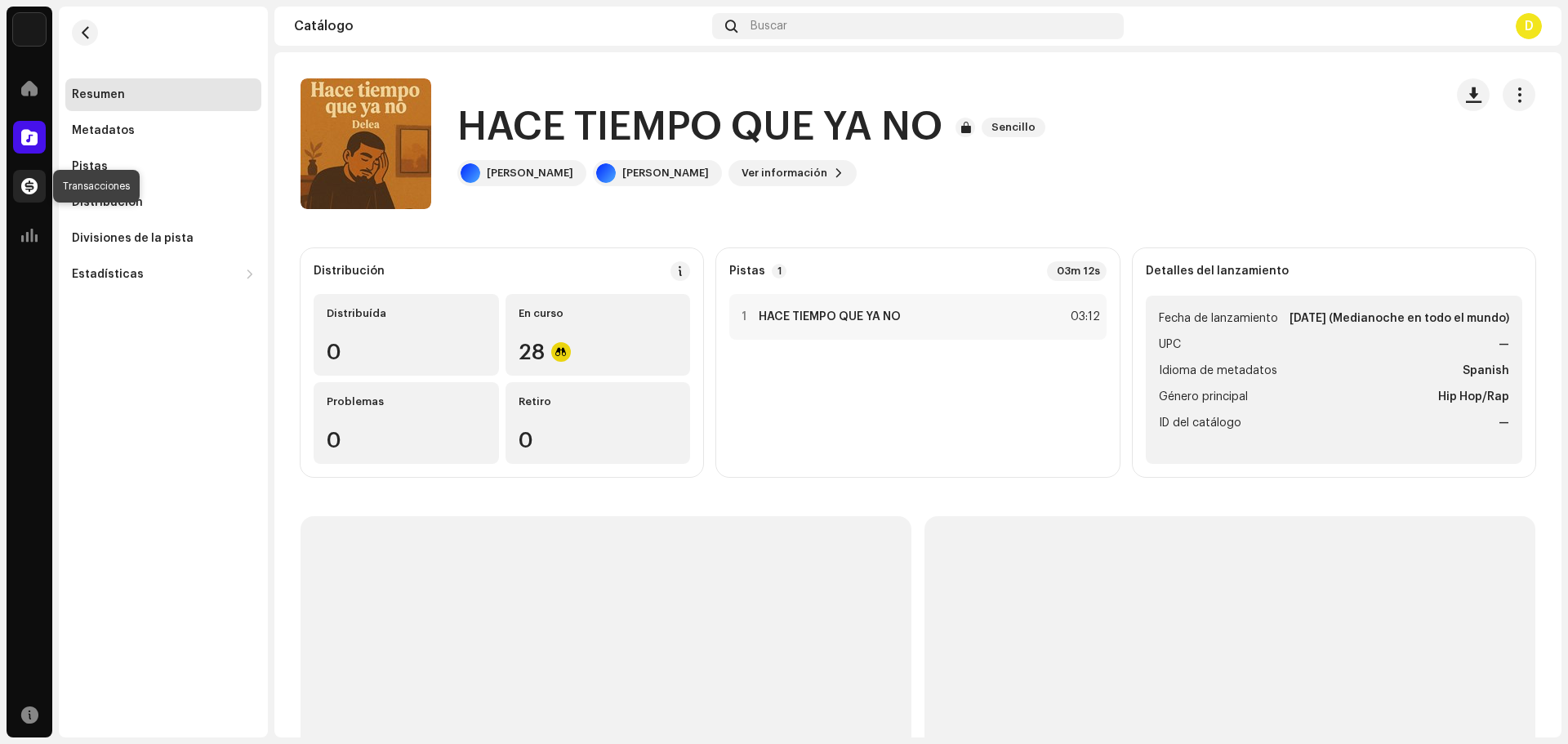
click at [22, 184] on span at bounding box center [30, 186] width 17 height 13
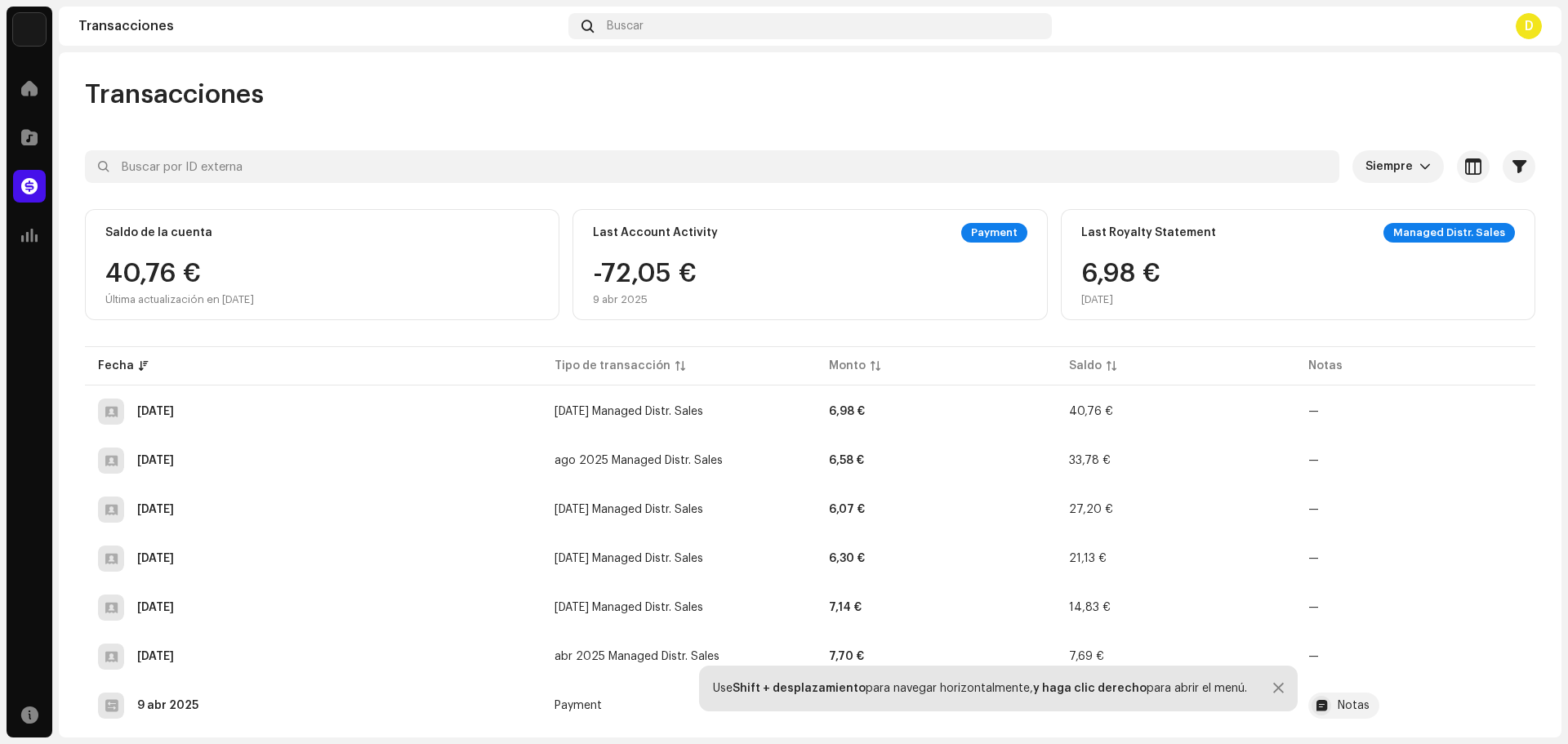
click at [254, 266] on div "40,76 € Última actualización en [DATE]" at bounding box center [179, 282] width 148 height 46
click at [23, 103] on div at bounding box center [29, 88] width 33 height 33
